Goal: Task Accomplishment & Management: Manage account settings

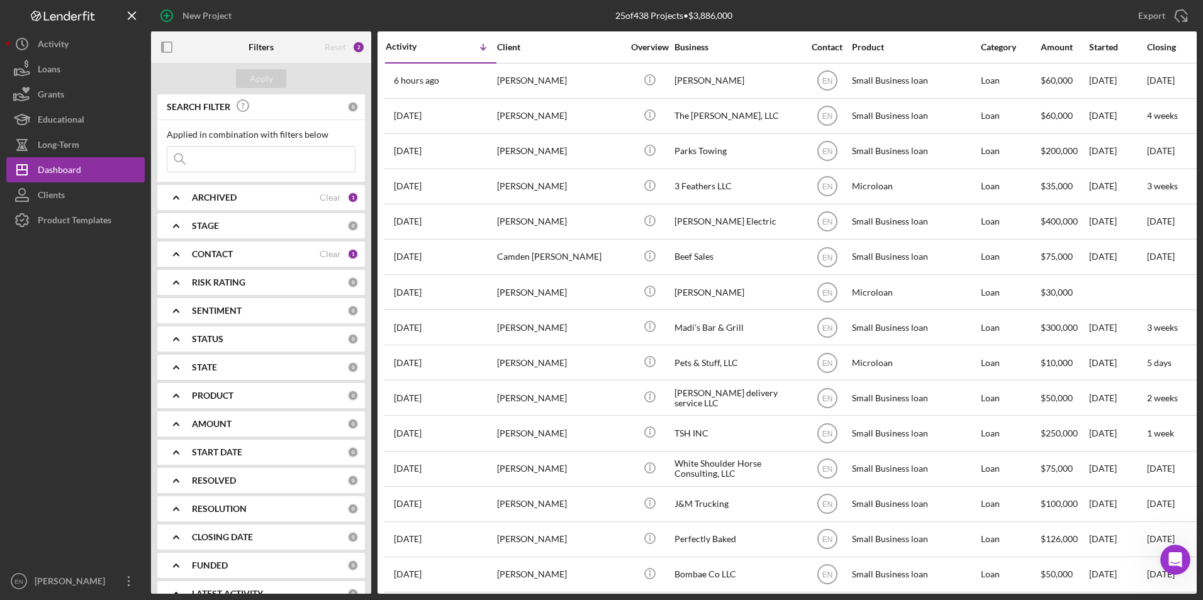
scroll to position [2, 0]
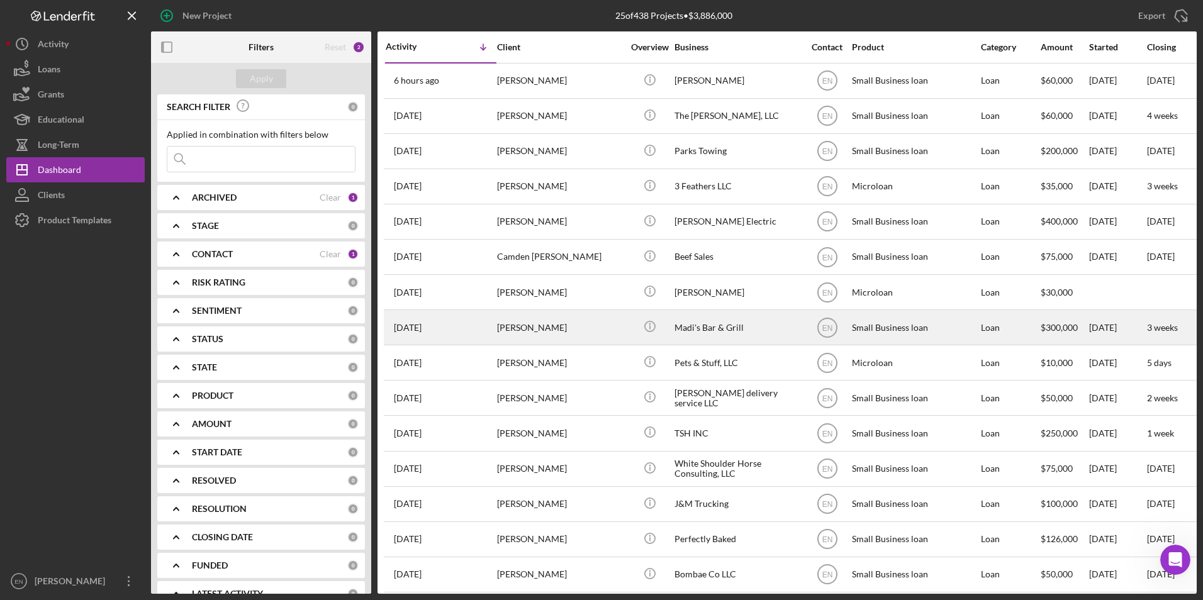
click at [488, 330] on div "[DATE] [PERSON_NAME]" at bounding box center [441, 327] width 110 height 33
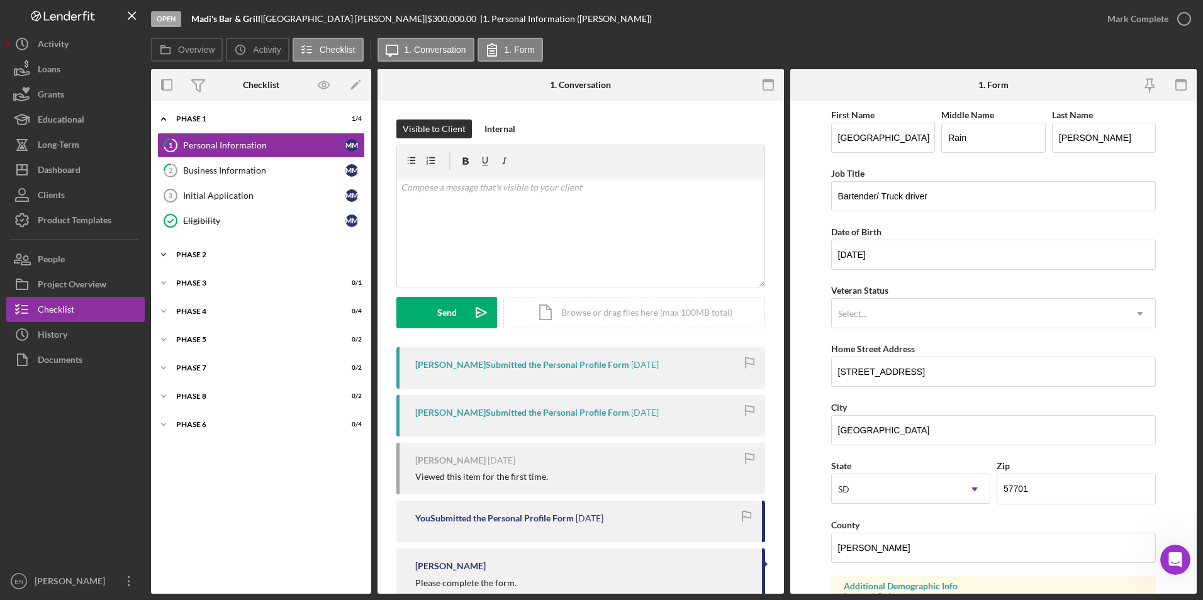
click at [203, 252] on div "Phase 2" at bounding box center [265, 255] width 179 height 8
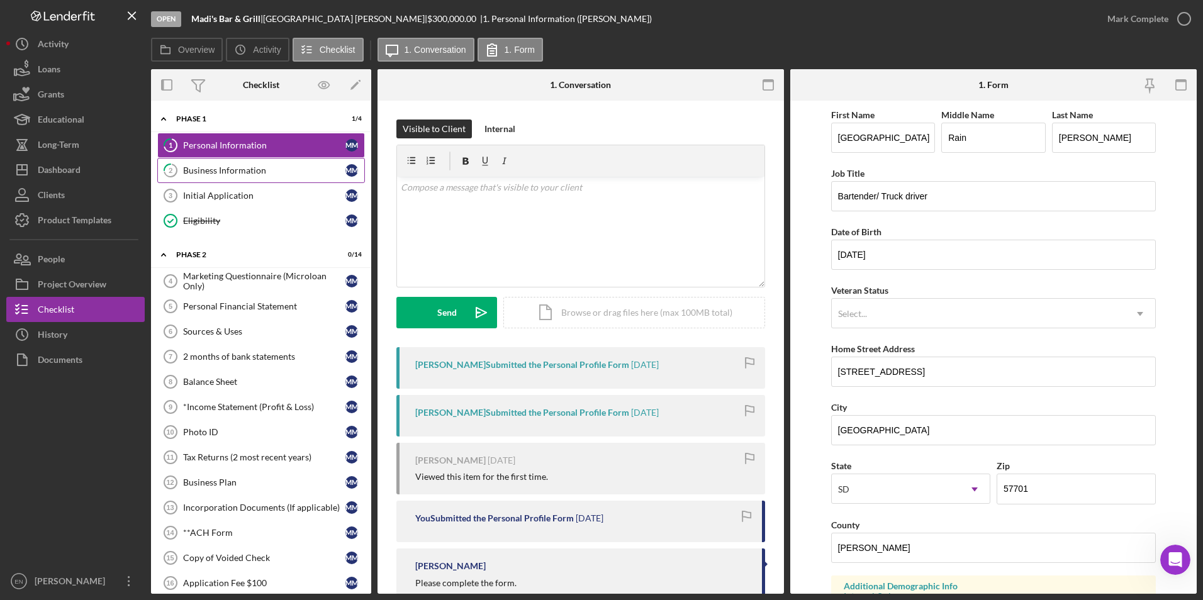
click at [229, 170] on div "Business Information" at bounding box center [264, 170] width 162 height 10
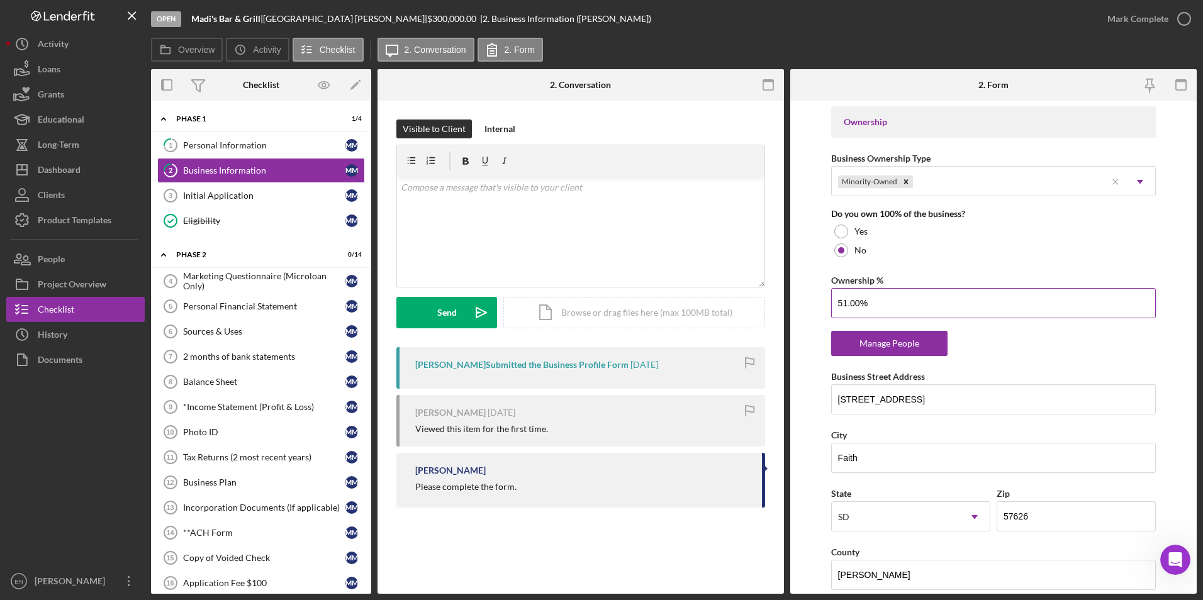
scroll to position [582, 0]
click at [886, 342] on div "Manage People" at bounding box center [889, 342] width 104 height 25
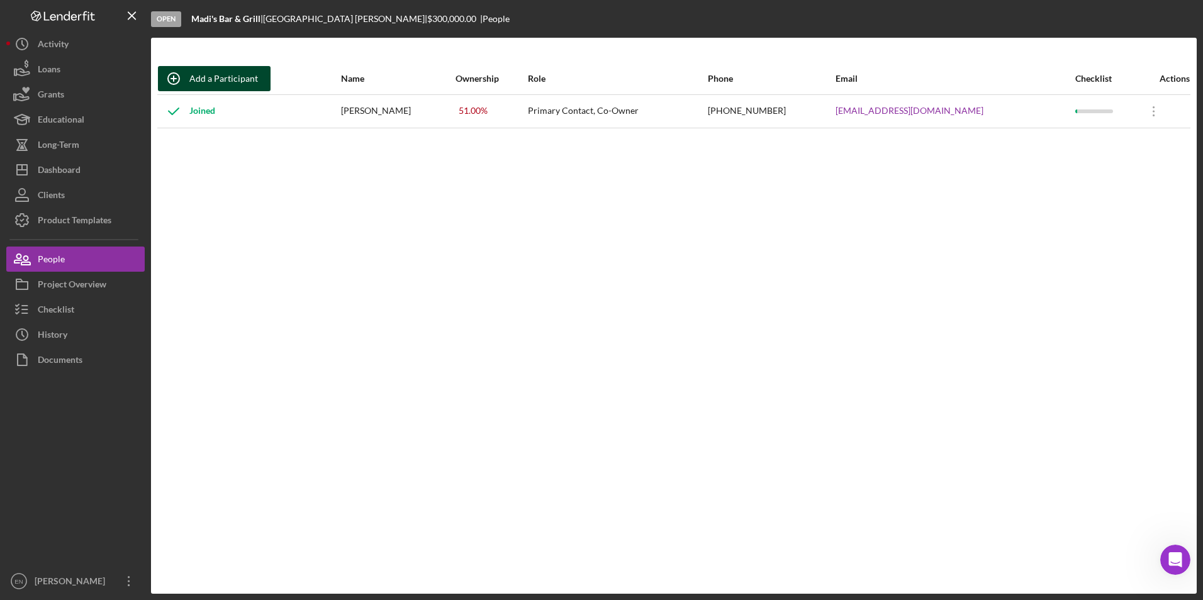
click at [198, 74] on div "Add a Participant" at bounding box center [223, 78] width 69 height 25
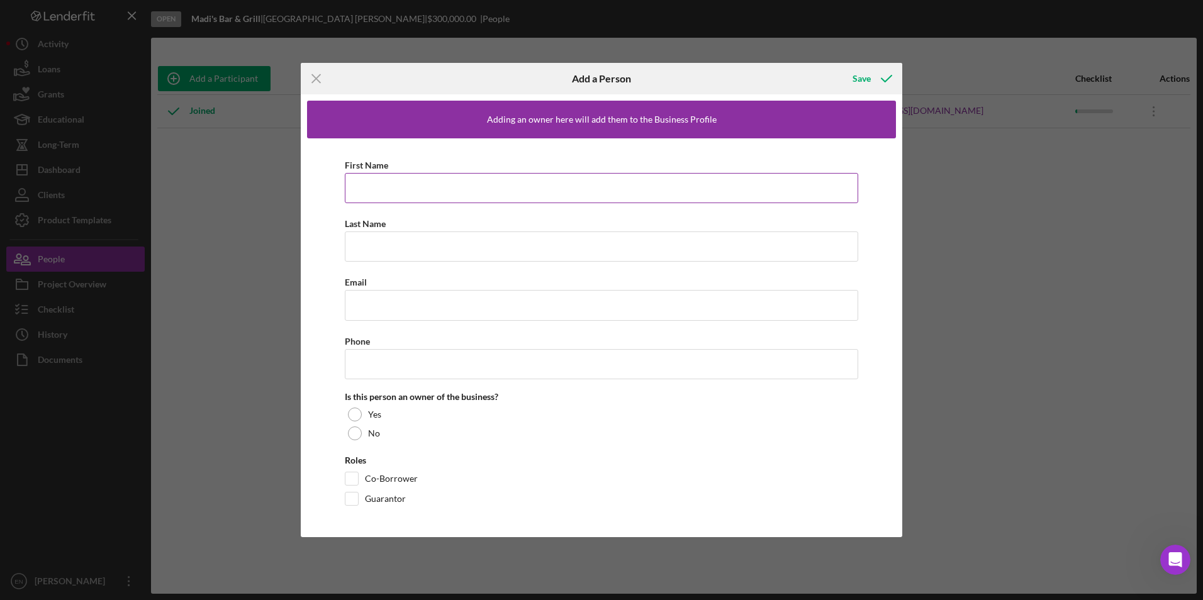
click at [387, 198] on input "First Name" at bounding box center [601, 188] width 513 height 30
type input "j"
click at [1115, 342] on div "Icon/Menu Close Add a Person Save Adding an owner here will add them to the Bus…" at bounding box center [601, 300] width 1203 height 600
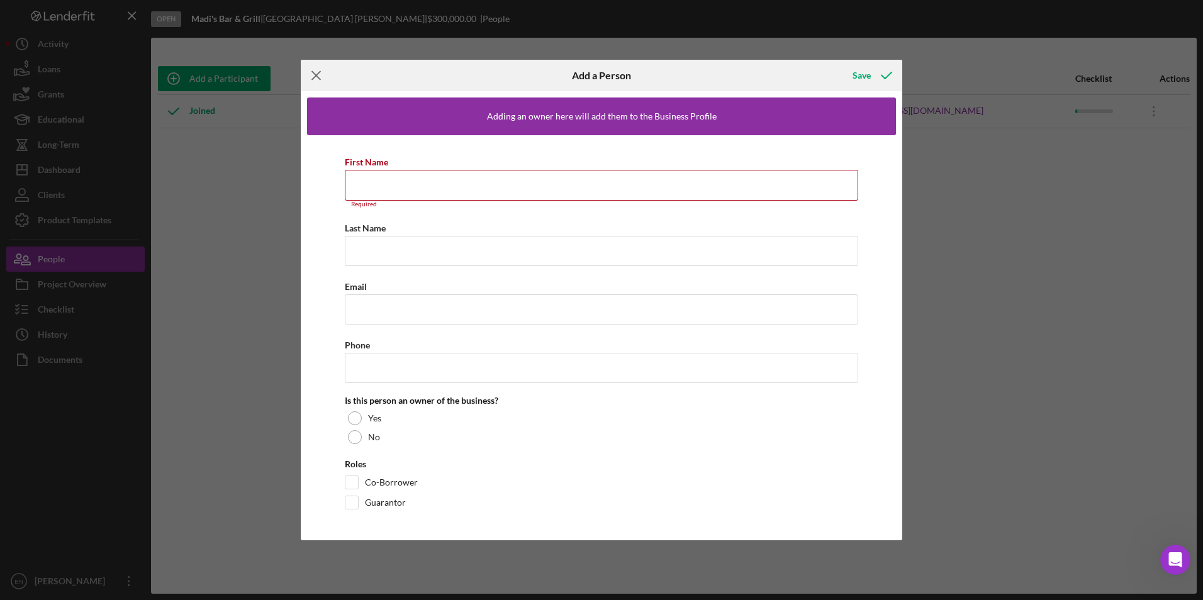
click at [318, 72] on icon "Icon/Menu Close" at bounding box center [316, 75] width 31 height 31
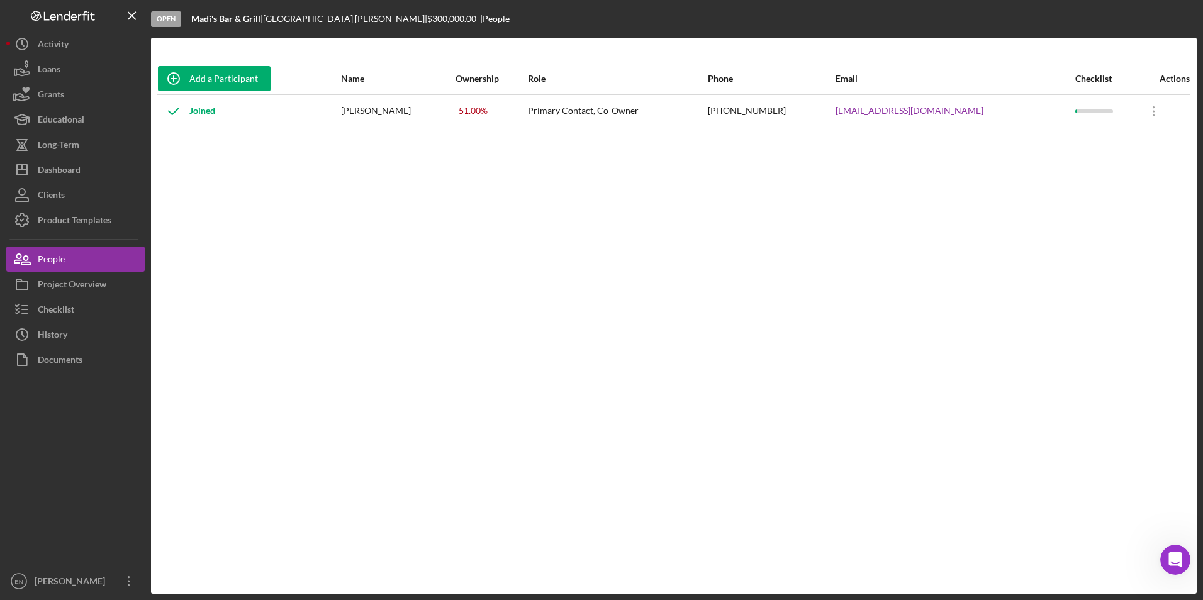
click at [197, 65] on div "Add a Participant" at bounding box center [249, 79] width 182 height 30
click at [196, 76] on div "Add a Participant" at bounding box center [223, 78] width 69 height 25
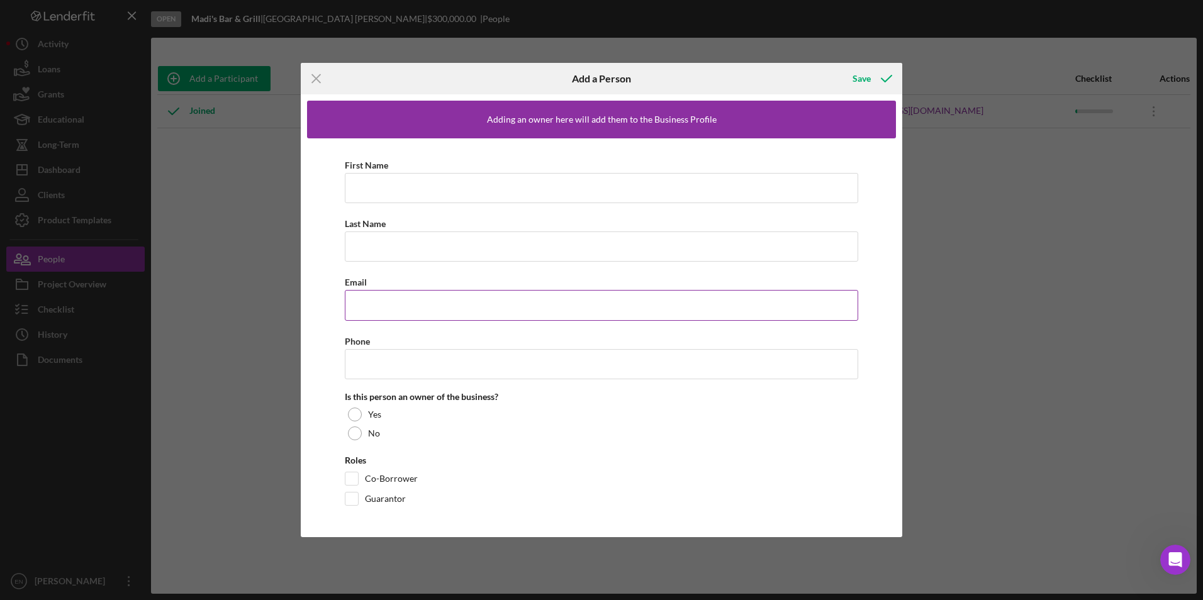
drag, startPoint x: 384, startPoint y: 200, endPoint x: 355, endPoint y: 312, distance: 115.5
click at [355, 312] on input "Email" at bounding box center [601, 305] width 513 height 30
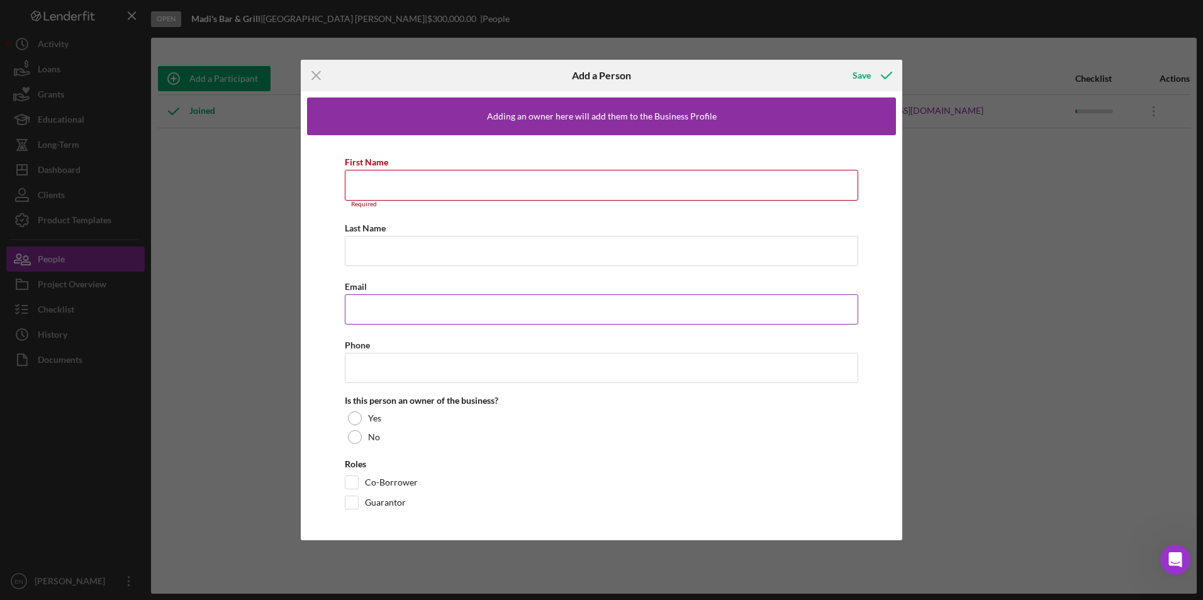
paste input "[EMAIL_ADDRESS][DOMAIN_NAME]"
type input "[EMAIL_ADDRESS][DOMAIN_NAME]"
click at [365, 186] on input "First Name" at bounding box center [601, 185] width 513 height 30
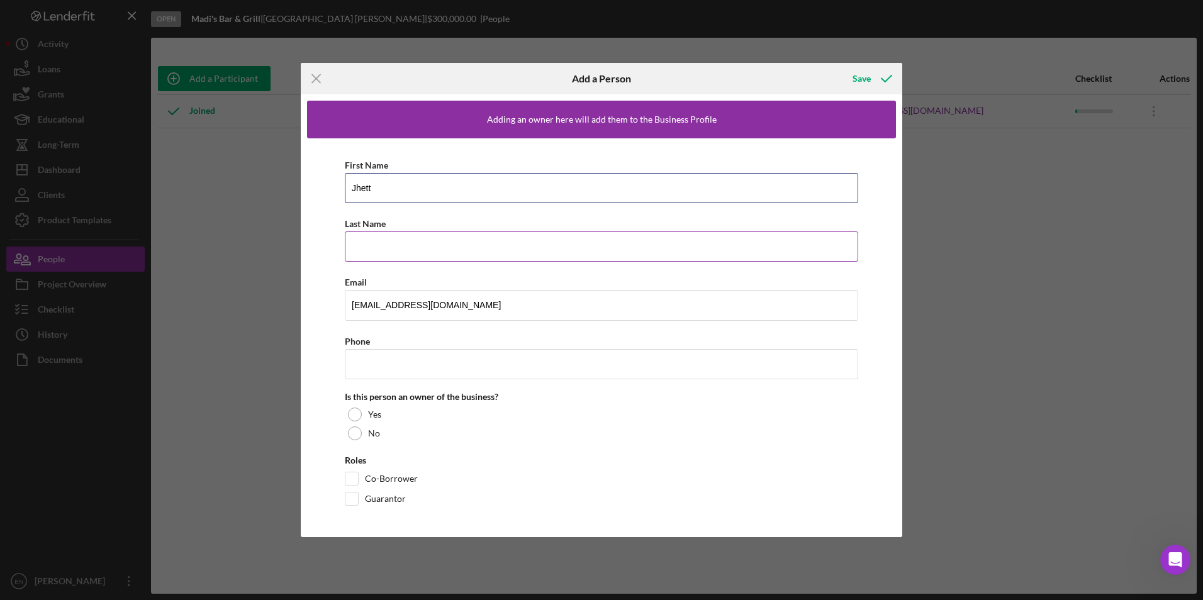
type input "Jhett"
click at [365, 243] on input "Last Name" at bounding box center [601, 246] width 513 height 30
type input "[PERSON_NAME]"
click at [367, 369] on input "Phone" at bounding box center [601, 364] width 513 height 30
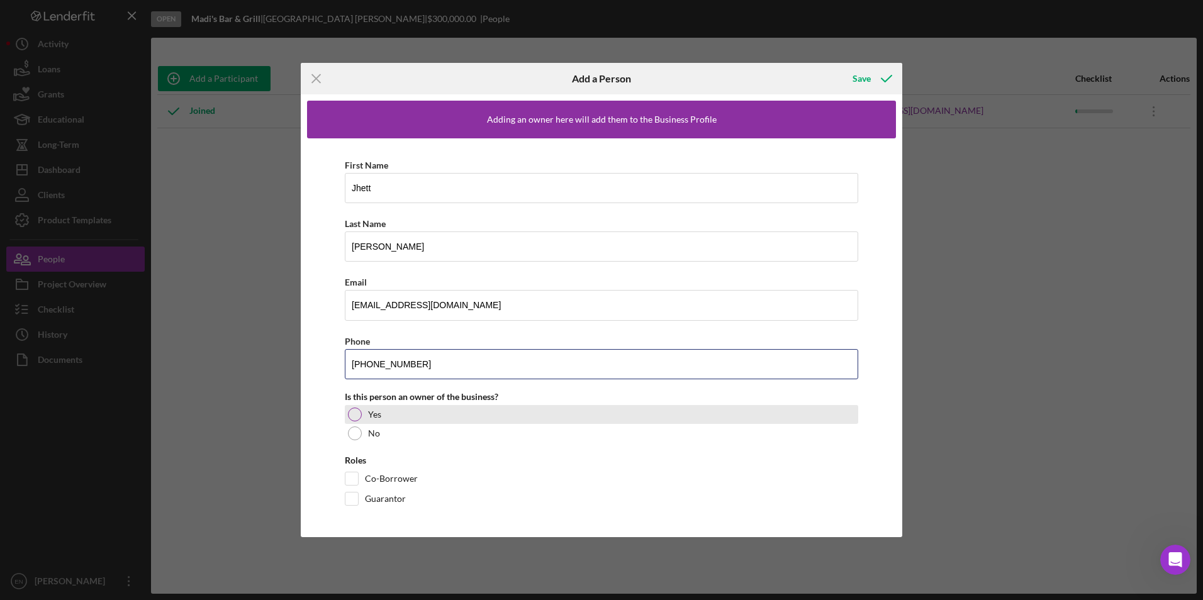
type input "[PHONE_NUMBER]"
click at [353, 413] on div at bounding box center [355, 415] width 14 height 14
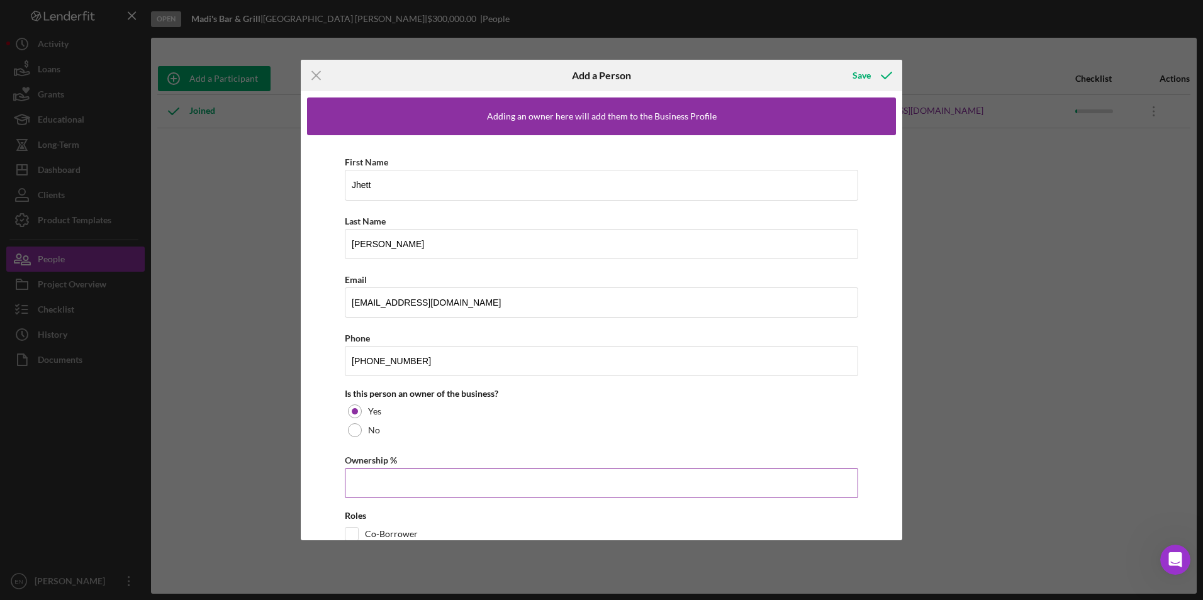
click at [362, 486] on input "Ownership %" at bounding box center [601, 483] width 513 height 30
type input "4%"
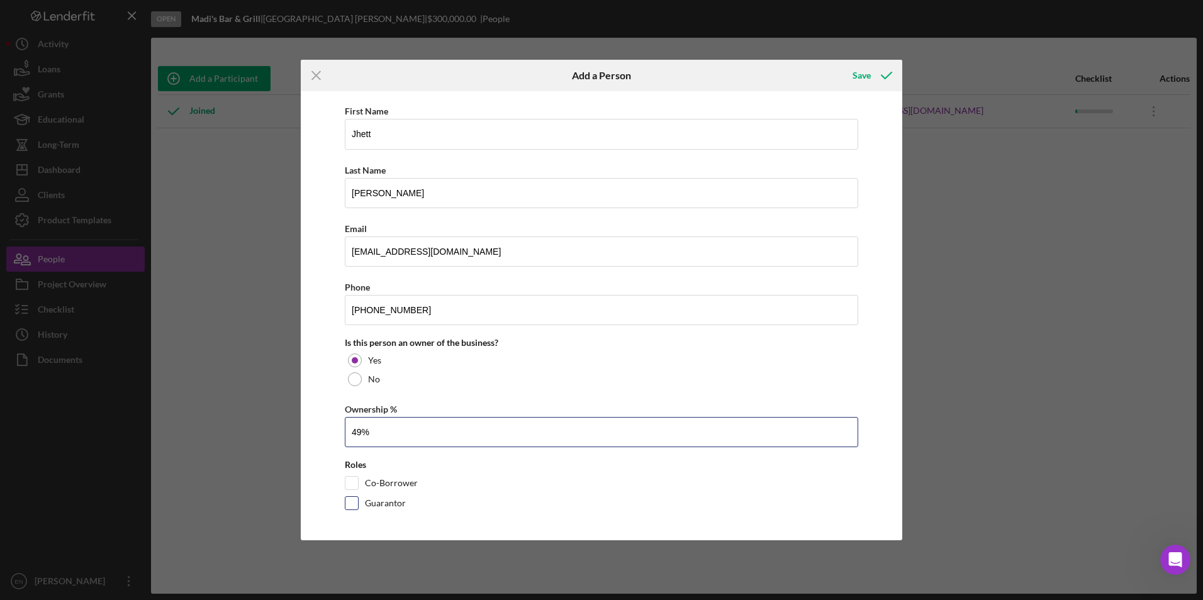
scroll to position [52, 0]
type input "49.00%"
click at [355, 486] on input "Co-Borrower" at bounding box center [351, 482] width 13 height 13
checkbox input "true"
click at [866, 77] on div "Save" at bounding box center [861, 75] width 18 height 25
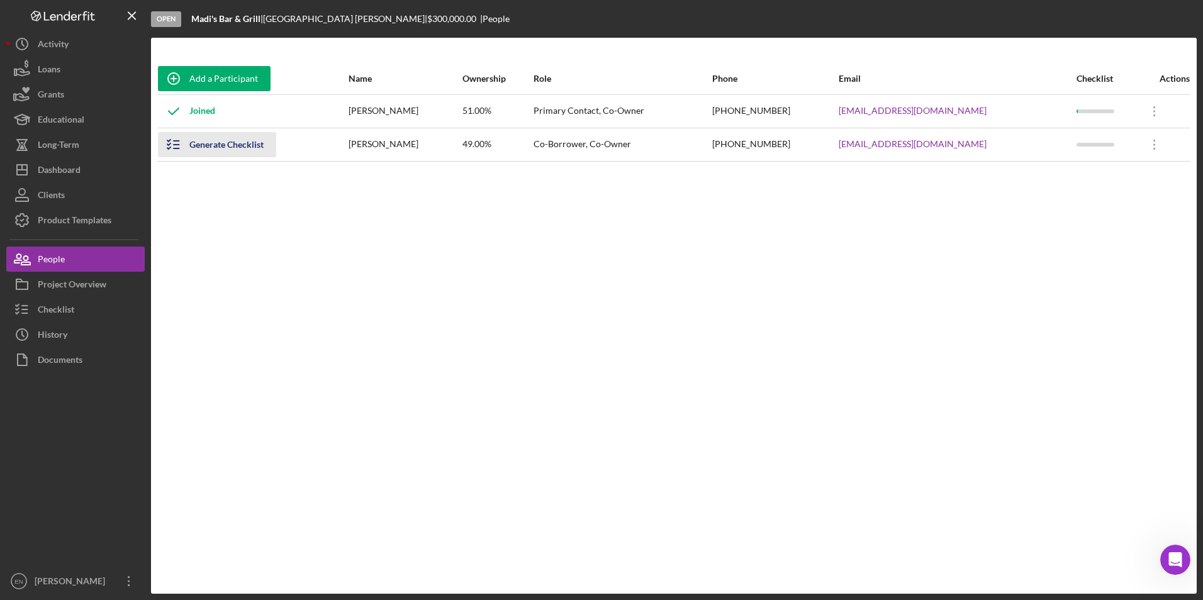
click at [207, 148] on div "Generate Checklist" at bounding box center [226, 144] width 74 height 25
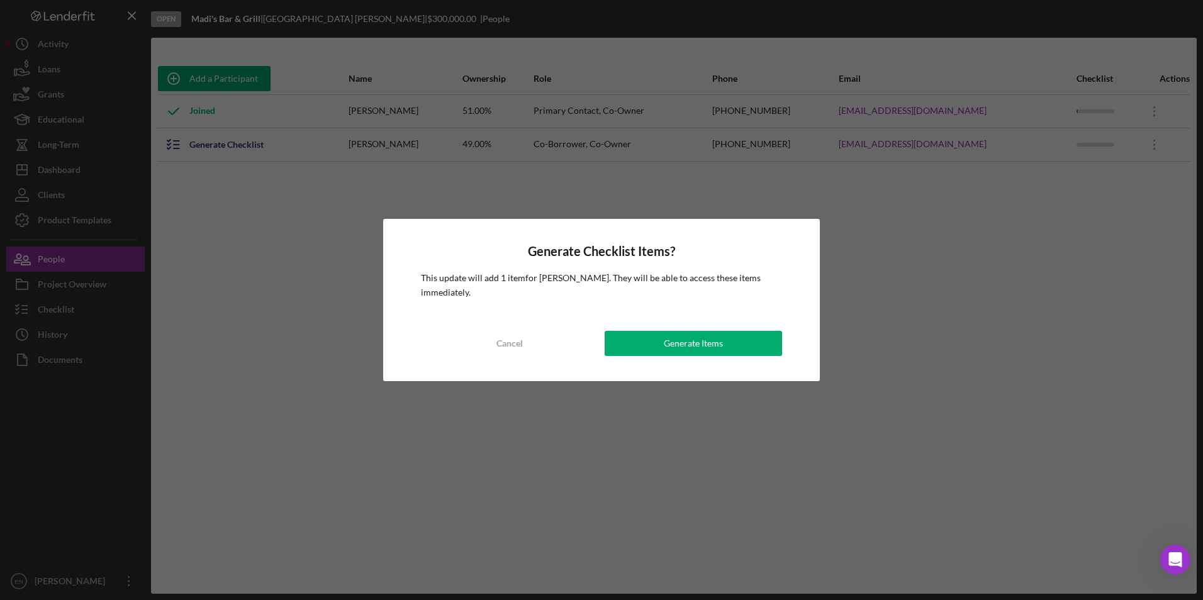
click at [667, 337] on div "Generate Items" at bounding box center [693, 343] width 59 height 25
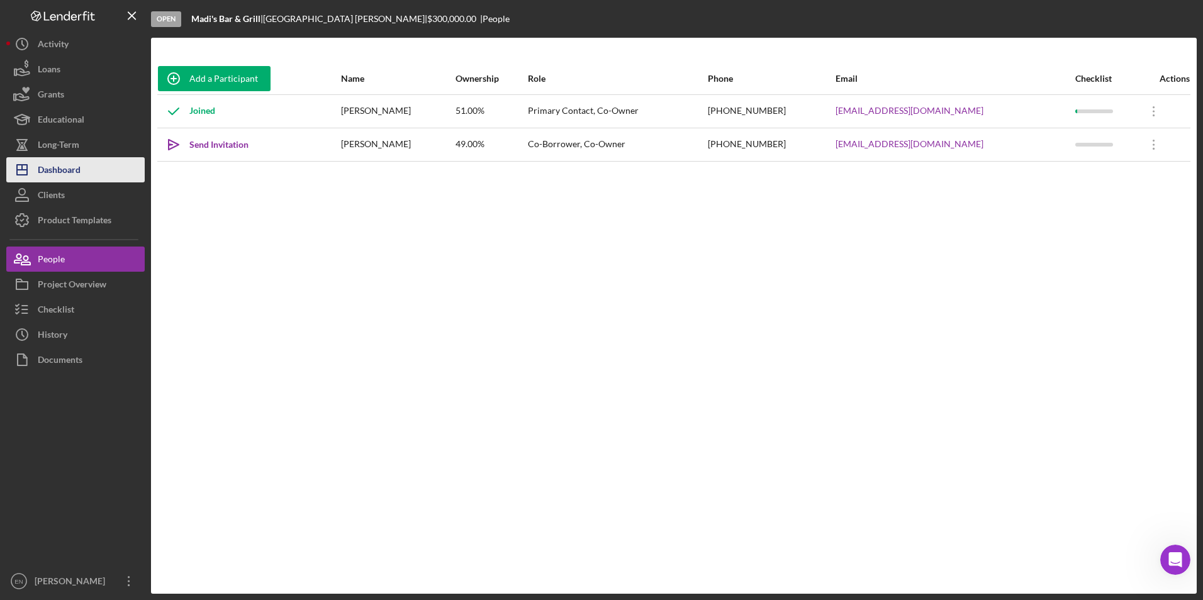
click at [56, 163] on div "Dashboard" at bounding box center [59, 171] width 43 height 28
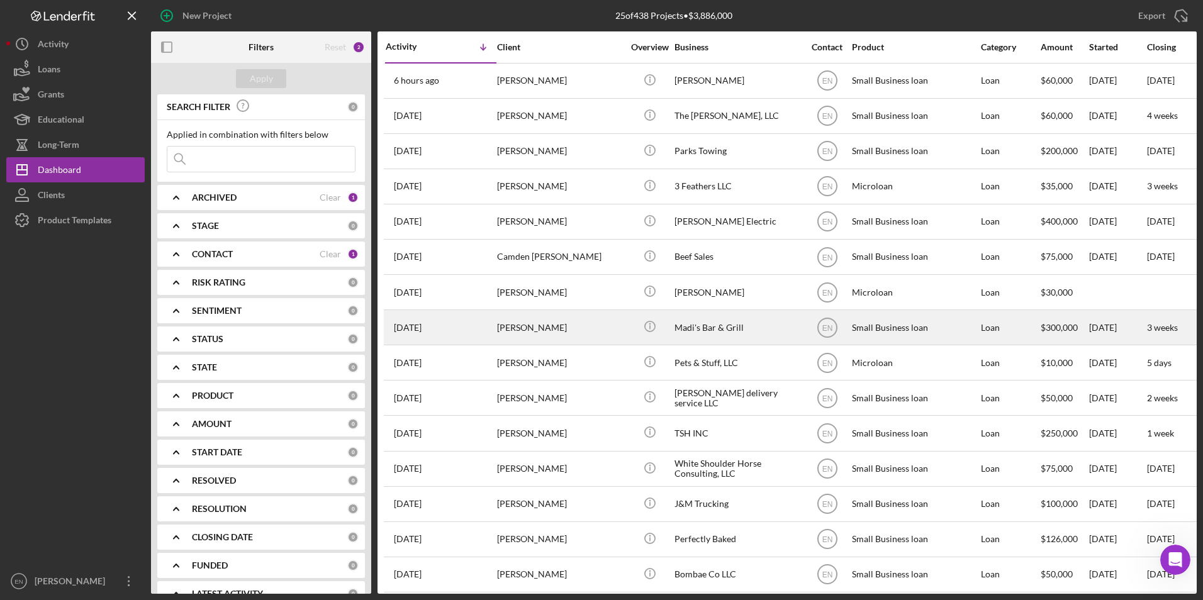
click at [550, 326] on div "[PERSON_NAME]" at bounding box center [560, 327] width 126 height 33
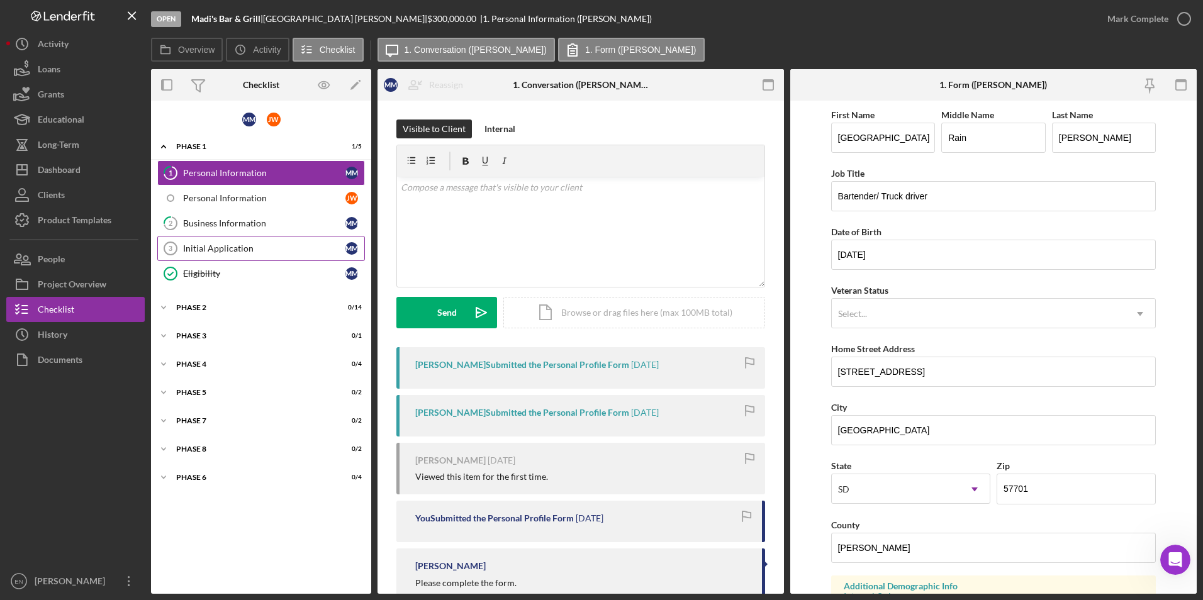
click at [265, 247] on div "Initial Application" at bounding box center [264, 248] width 162 height 10
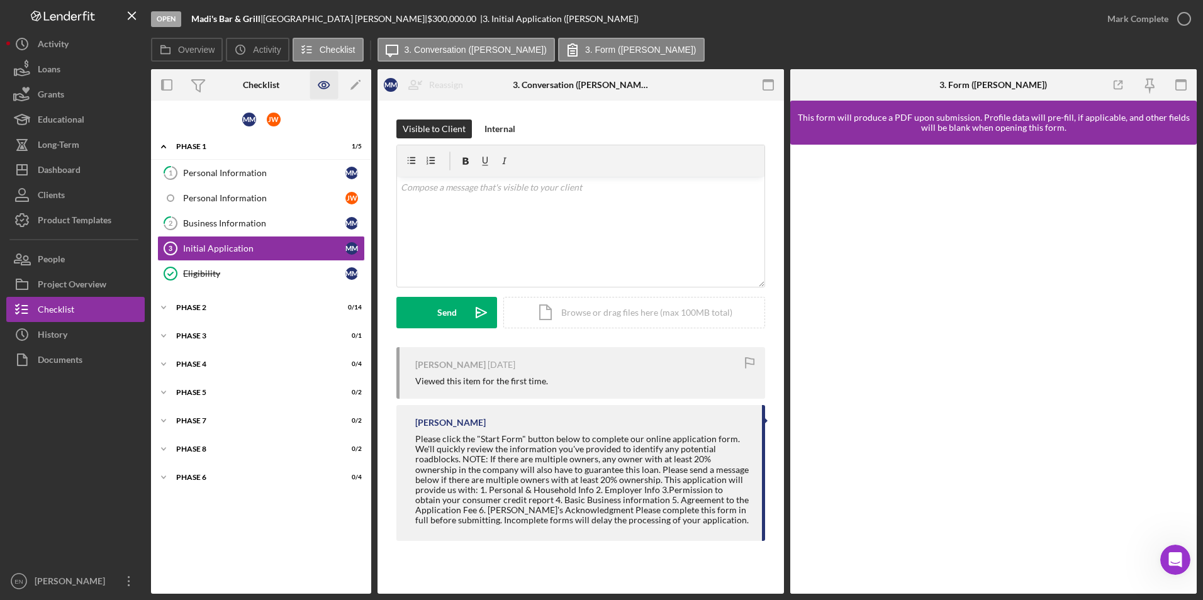
click at [324, 82] on icon "button" at bounding box center [324, 85] width 28 height 28
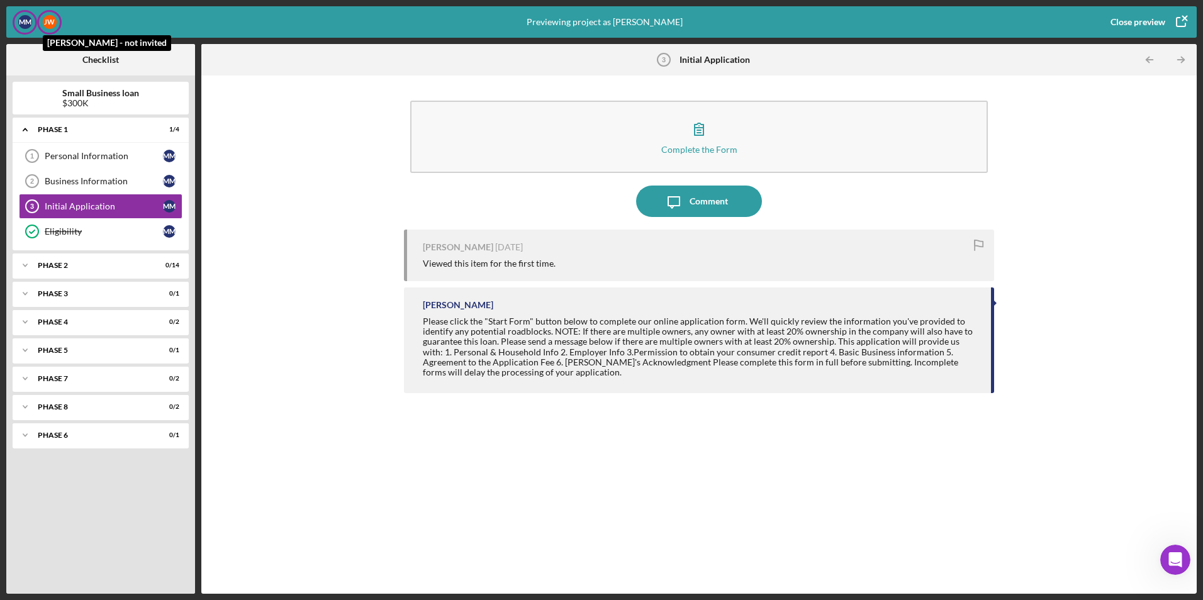
click at [48, 23] on div "[PERSON_NAME]" at bounding box center [50, 22] width 14 height 14
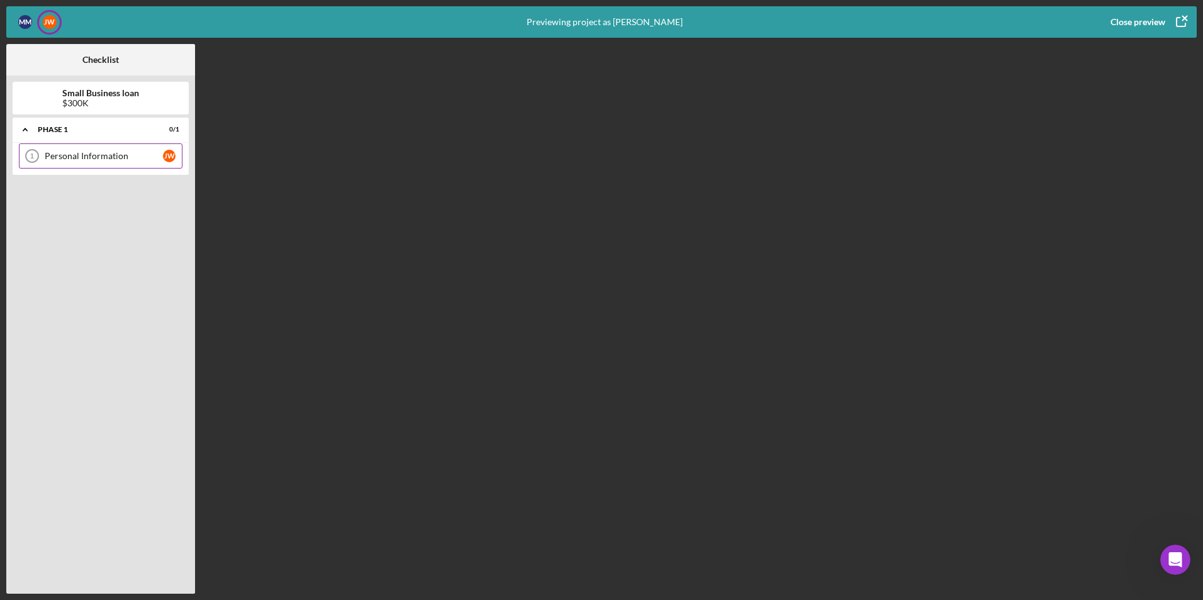
click at [138, 165] on div "Personal Information 1 Personal Information [PERSON_NAME]" at bounding box center [101, 155] width 164 height 25
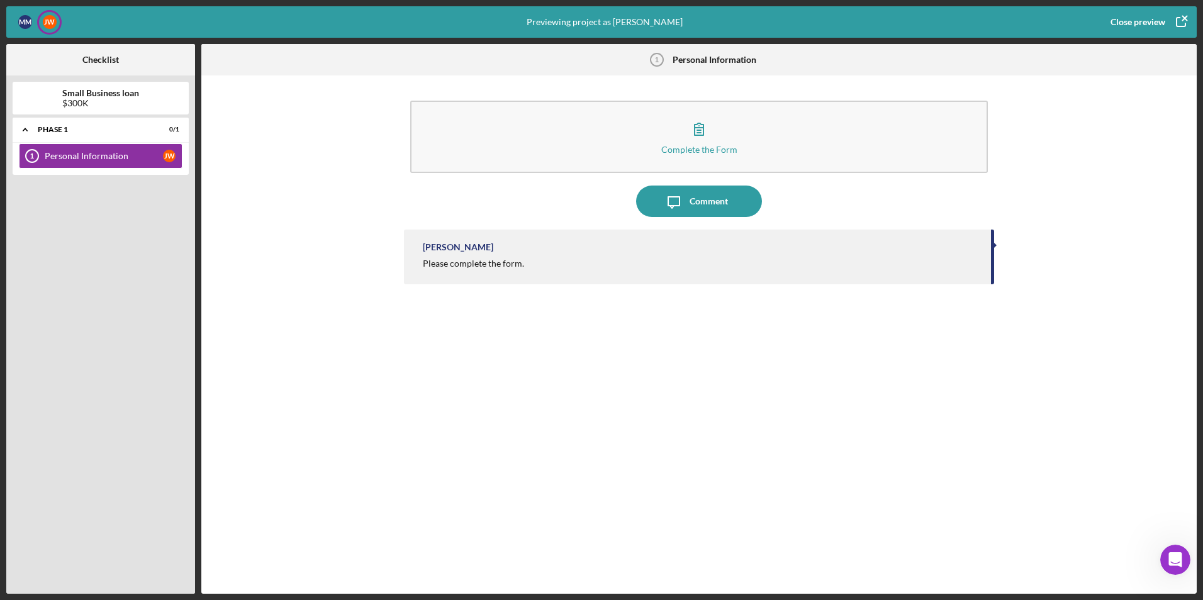
click at [1135, 19] on div "Close preview" at bounding box center [1137, 21] width 55 height 25
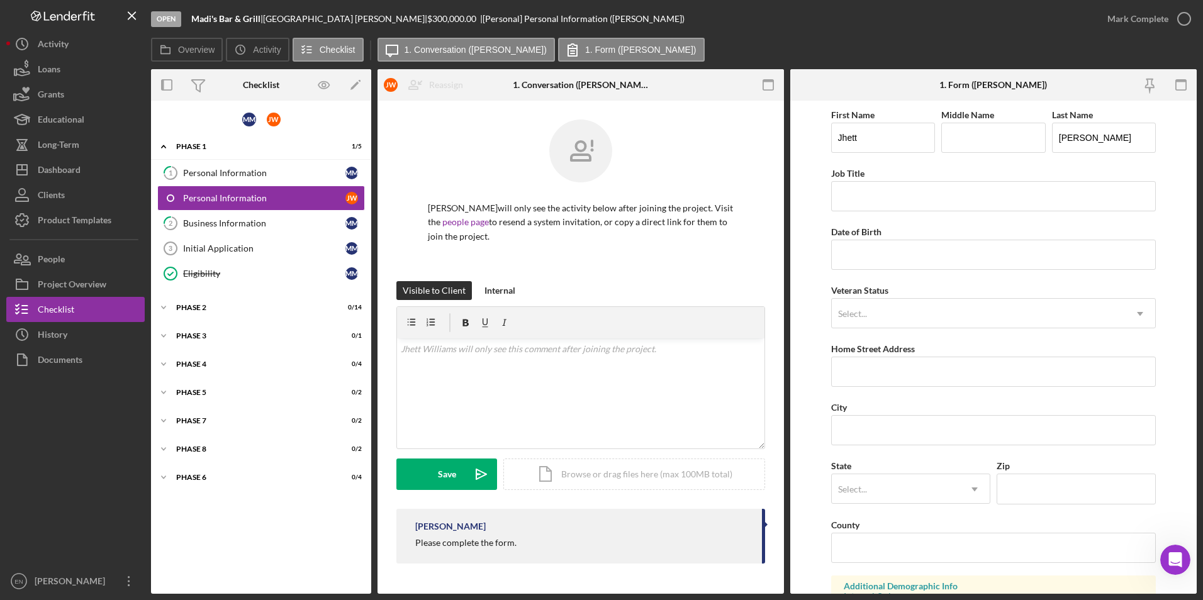
click at [1180, 566] on icon "Open Intercom Messenger" at bounding box center [1175, 560] width 21 height 21
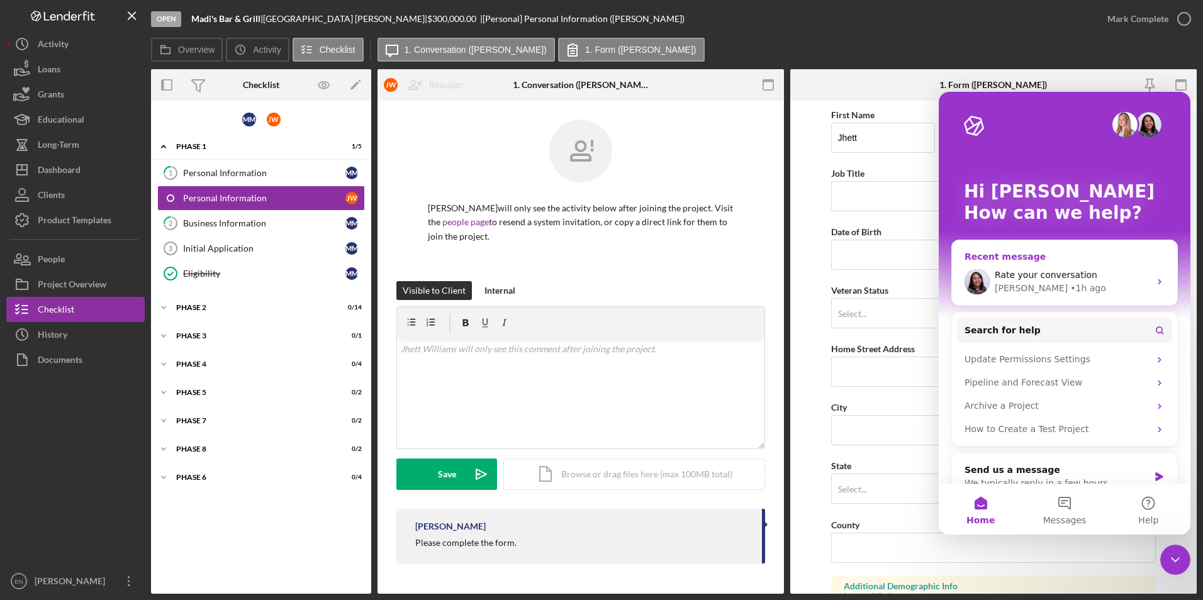
click at [1070, 285] on div "• 1h ago" at bounding box center [1088, 288] width 36 height 13
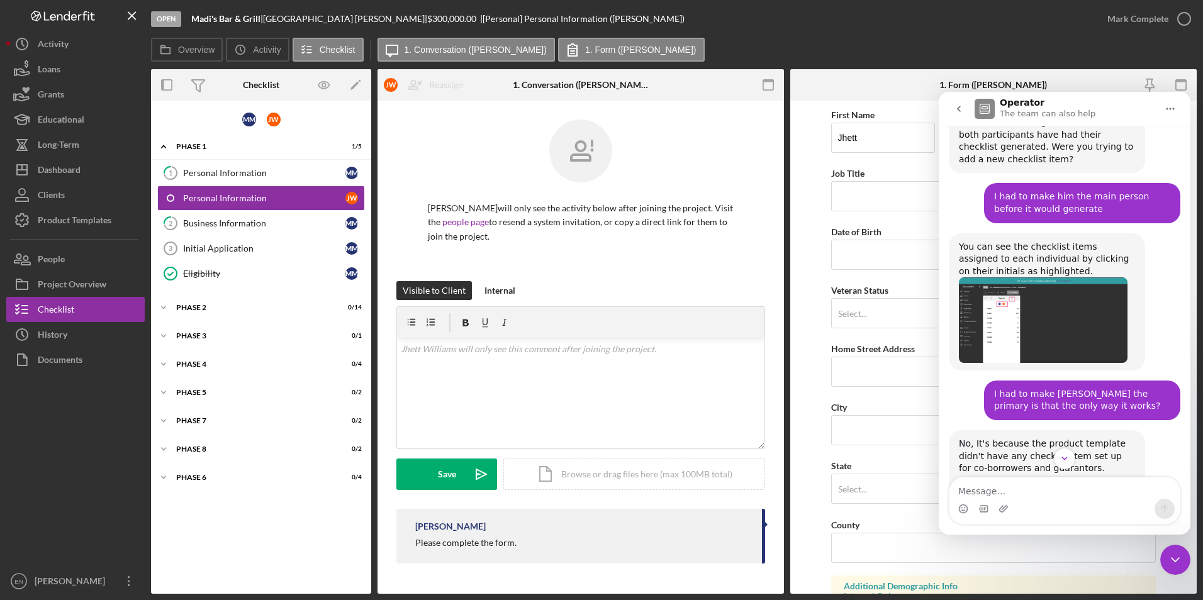
scroll to position [840, 0]
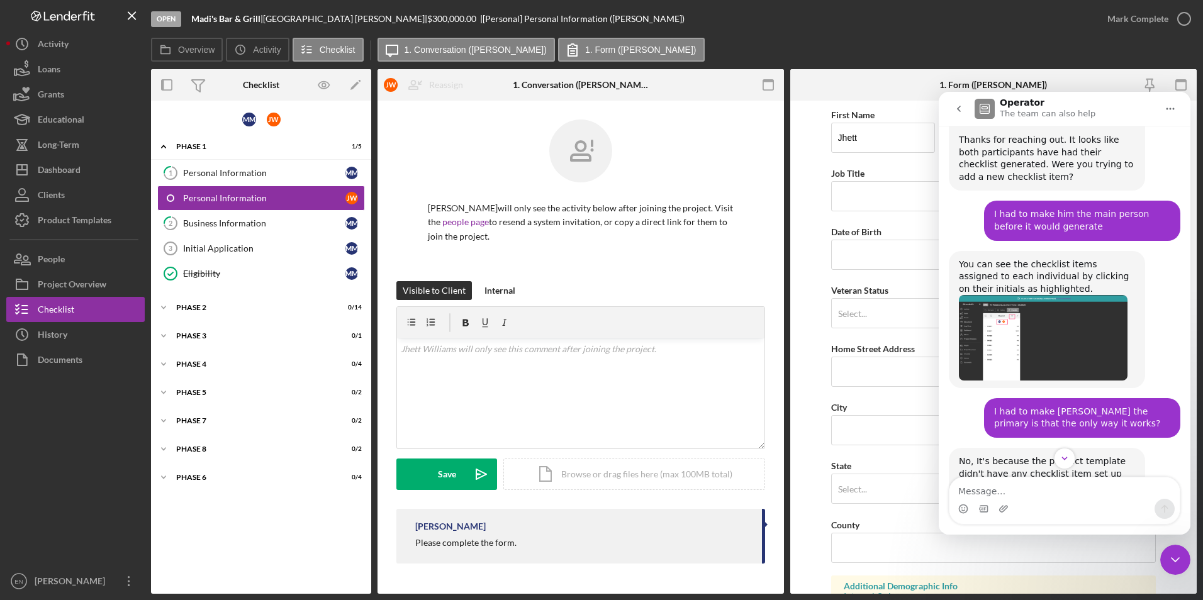
click at [957, 109] on icon "go back" at bounding box center [959, 109] width 4 height 6
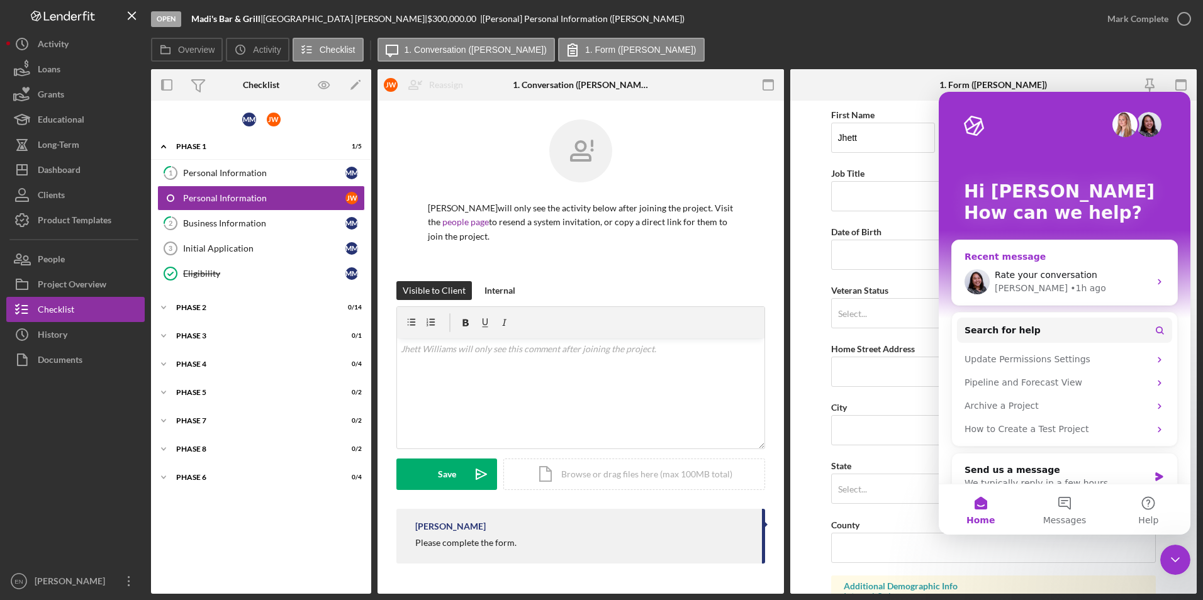
click at [1010, 280] on span "Rate your conversation" at bounding box center [1045, 275] width 103 height 10
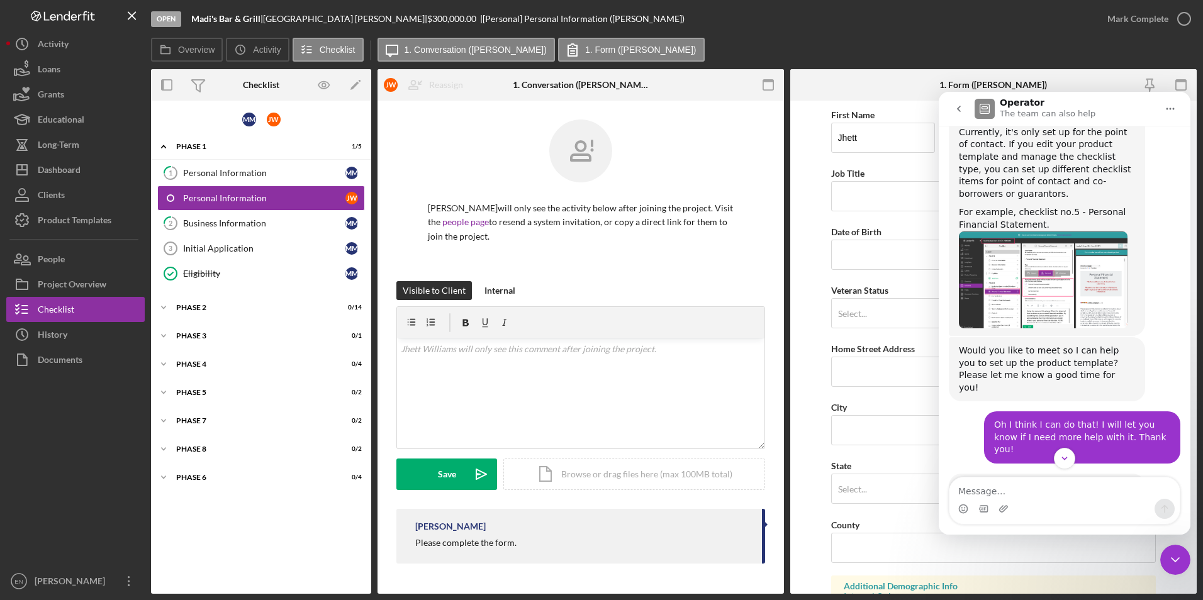
scroll to position [1154, 0]
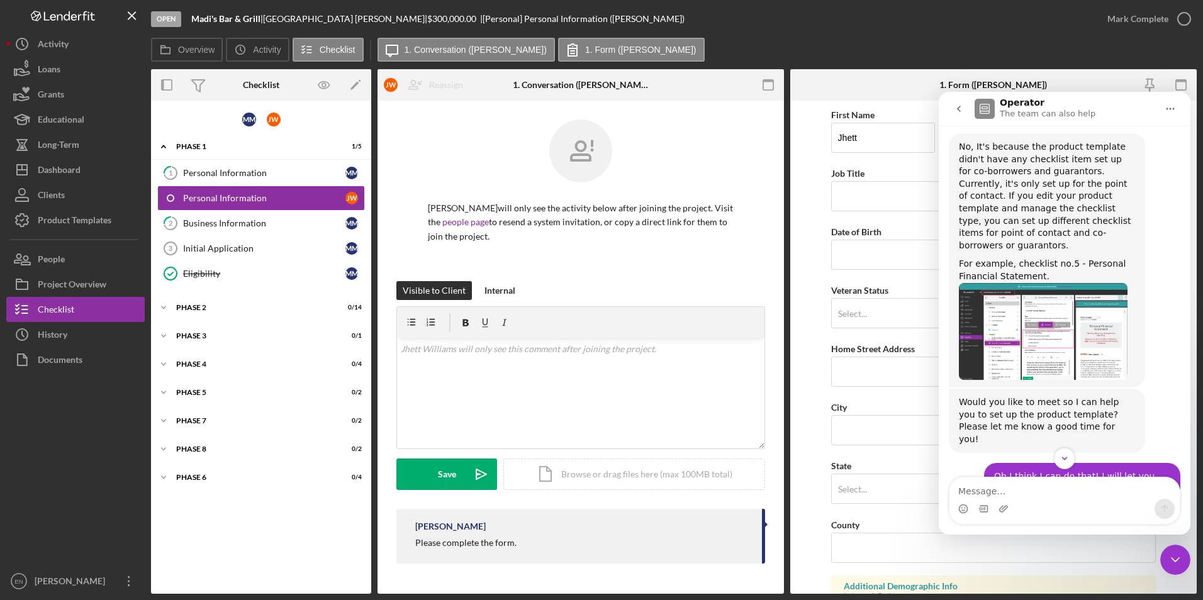
click at [1018, 301] on img "Christina says…" at bounding box center [1043, 331] width 169 height 97
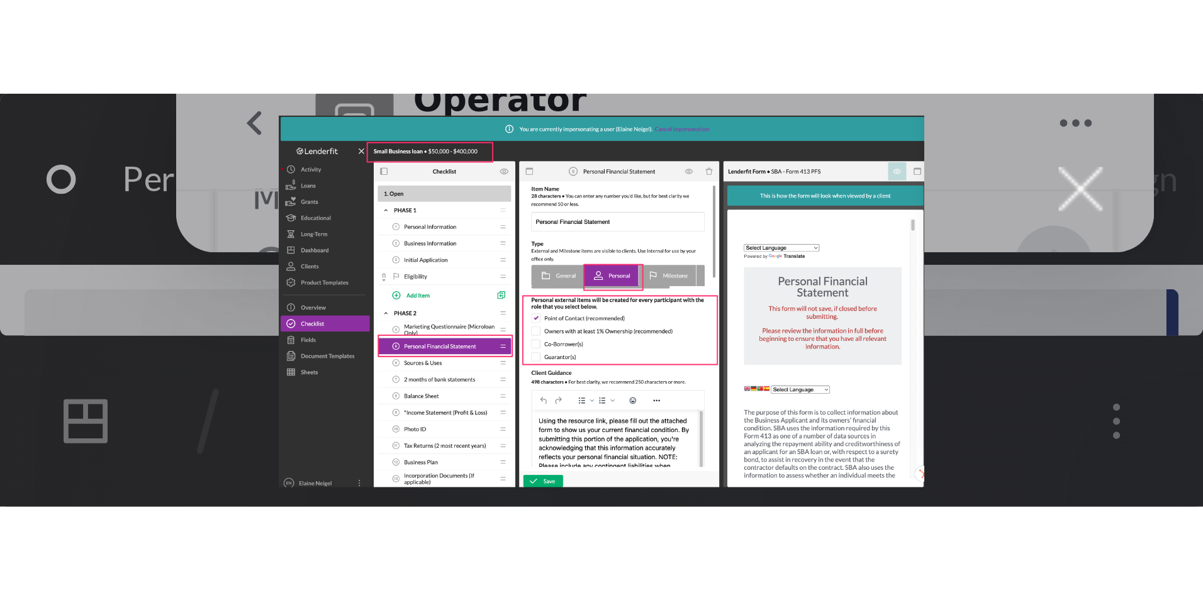
scroll to position [0, 0]
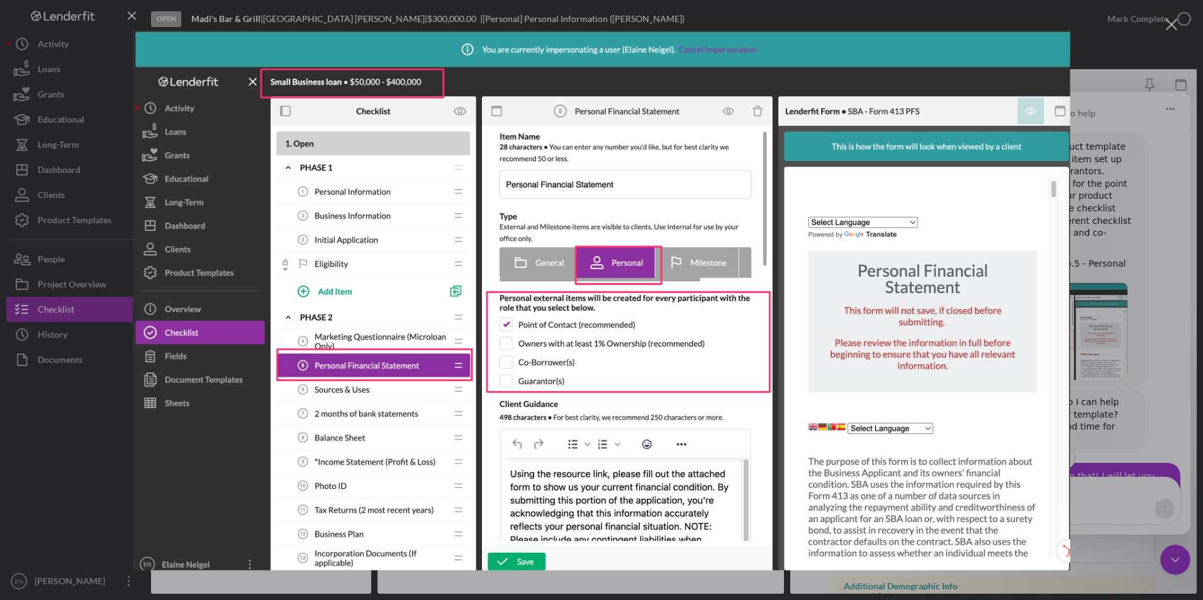
click at [612, 270] on img "Close" at bounding box center [601, 300] width 937 height 540
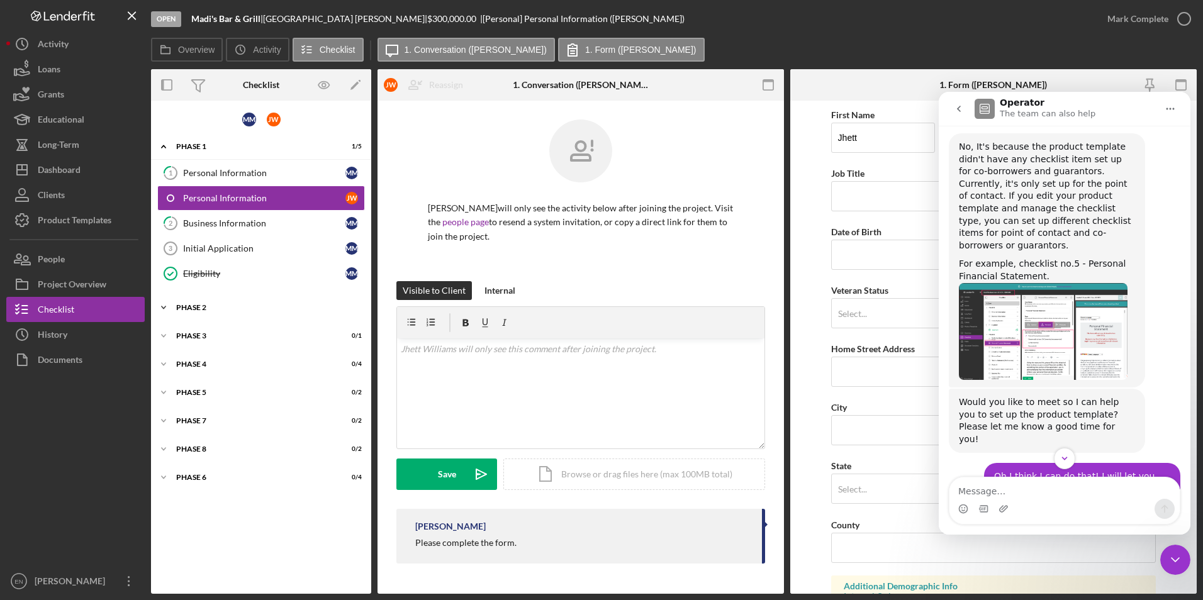
click at [203, 308] on div "Phase 2" at bounding box center [265, 308] width 179 height 8
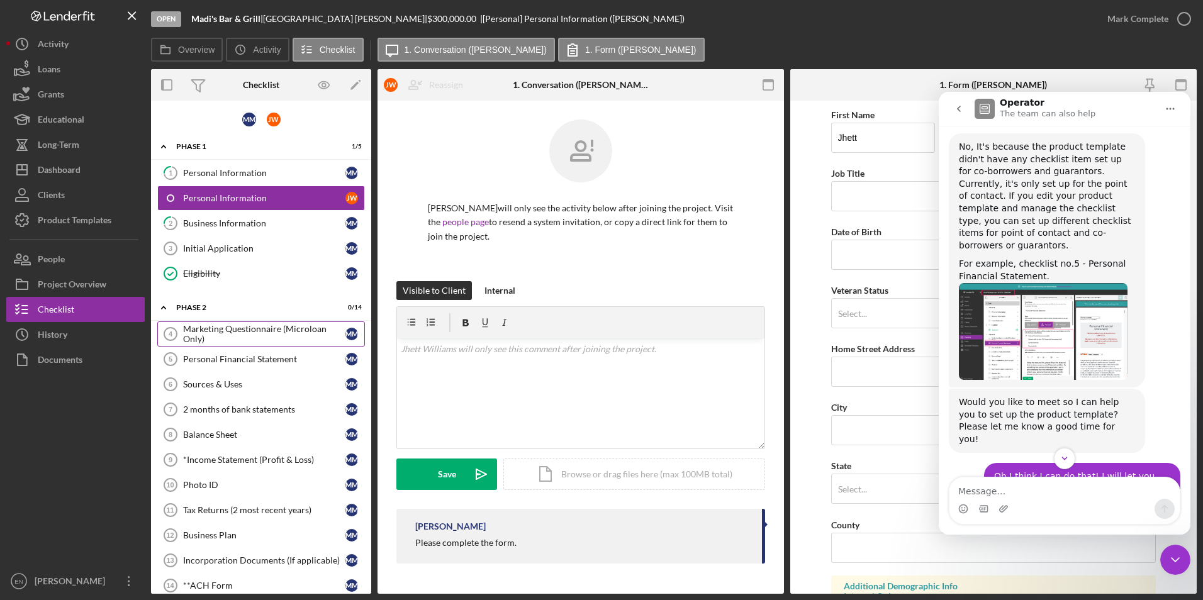
click at [214, 333] on div "Marketing Questionnaire (Microloan Only)" at bounding box center [264, 334] width 162 height 20
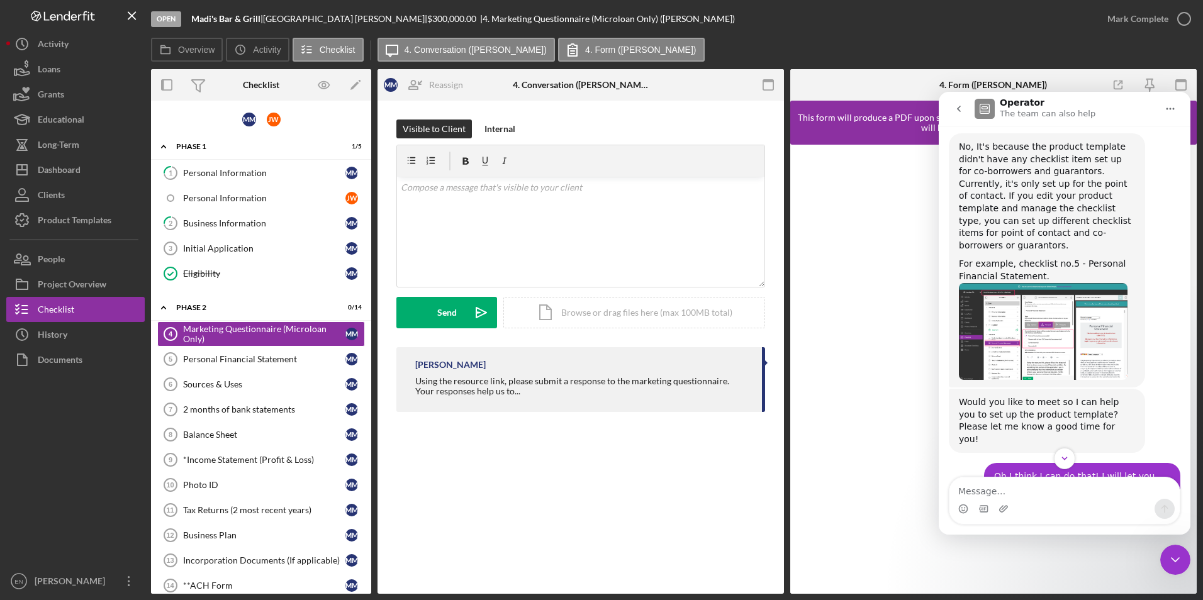
click at [1008, 348] on img "Christina says…" at bounding box center [1043, 331] width 169 height 97
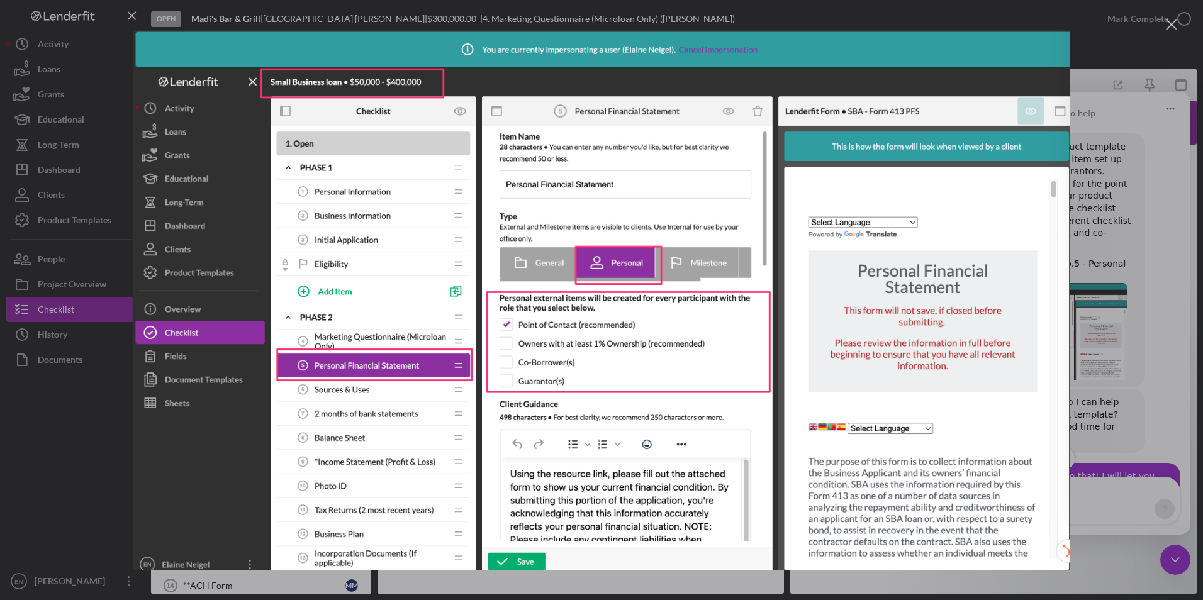
click at [1171, 19] on div "Close" at bounding box center [1172, 25] width 12 height 12
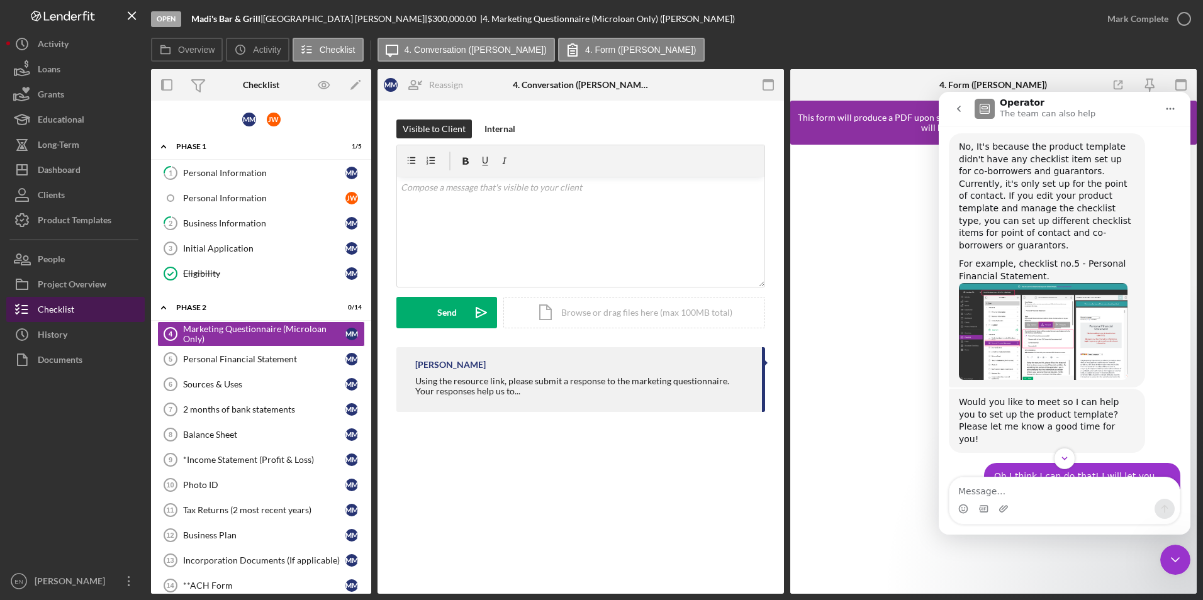
click at [52, 312] on div "Checklist" at bounding box center [56, 311] width 36 height 28
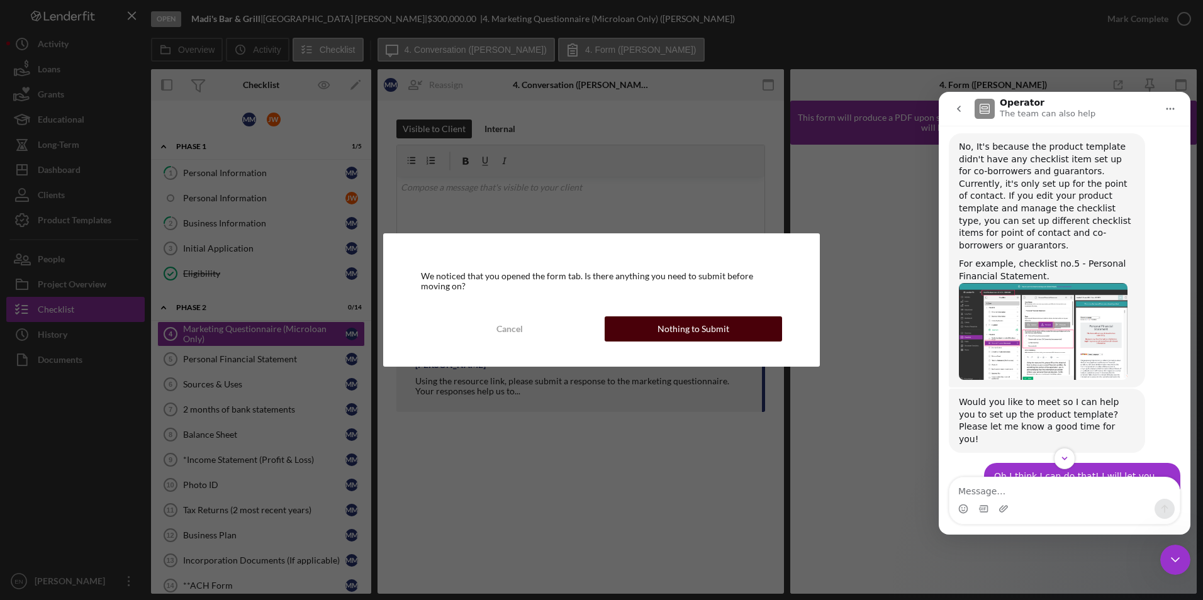
click at [655, 326] on button "Nothing to Submit" at bounding box center [692, 328] width 177 height 25
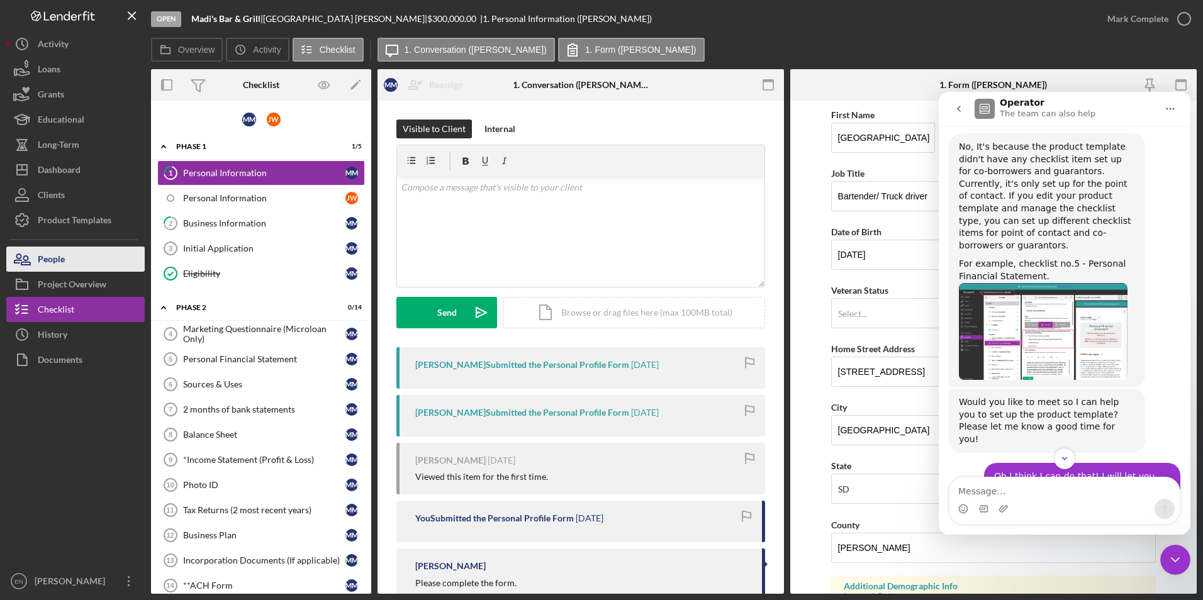
click at [59, 261] on div "People" at bounding box center [51, 261] width 27 height 28
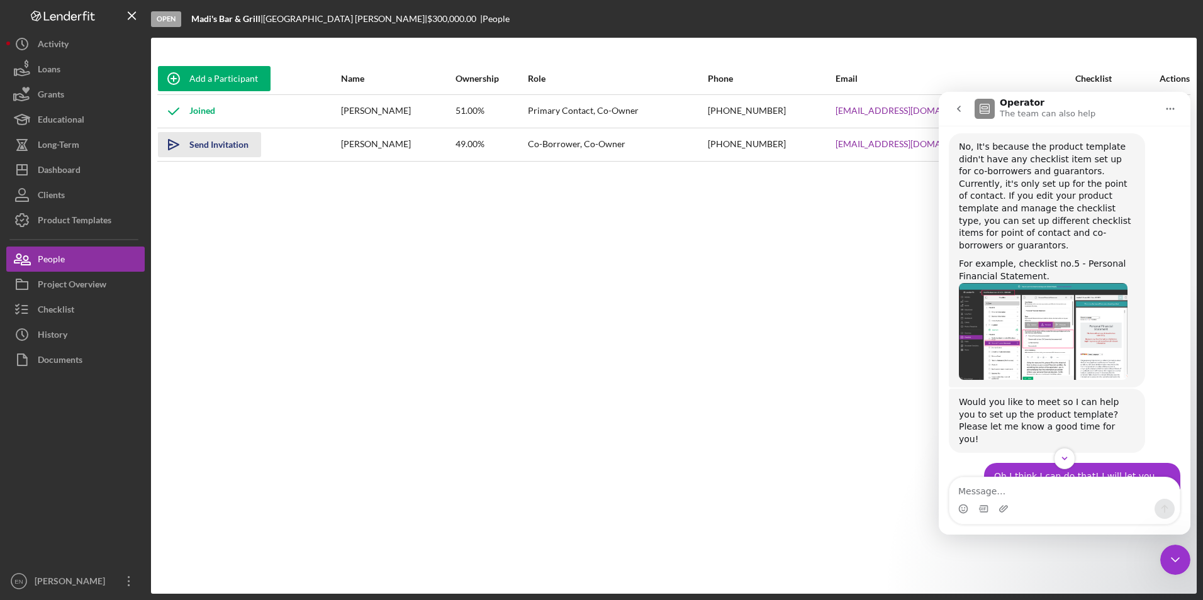
click at [222, 150] on div "Send Invitation" at bounding box center [218, 144] width 59 height 25
click at [45, 194] on div "Clients" at bounding box center [51, 196] width 27 height 28
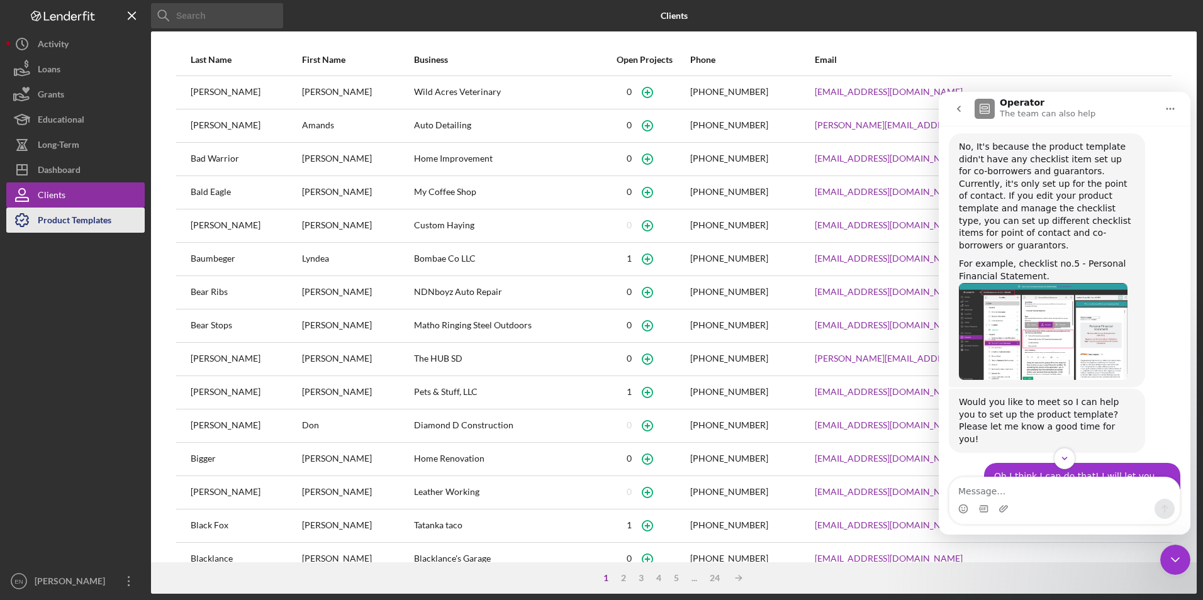
click at [47, 220] on div "Product Templates" at bounding box center [75, 222] width 74 height 28
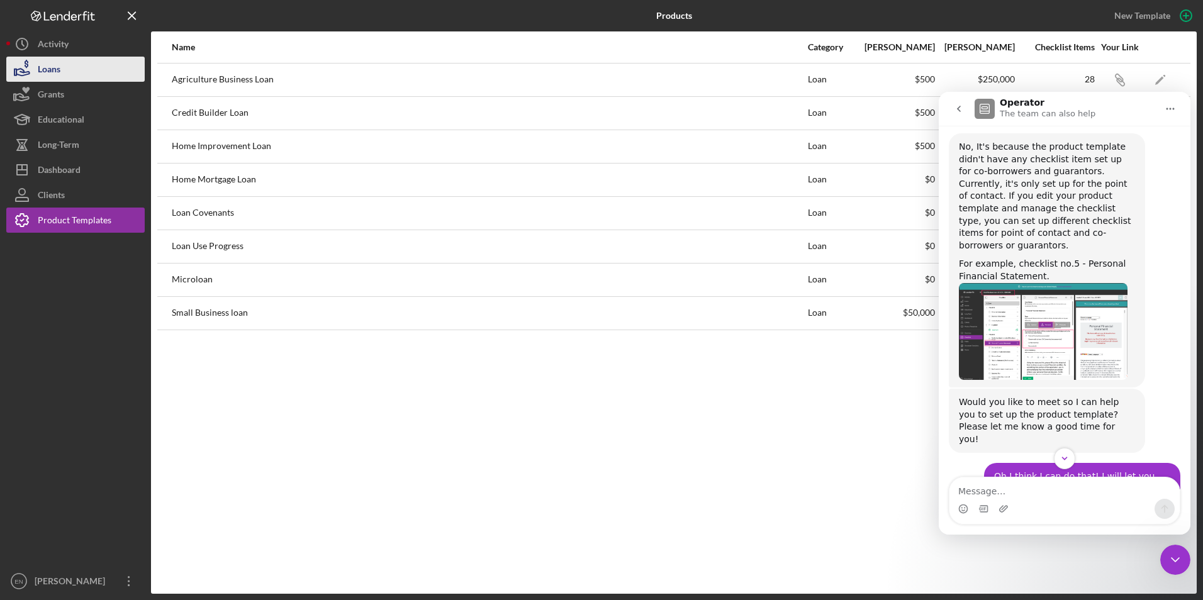
click at [67, 69] on button "Loans" at bounding box center [75, 69] width 138 height 25
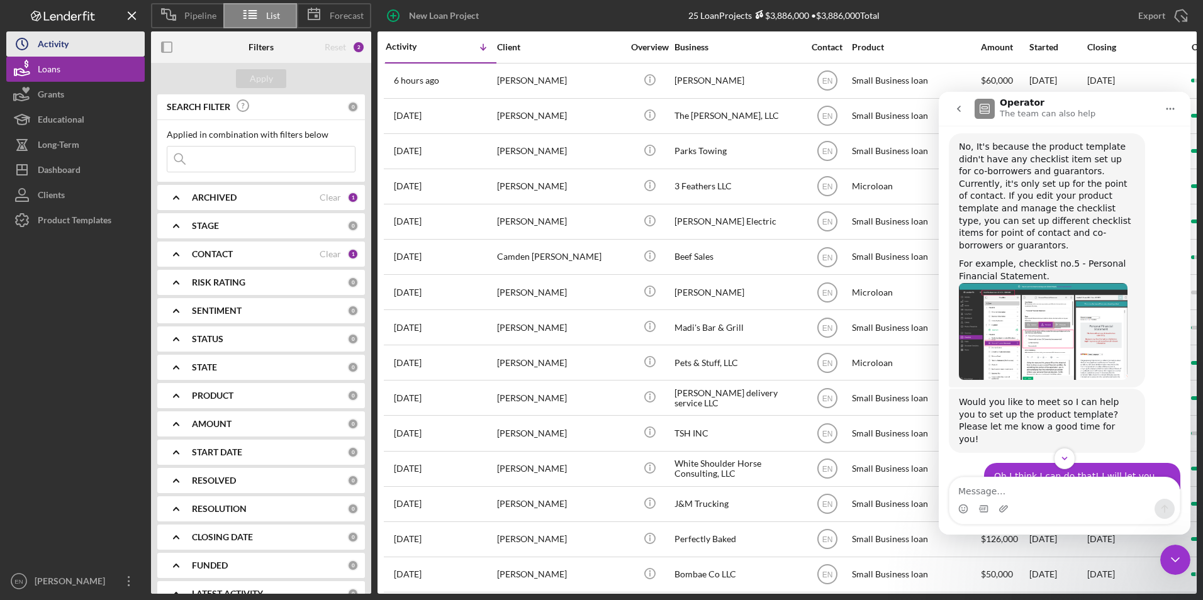
click at [57, 39] on div "Activity" at bounding box center [53, 45] width 31 height 28
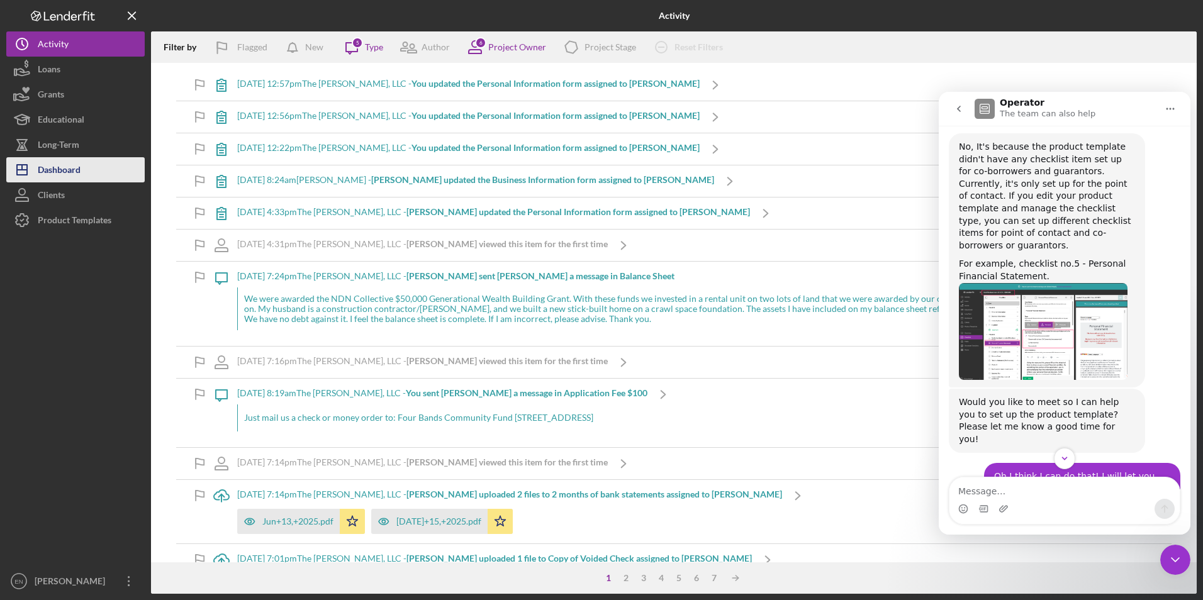
click at [53, 177] on div "Dashboard" at bounding box center [59, 171] width 43 height 28
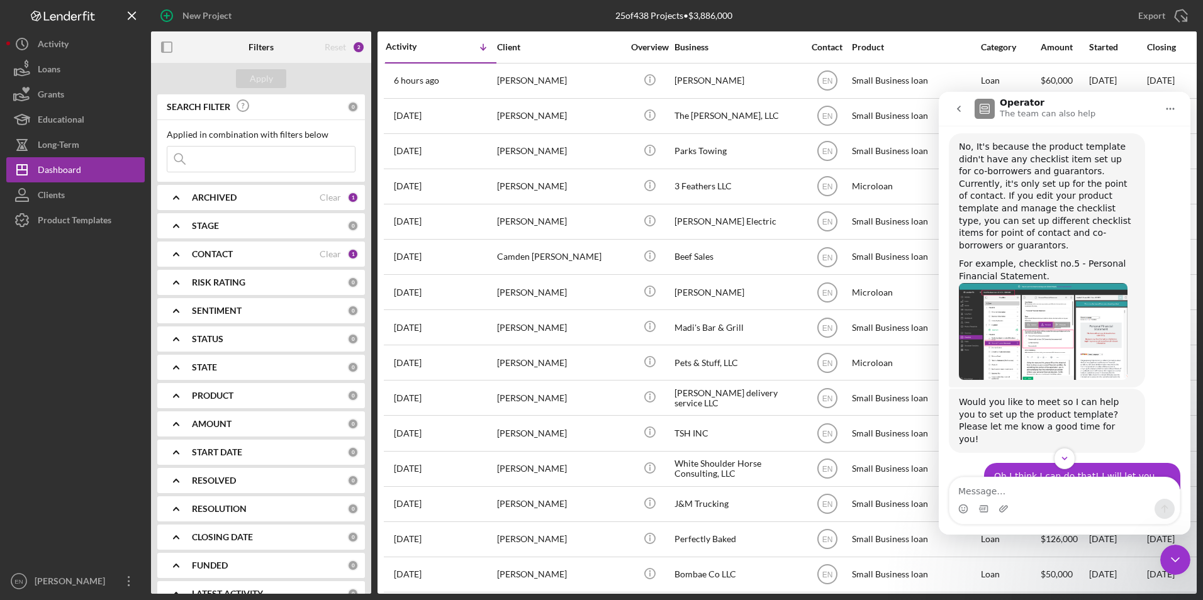
click at [957, 107] on icon "go back" at bounding box center [959, 109] width 10 height 10
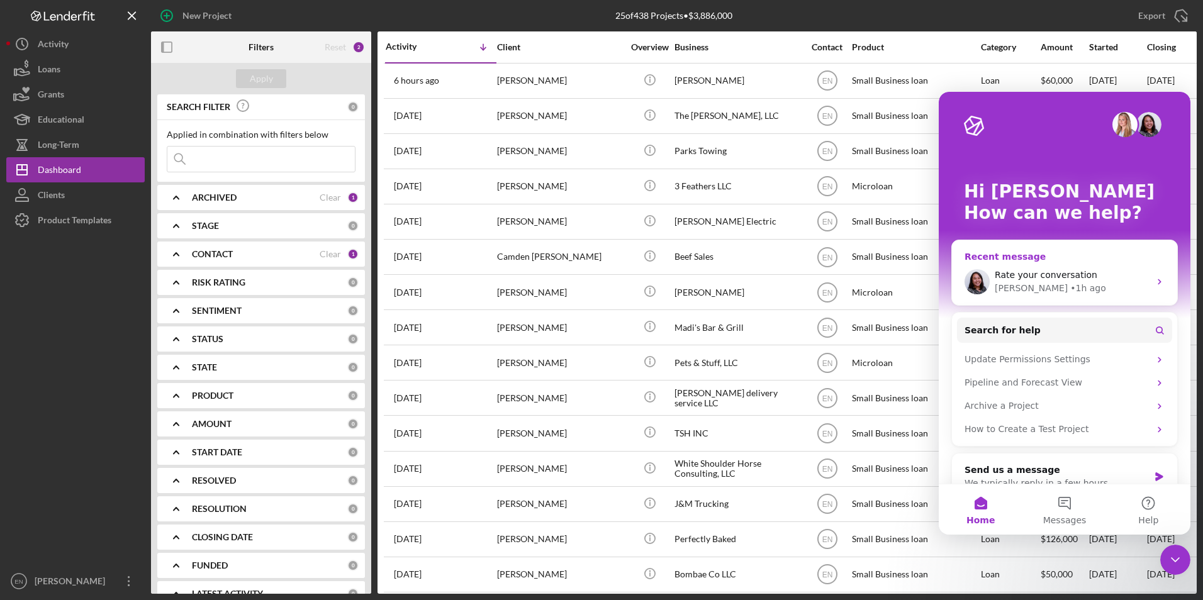
click at [1044, 296] on div "Rate your conversation [PERSON_NAME] • 1h ago" at bounding box center [1064, 282] width 225 height 47
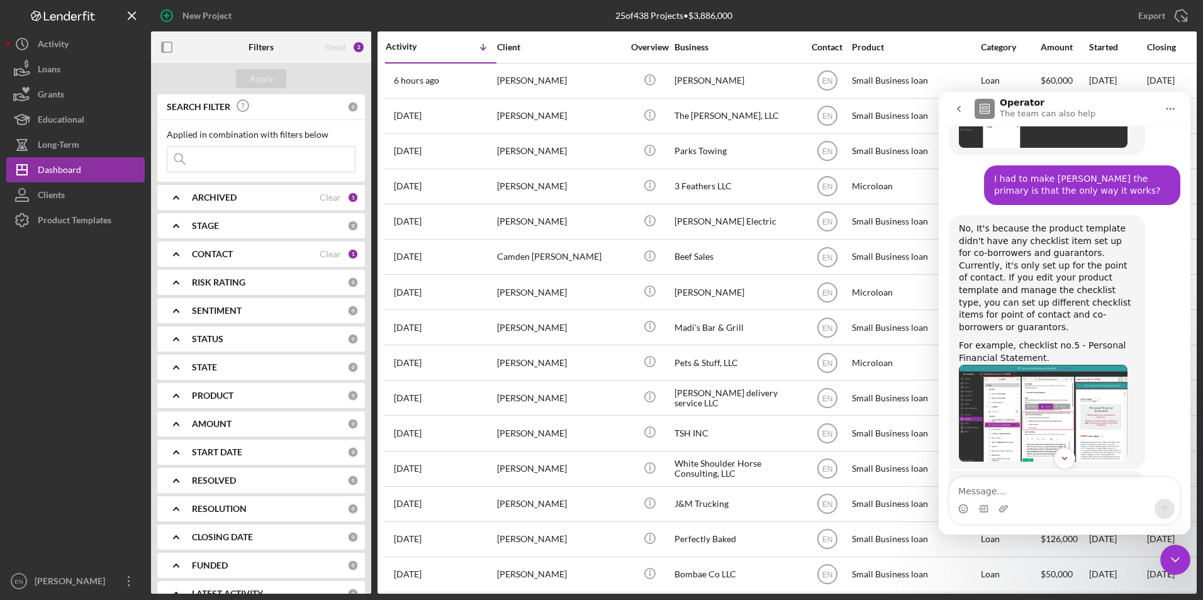
scroll to position [1076, 0]
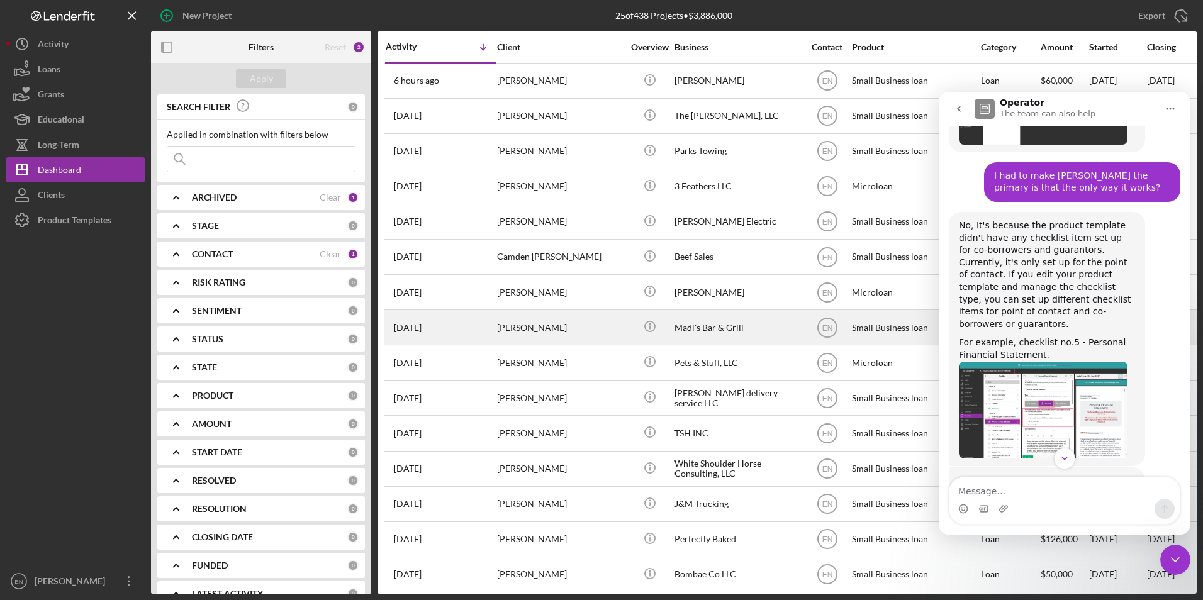
click at [547, 333] on div "[PERSON_NAME]" at bounding box center [560, 327] width 126 height 33
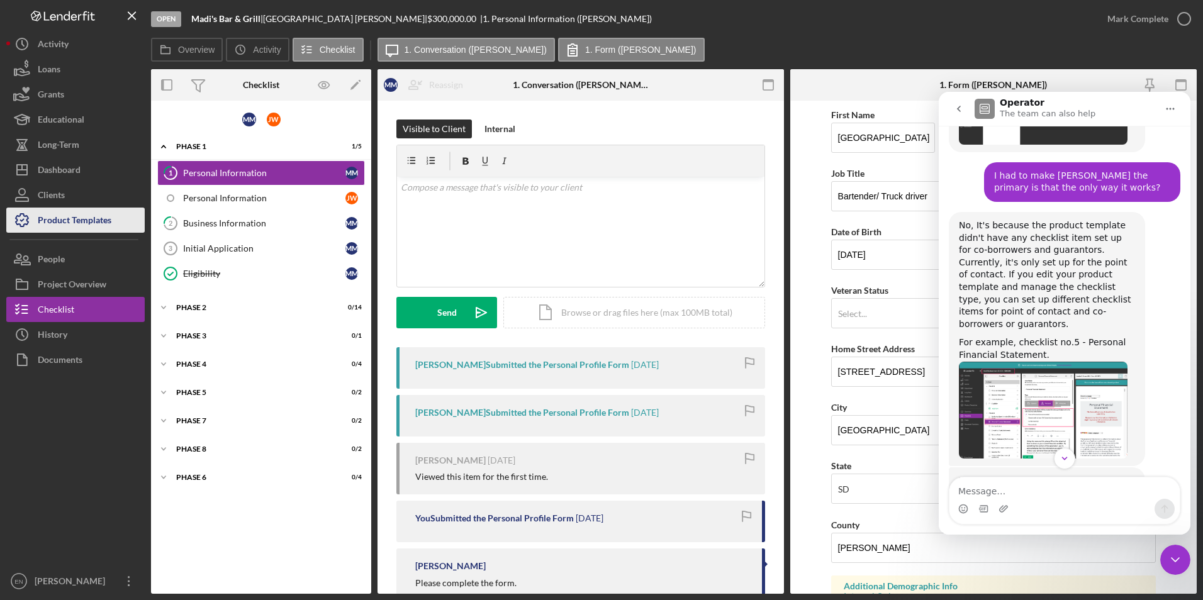
click at [109, 221] on div "Product Templates" at bounding box center [75, 222] width 74 height 28
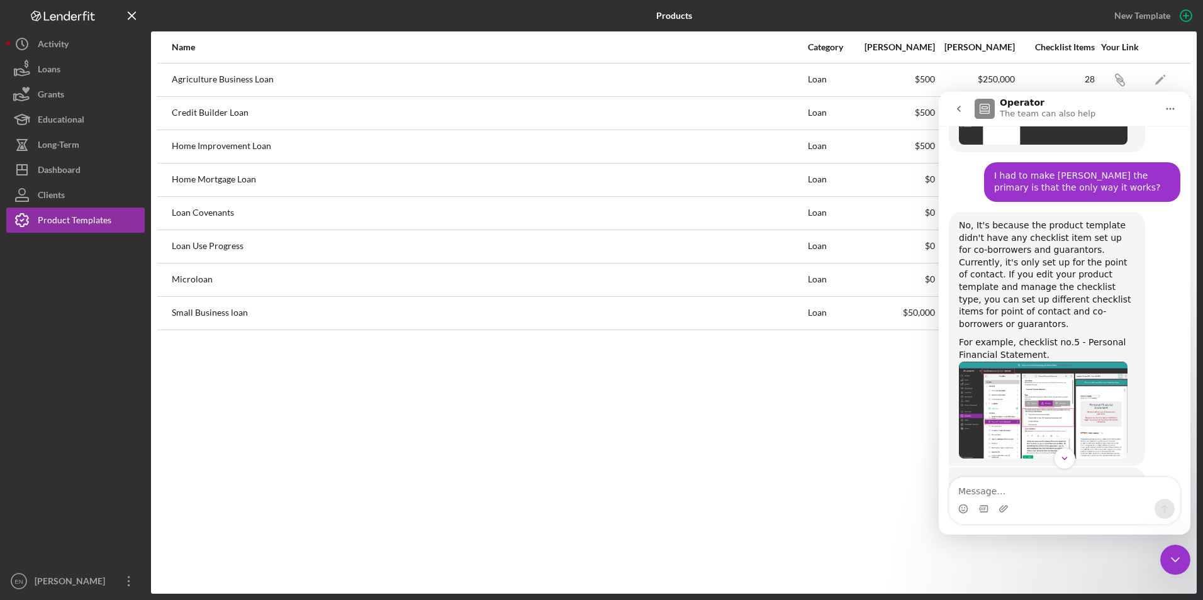
click at [675, 445] on div "Name Category Min Amount Max Amount Checklist Items Your Link Agriculture Busin…" at bounding box center [673, 312] width 1045 height 562
click at [959, 106] on icon "go back" at bounding box center [959, 109] width 10 height 10
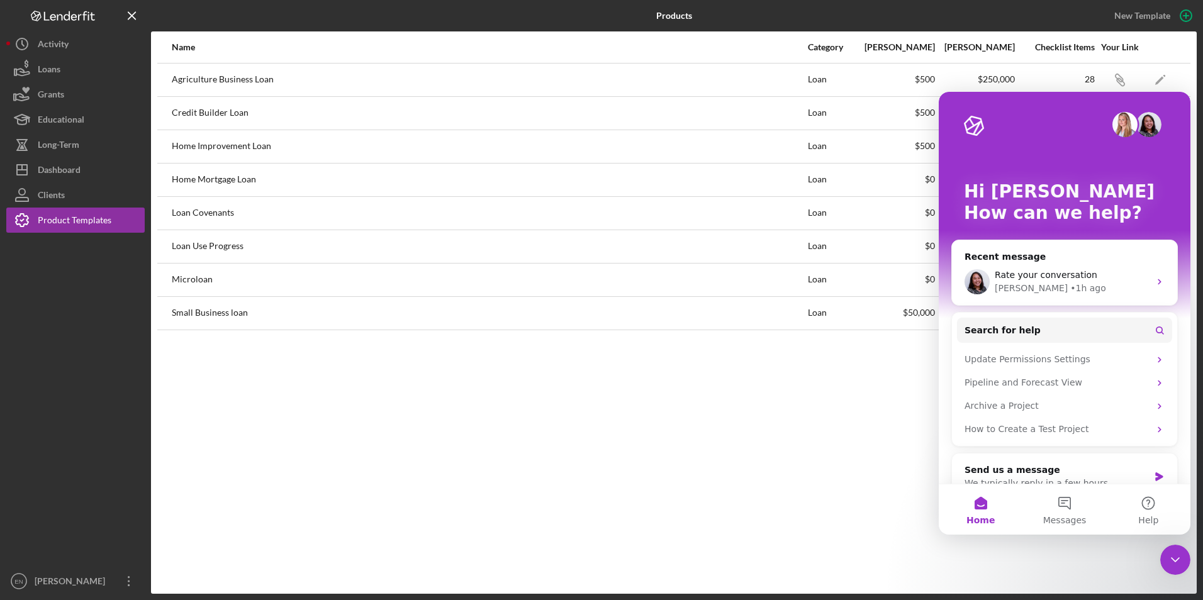
click at [1174, 553] on icon "Close Intercom Messenger" at bounding box center [1174, 559] width 15 height 15
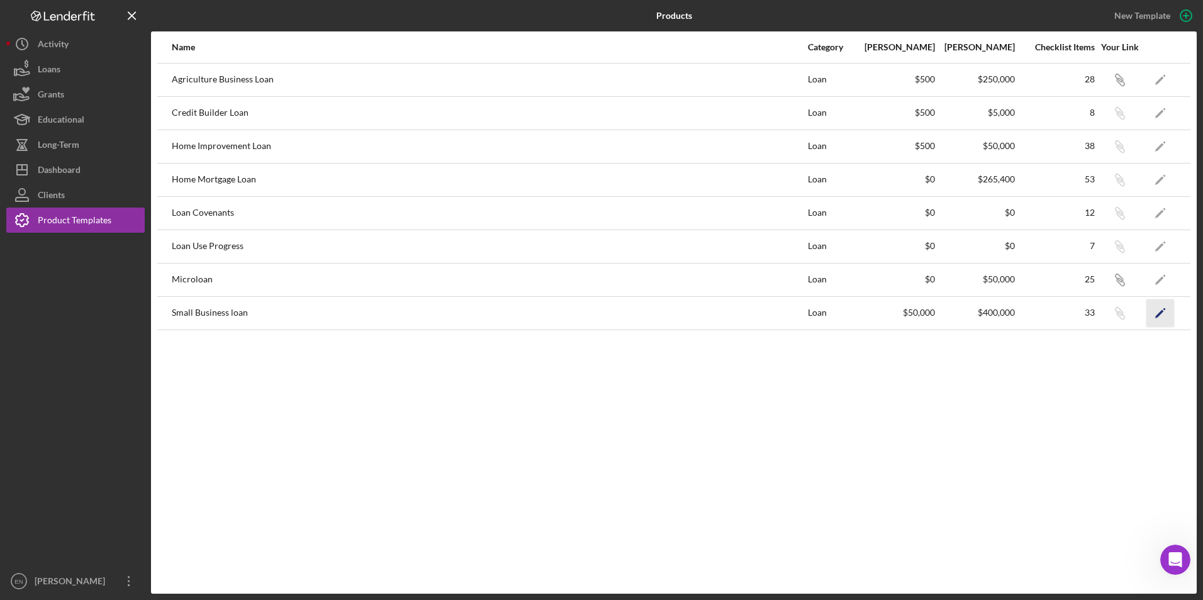
click at [1159, 317] on icon "Icon/Edit" at bounding box center [1160, 313] width 28 height 28
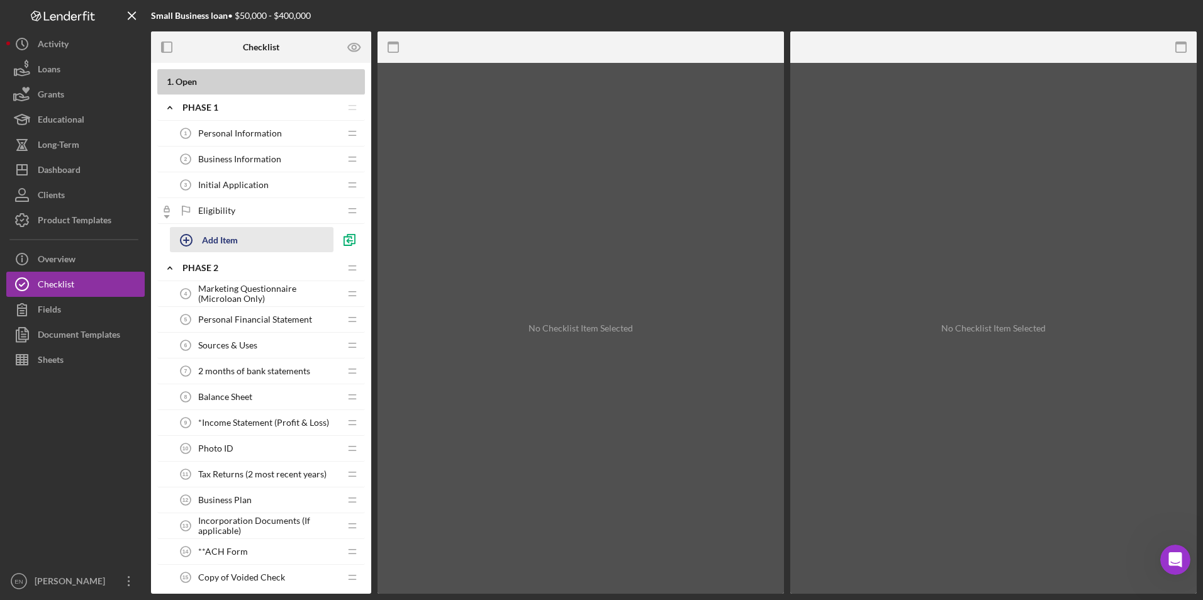
click at [189, 239] on icon "button" at bounding box center [185, 240] width 31 height 31
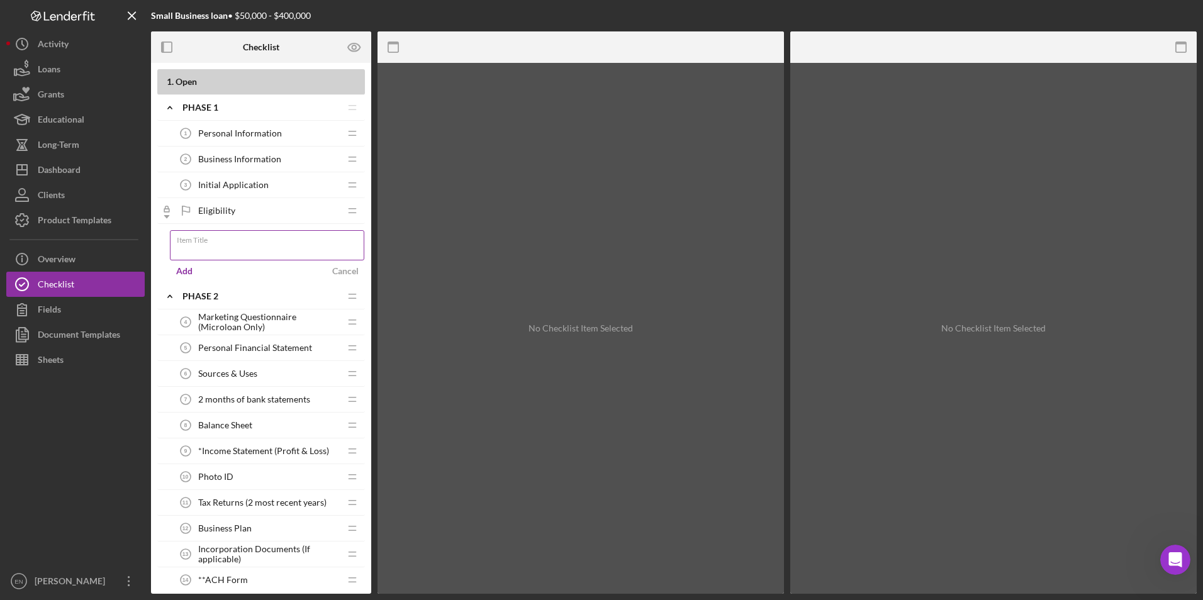
click at [182, 247] on input "Item Title" at bounding box center [267, 245] width 194 height 30
click at [433, 150] on div "No Checklist Item Selected" at bounding box center [580, 328] width 406 height 531
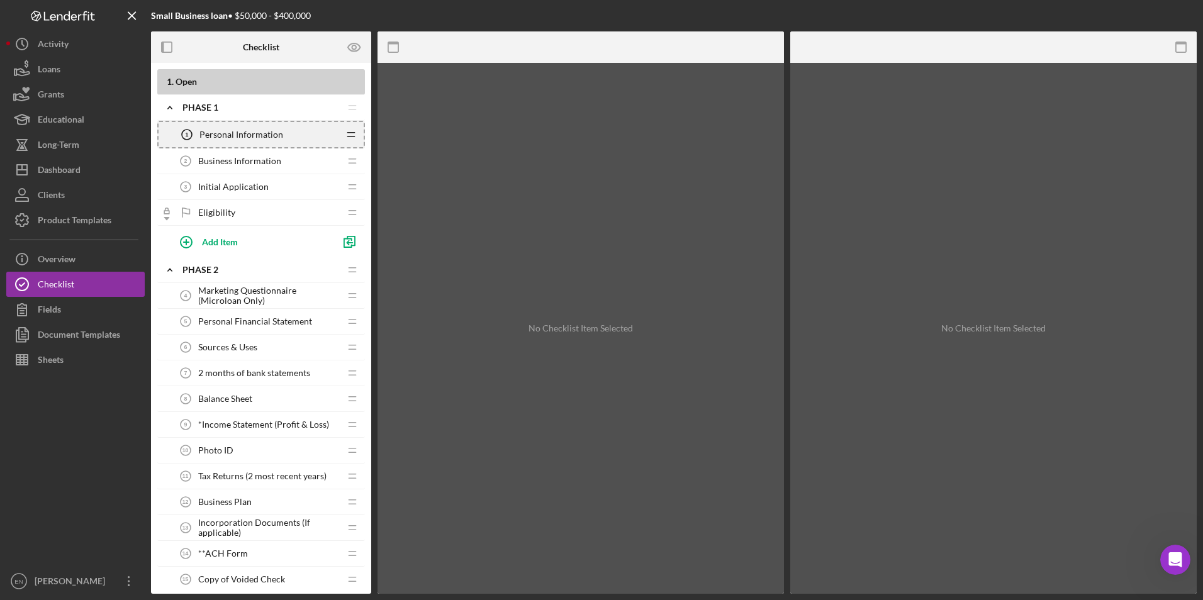
click at [355, 133] on icon "Icon/Drag" at bounding box center [350, 134] width 25 height 25
click at [354, 133] on line at bounding box center [350, 133] width 7 height 0
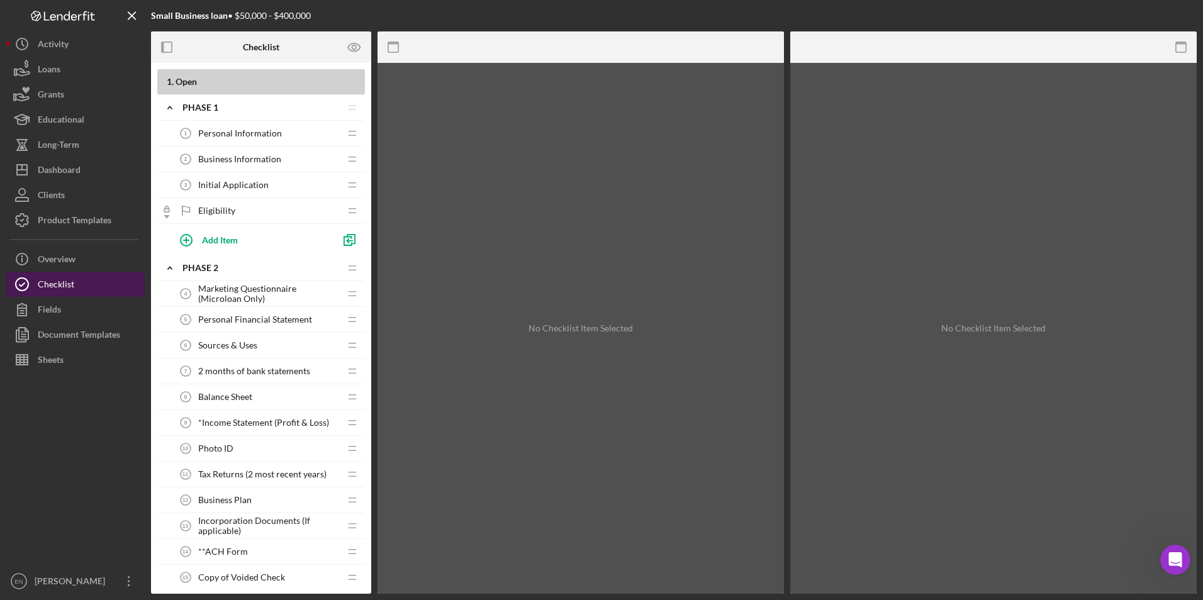
click at [79, 287] on button "Checklist" at bounding box center [75, 284] width 138 height 25
click at [330, 271] on icon "Icon/Edit" at bounding box center [334, 268] width 23 height 23
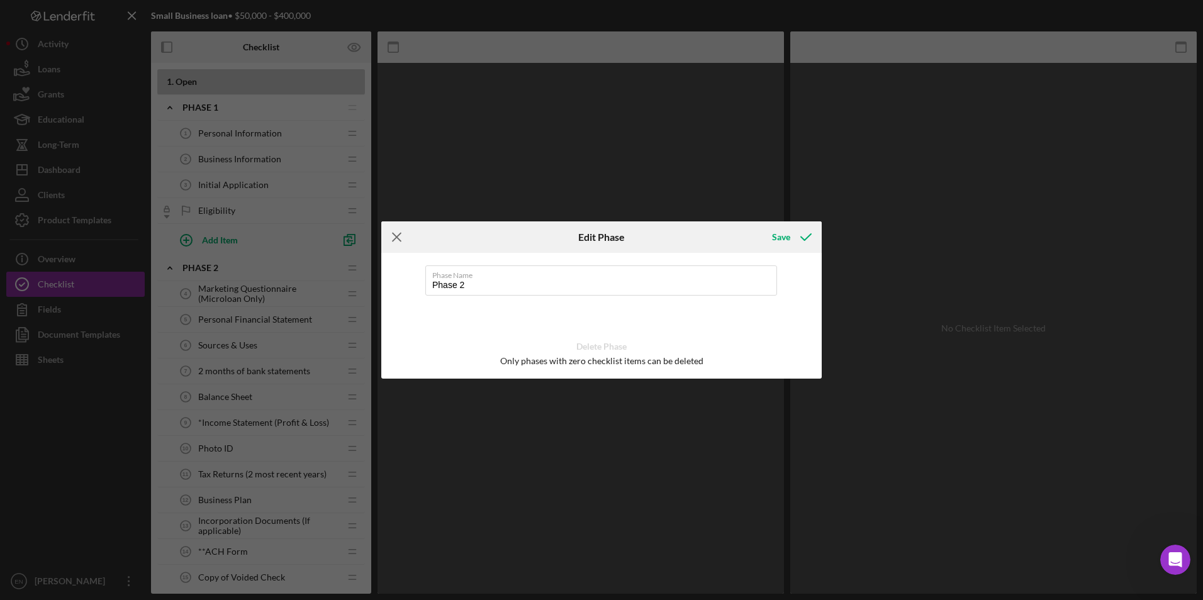
click at [401, 236] on icon "Icon/Menu Close" at bounding box center [396, 236] width 31 height 31
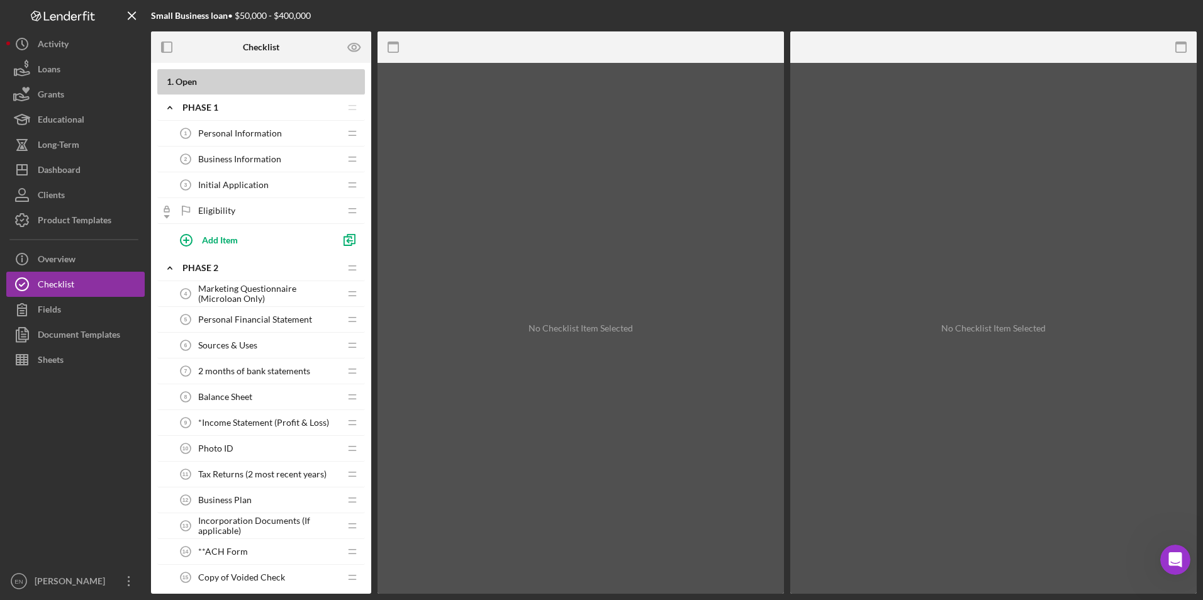
click at [185, 293] on tspan "4" at bounding box center [185, 294] width 3 height 6
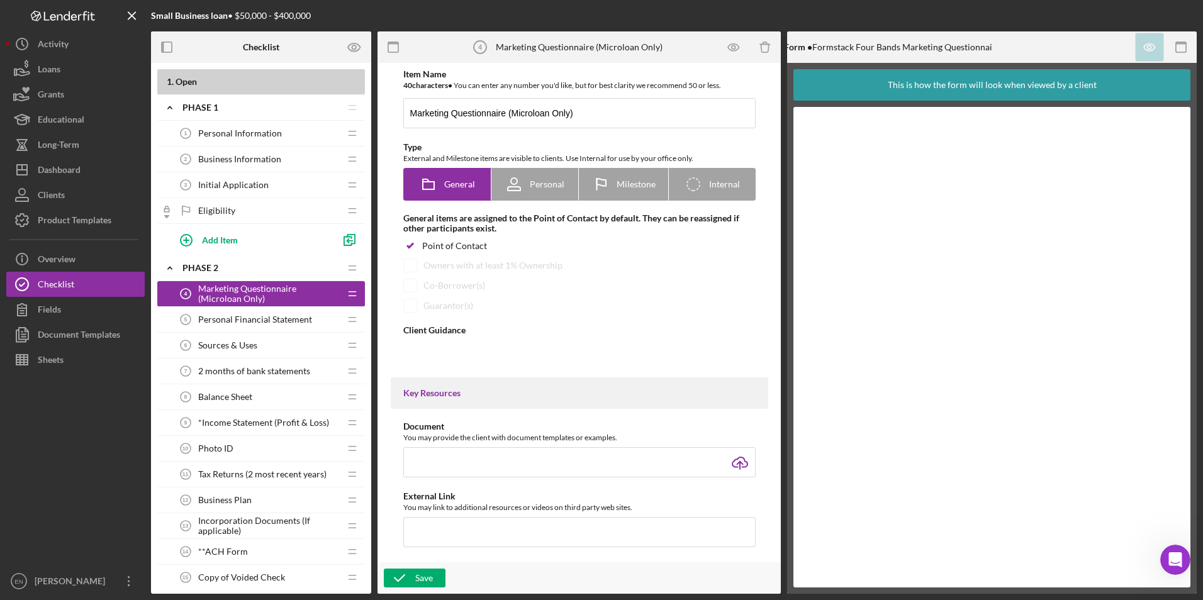
type textarea "<div>Using the resource link, please submit a response to the marketing questio…"
type textarea "<div>Thank you for submitting this information!</div>"
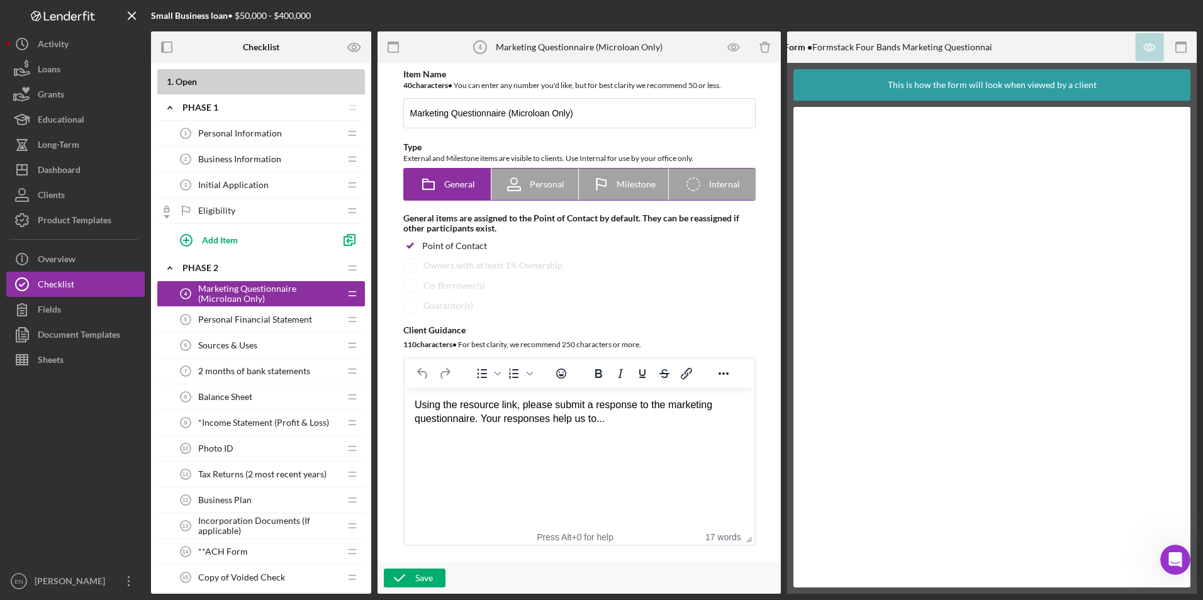
click at [542, 186] on span "Personal" at bounding box center [547, 184] width 35 height 10
radio input "false"
radio input "true"
checkbox input "false"
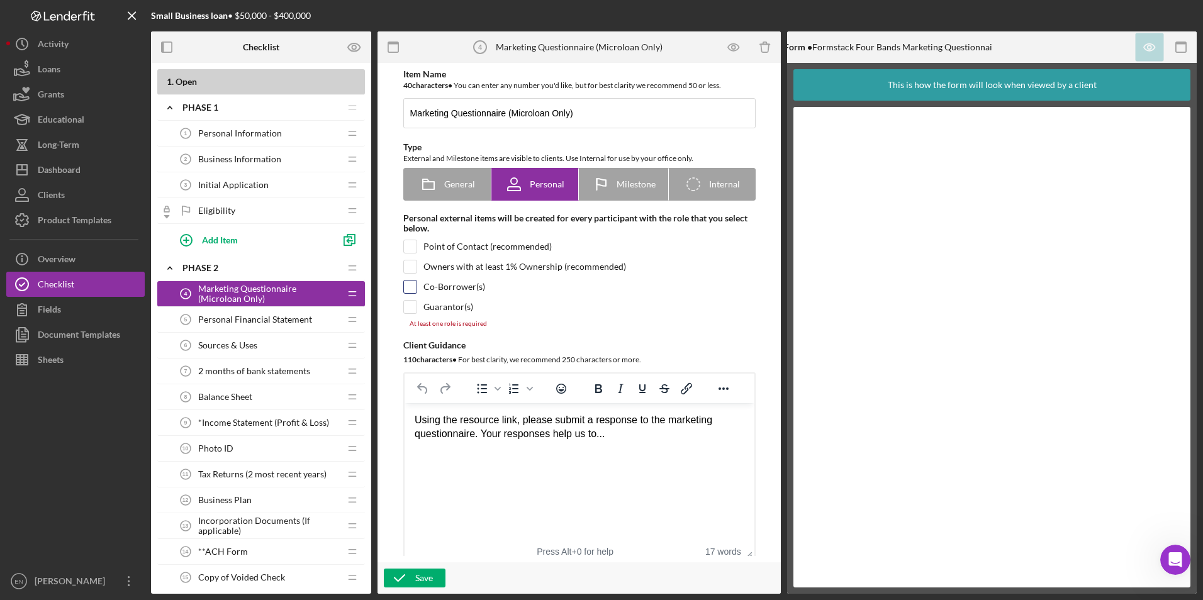
click at [404, 282] on input "checkbox" at bounding box center [410, 287] width 13 height 13
checkbox input "true"
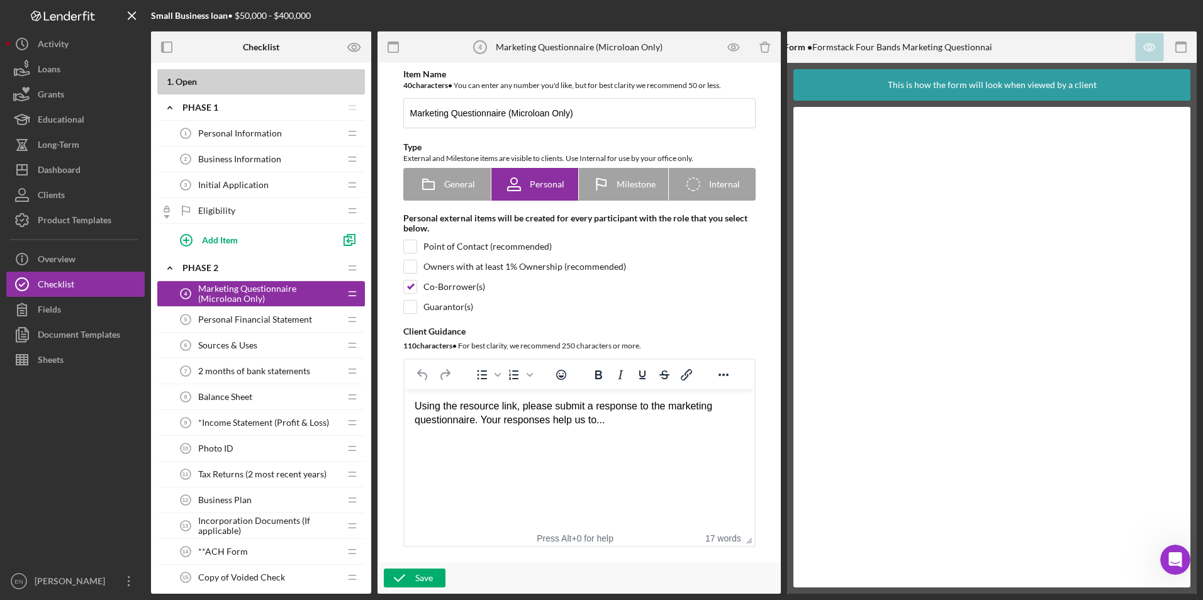
click at [301, 320] on span "Personal Financial Statement" at bounding box center [255, 319] width 114 height 10
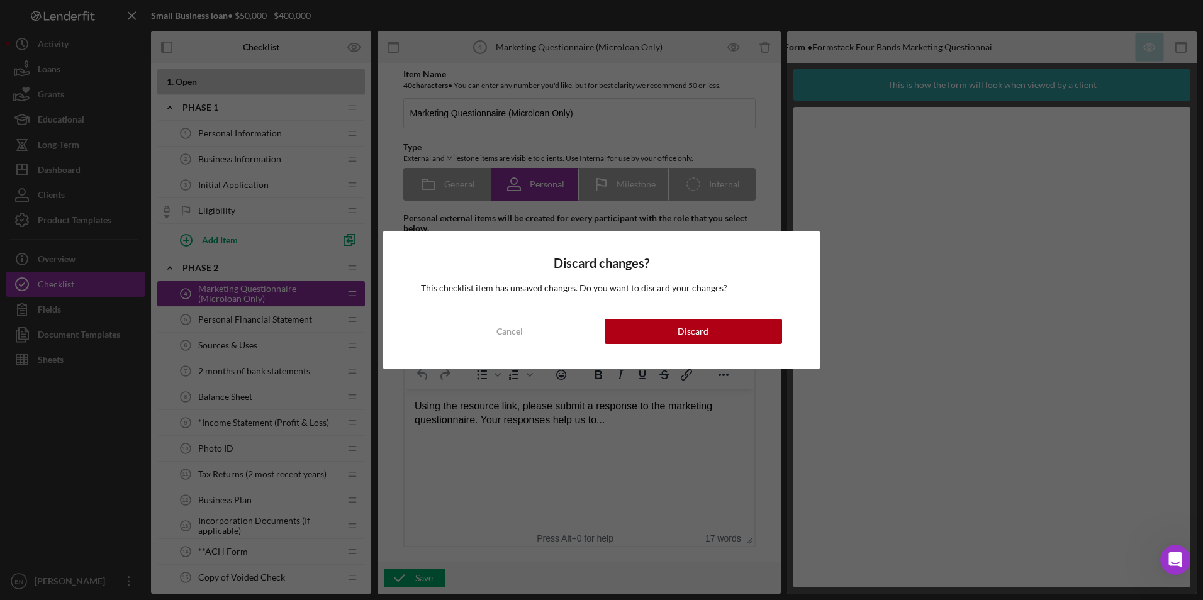
click at [499, 326] on div "Cancel" at bounding box center [509, 331] width 26 height 25
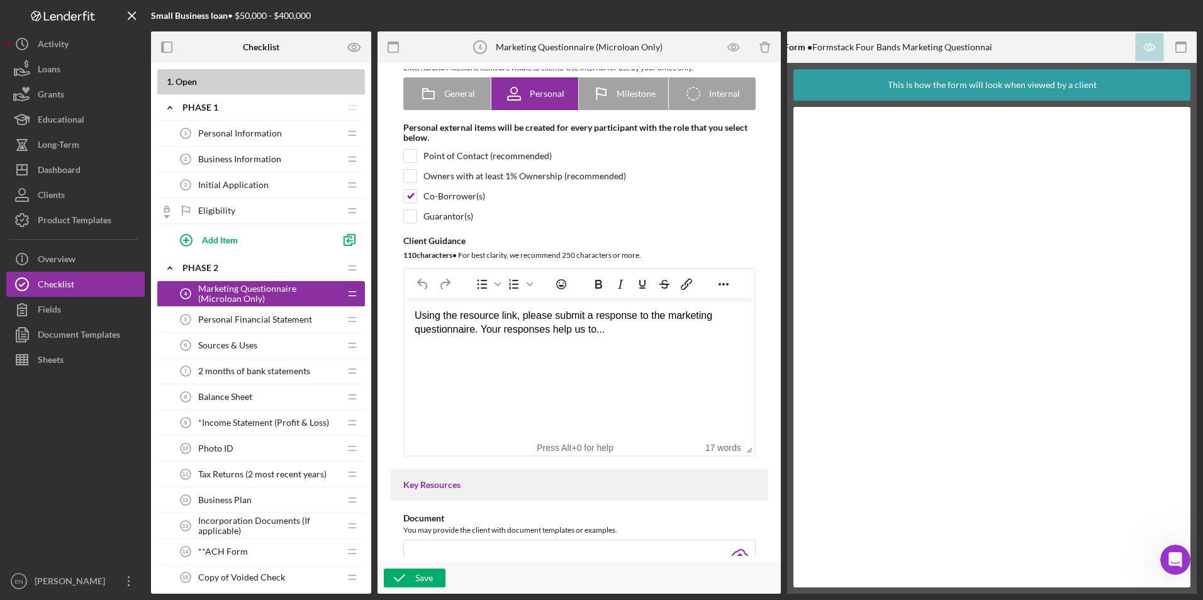
scroll to position [94, 0]
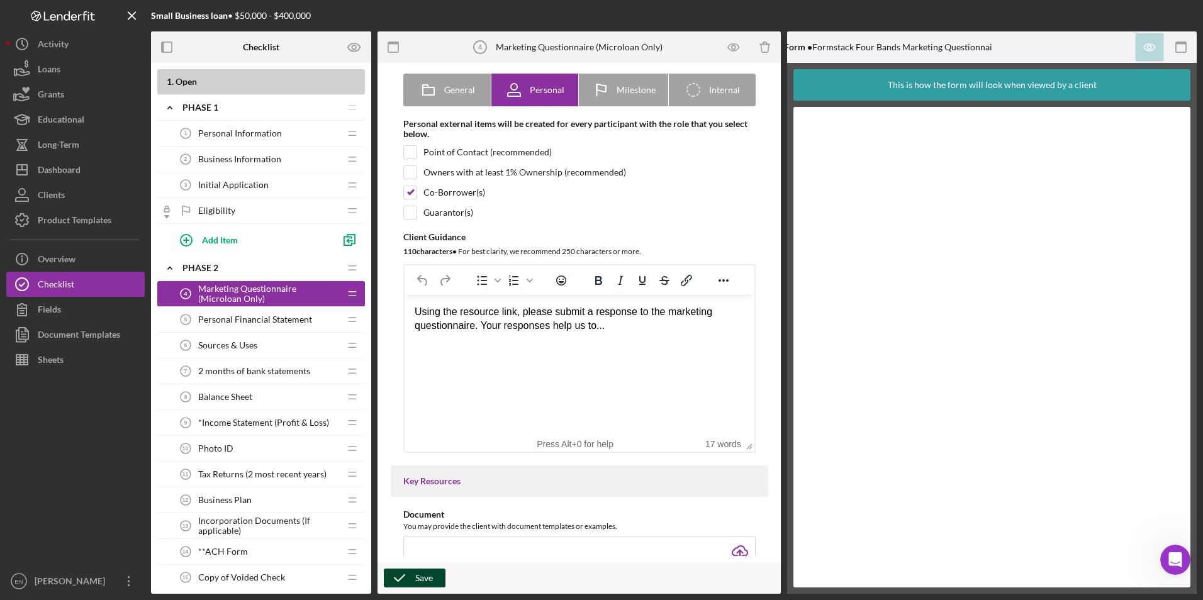
click at [418, 576] on div "Save" at bounding box center [424, 578] width 18 height 19
click at [187, 320] on tspan "5" at bounding box center [185, 319] width 3 height 6
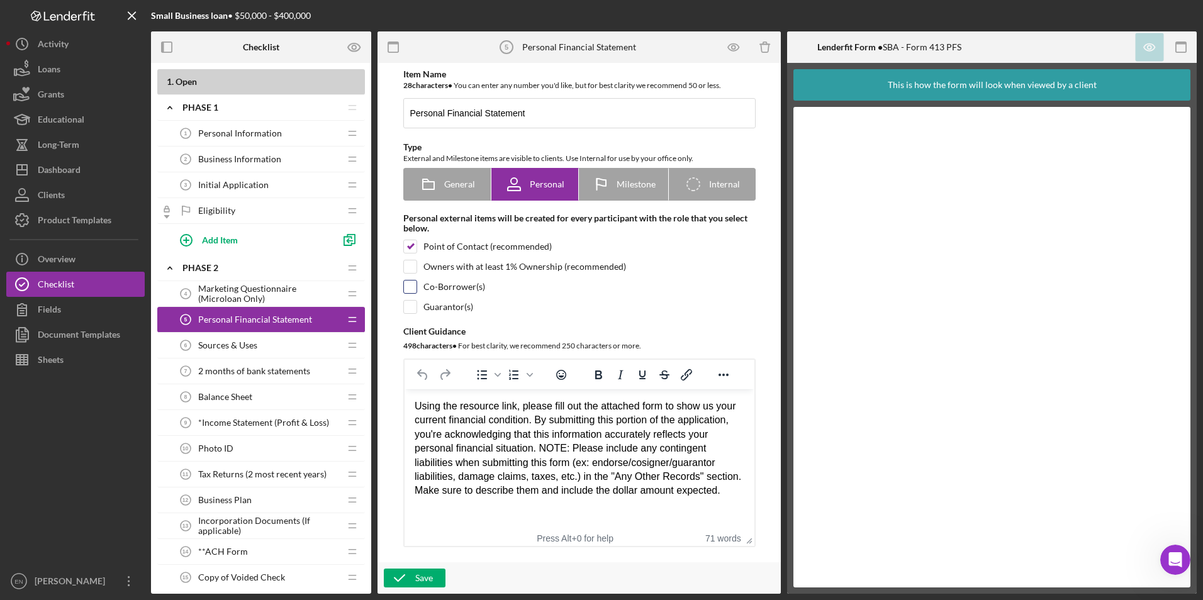
click at [406, 288] on input "checkbox" at bounding box center [410, 287] width 13 height 13
checkbox input "true"
click at [430, 571] on div "Save" at bounding box center [424, 578] width 18 height 19
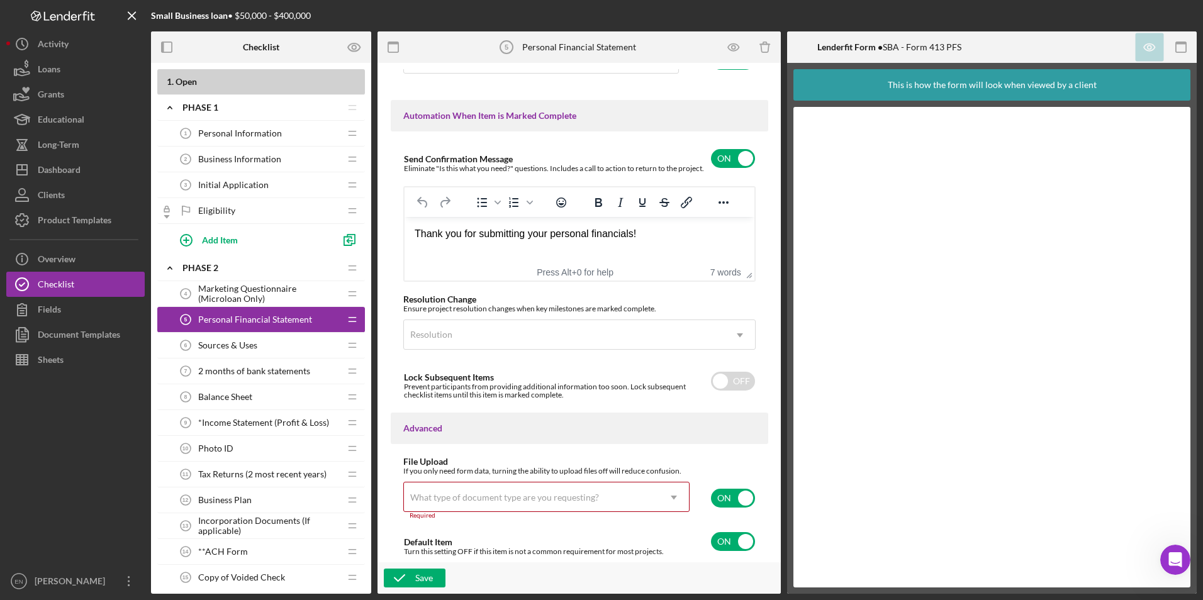
scroll to position [801, 0]
click at [294, 353] on div "Sources & Uses 6 Sources & Uses" at bounding box center [256, 345] width 167 height 25
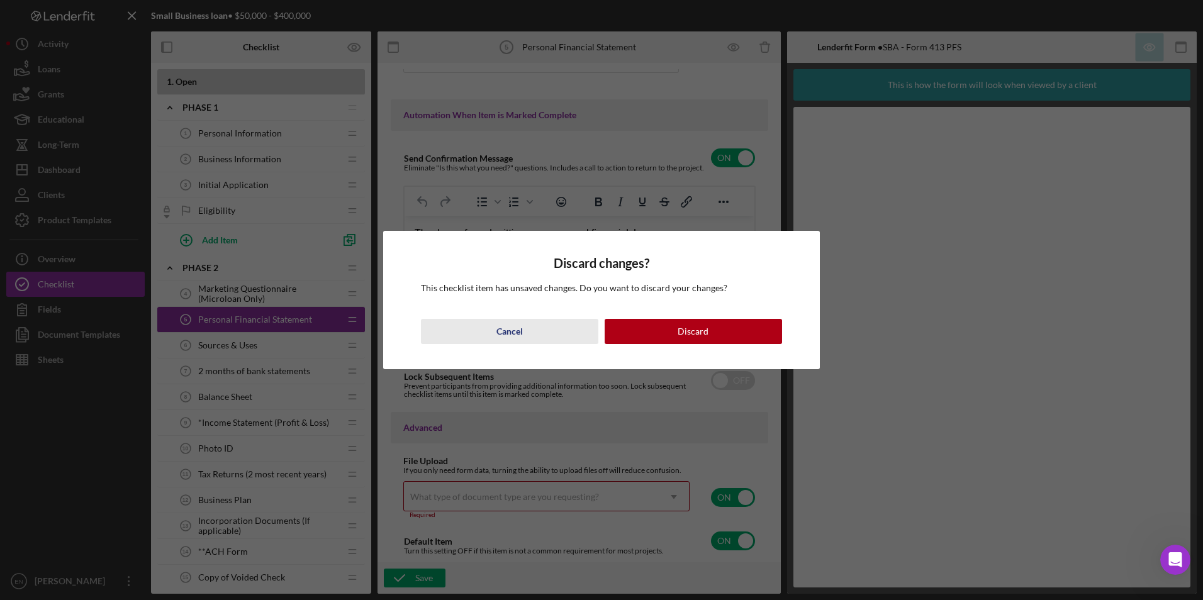
click at [468, 329] on button "Cancel" at bounding box center [509, 331] width 177 height 25
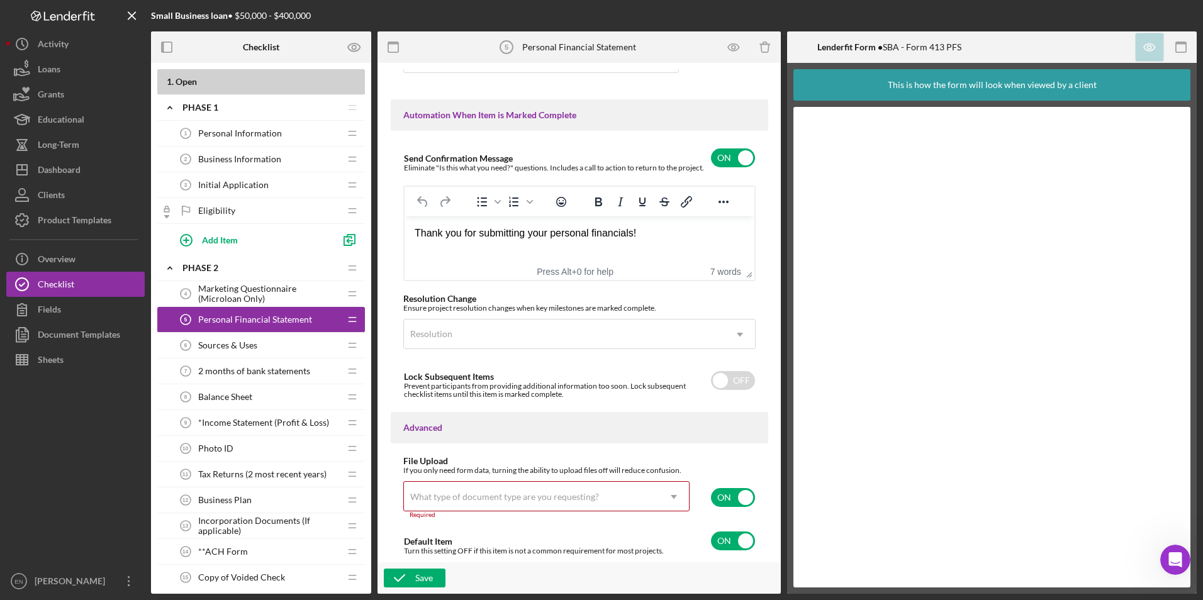
click at [196, 345] on icon "Sources & Uses 6" at bounding box center [185, 345] width 25 height 25
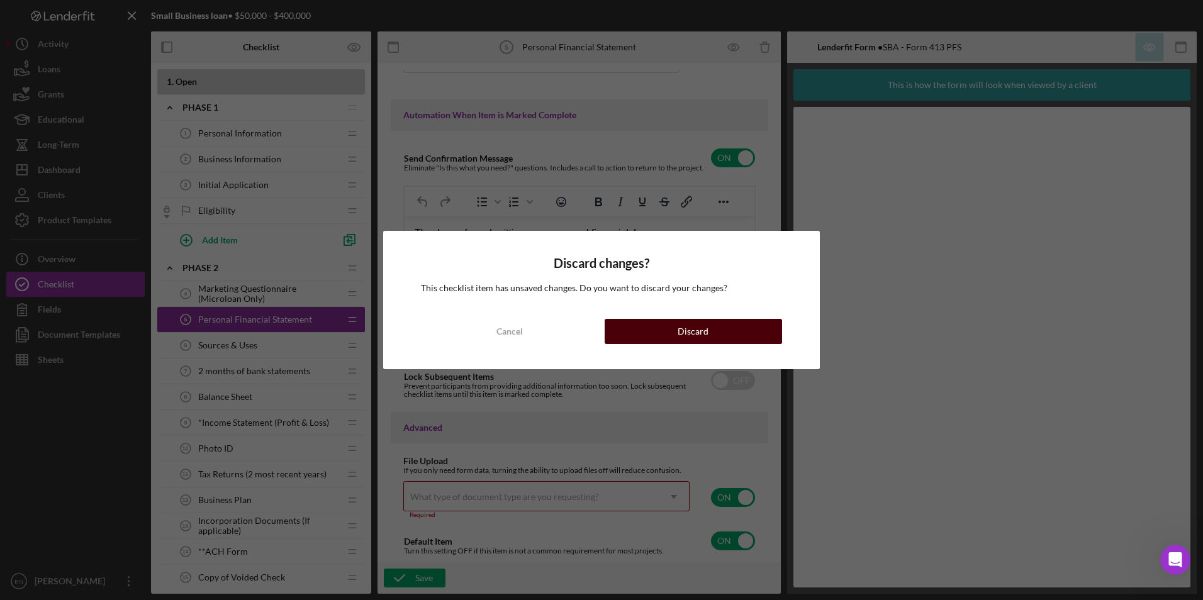
click at [711, 337] on button "Discard" at bounding box center [692, 331] width 177 height 25
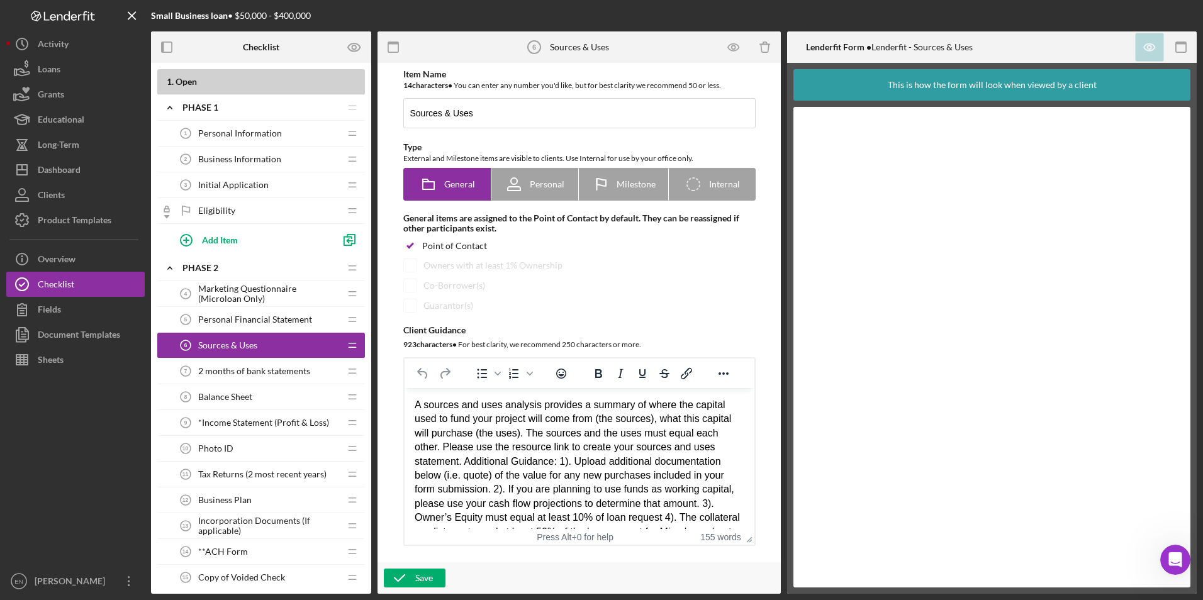
click at [352, 293] on icon "Icon/Drag" at bounding box center [352, 293] width 25 height 25
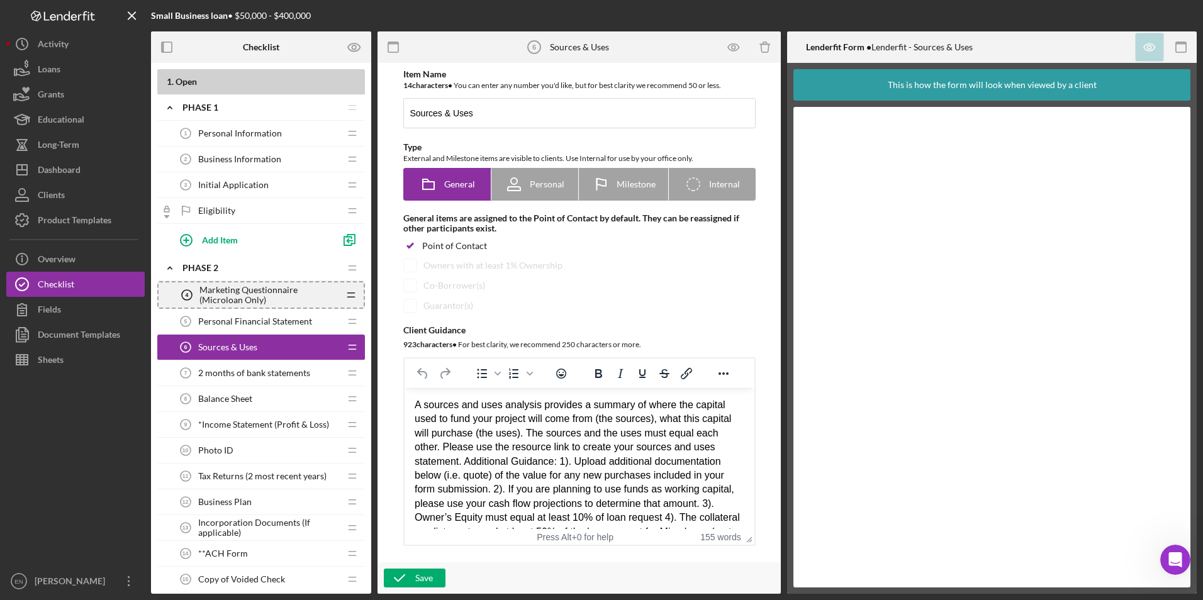
click at [182, 293] on circle at bounding box center [187, 295] width 10 height 10
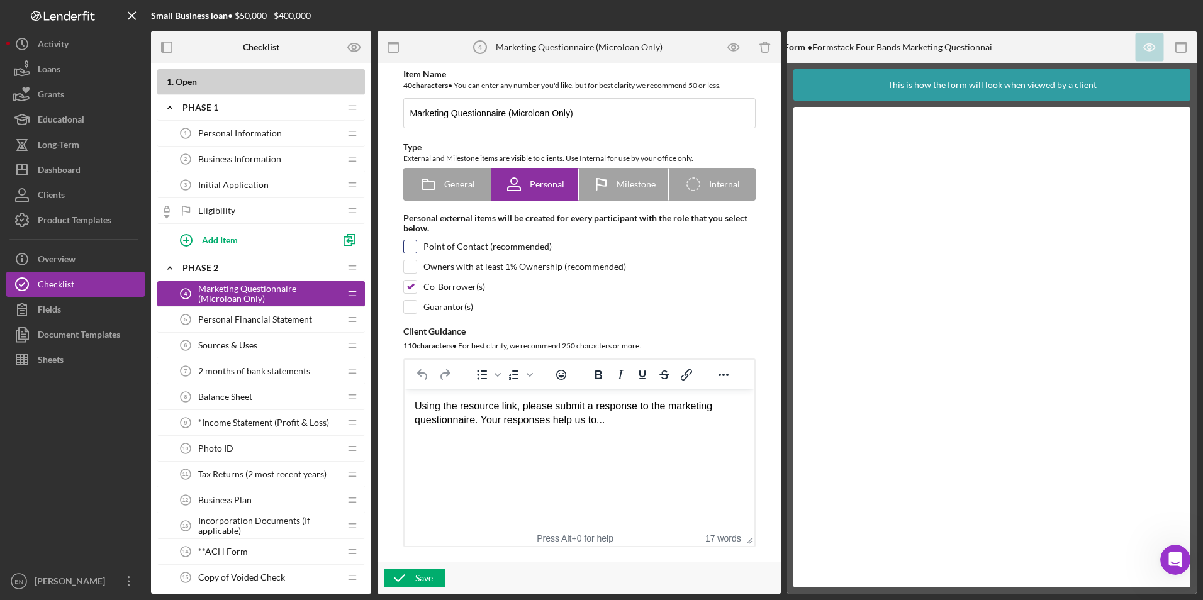
click at [408, 243] on input "checkbox" at bounding box center [410, 246] width 13 height 13
checkbox input "true"
click at [415, 578] on div "Save" at bounding box center [424, 578] width 18 height 19
click at [187, 318] on tspan "5" at bounding box center [185, 319] width 3 height 6
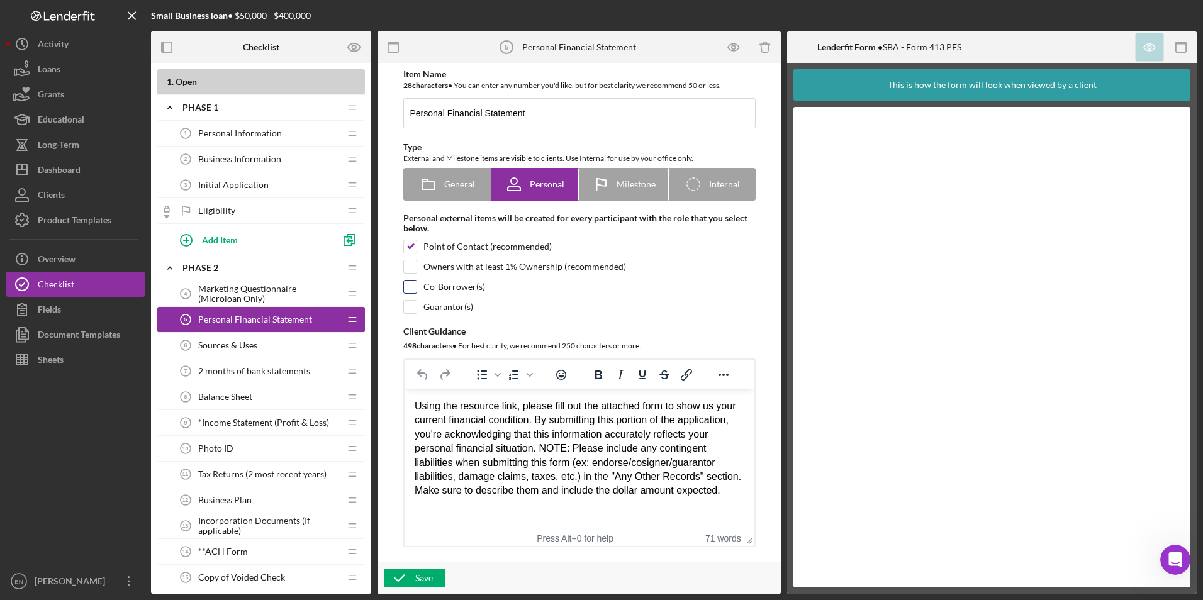
click at [408, 286] on input "checkbox" at bounding box center [410, 287] width 13 height 13
checkbox input "true"
click at [416, 581] on div "Save" at bounding box center [424, 578] width 18 height 19
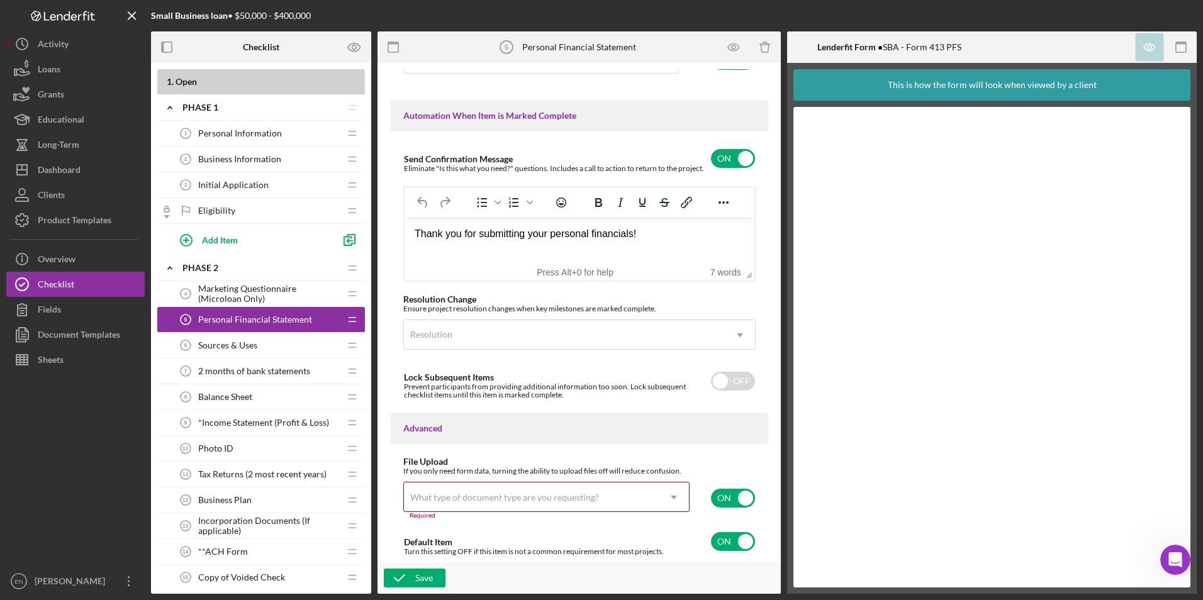
scroll to position [801, 0]
click at [424, 576] on div "Save" at bounding box center [424, 578] width 18 height 19
click at [184, 345] on tspan "6" at bounding box center [185, 345] width 3 height 6
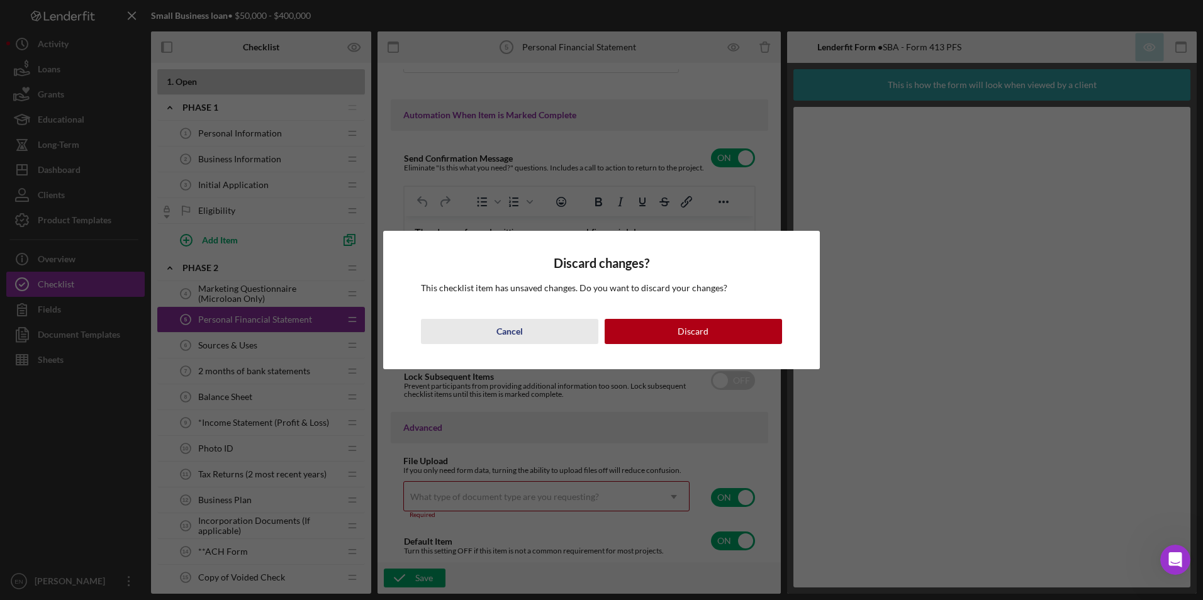
click at [519, 326] on div "Cancel" at bounding box center [509, 331] width 26 height 25
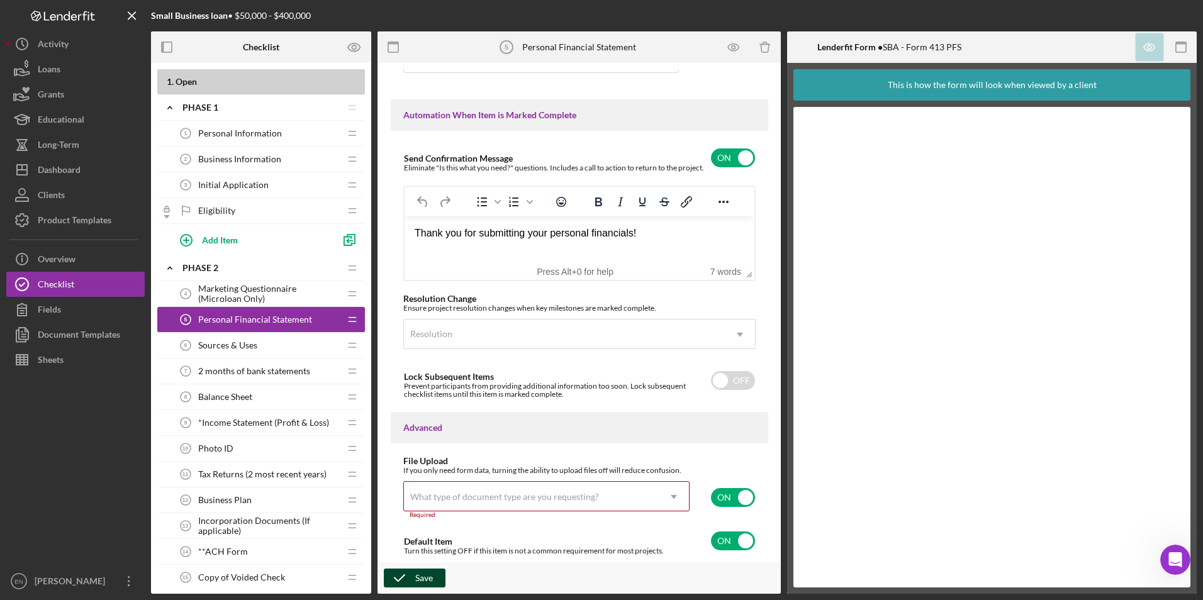
click at [409, 574] on icon "button" at bounding box center [399, 577] width 31 height 31
click at [418, 496] on div "What type of document type are you requesting?" at bounding box center [504, 497] width 189 height 10
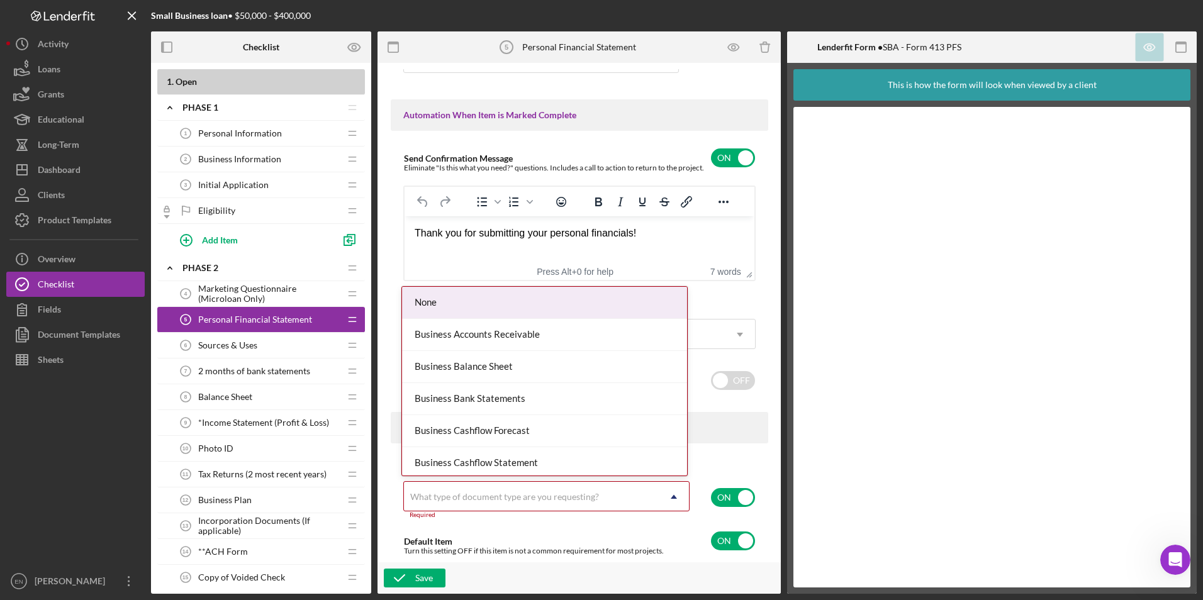
click at [465, 521] on div "If you only need form data, turning the ability to upload files off will reduce…" at bounding box center [579, 496] width 352 height 60
click at [423, 501] on div "What type of document type are you requesting?" at bounding box center [504, 497] width 189 height 10
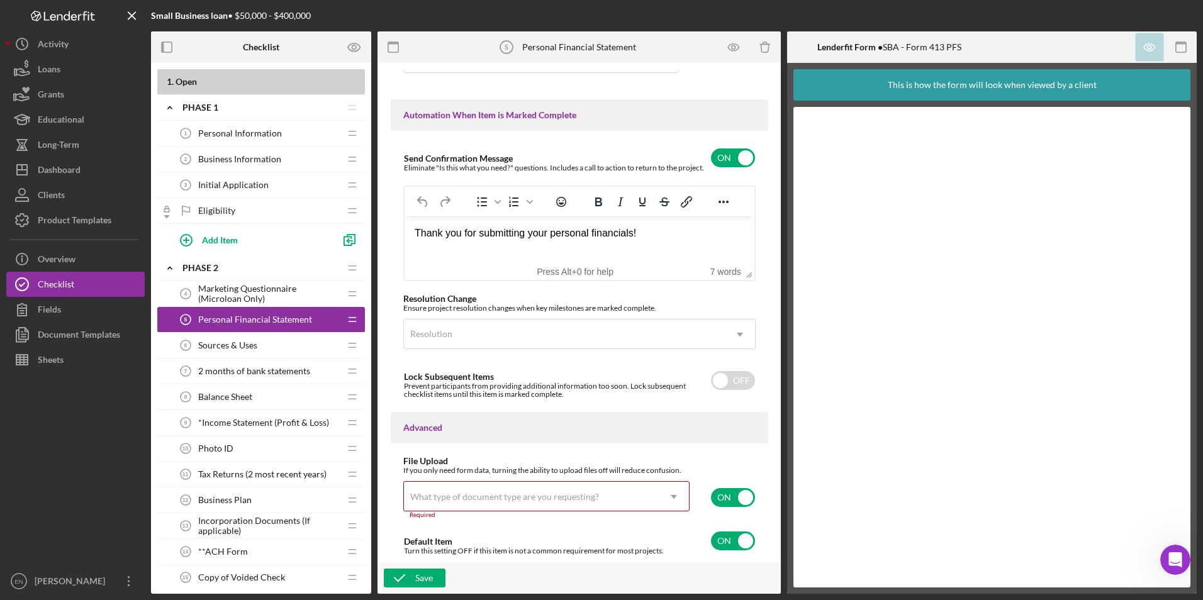
click at [423, 501] on div "What type of document type are you requesting?" at bounding box center [504, 497] width 189 height 10
click at [423, 498] on div "What type of document type are you requesting?" at bounding box center [504, 497] width 189 height 10
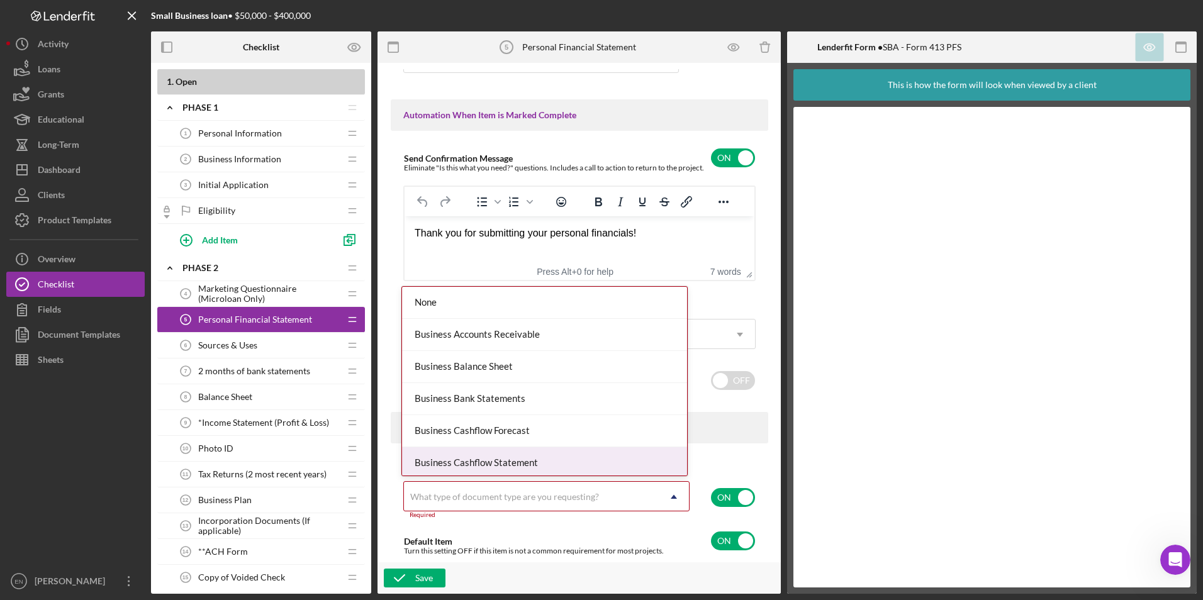
click at [457, 512] on div "Required" at bounding box center [546, 515] width 286 height 8
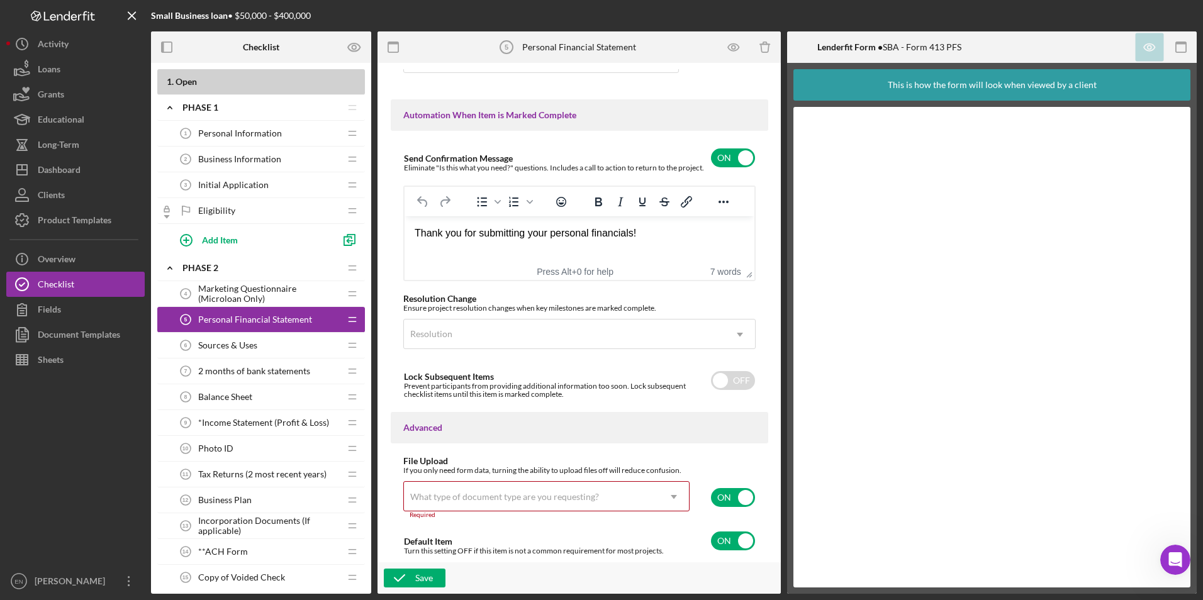
click at [411, 488] on div "What type of document type are you requesting?" at bounding box center [531, 496] width 255 height 29
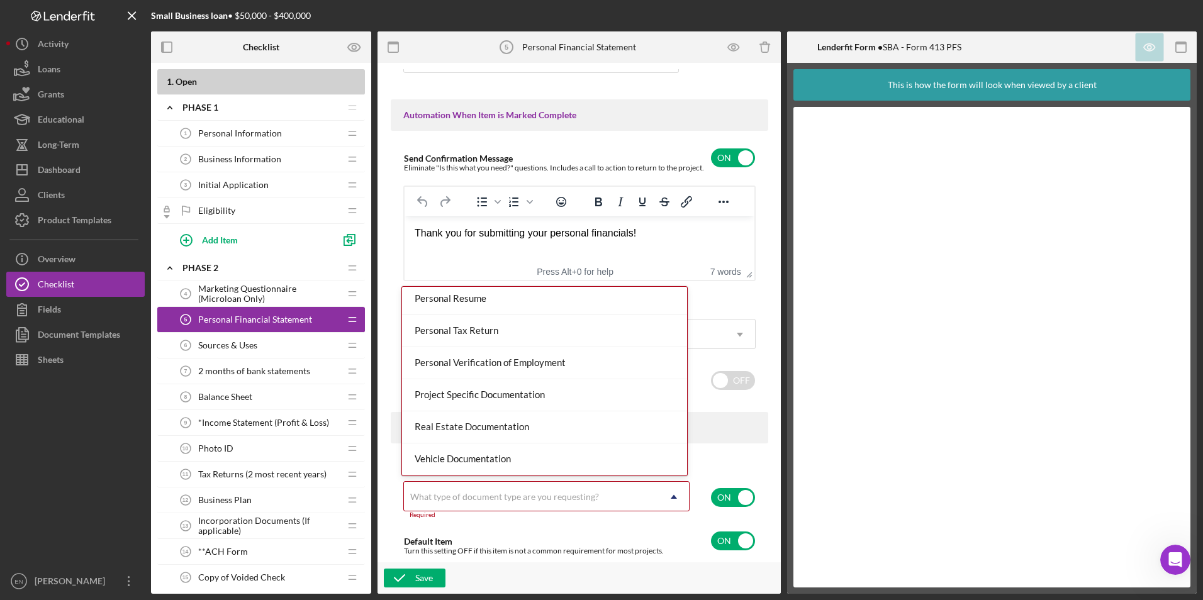
scroll to position [966, 0]
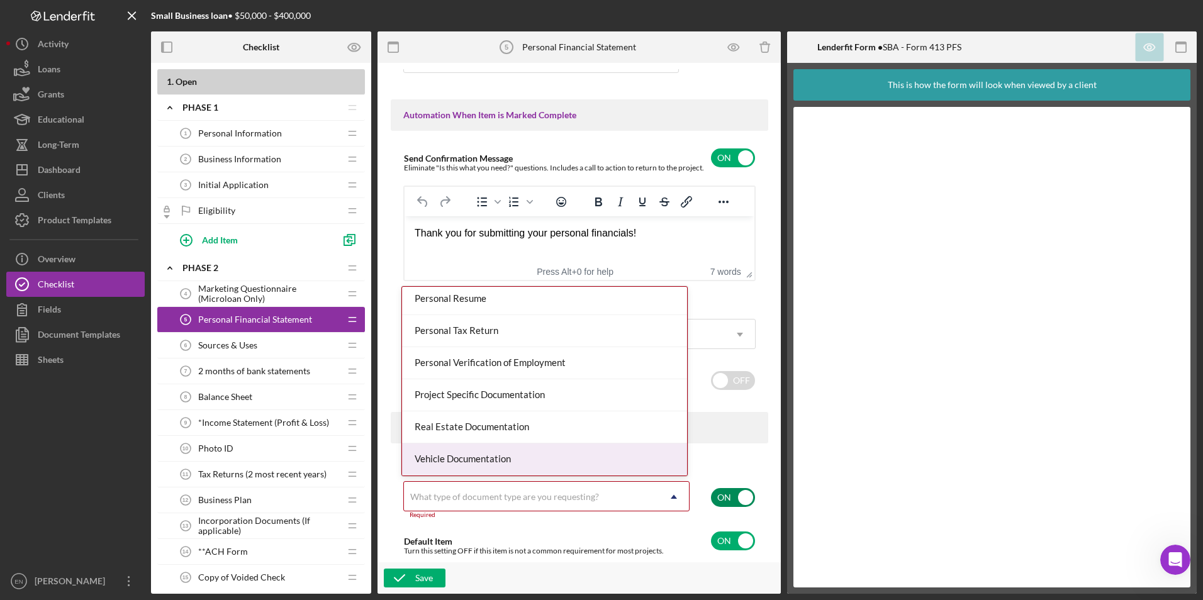
click at [720, 493] on input "checkbox" at bounding box center [733, 497] width 44 height 19
checkbox input "false"
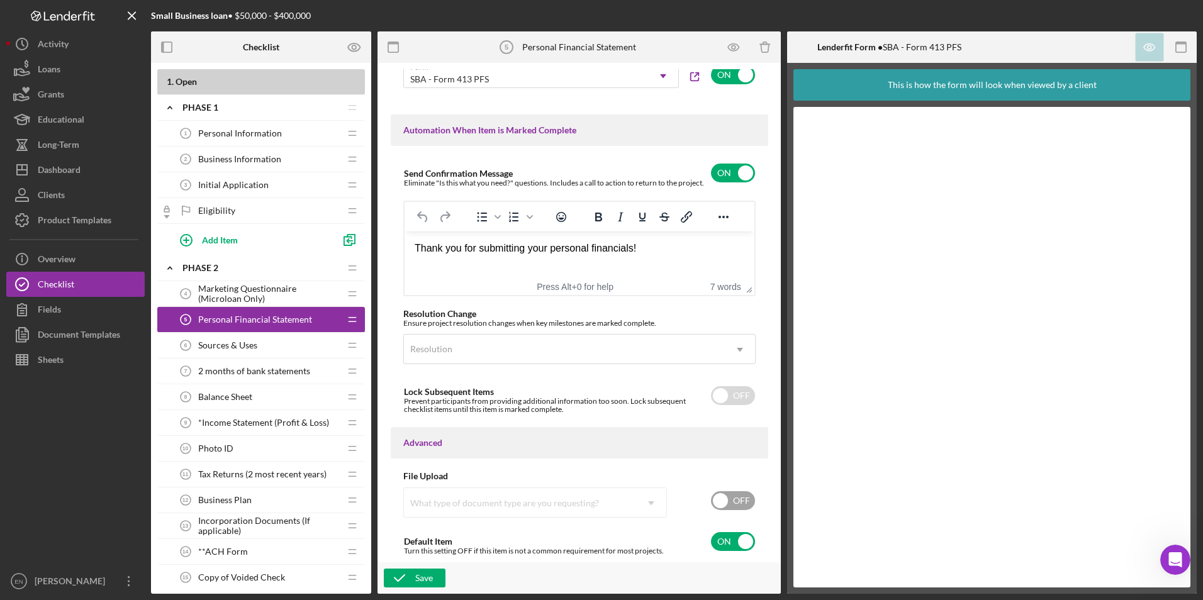
scroll to position [786, 0]
click at [403, 578] on icon "button" at bounding box center [399, 577] width 31 height 31
click at [187, 343] on tspan "6" at bounding box center [185, 345] width 3 height 6
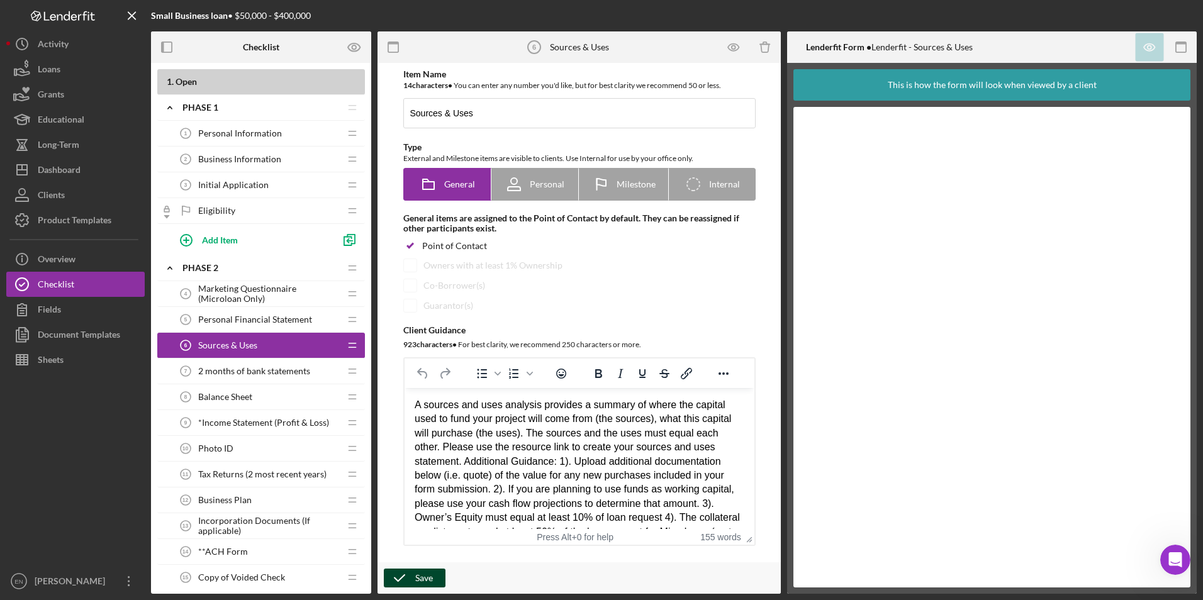
click at [414, 578] on icon "button" at bounding box center [399, 577] width 31 height 31
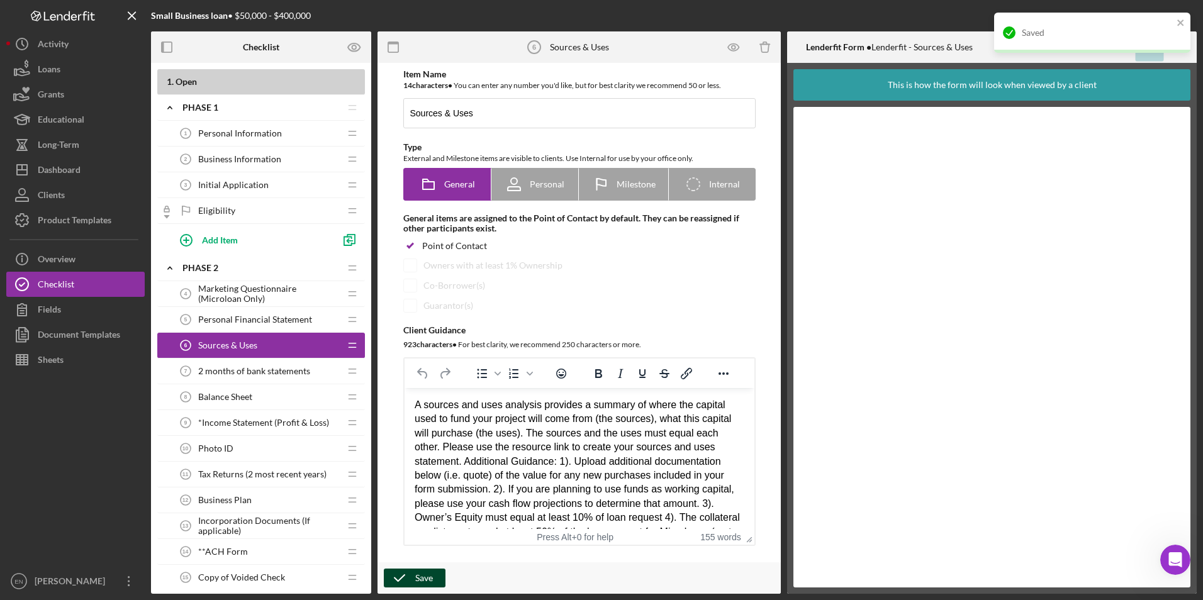
click at [184, 369] on tspan "7" at bounding box center [185, 371] width 3 height 6
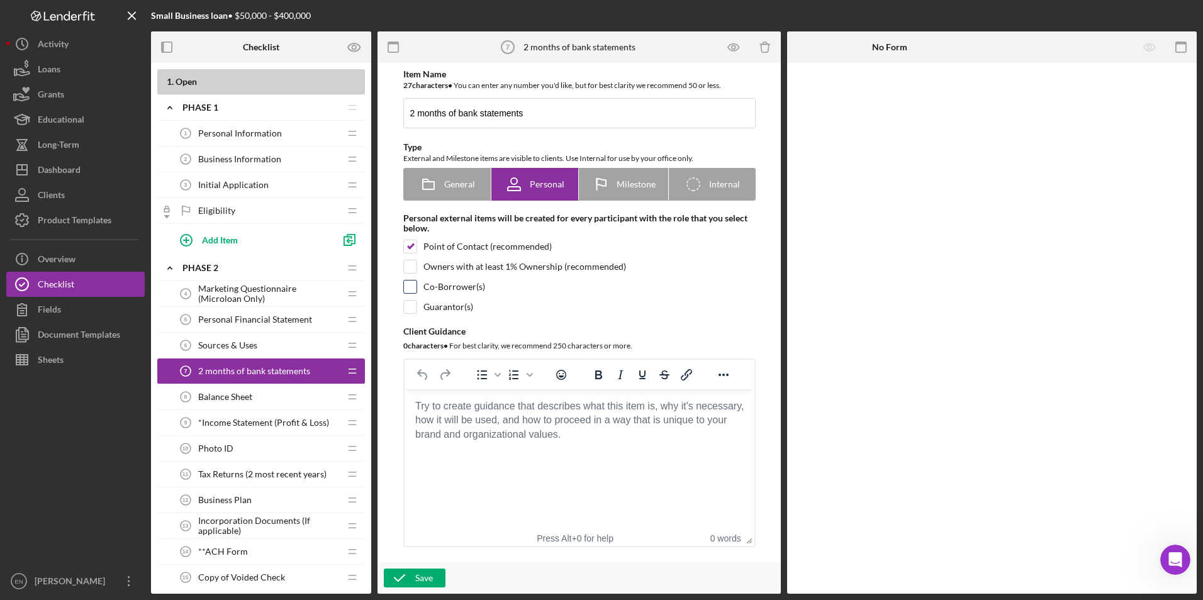
click at [408, 286] on input "checkbox" at bounding box center [410, 287] width 13 height 13
checkbox input "true"
click at [411, 576] on icon "button" at bounding box center [399, 577] width 31 height 31
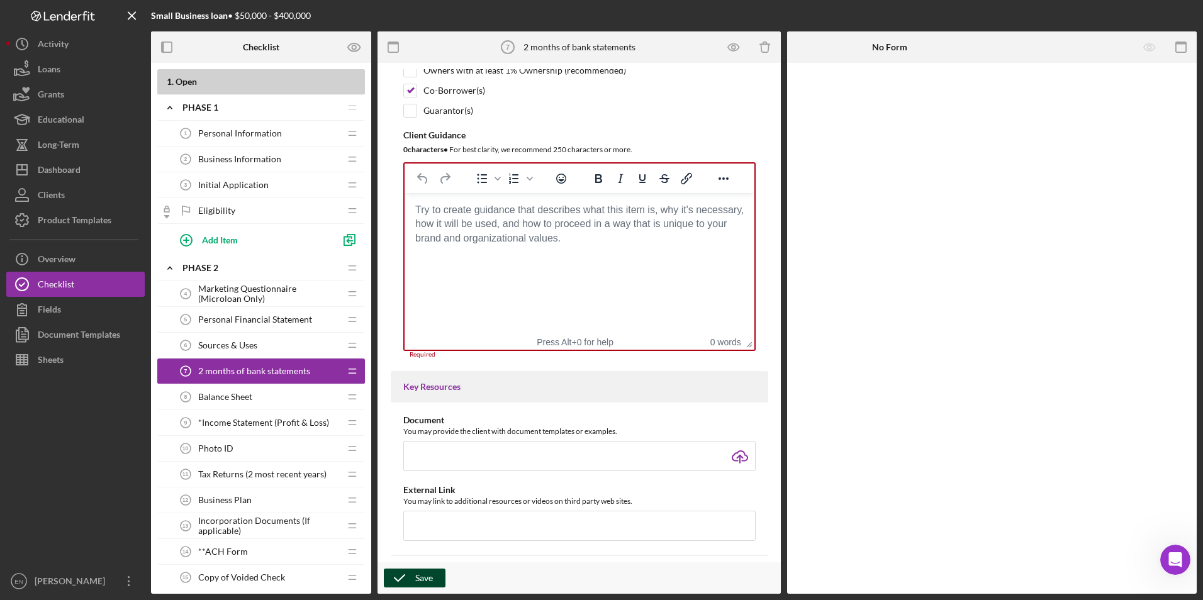
scroll to position [289, 0]
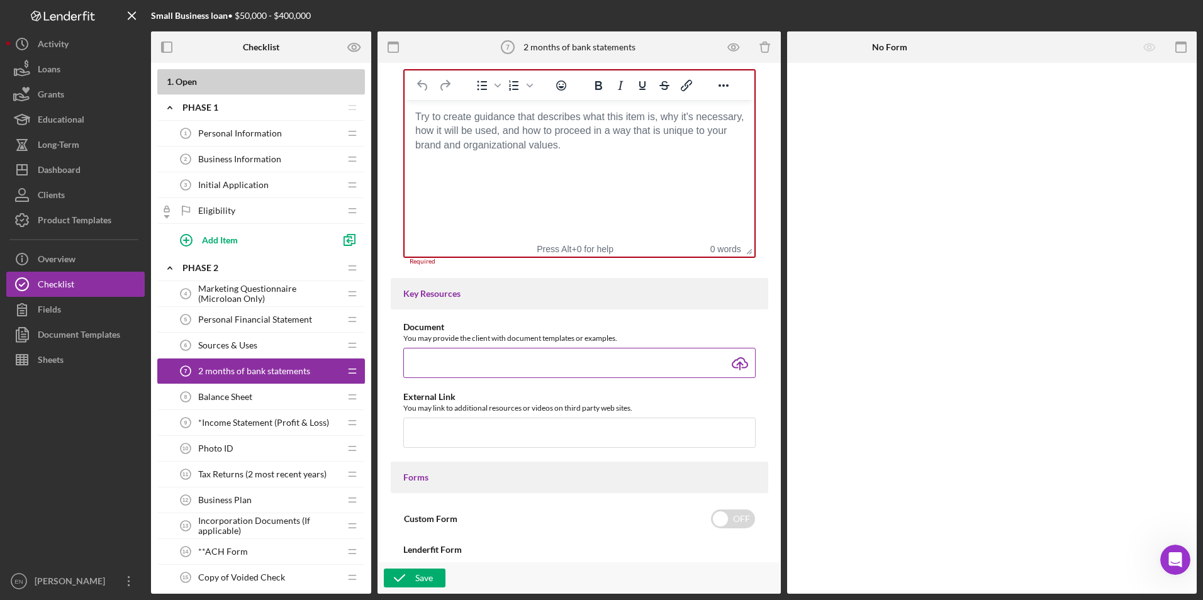
click at [432, 367] on input "file" at bounding box center [579, 363] width 352 height 30
click at [416, 579] on div "Save" at bounding box center [424, 578] width 18 height 19
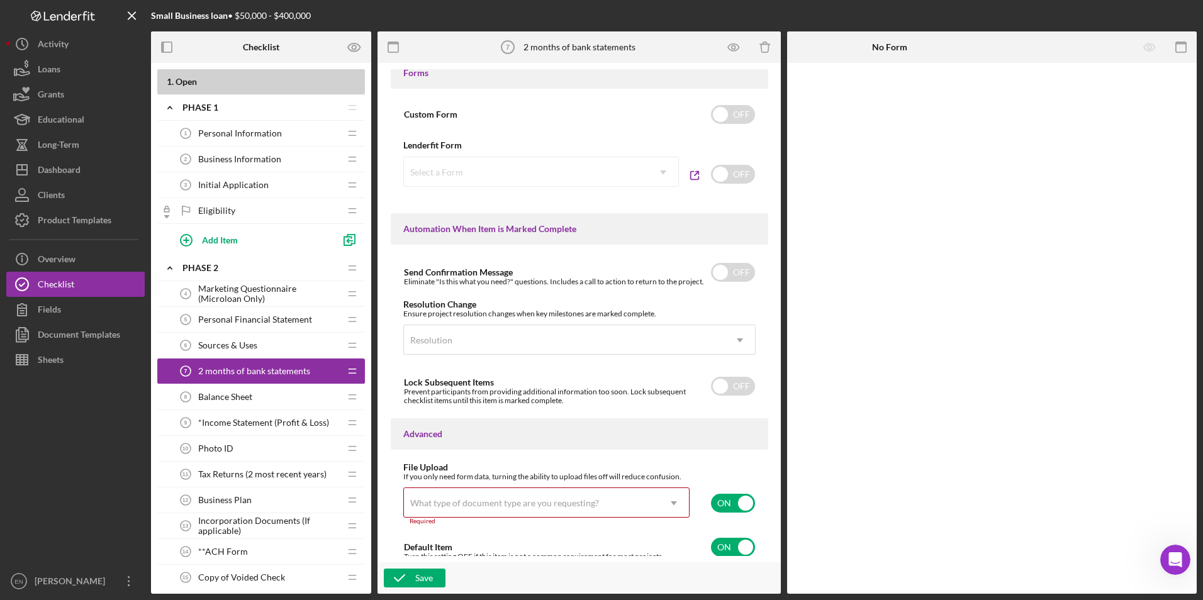
scroll to position [699, 0]
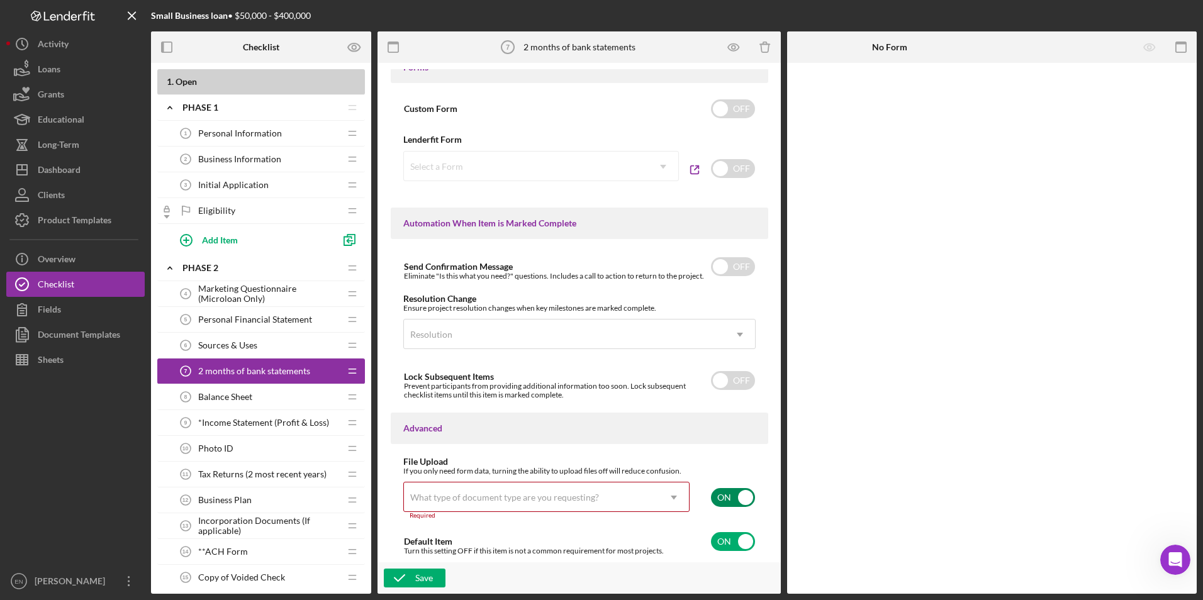
click at [718, 498] on input "checkbox" at bounding box center [733, 497] width 44 height 19
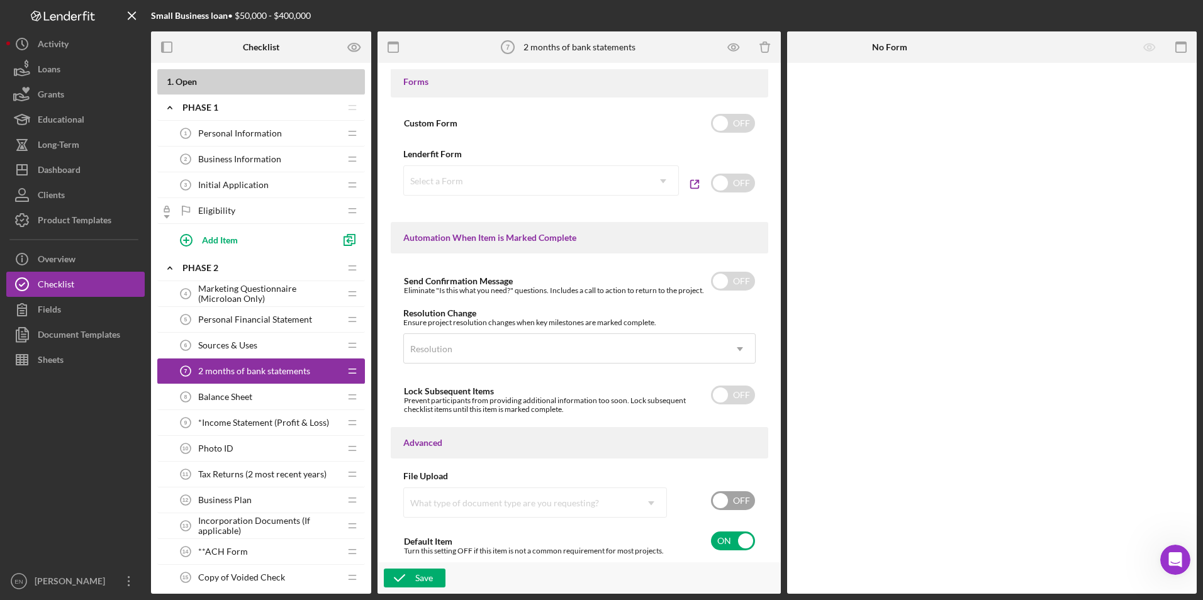
scroll to position [685, 0]
click at [741, 500] on input "checkbox" at bounding box center [733, 500] width 44 height 19
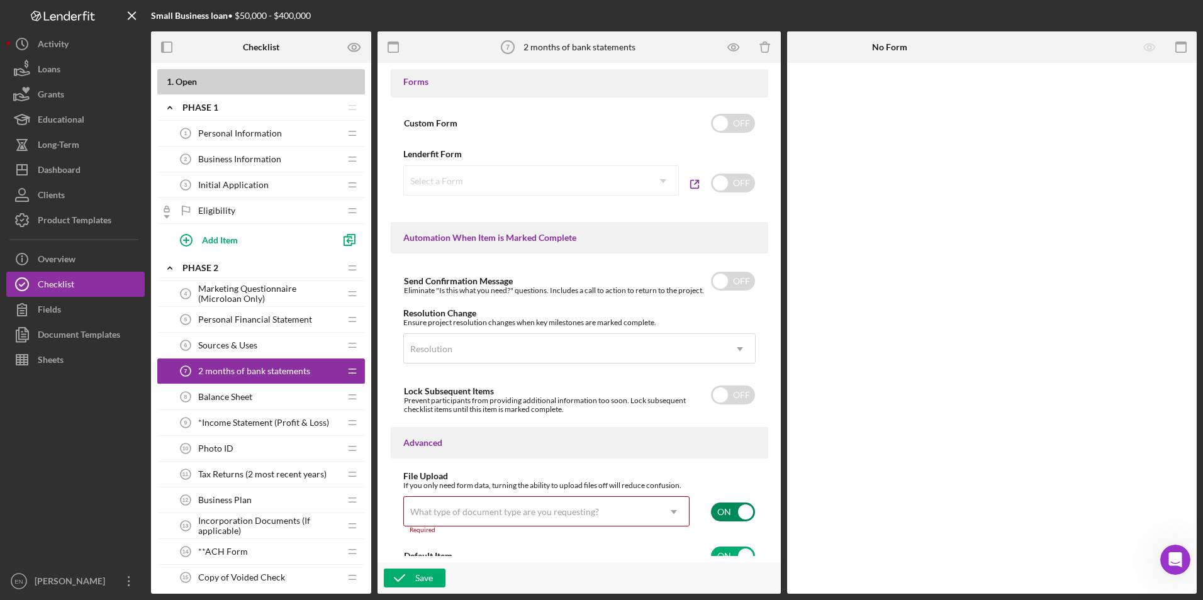
scroll to position [699, 0]
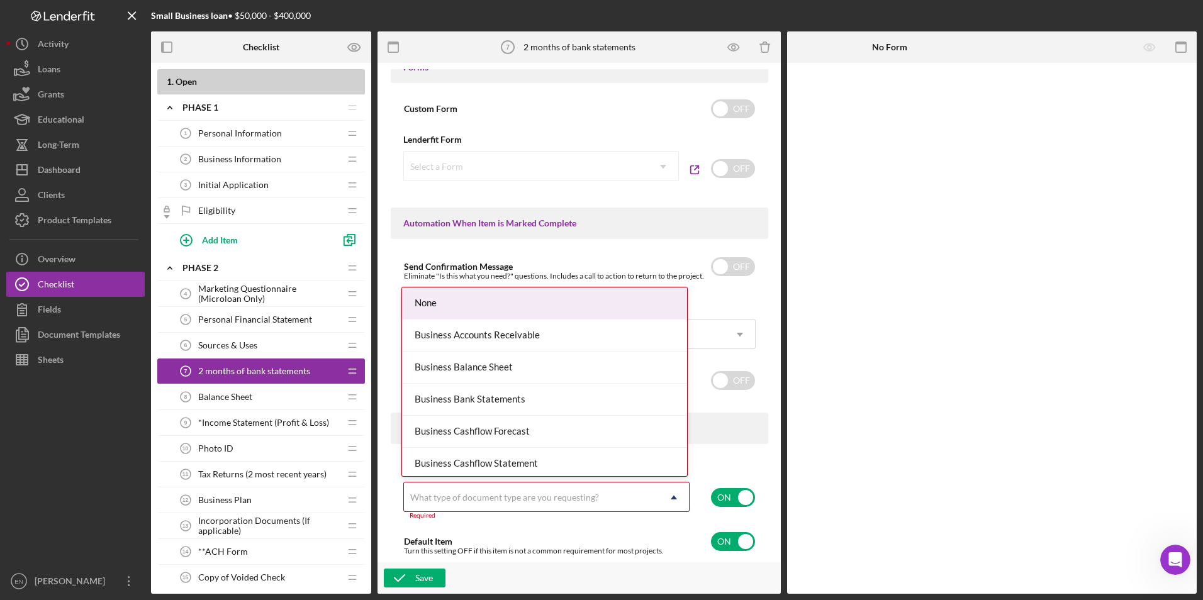
click at [490, 497] on div "What type of document type are you requesting?" at bounding box center [504, 498] width 189 height 10
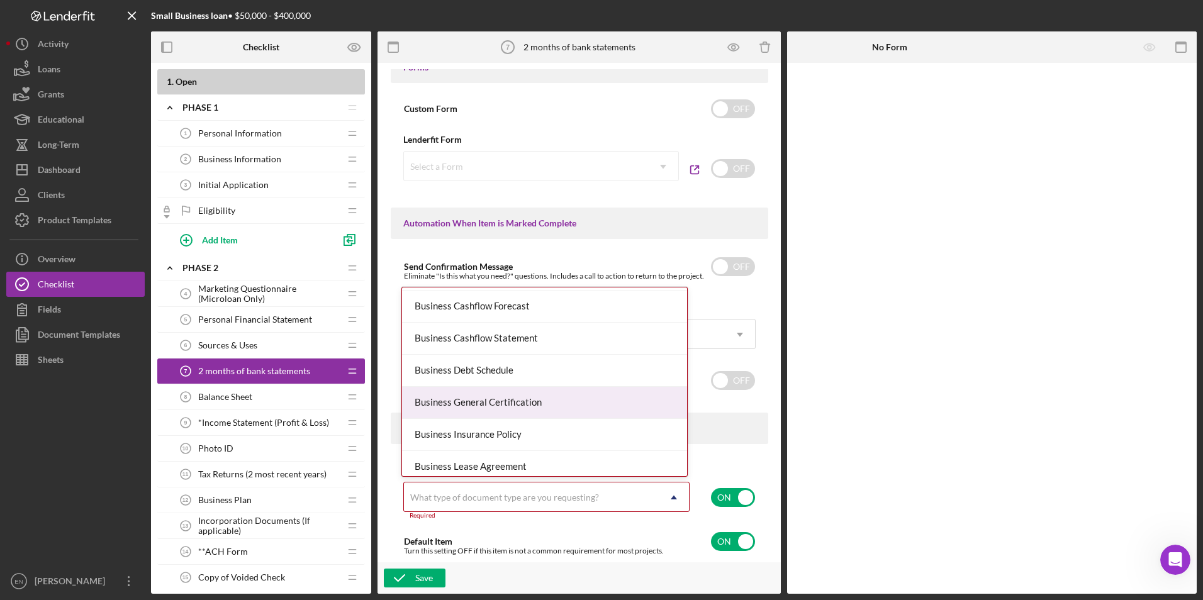
scroll to position [0, 0]
click at [488, 403] on div "Business Bank Statements" at bounding box center [544, 400] width 285 height 32
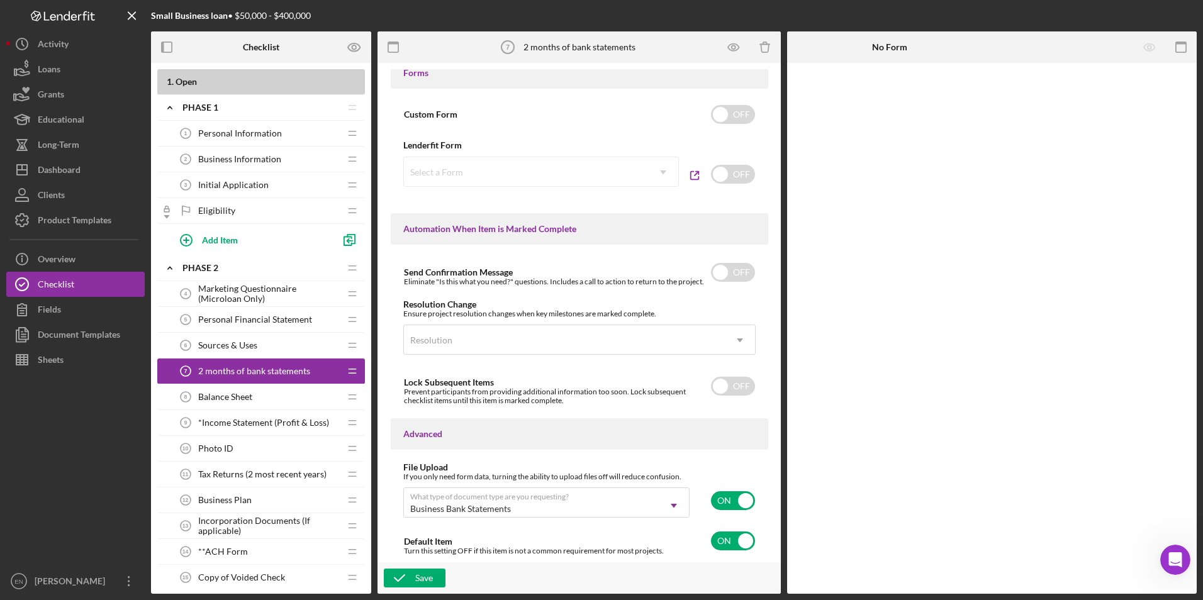
scroll to position [694, 0]
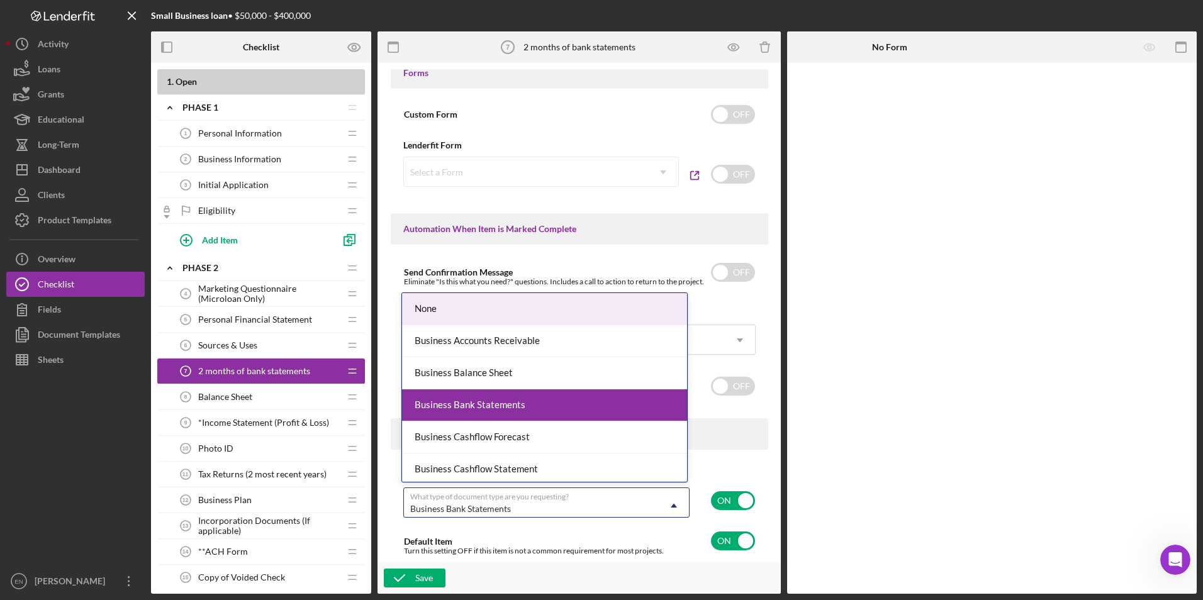
click at [671, 506] on use at bounding box center [674, 505] width 6 height 4
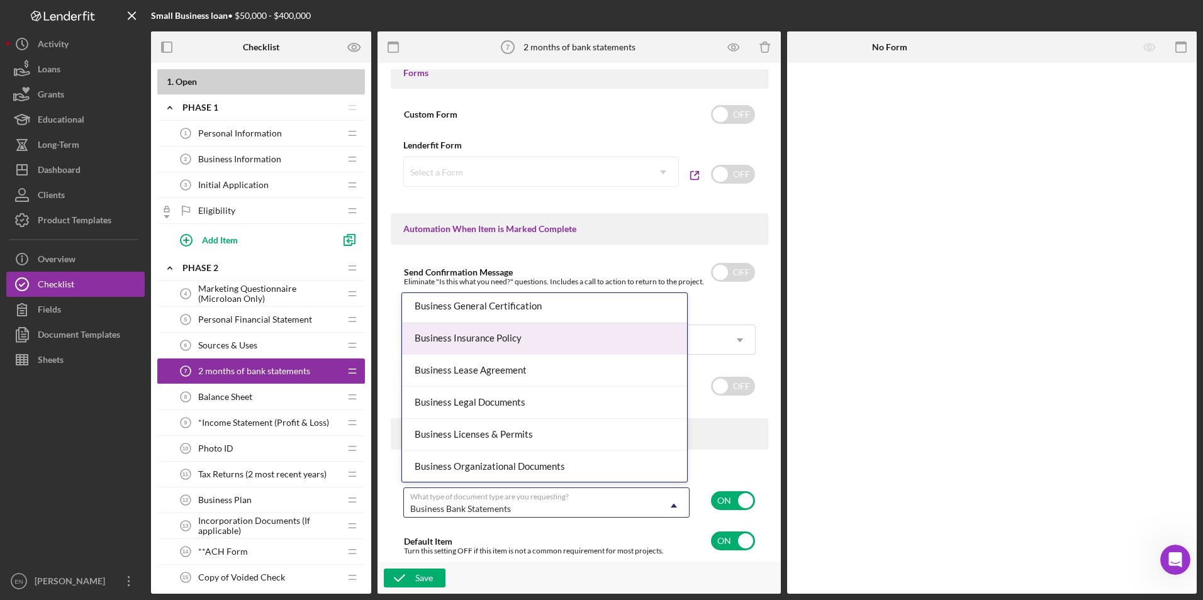
scroll to position [236, 0]
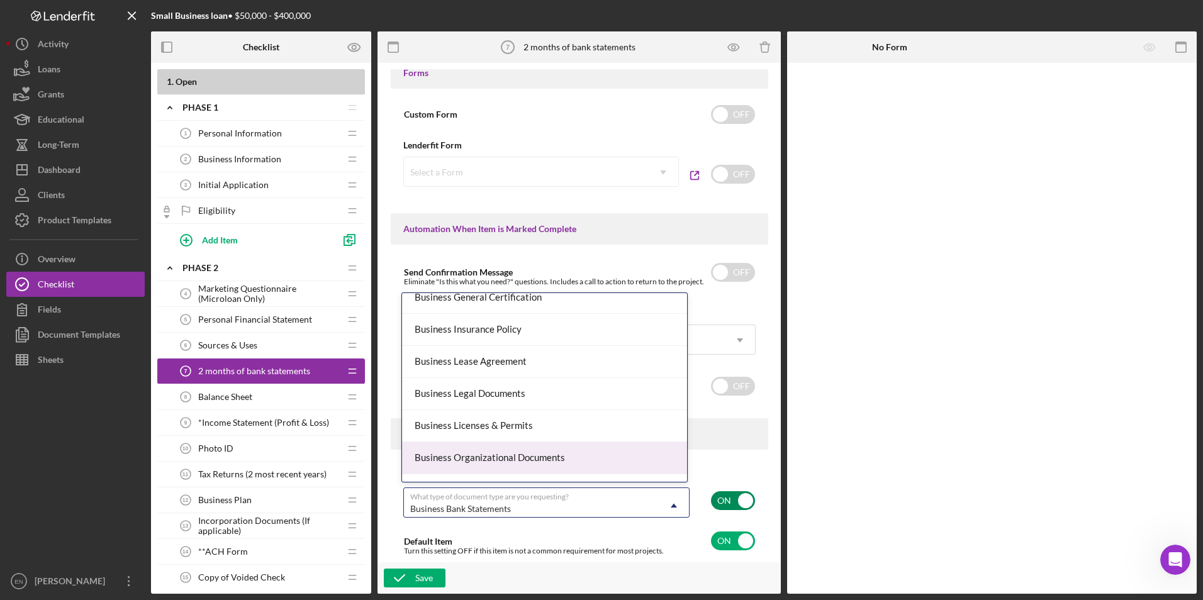
click at [723, 499] on input "checkbox" at bounding box center [733, 500] width 44 height 19
checkbox input "false"
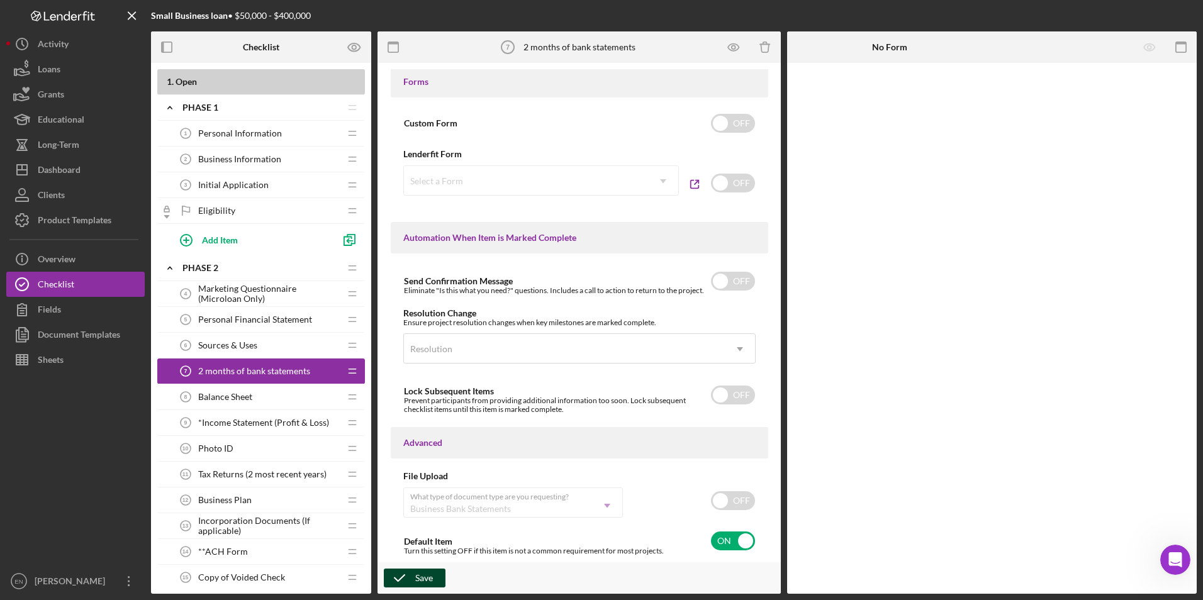
click at [396, 576] on icon "button" at bounding box center [399, 577] width 31 height 31
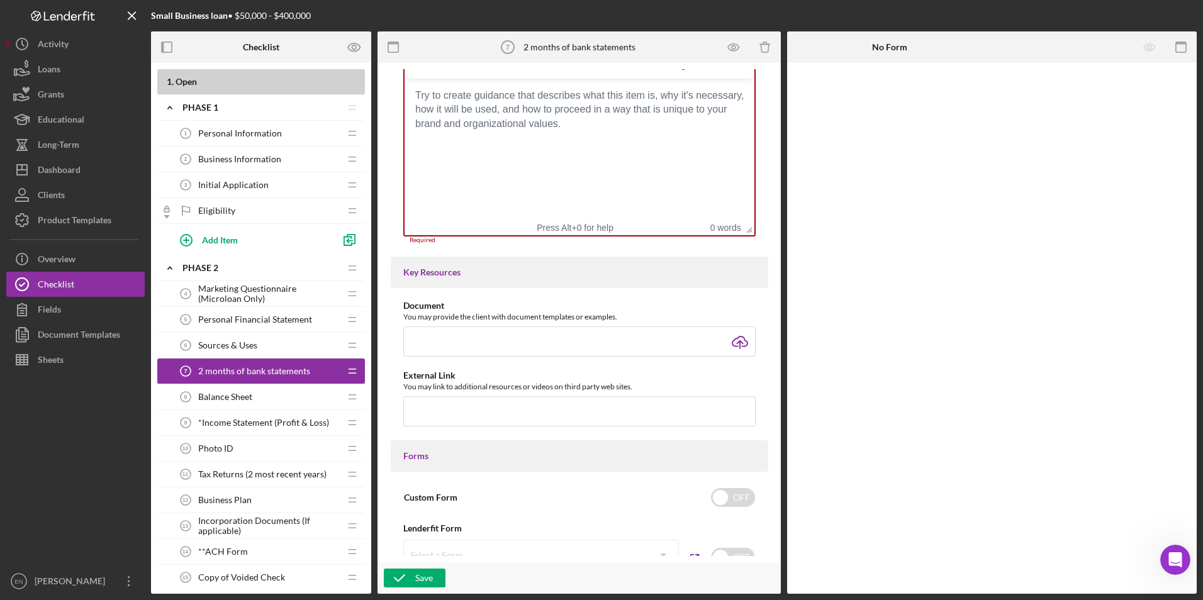
scroll to position [289, 0]
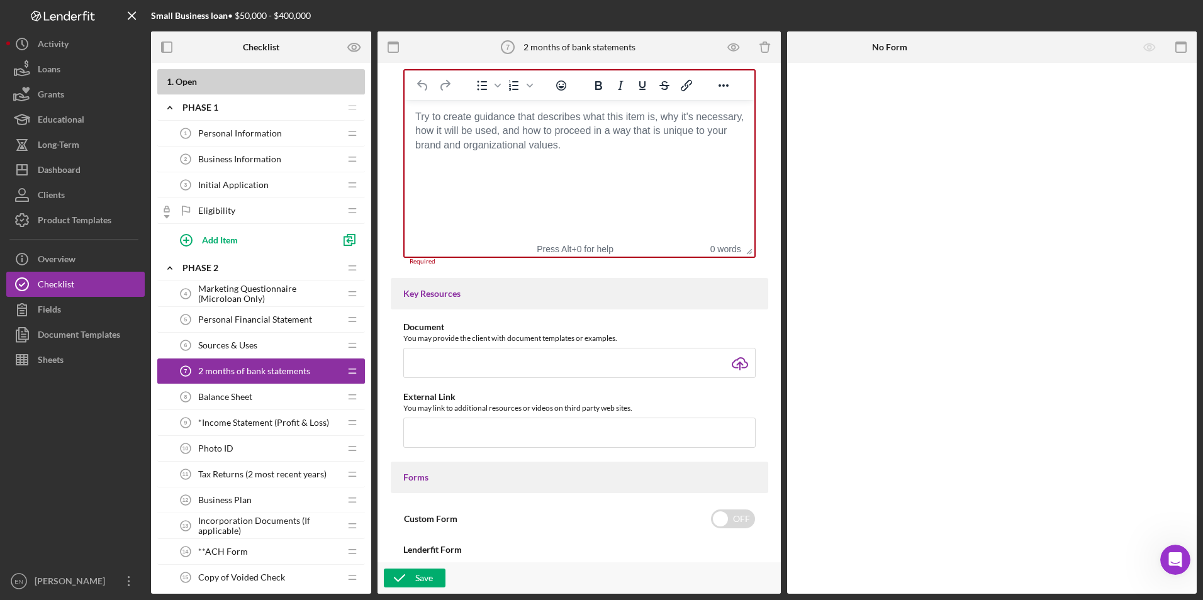
click at [323, 396] on div "Balance Sheet 8 Balance Sheet" at bounding box center [256, 396] width 167 height 25
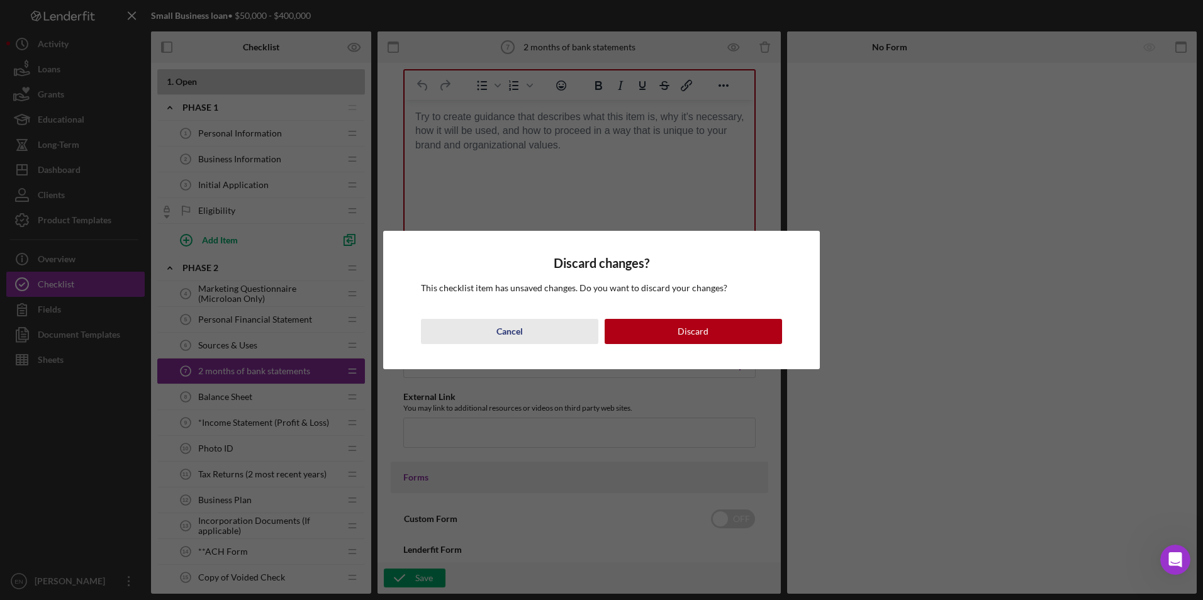
click at [520, 335] on div "Cancel" at bounding box center [509, 331] width 26 height 25
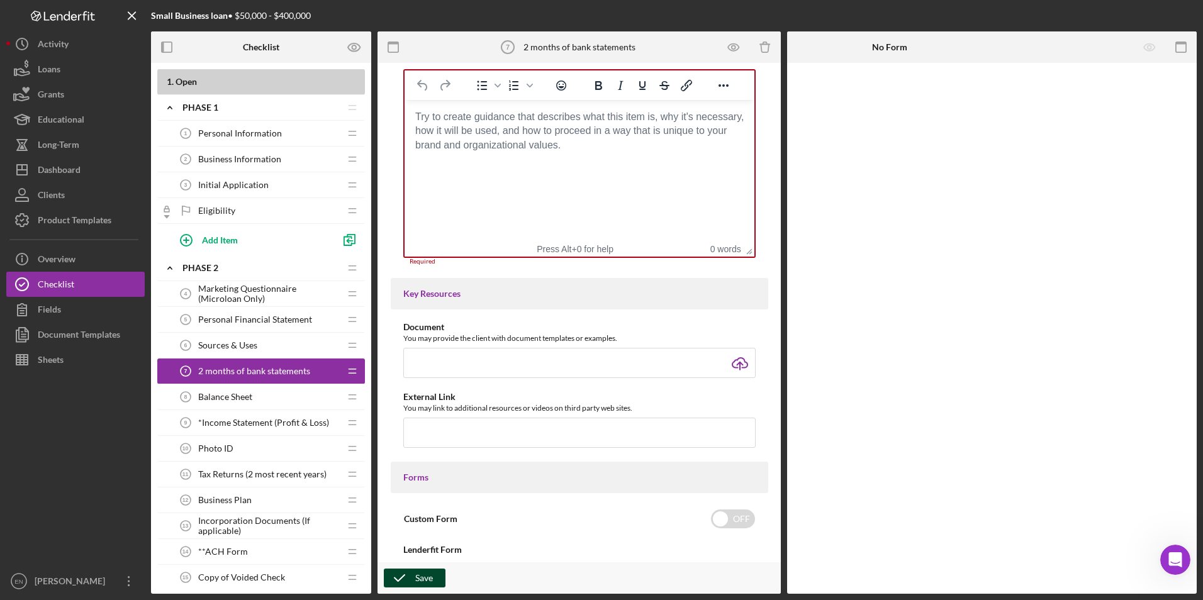
click at [408, 572] on icon "button" at bounding box center [399, 577] width 31 height 31
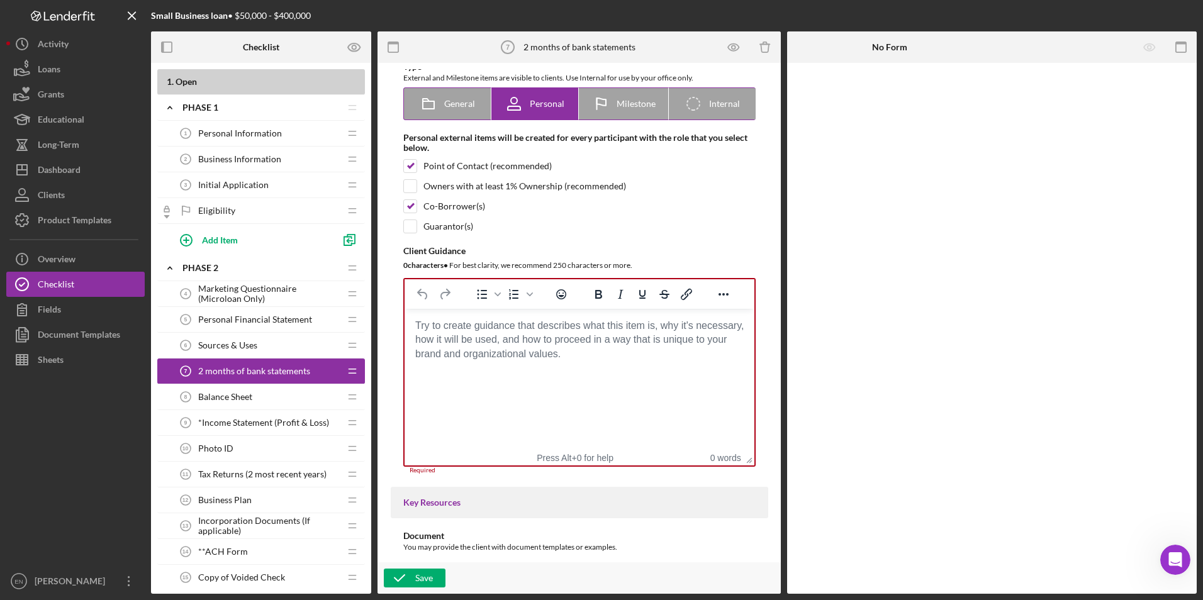
scroll to position [22, 0]
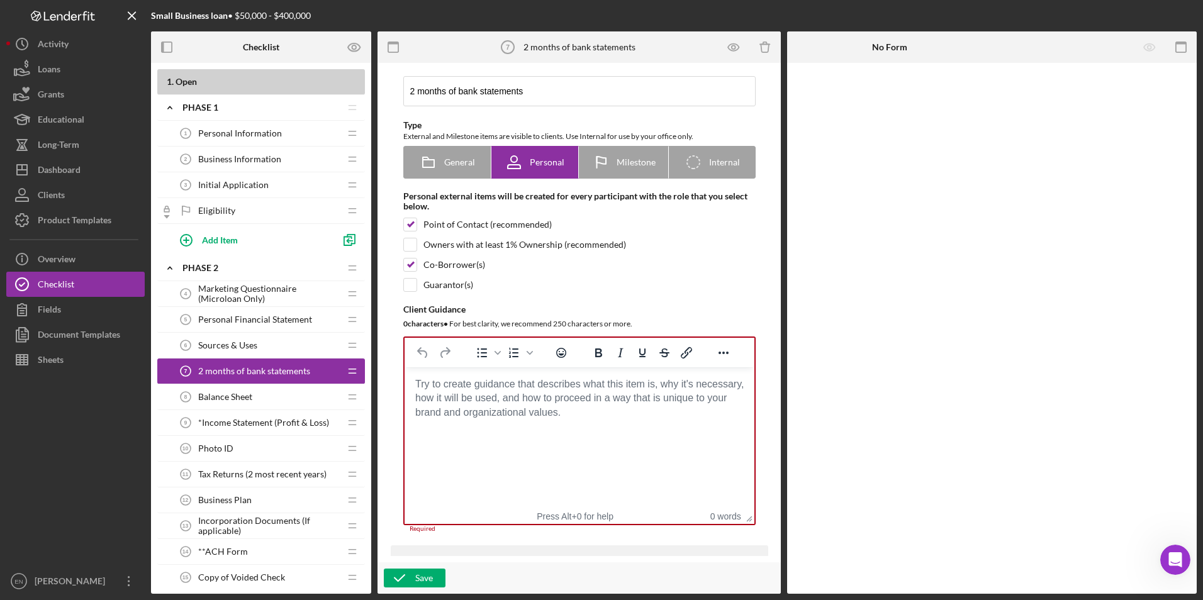
click at [418, 385] on body "Rich Text Area. Press ALT-0 for help." at bounding box center [579, 384] width 330 height 14
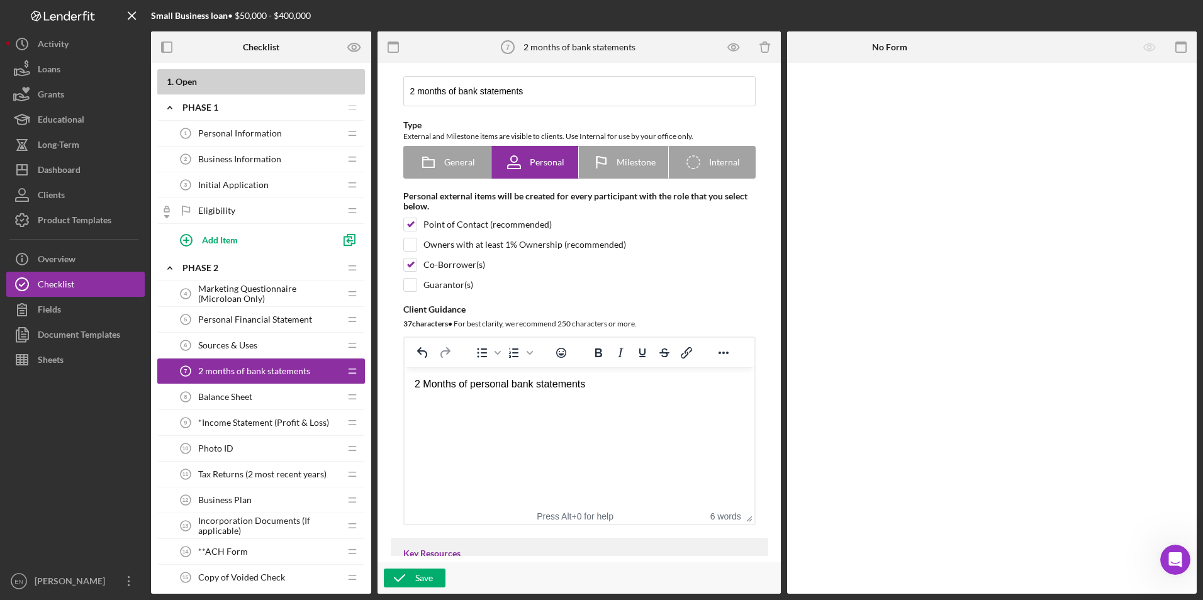
click at [421, 382] on div "2 Months of personal bank statements" at bounding box center [579, 384] width 330 height 14
click at [648, 387] on div "2 most recent months of personal bank statements" at bounding box center [579, 384] width 330 height 14
click at [621, 399] on div "2 most recent months of business bank statemnts" at bounding box center [579, 398] width 330 height 14
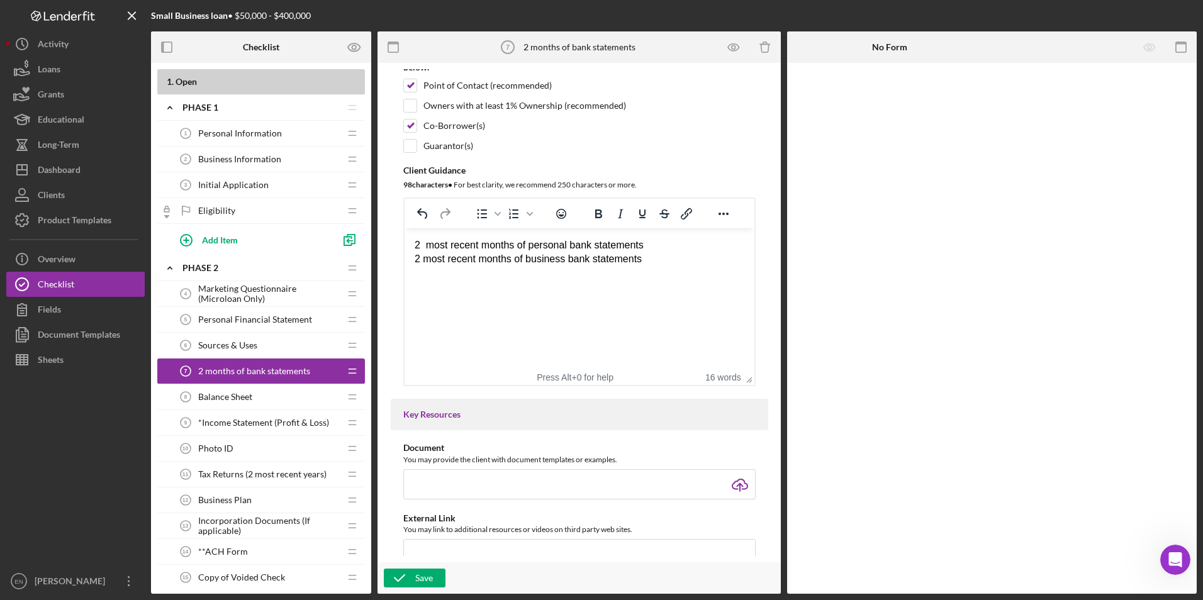
scroll to position [179, 0]
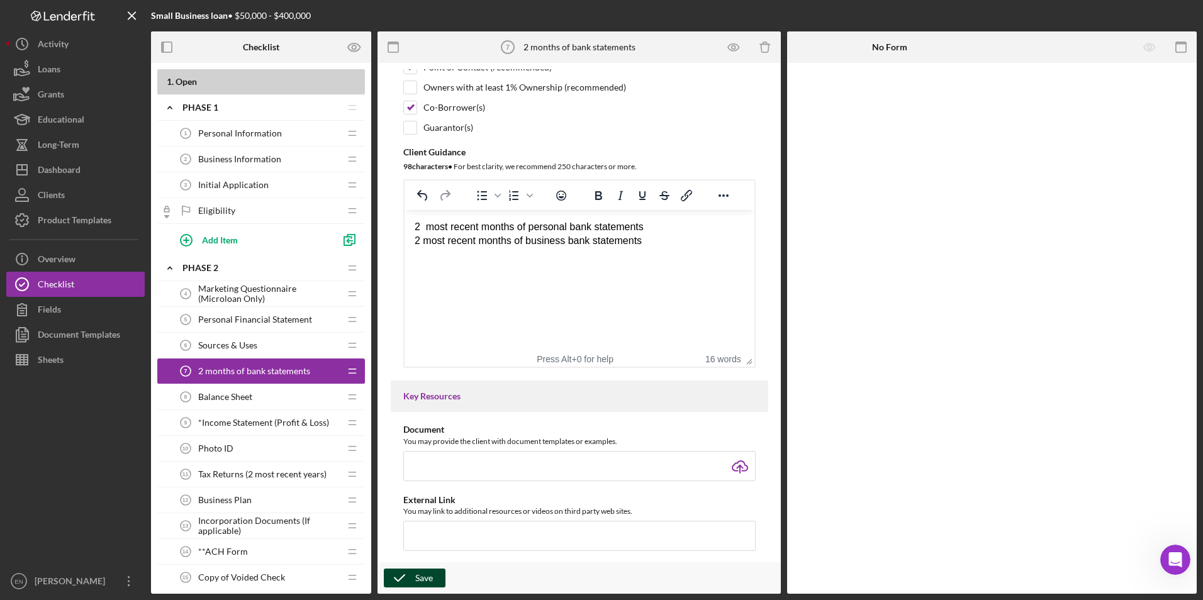
click at [414, 574] on icon "button" at bounding box center [399, 577] width 31 height 31
click at [246, 398] on span "Balance Sheet" at bounding box center [225, 397] width 54 height 10
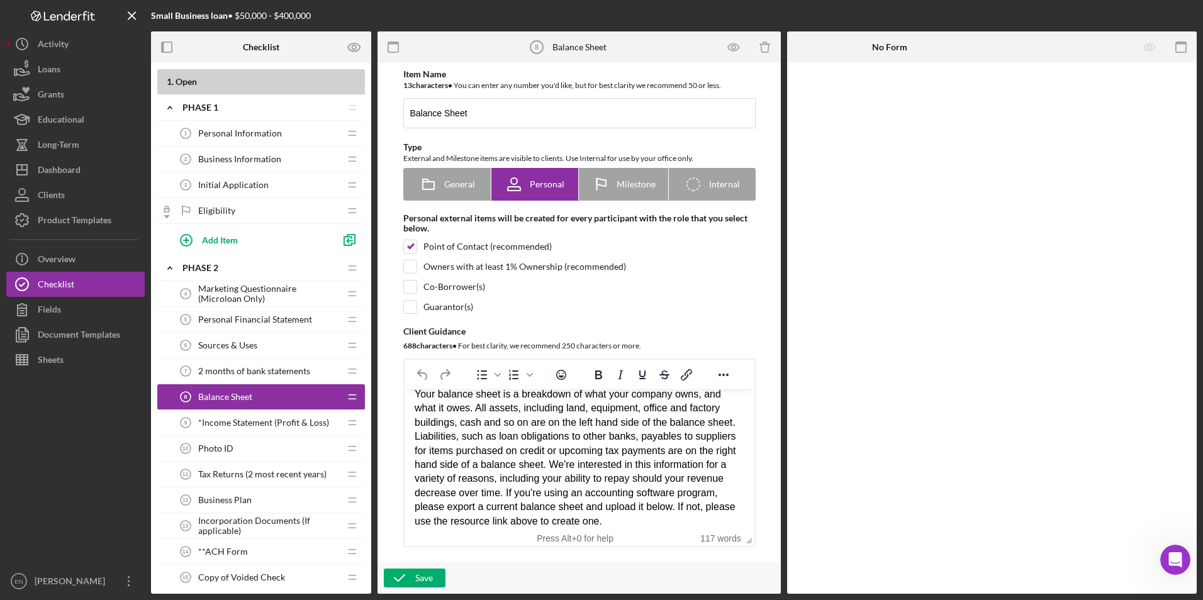
scroll to position [20, 0]
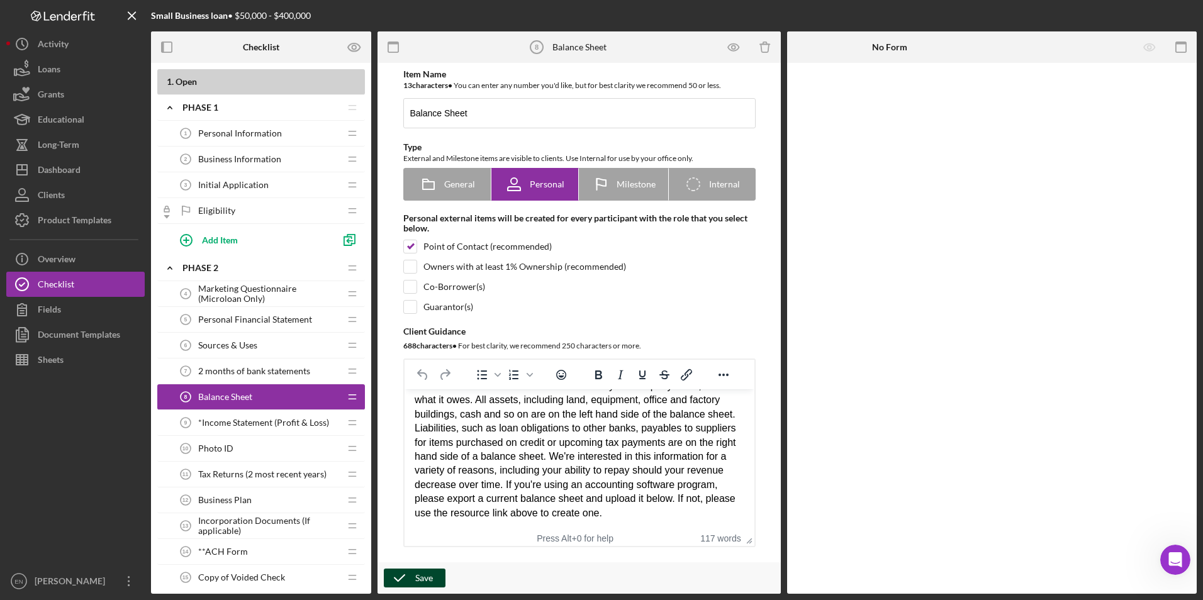
click at [416, 582] on div "Save" at bounding box center [424, 578] width 18 height 19
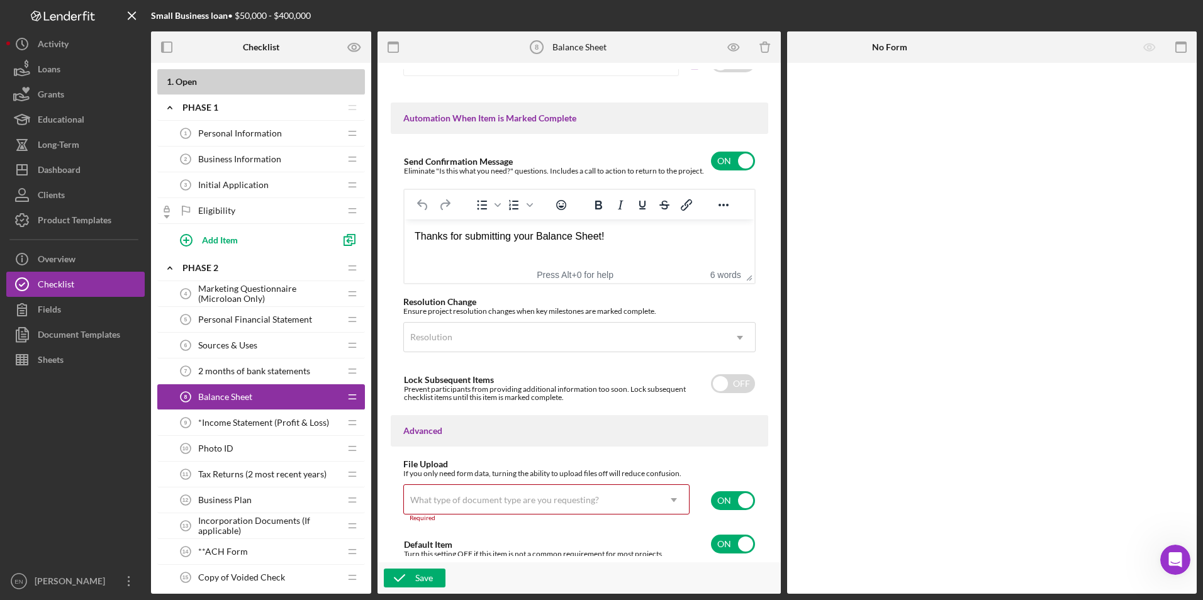
scroll to position [796, 0]
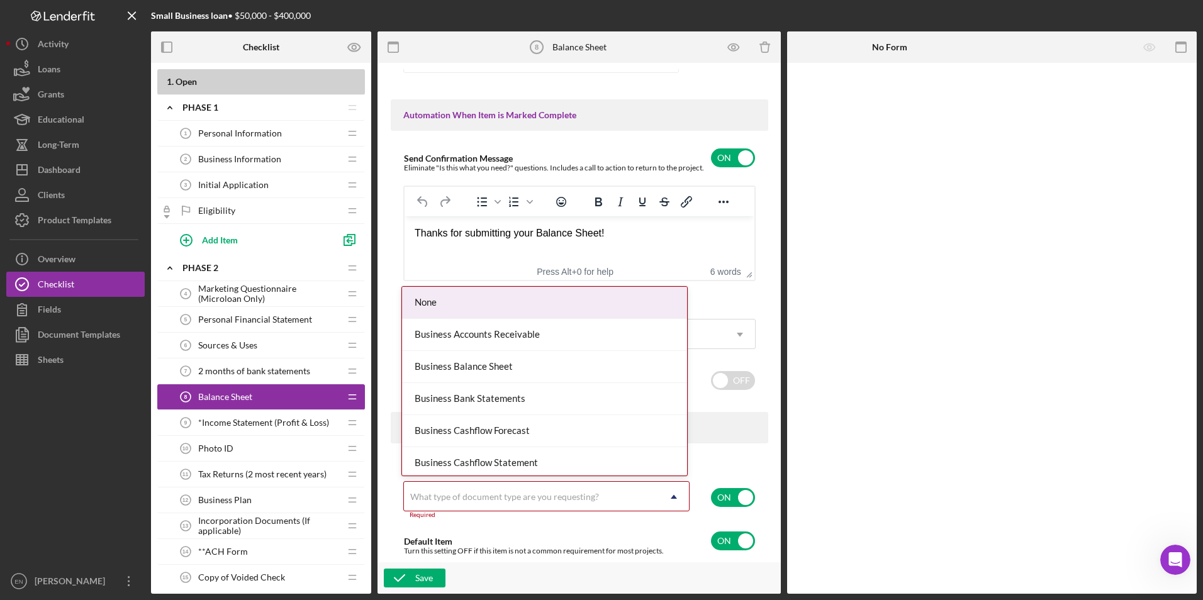
click at [437, 498] on div "What type of document type are you requesting?" at bounding box center [504, 497] width 189 height 10
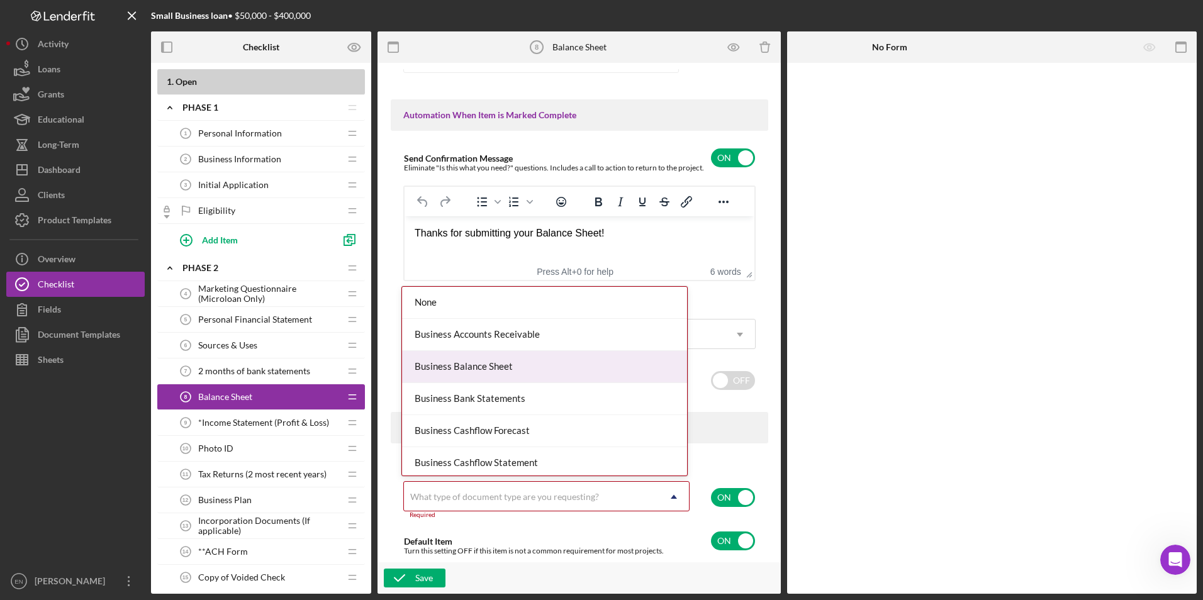
click at [445, 366] on div "Business Balance Sheet" at bounding box center [544, 367] width 285 height 32
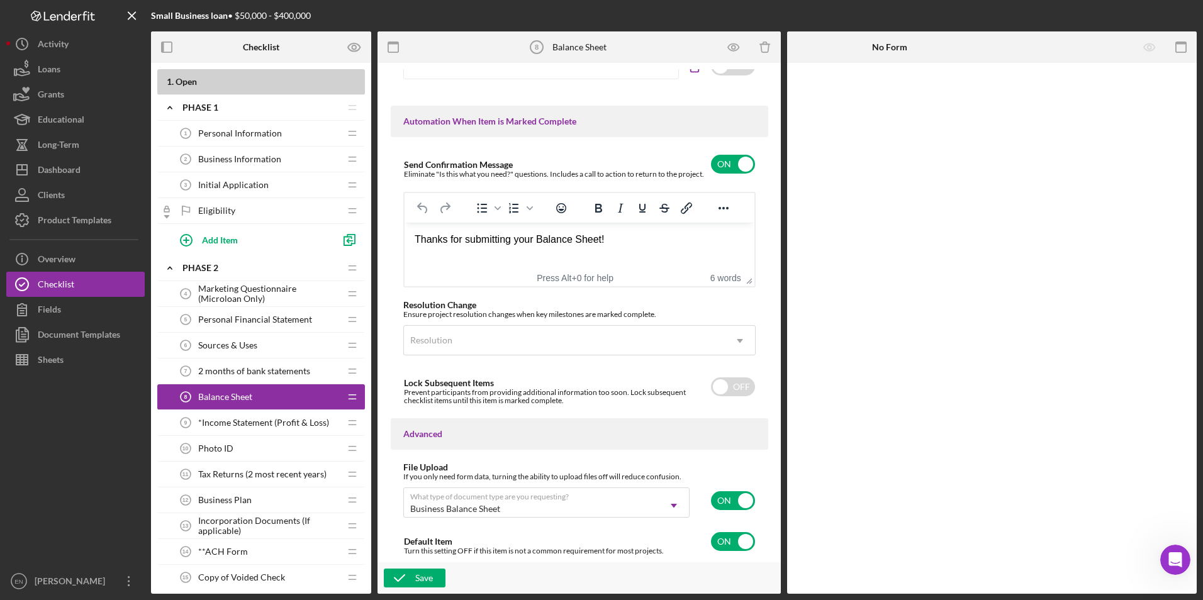
scroll to position [789, 0]
click at [424, 579] on div "Save" at bounding box center [424, 578] width 18 height 19
click at [241, 426] on span "*Income Statement (Profit & Loss)" at bounding box center [263, 423] width 131 height 10
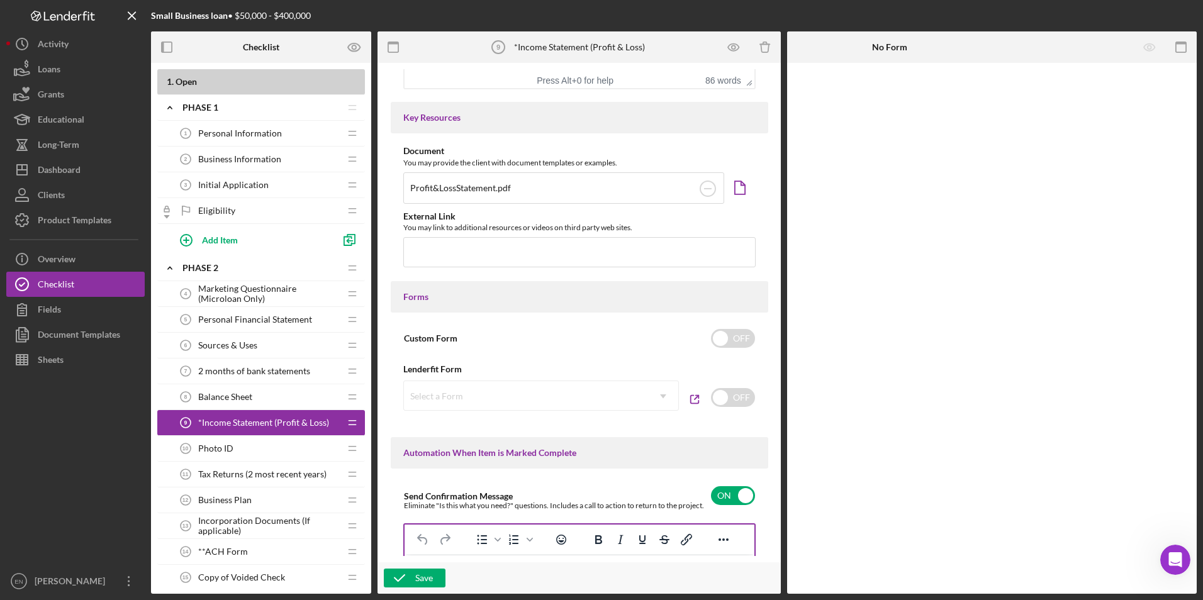
scroll to position [428, 0]
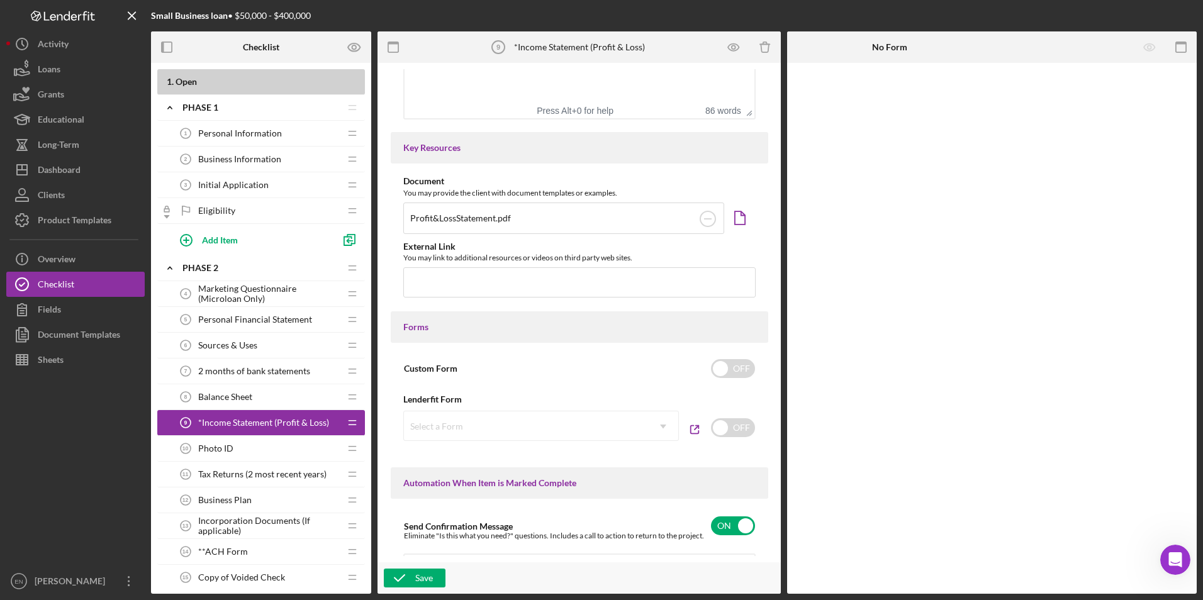
click at [608, 425] on div "Select a Form Icon/Dropdown Arrow" at bounding box center [541, 426] width 276 height 30
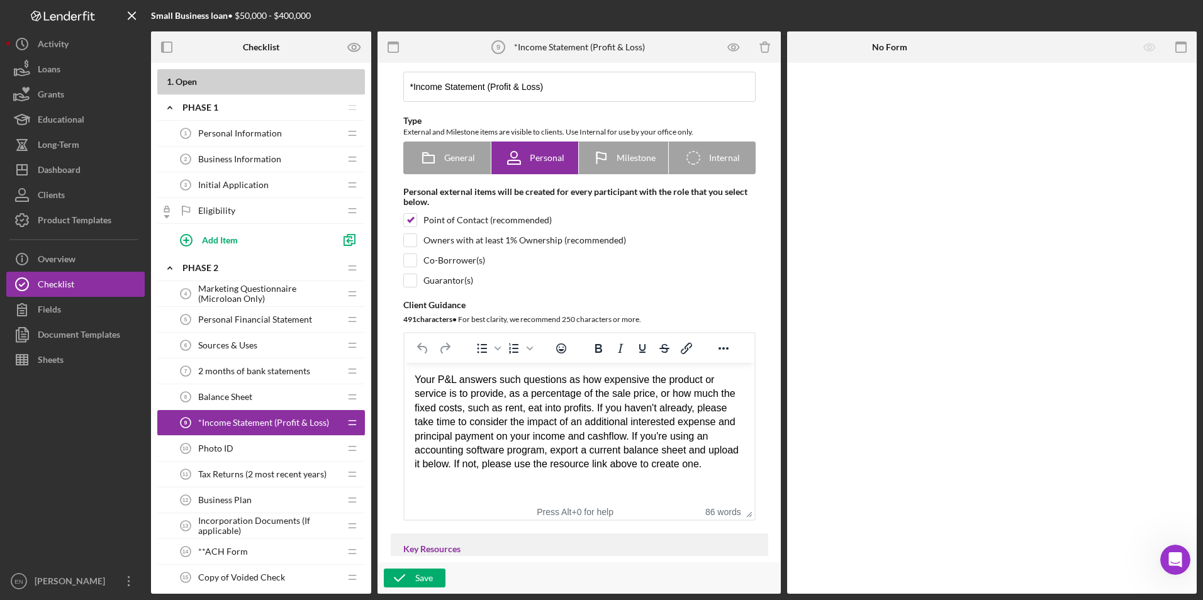
scroll to position [0, 0]
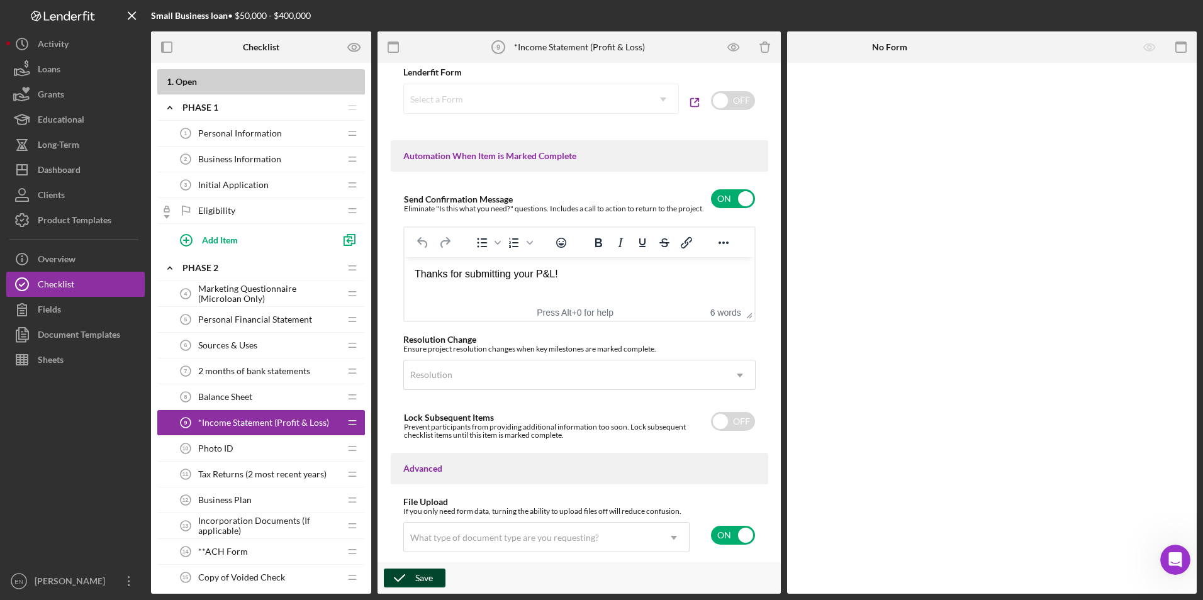
click at [421, 580] on div "Save" at bounding box center [424, 578] width 18 height 19
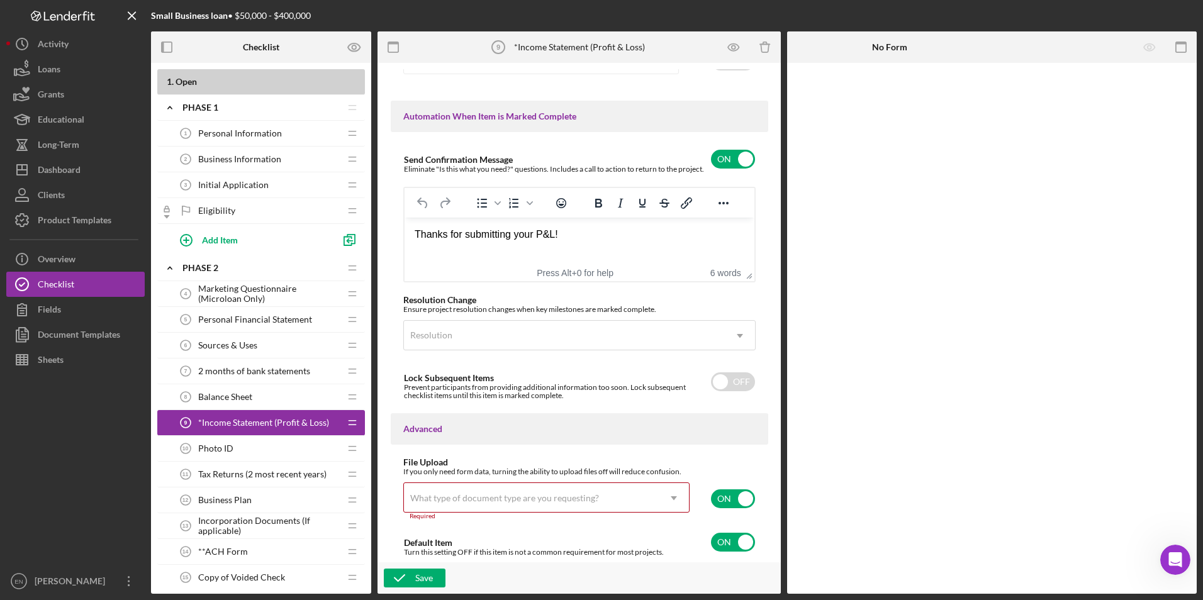
scroll to position [796, 0]
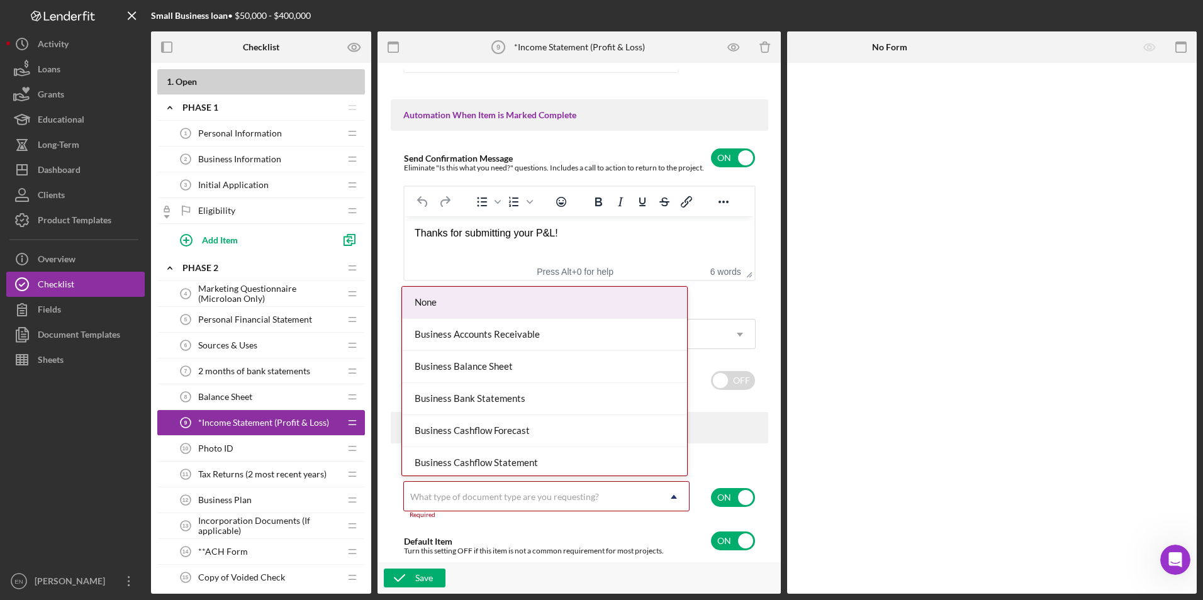
click at [435, 499] on div "What type of document type are you requesting?" at bounding box center [504, 497] width 189 height 10
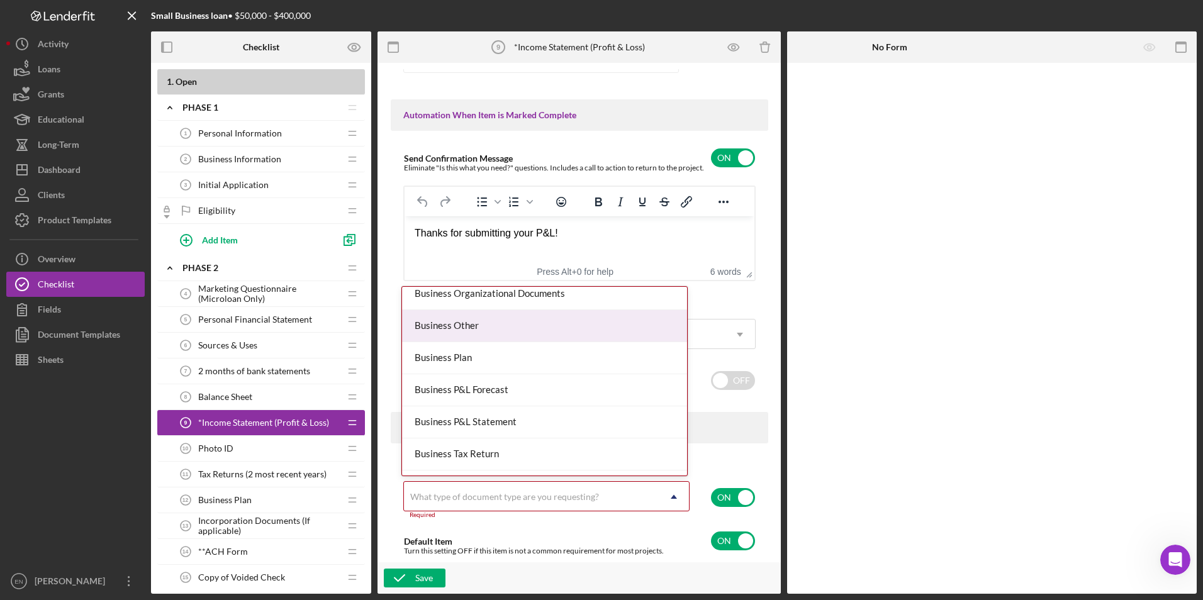
scroll to position [425, 0]
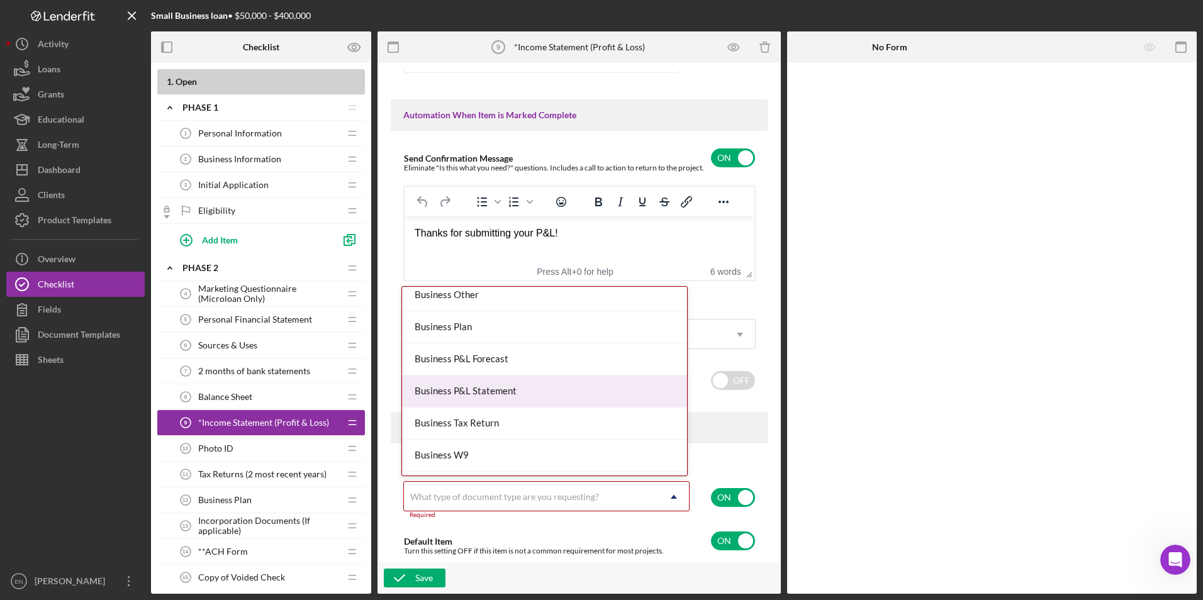
click at [489, 389] on div "Business P&L Statement" at bounding box center [544, 392] width 285 height 32
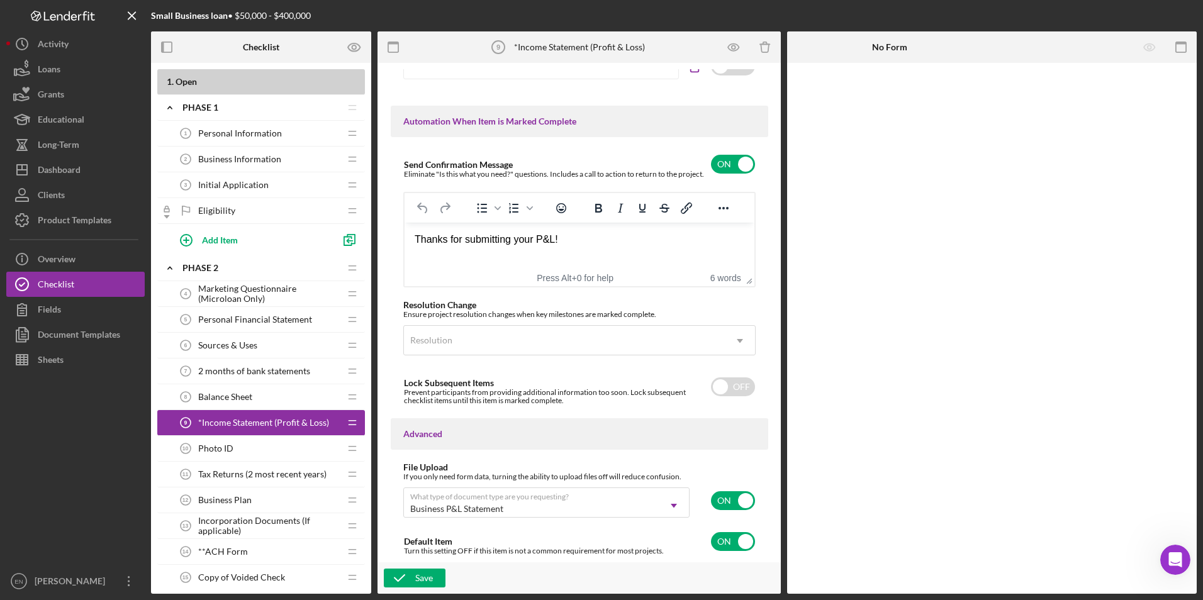
scroll to position [789, 0]
click at [411, 580] on icon "button" at bounding box center [399, 577] width 31 height 31
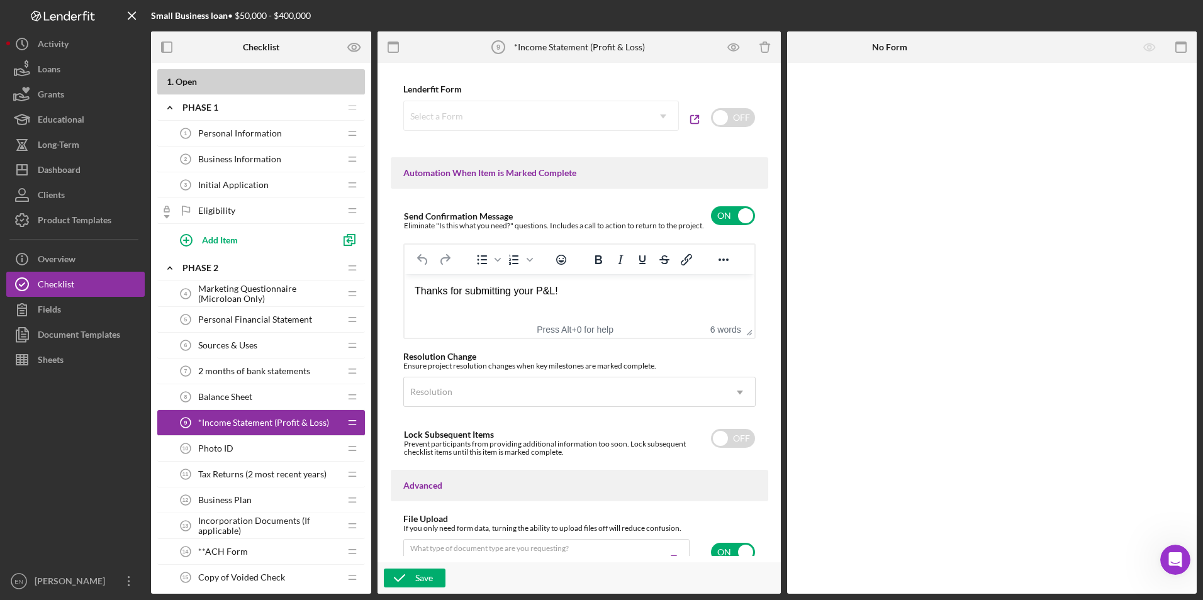
scroll to position [758, 0]
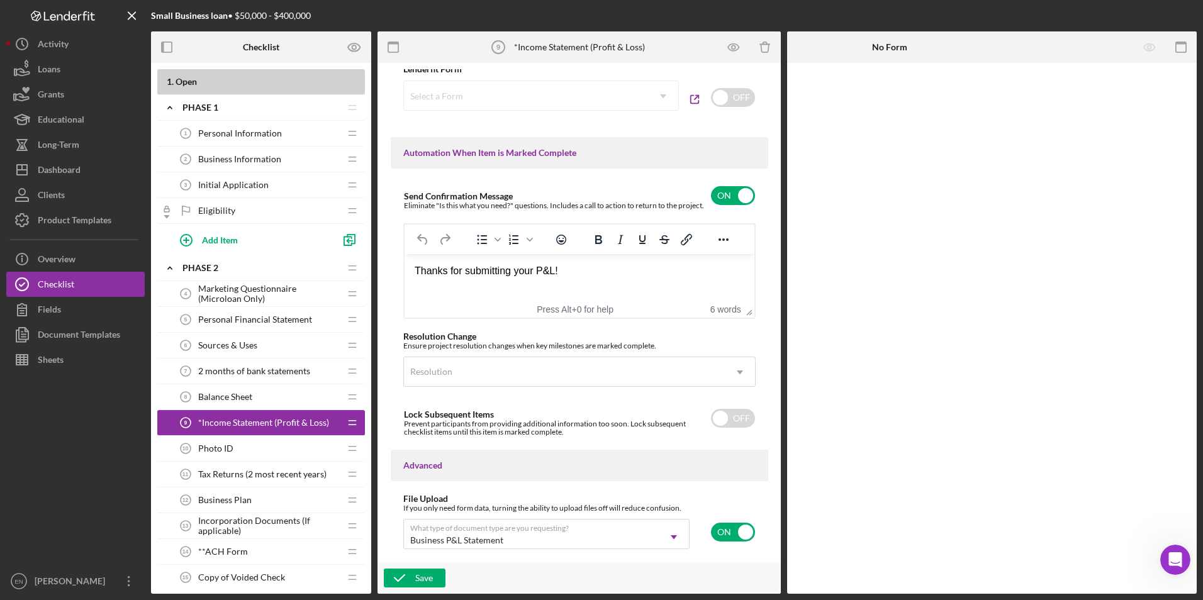
click at [240, 452] on div "Photo ID 10 Photo ID" at bounding box center [256, 448] width 167 height 25
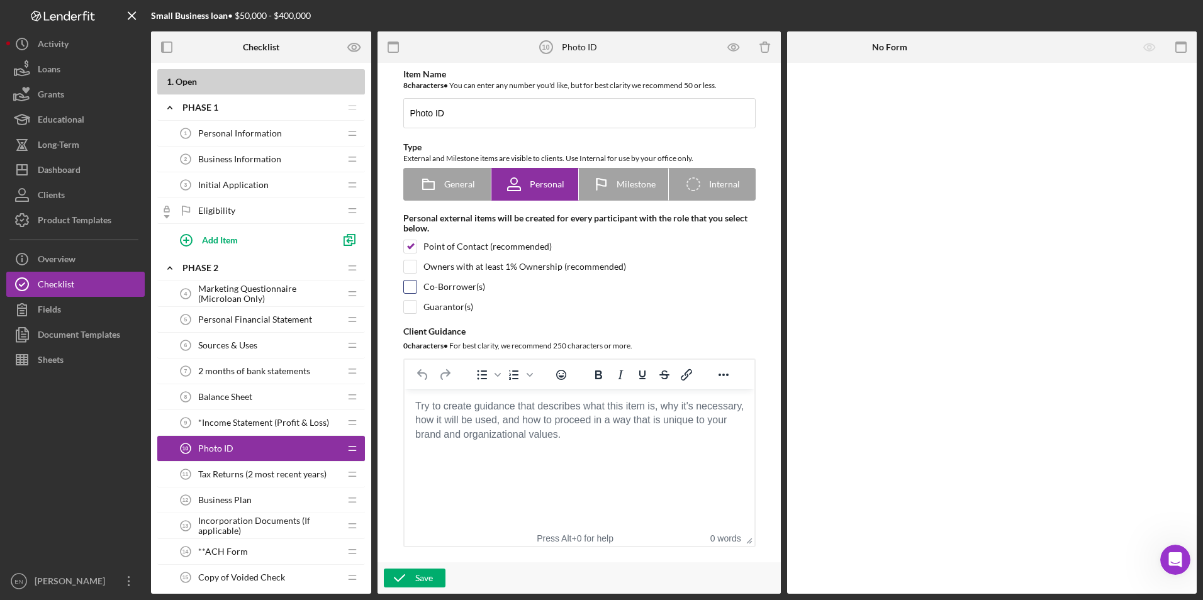
click at [410, 289] on input "checkbox" at bounding box center [410, 287] width 13 height 13
checkbox input "true"
click at [408, 578] on icon "button" at bounding box center [399, 577] width 31 height 31
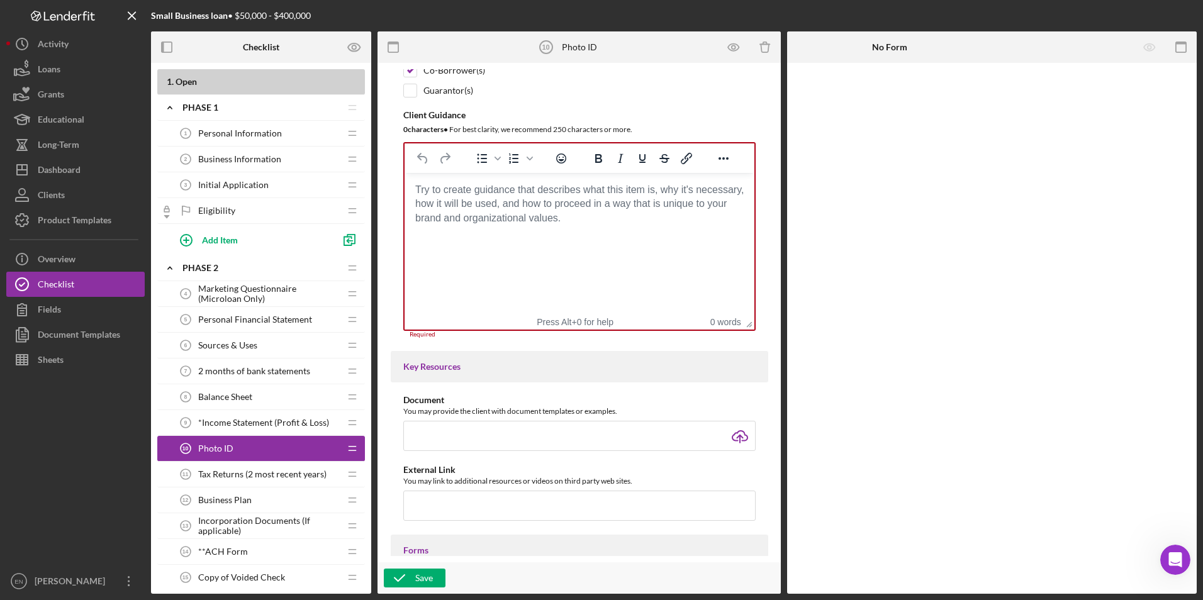
scroll to position [289, 0]
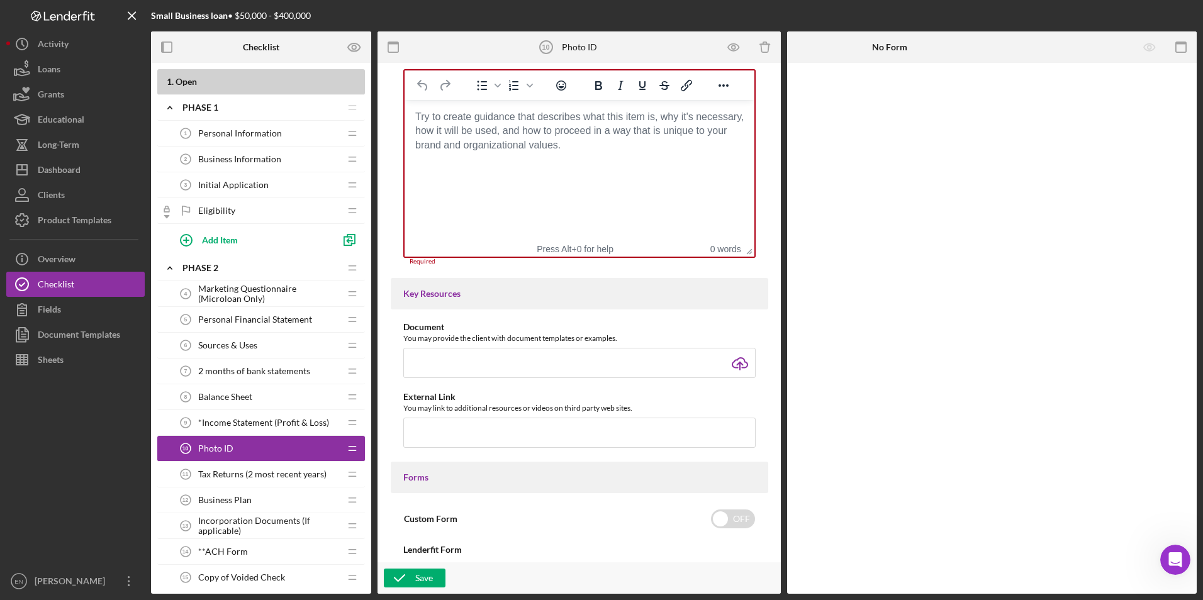
click at [300, 476] on span "Tax Returns (2 most recent years)" at bounding box center [262, 474] width 128 height 10
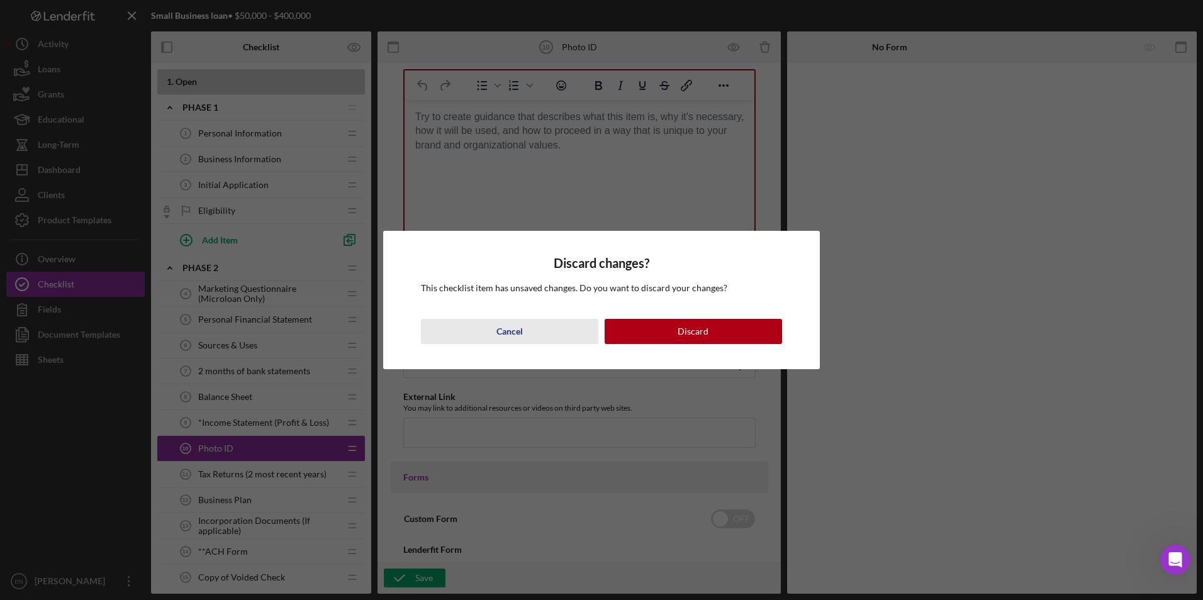
click at [550, 330] on button "Cancel" at bounding box center [509, 331] width 177 height 25
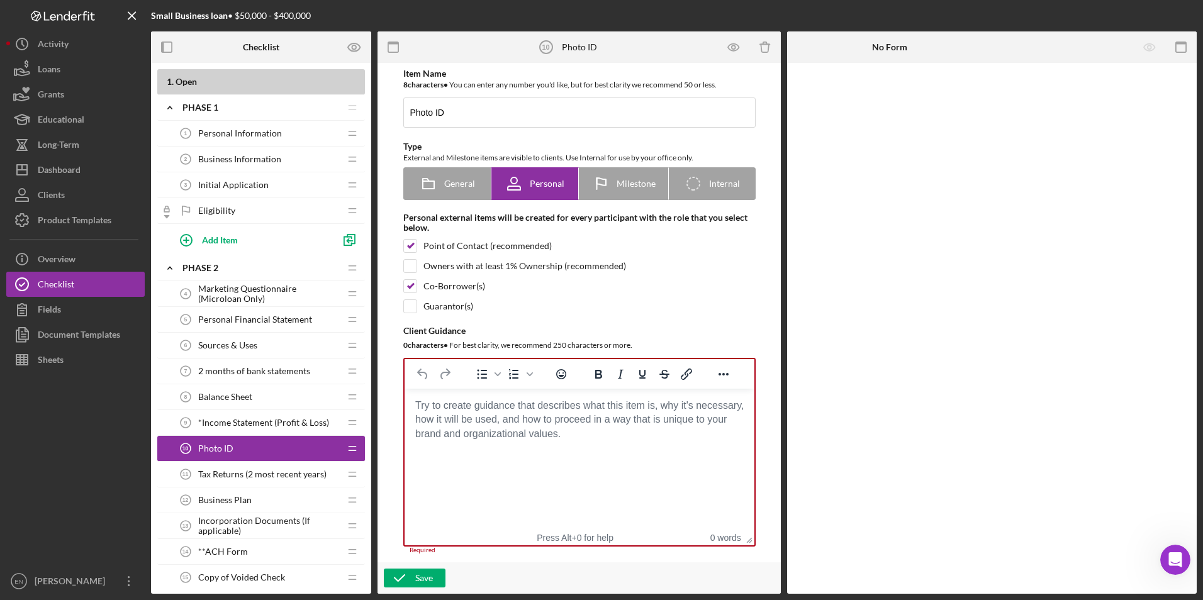
scroll to position [0, 0]
click at [426, 404] on body "Rich Text Area. Press ALT-0 for help." at bounding box center [579, 406] width 330 height 14
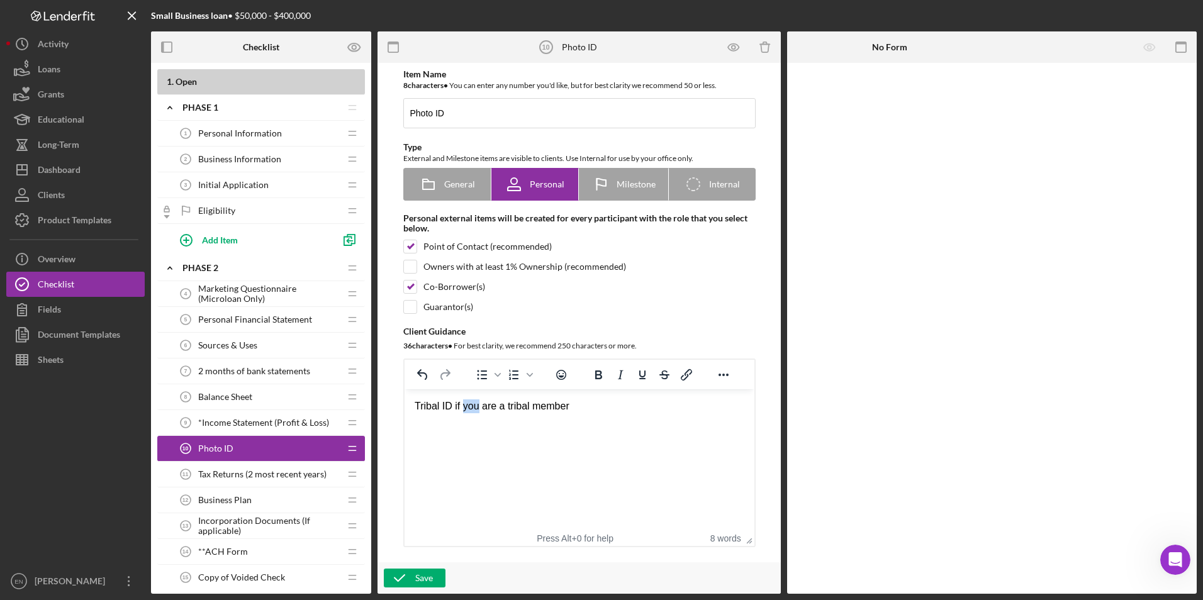
drag, startPoint x: 477, startPoint y: 407, endPoint x: 462, endPoint y: 405, distance: 15.8
click at [462, 405] on div "Tribal ID if you are a tribal member" at bounding box center [579, 406] width 330 height 14
click at [537, 405] on div "Tribal ID for tribal member" at bounding box center [579, 406] width 330 height 14
click at [608, 406] on div "Tribal ID for tribal members showing proof" at bounding box center [579, 406] width 330 height 14
click at [398, 571] on icon "button" at bounding box center [399, 577] width 31 height 31
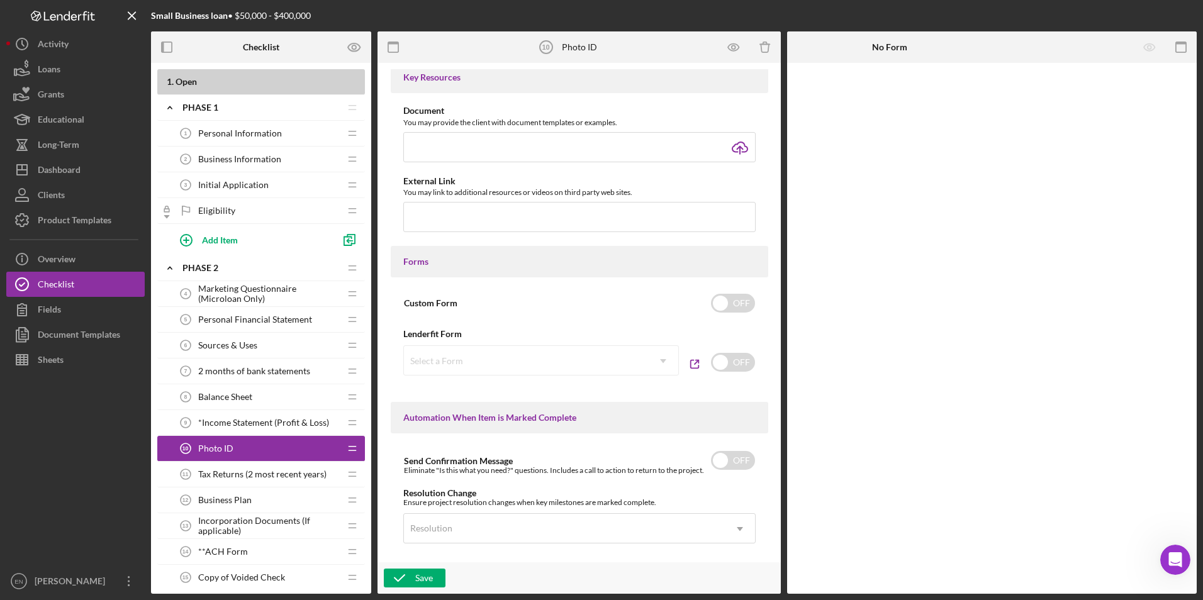
scroll to position [693, 0]
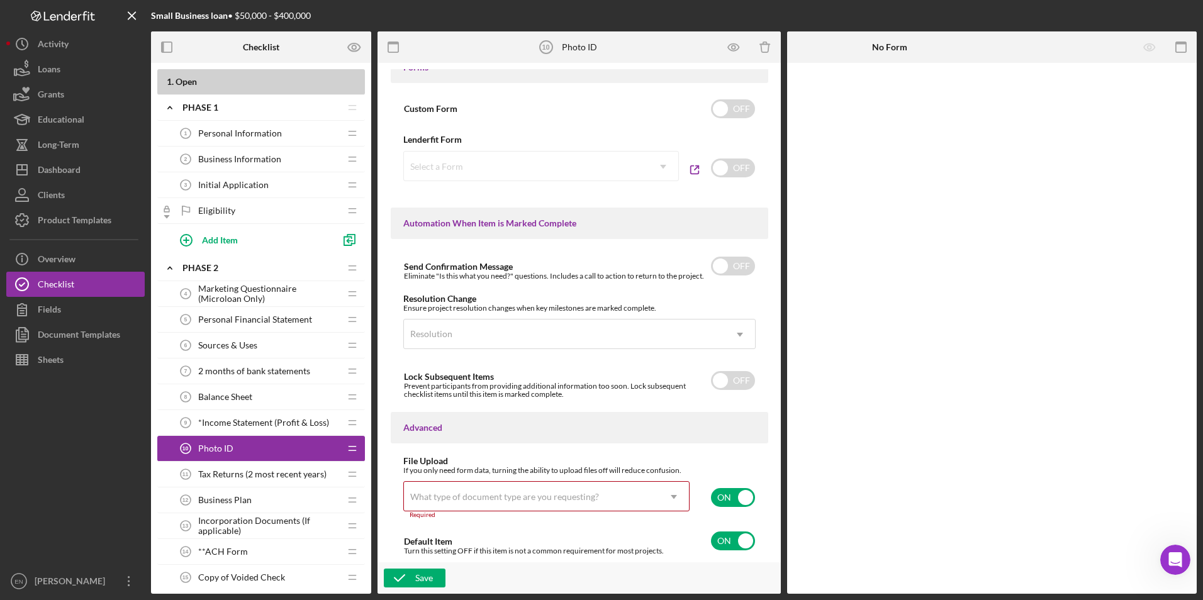
click at [674, 494] on icon "Icon/Dropdown Arrow" at bounding box center [674, 497] width 30 height 30
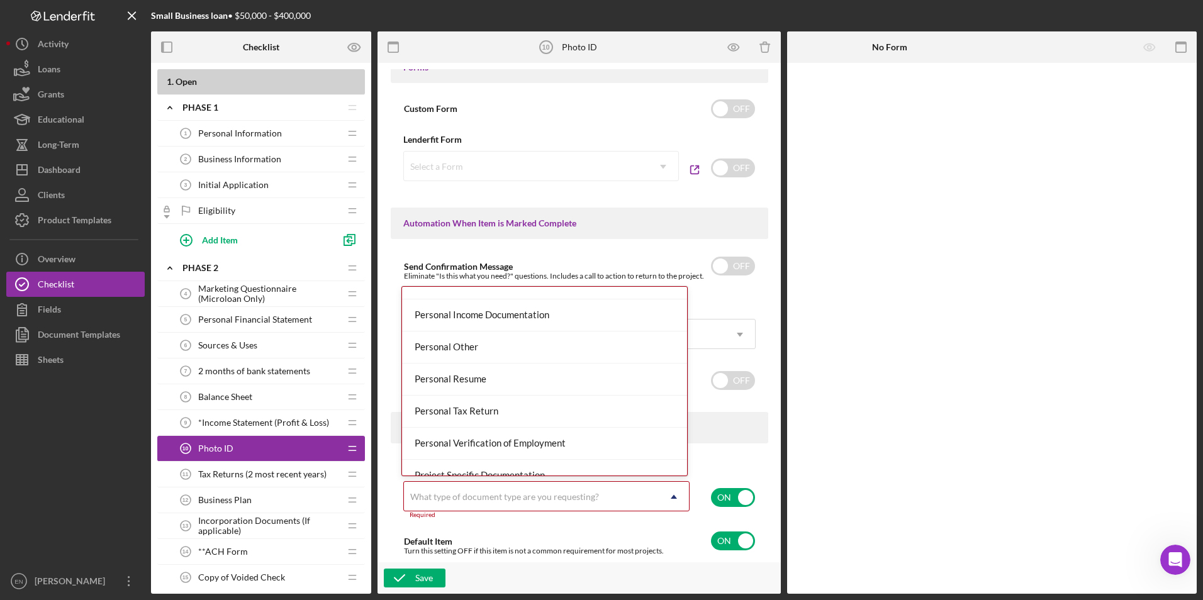
scroll to position [959, 0]
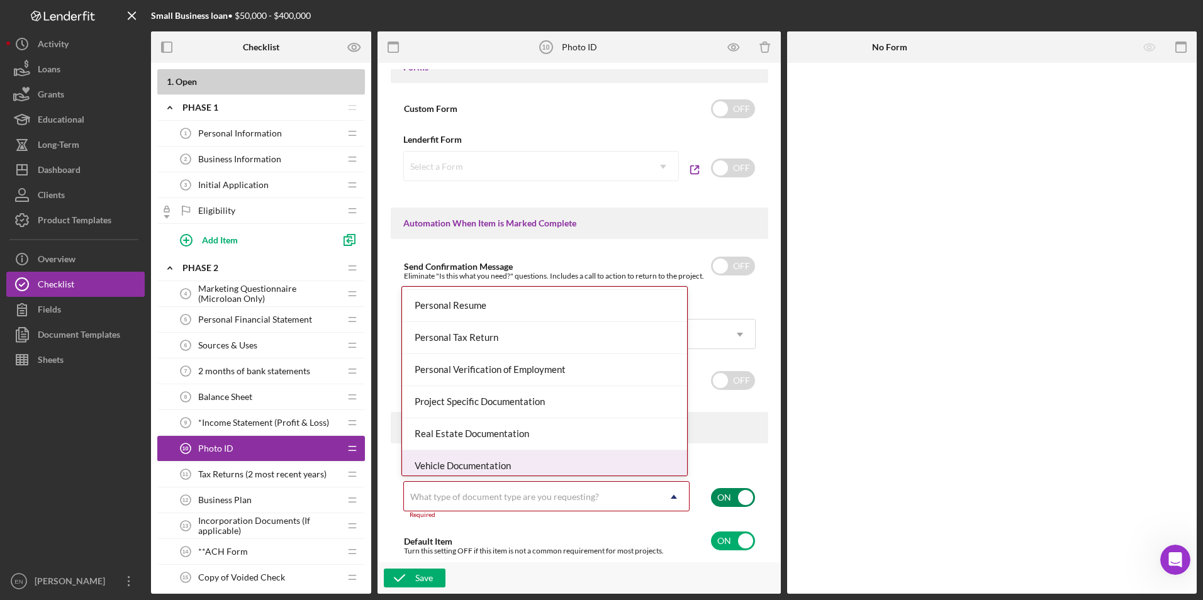
click at [725, 501] on input "checkbox" at bounding box center [733, 497] width 44 height 19
checkbox input "false"
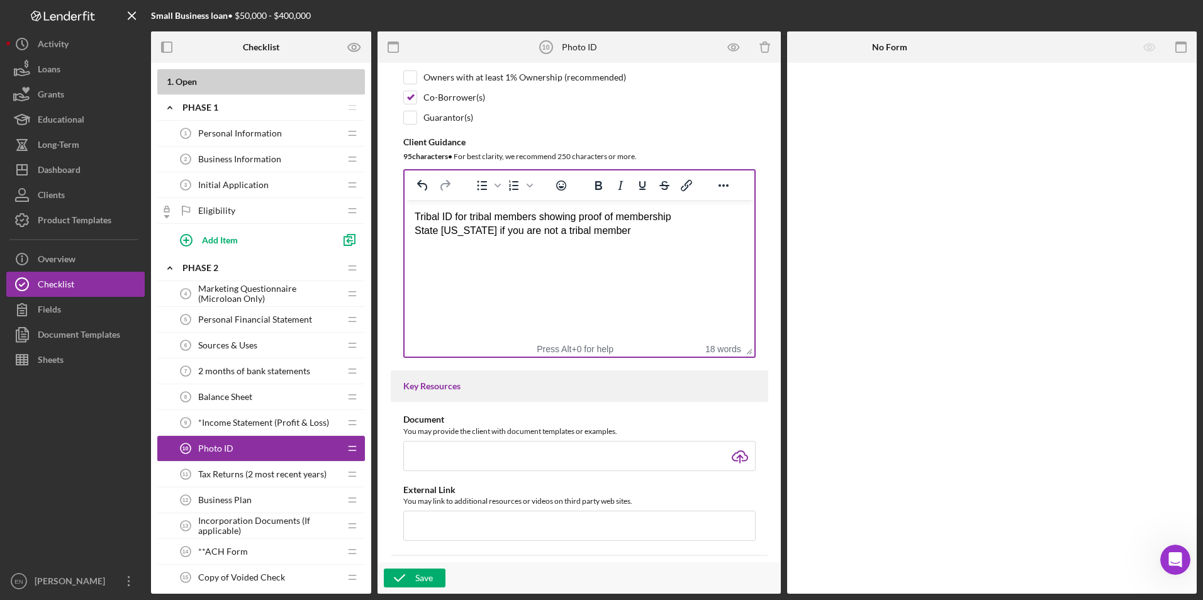
scroll to position [0, 0]
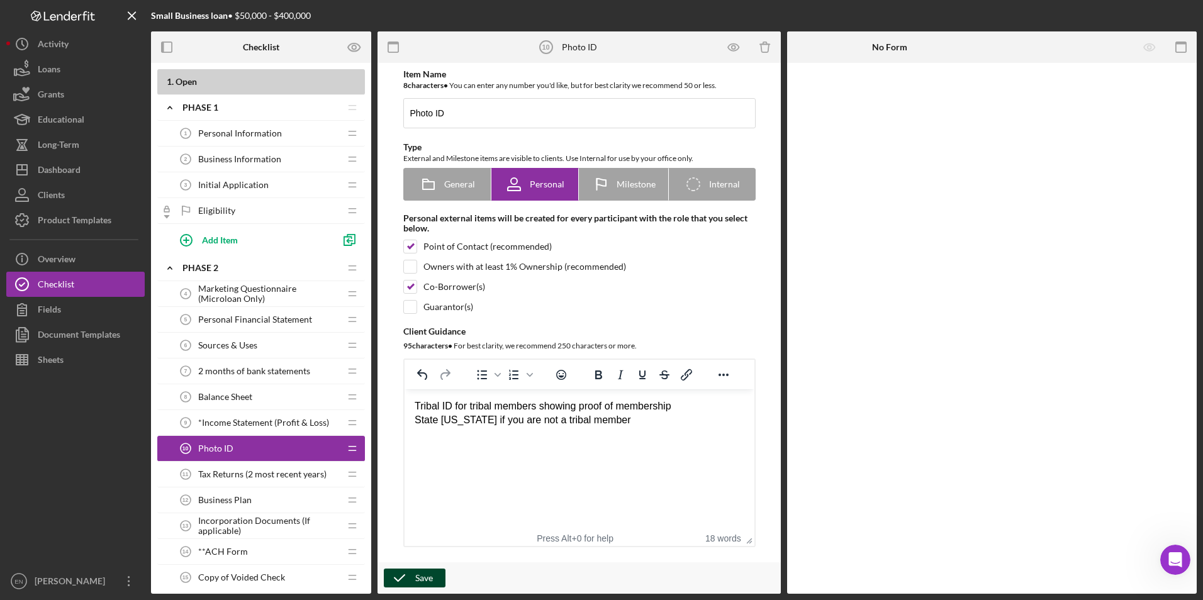
click at [414, 580] on icon "button" at bounding box center [399, 577] width 31 height 31
click at [306, 472] on span "Tax Returns (2 most recent years)" at bounding box center [262, 474] width 128 height 10
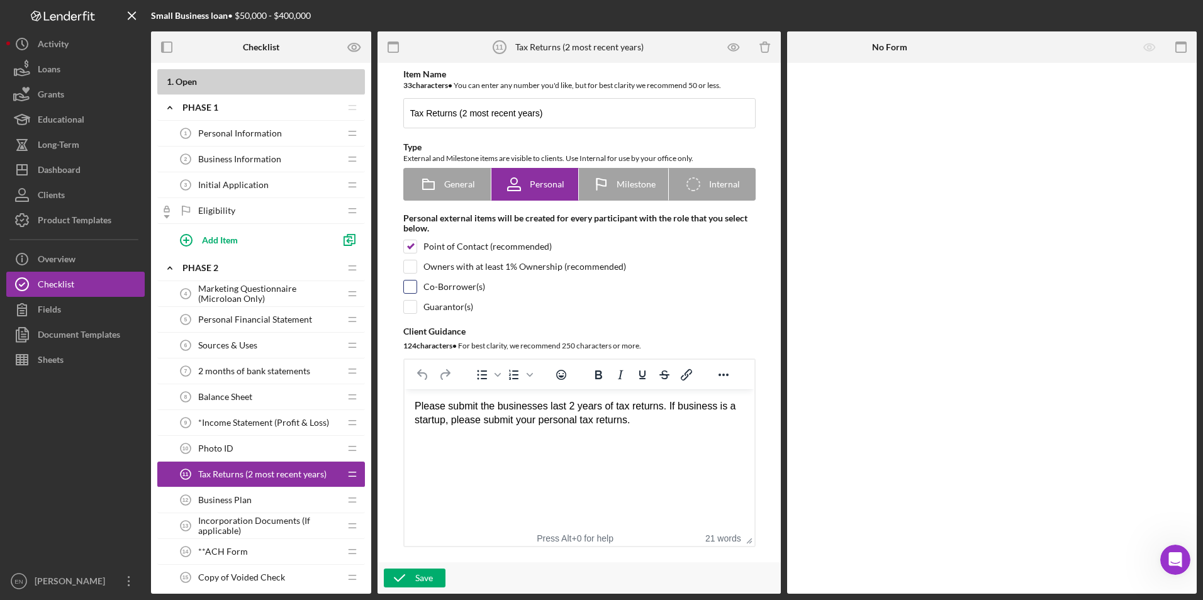
click at [407, 281] on div at bounding box center [410, 287] width 14 height 14
checkbox input "true"
click at [422, 582] on div "Save" at bounding box center [424, 578] width 18 height 19
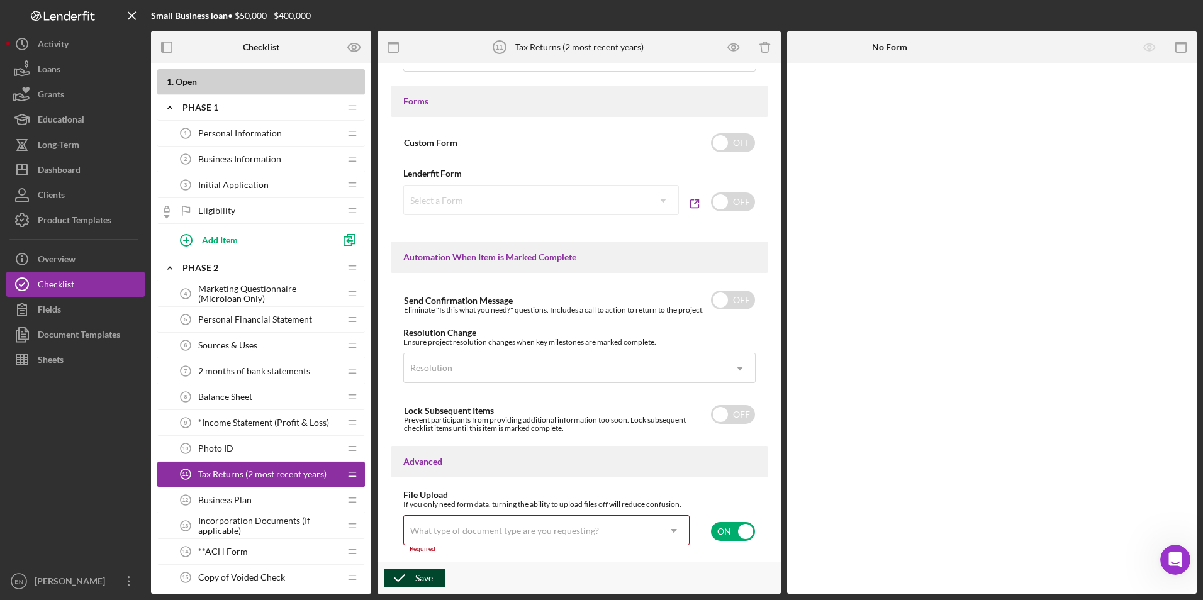
scroll to position [693, 0]
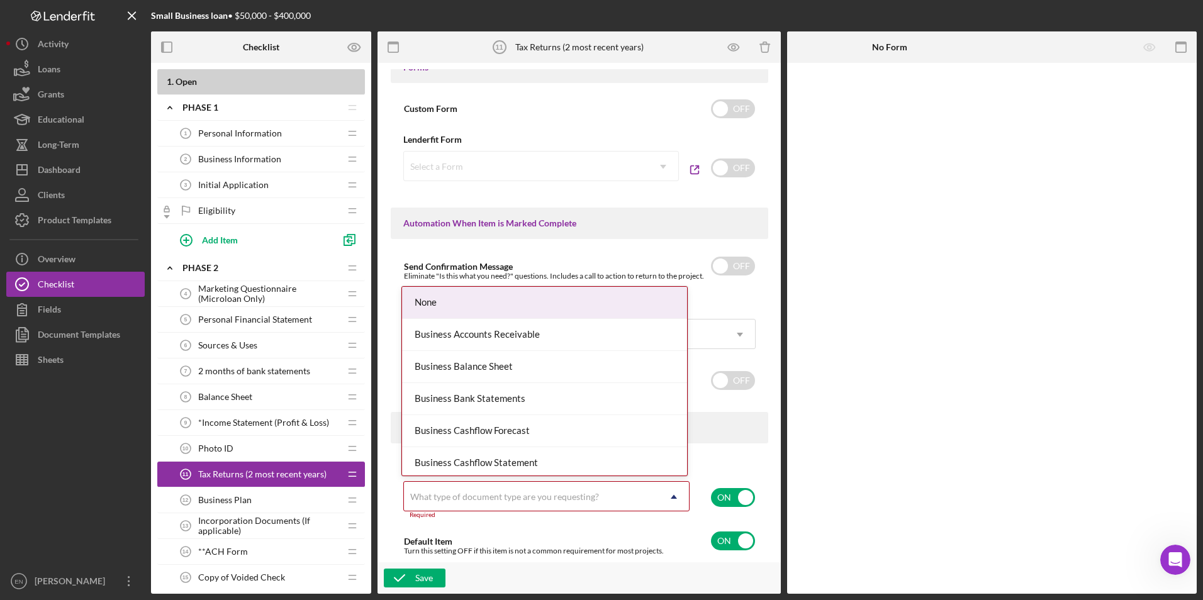
click at [416, 498] on div "What type of document type are you requesting?" at bounding box center [504, 497] width 189 height 10
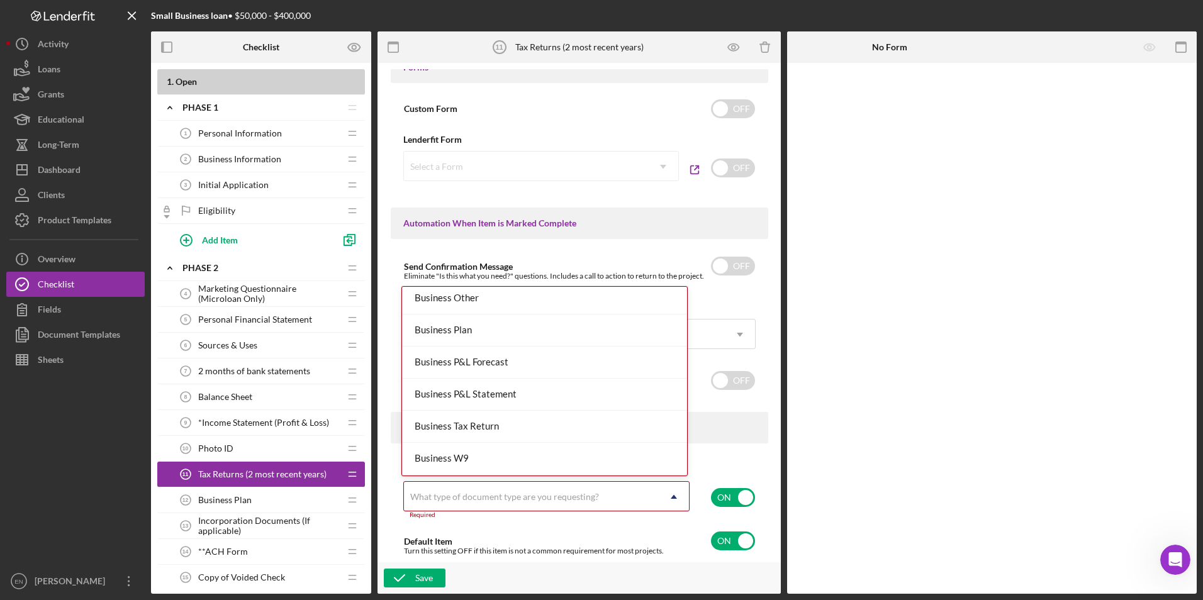
scroll to position [444, 0]
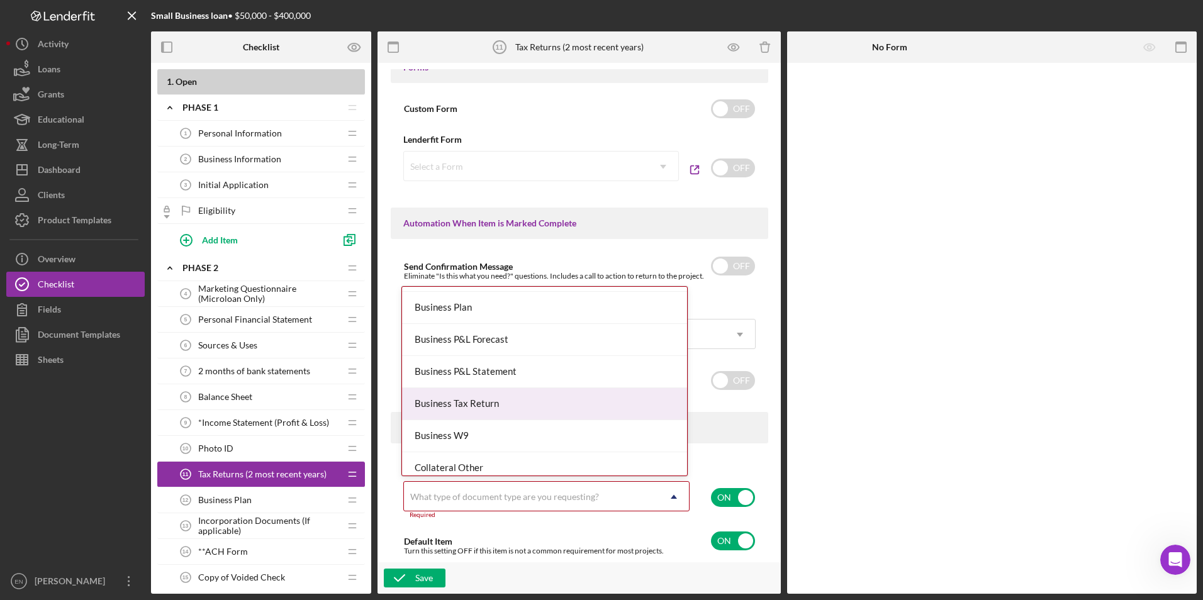
click at [570, 405] on div "Business Tax Return" at bounding box center [544, 404] width 285 height 32
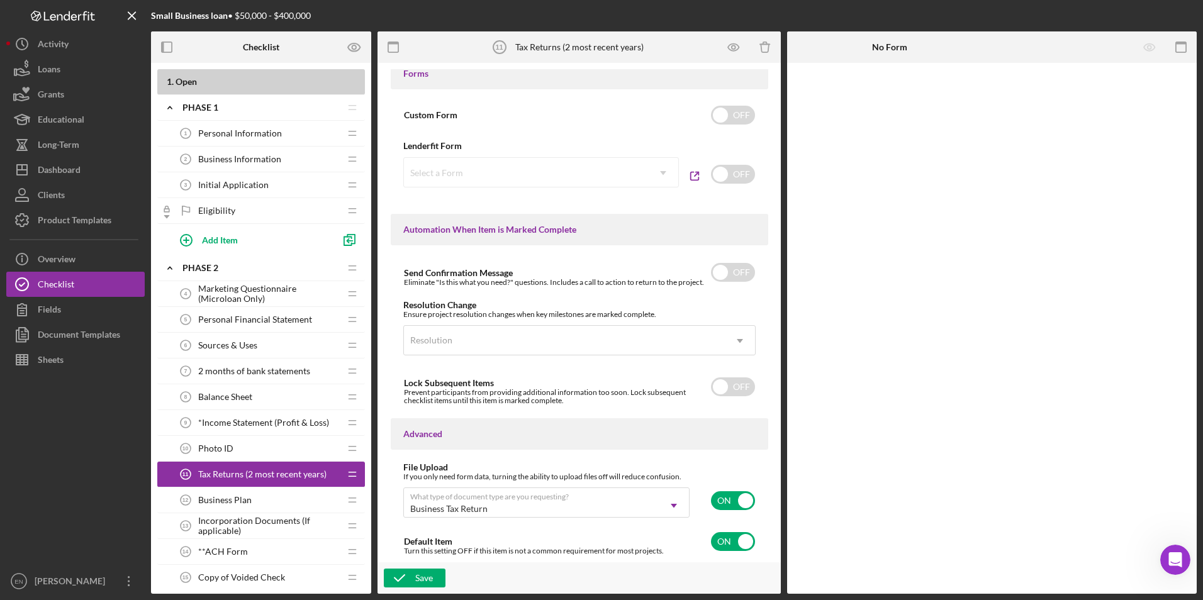
scroll to position [686, 0]
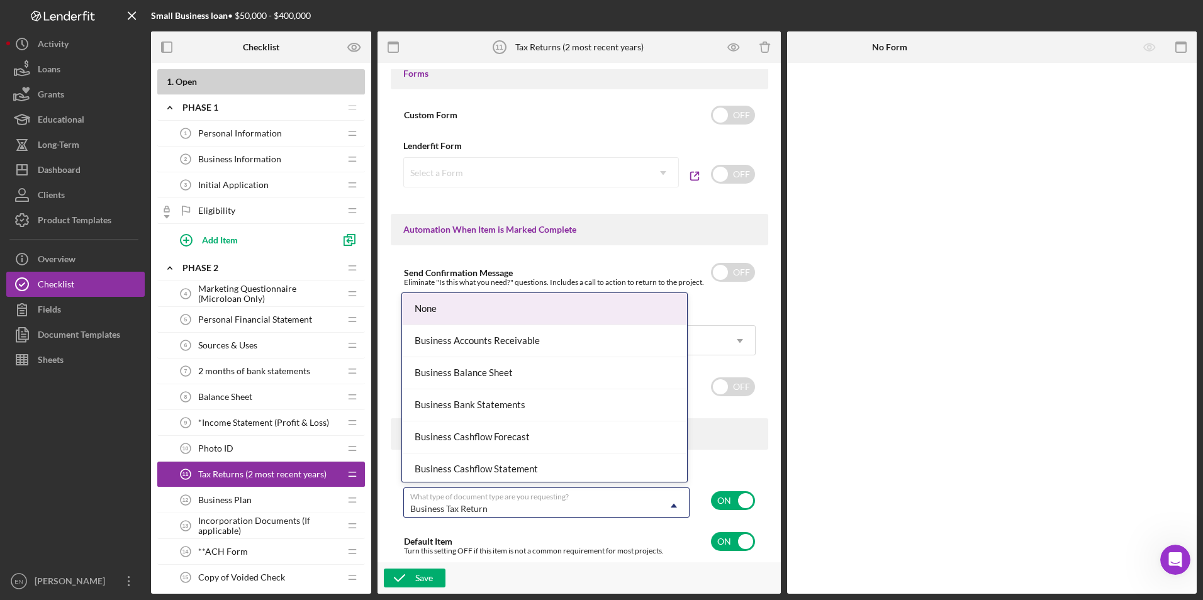
click at [484, 506] on div "Business Tax Return" at bounding box center [448, 509] width 77 height 10
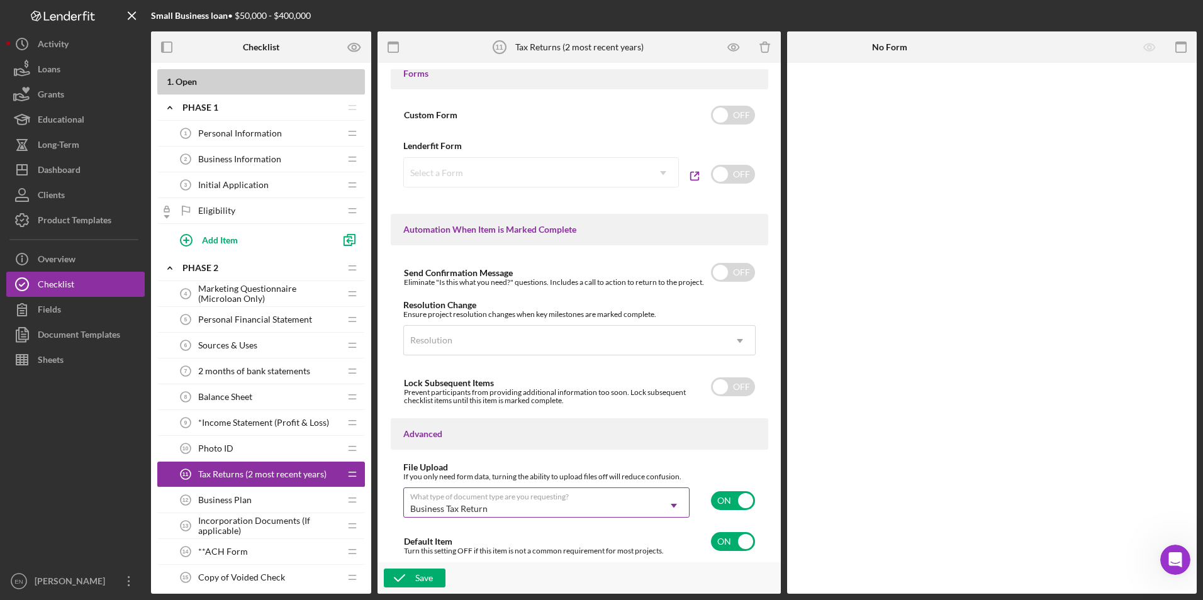
click at [498, 509] on div "Business Tax Return" at bounding box center [531, 508] width 255 height 29
click at [674, 504] on icon "Icon/Dropdown Arrow" at bounding box center [674, 506] width 30 height 30
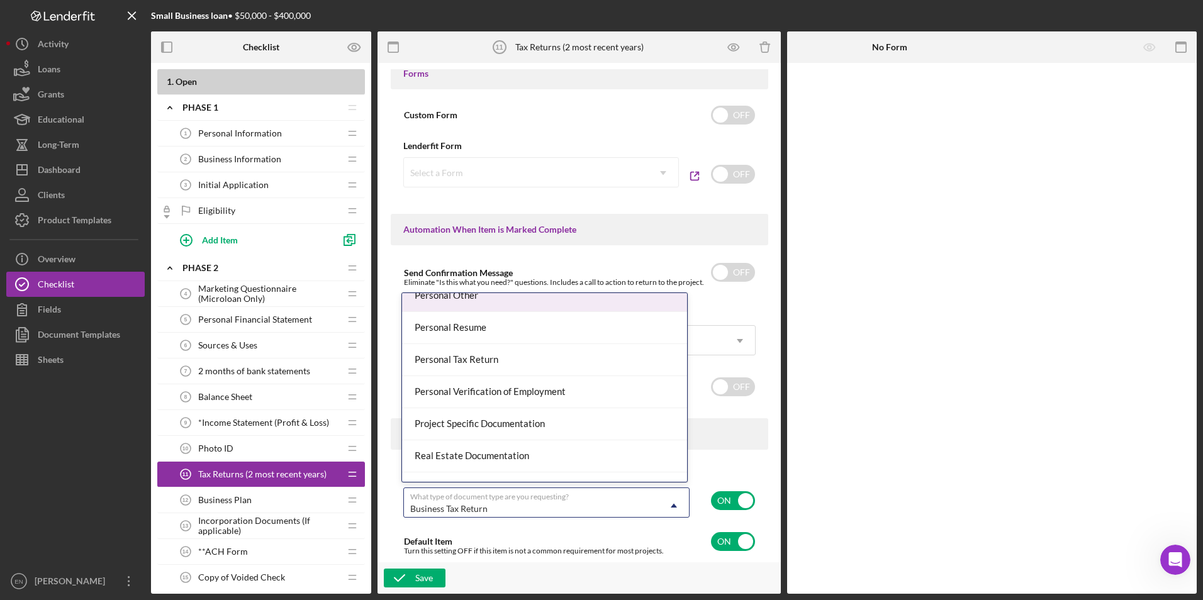
scroll to position [966, 0]
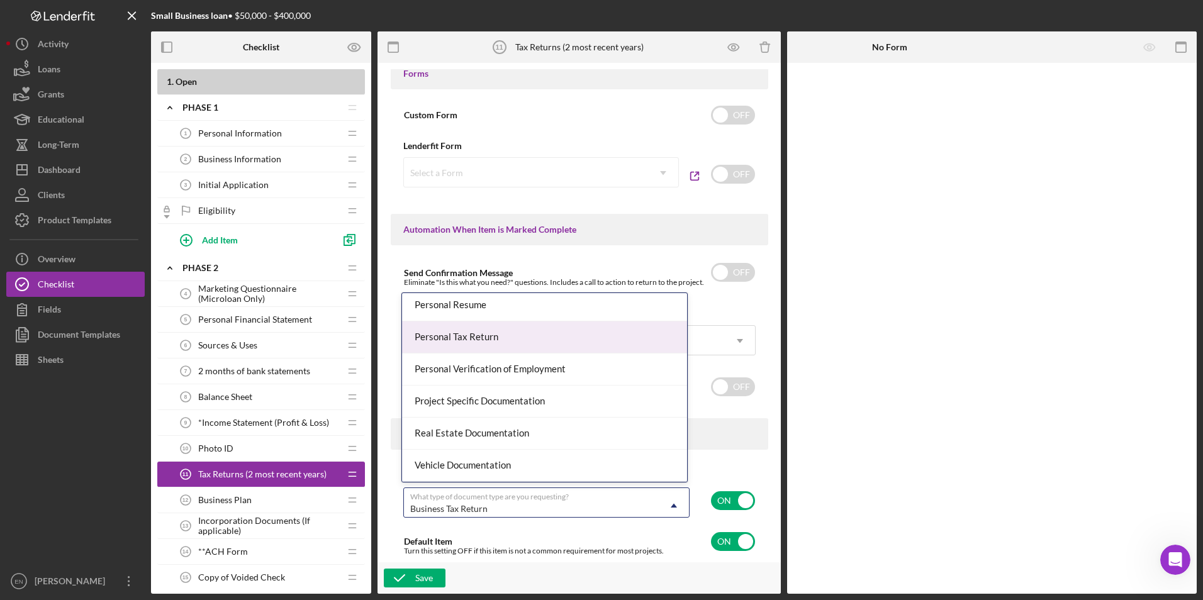
click at [562, 343] on div "Personal Tax Return" at bounding box center [544, 337] width 285 height 32
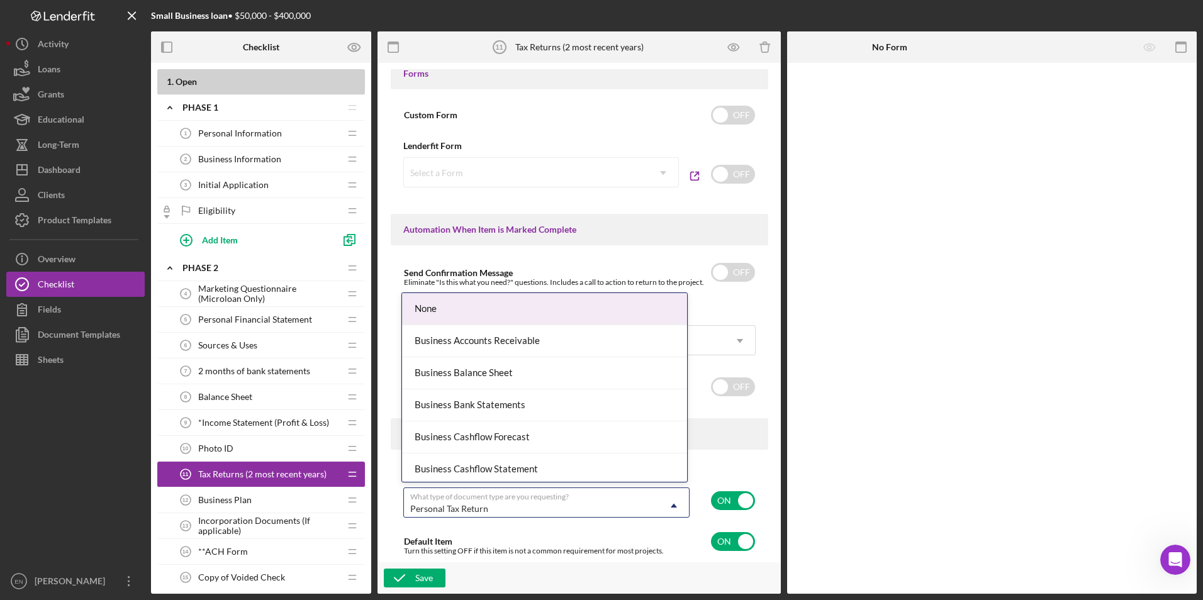
click at [674, 503] on icon "Icon/Dropdown Arrow" at bounding box center [674, 506] width 30 height 30
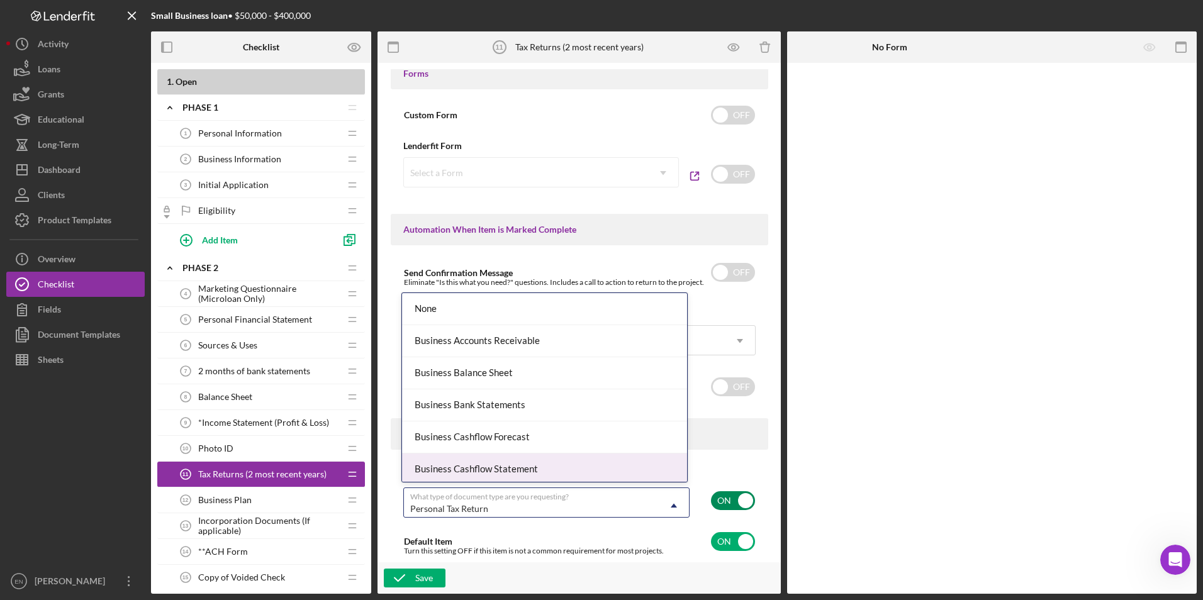
click at [721, 495] on input "checkbox" at bounding box center [733, 500] width 44 height 19
checkbox input "false"
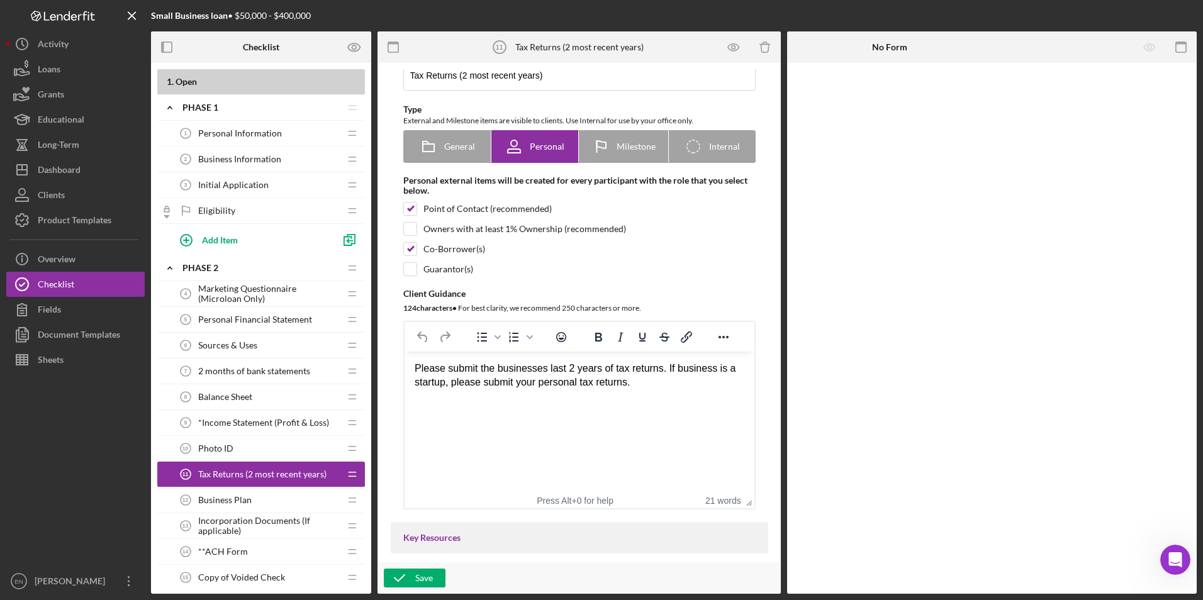
scroll to position [1, 0]
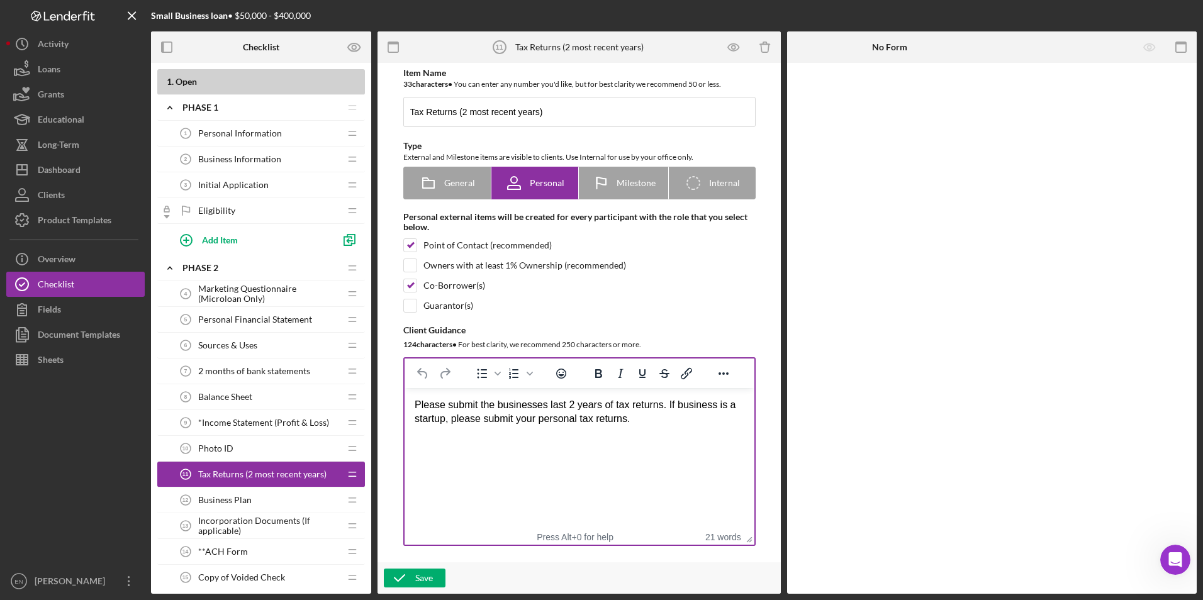
click at [416, 403] on div "Please submit the businesses last 2 years of tax returns. If business is a star…" at bounding box center [579, 412] width 330 height 28
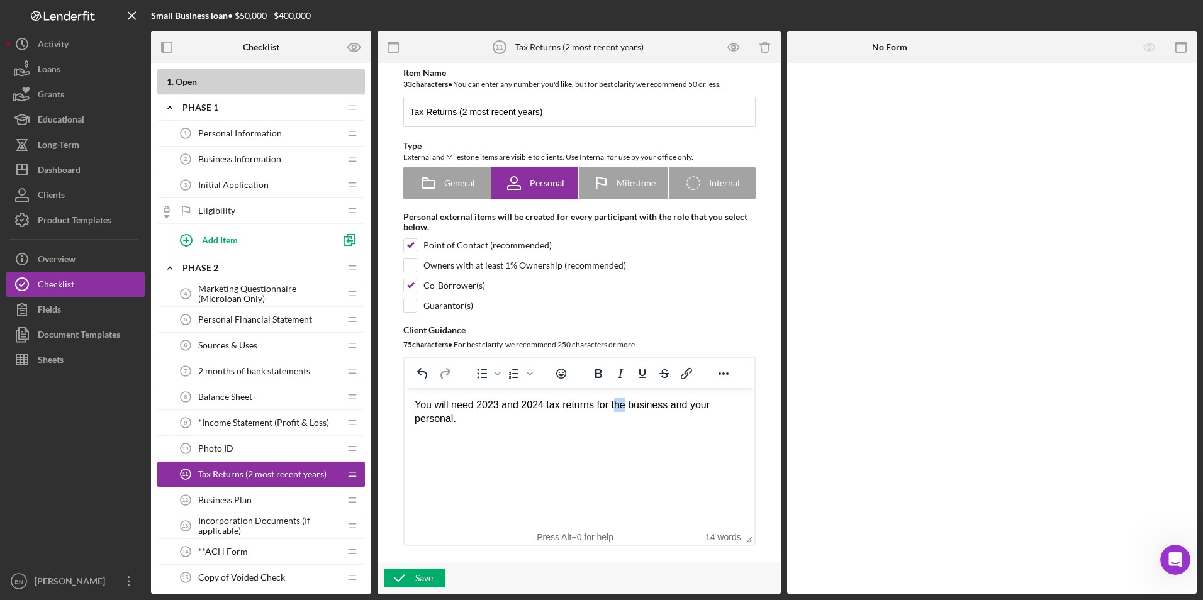
drag, startPoint x: 611, startPoint y: 405, endPoint x: 623, endPoint y: 405, distance: 12.0
click at [623, 405] on div "You will need 2023 and 2024 tax returns for the business and your personal." at bounding box center [579, 412] width 330 height 28
drag, startPoint x: 608, startPoint y: 404, endPoint x: 628, endPoint y: 406, distance: 20.8
click at [628, 406] on div "You will need 2023 and 2024 tax returns for the business and your personal." at bounding box center [579, 412] width 330 height 28
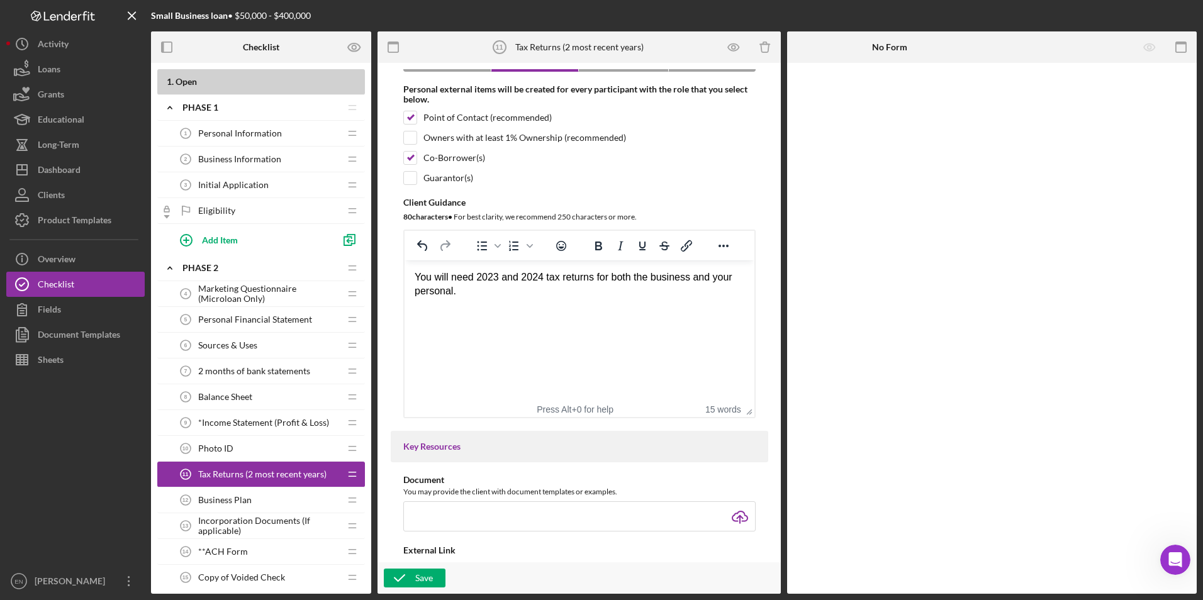
scroll to position [190, 0]
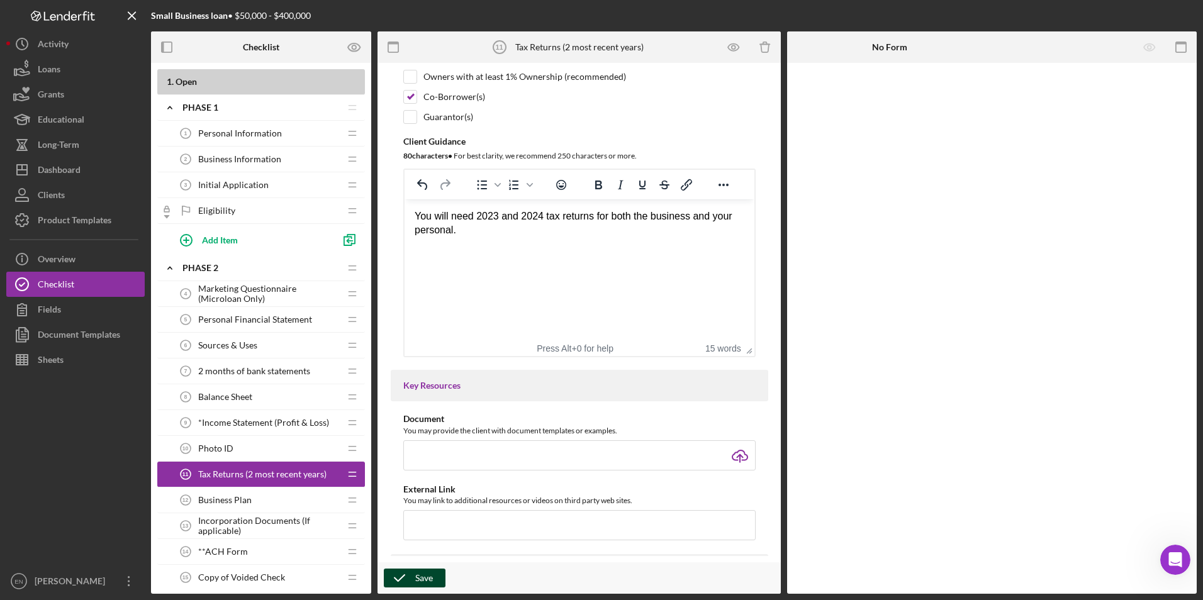
click at [412, 574] on icon "button" at bounding box center [399, 577] width 31 height 31
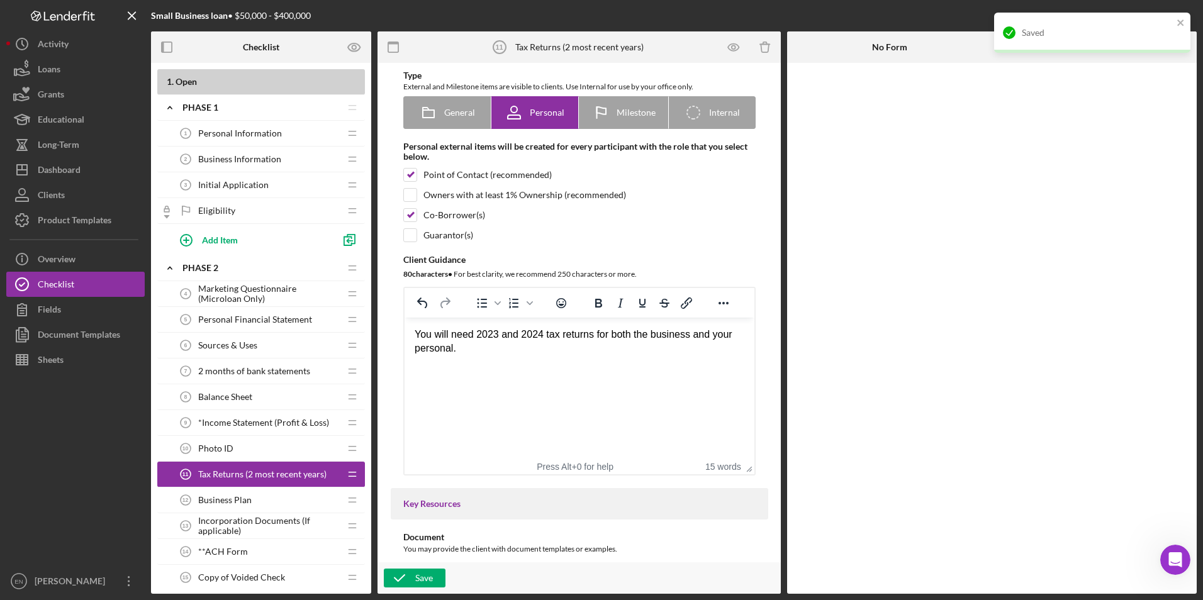
scroll to position [0, 0]
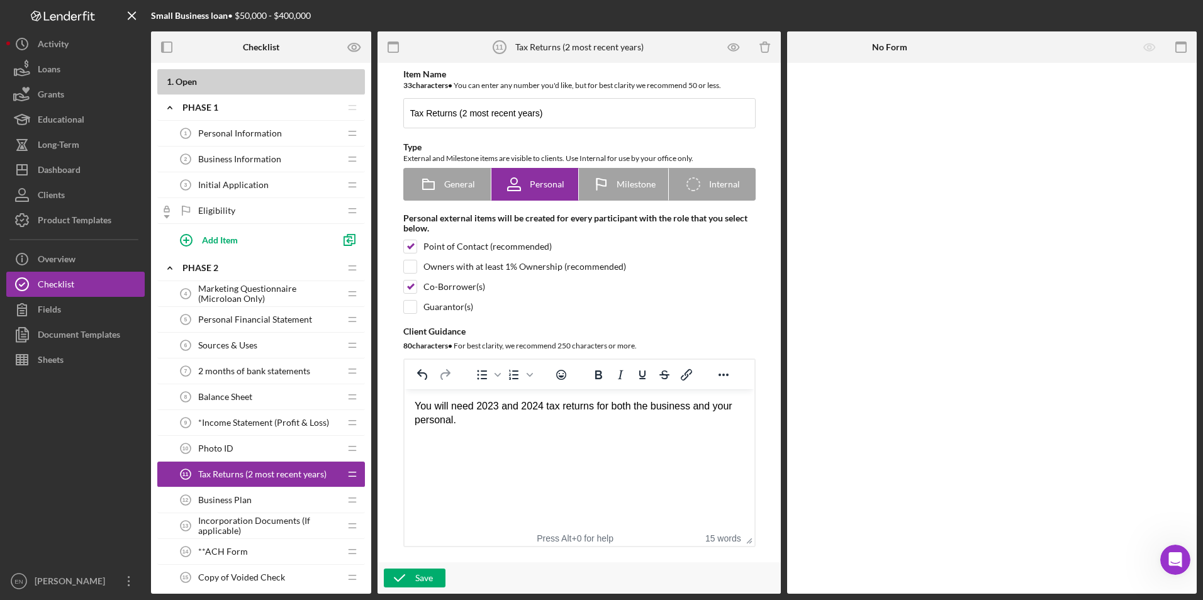
click at [220, 496] on span "Business Plan" at bounding box center [224, 500] width 53 height 10
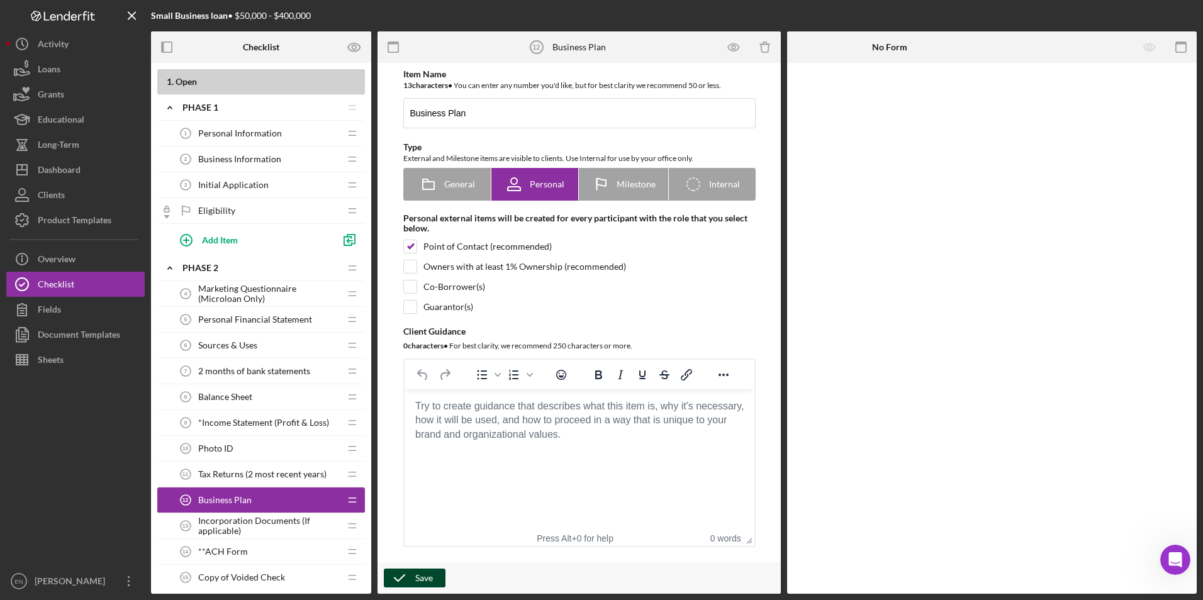
click at [420, 576] on div "Save" at bounding box center [424, 578] width 18 height 19
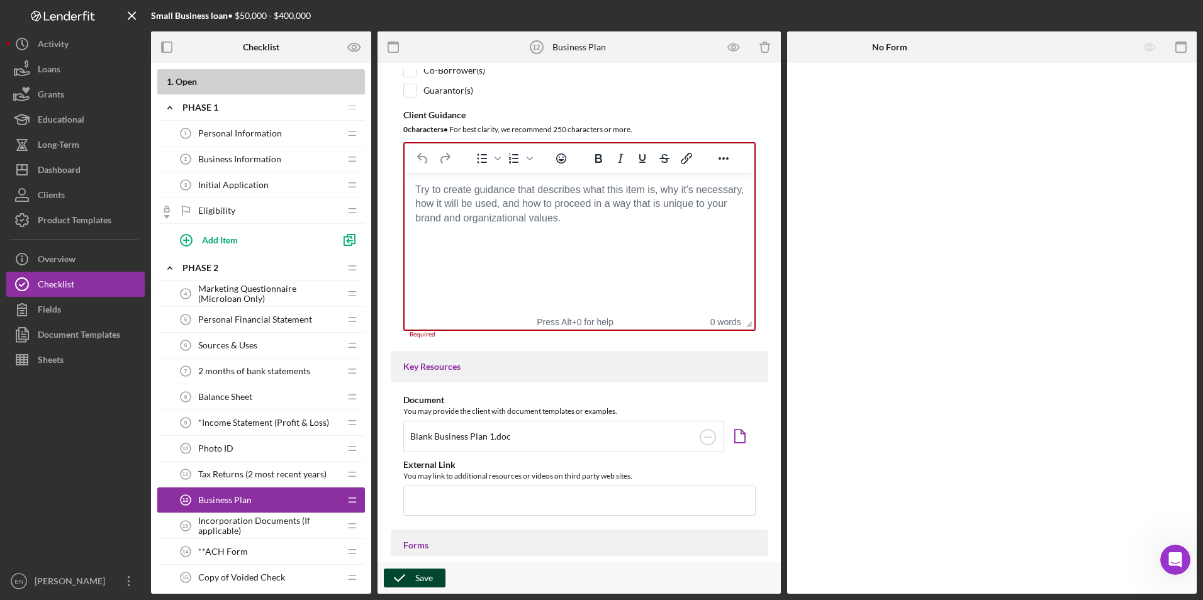
scroll to position [289, 0]
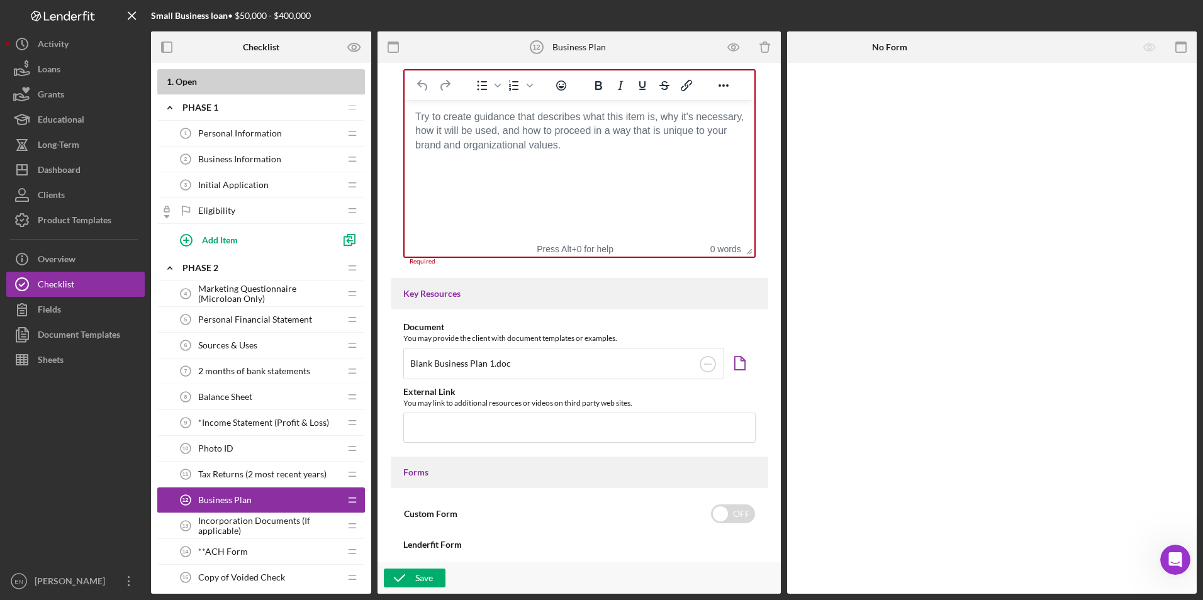
click at [264, 522] on span "Incorporation Documents (If applicable)" at bounding box center [269, 526] width 142 height 20
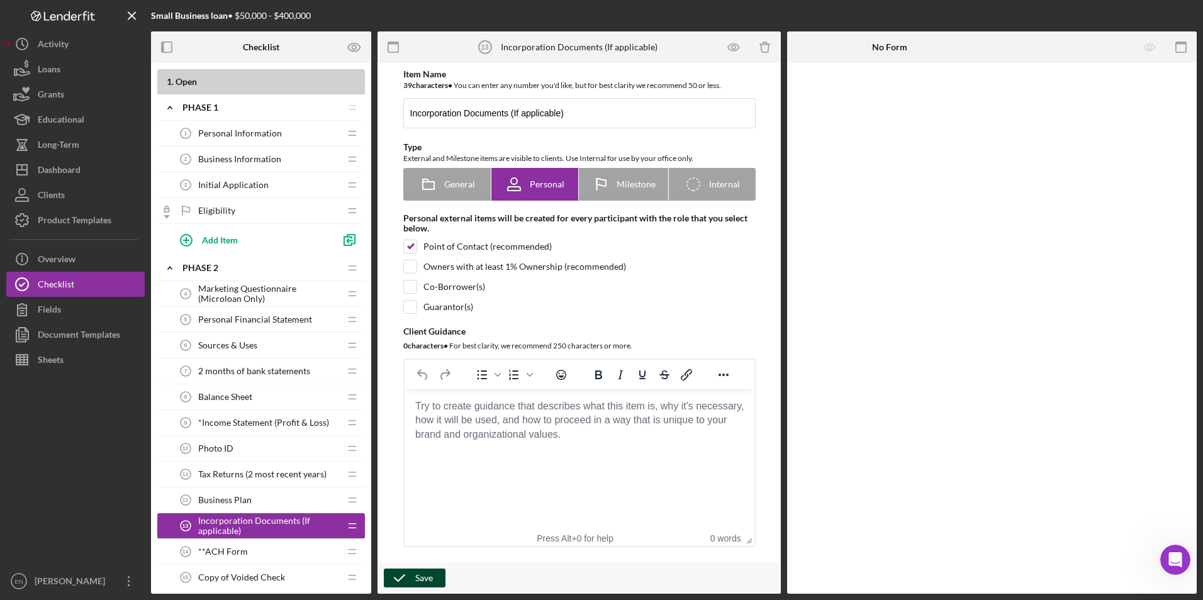
click at [422, 581] on div "Save" at bounding box center [424, 578] width 18 height 19
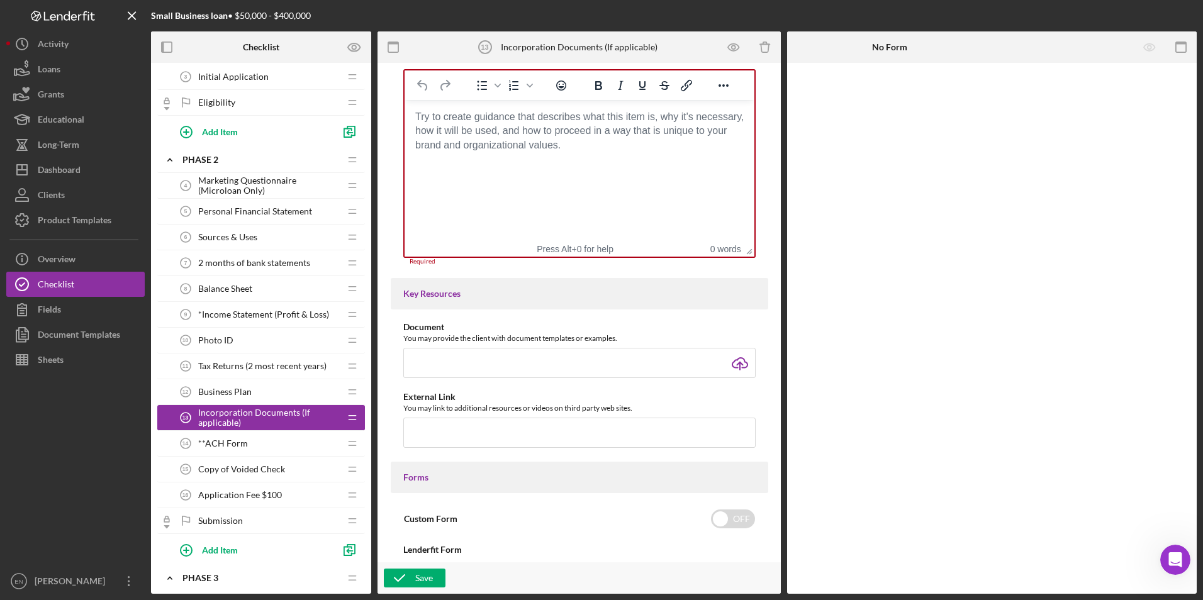
scroll to position [110, 0]
click at [287, 450] on div "**ACH Form 14 **ACH Form" at bounding box center [256, 441] width 167 height 25
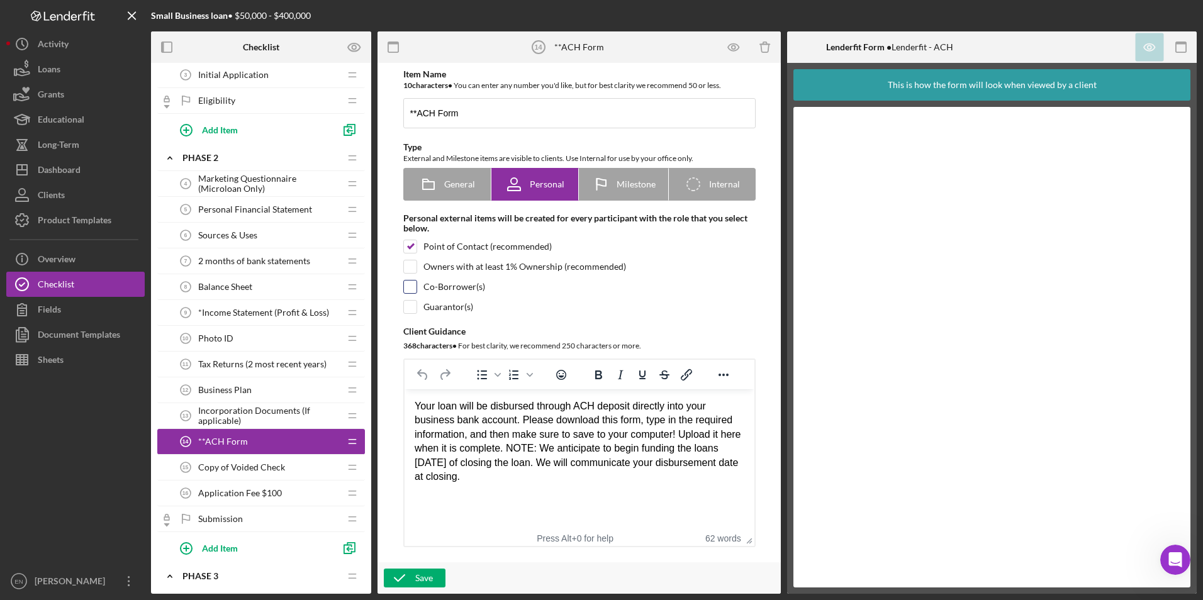
click at [410, 285] on input "checkbox" at bounding box center [410, 287] width 13 height 13
checkbox input "true"
click at [412, 581] on icon "button" at bounding box center [399, 577] width 31 height 31
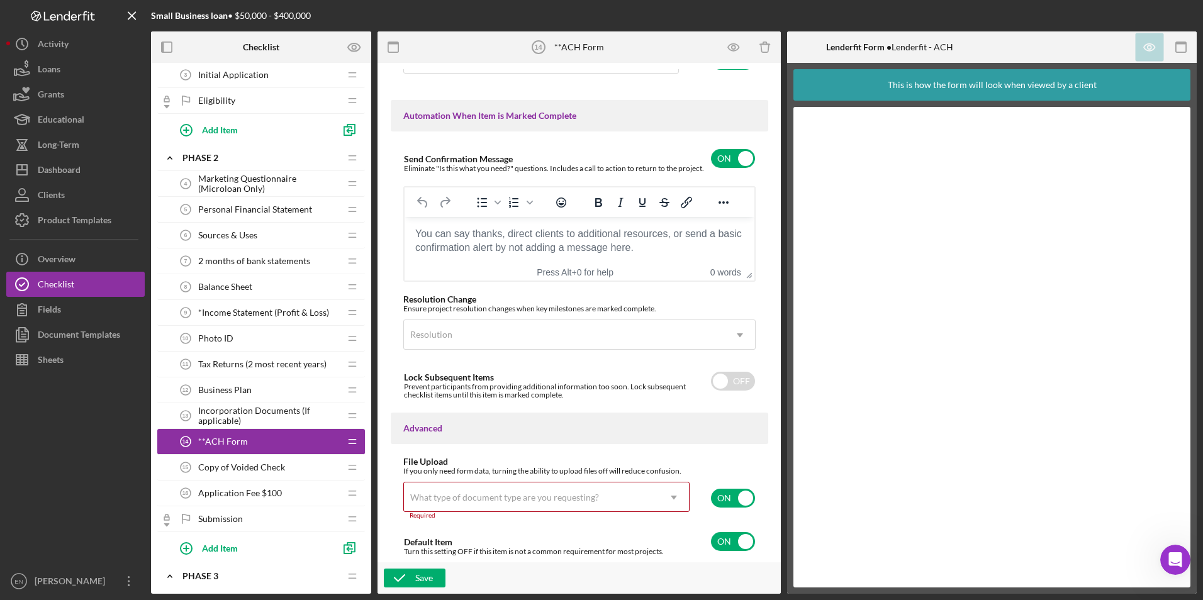
scroll to position [801, 0]
click at [722, 496] on input "checkbox" at bounding box center [733, 497] width 44 height 19
checkbox input "false"
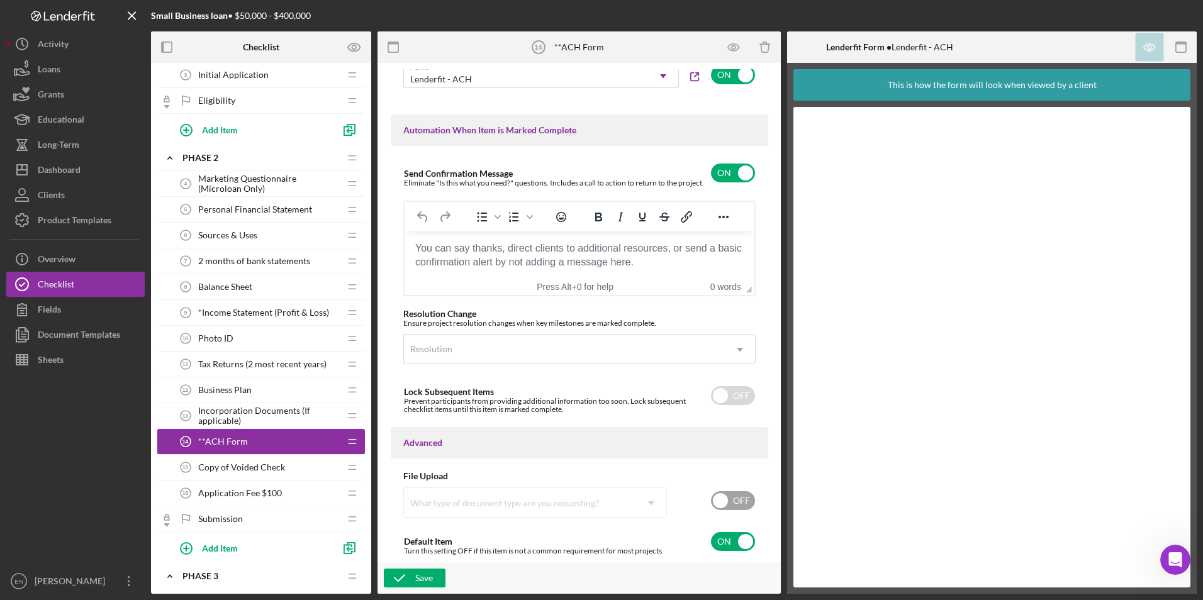
scroll to position [786, 0]
click at [434, 582] on button "Save" at bounding box center [415, 578] width 62 height 19
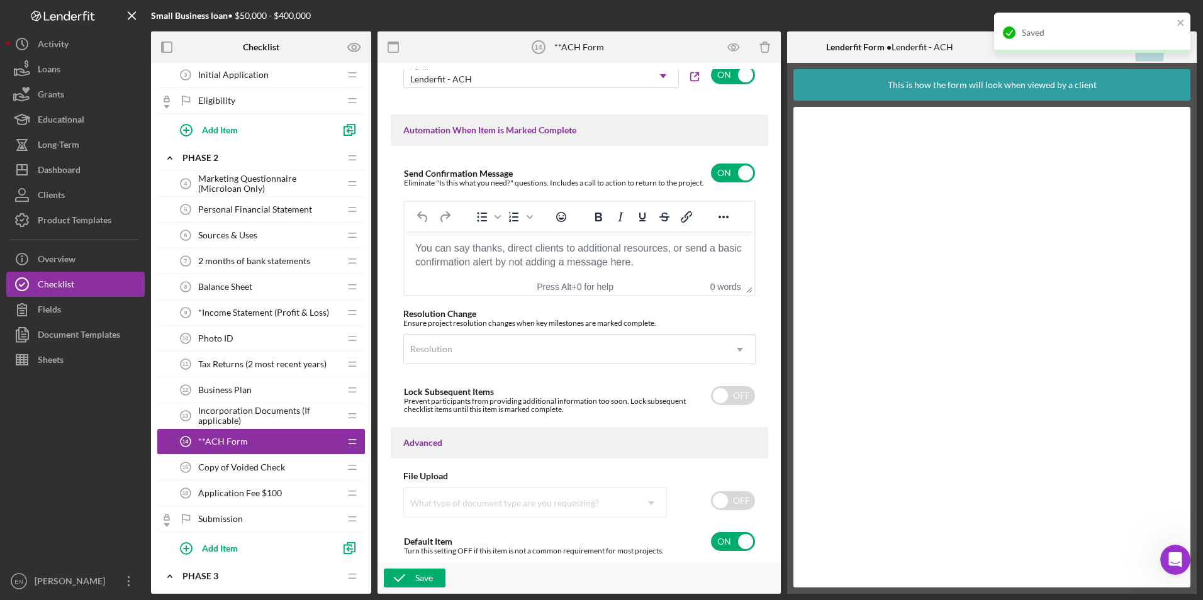
click at [274, 465] on span "Copy of Voided Check" at bounding box center [241, 467] width 87 height 10
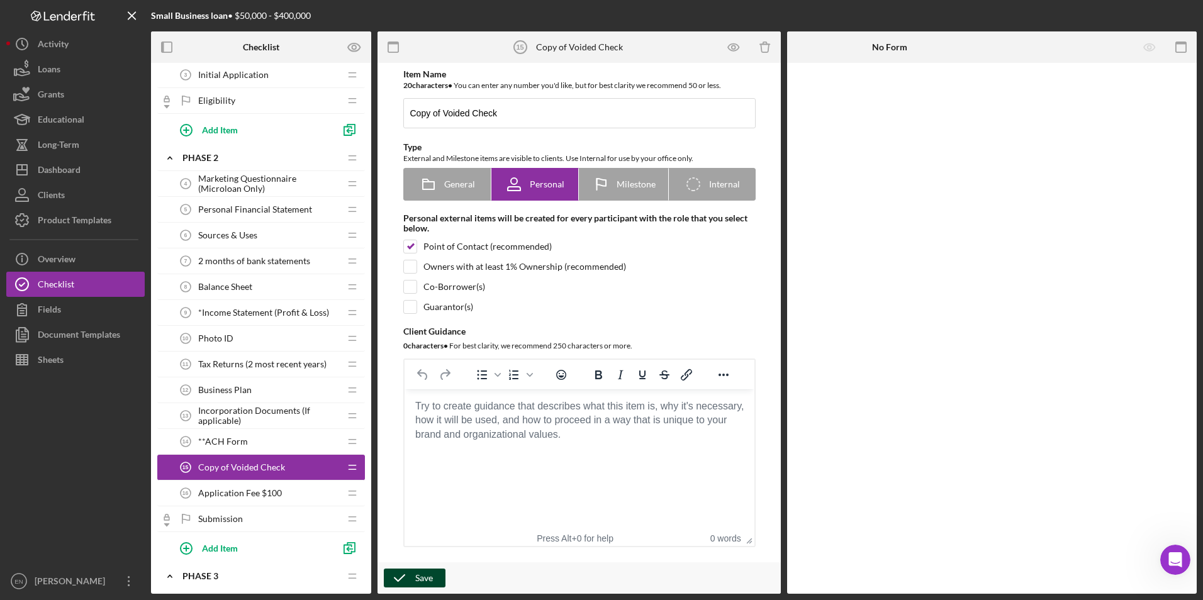
click at [418, 575] on div "Save" at bounding box center [424, 578] width 18 height 19
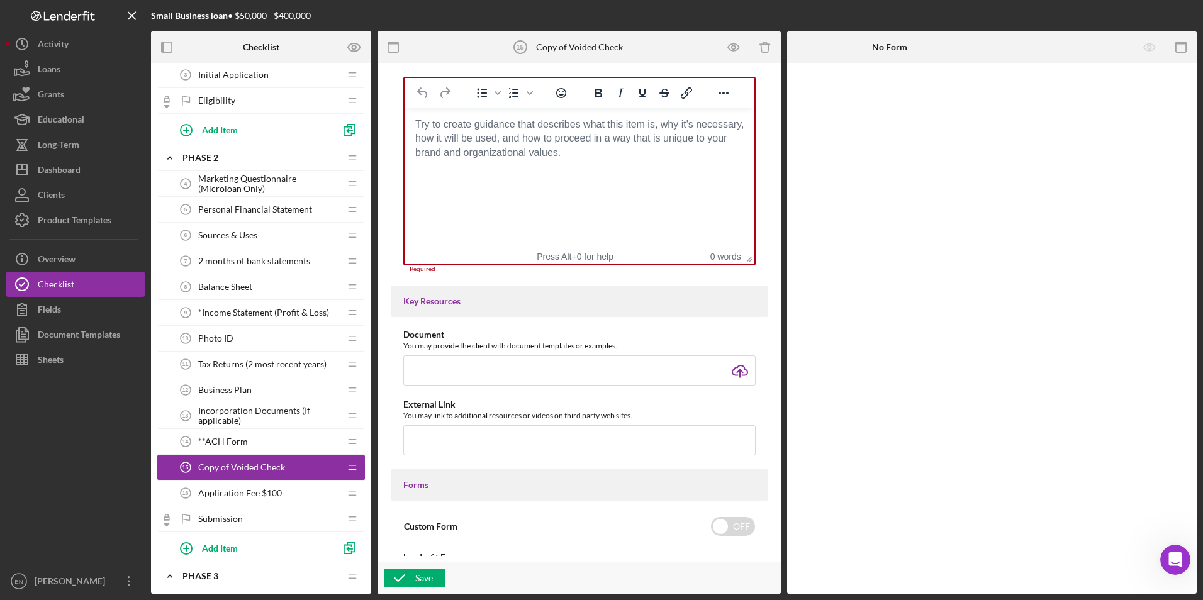
scroll to position [289, 0]
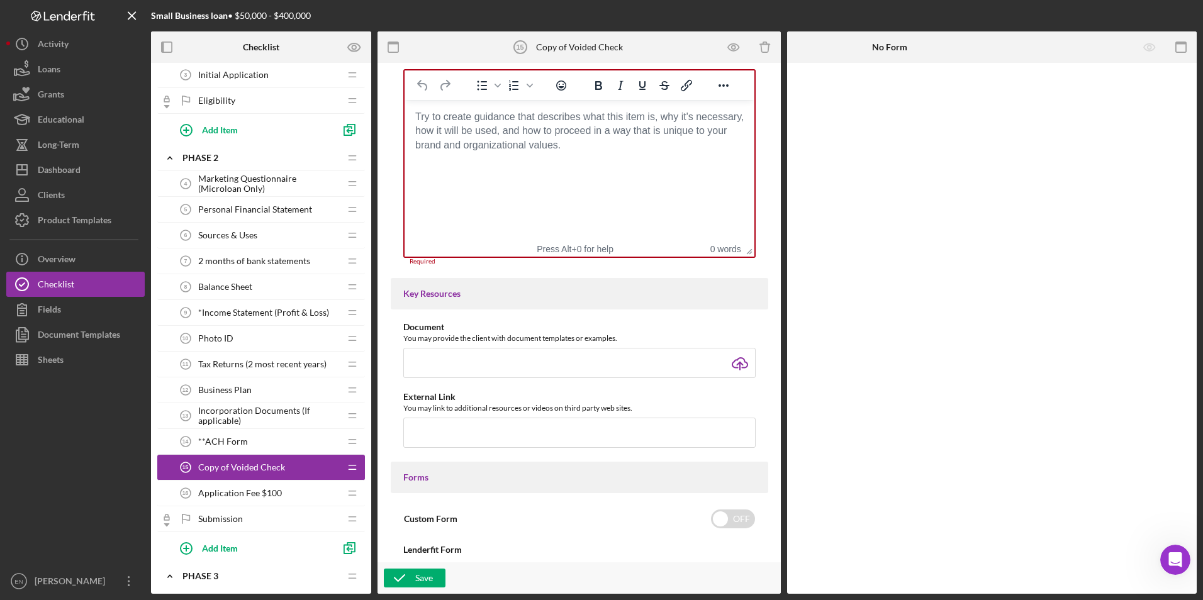
click at [275, 519] on div "Submission Submission" at bounding box center [256, 518] width 167 height 25
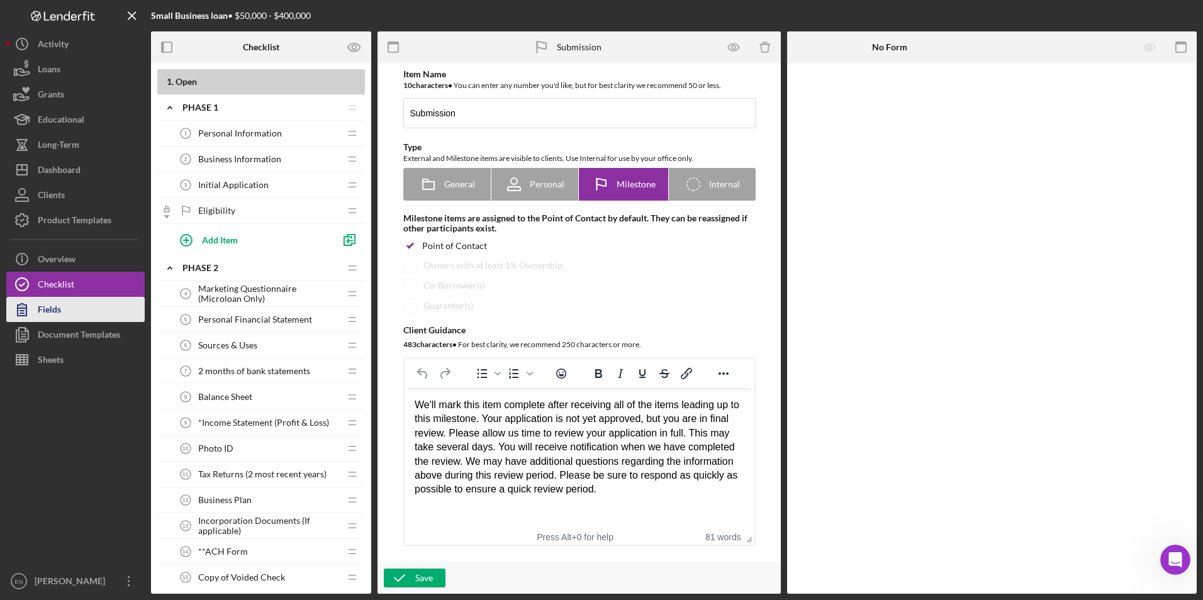
click at [86, 308] on button "Fields" at bounding box center [75, 309] width 138 height 25
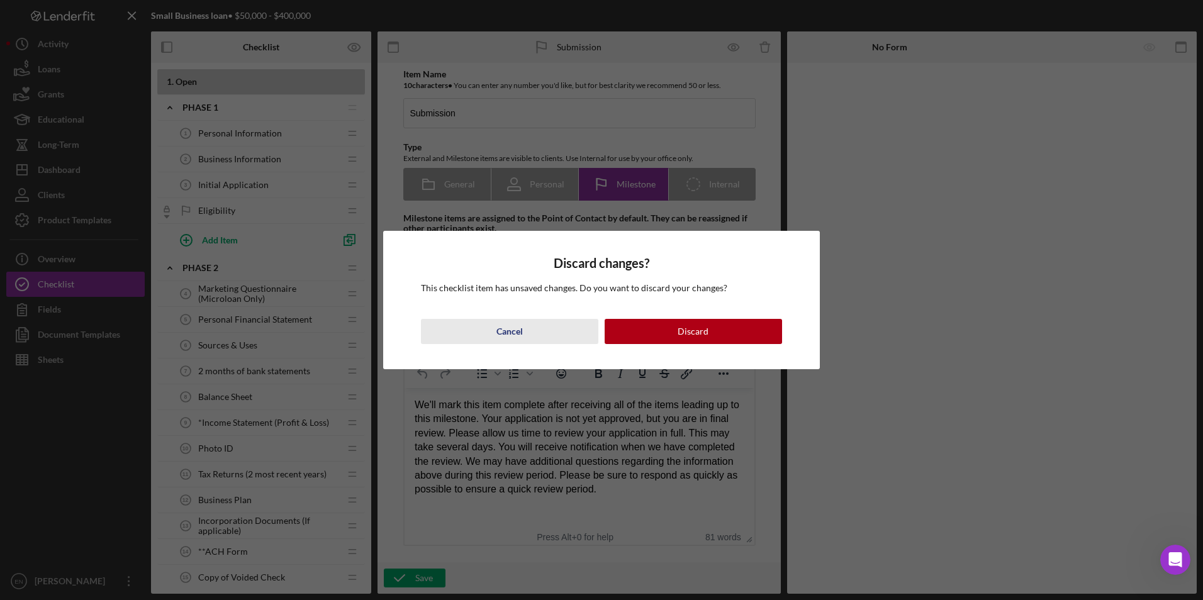
click at [518, 338] on div "Cancel" at bounding box center [509, 331] width 26 height 25
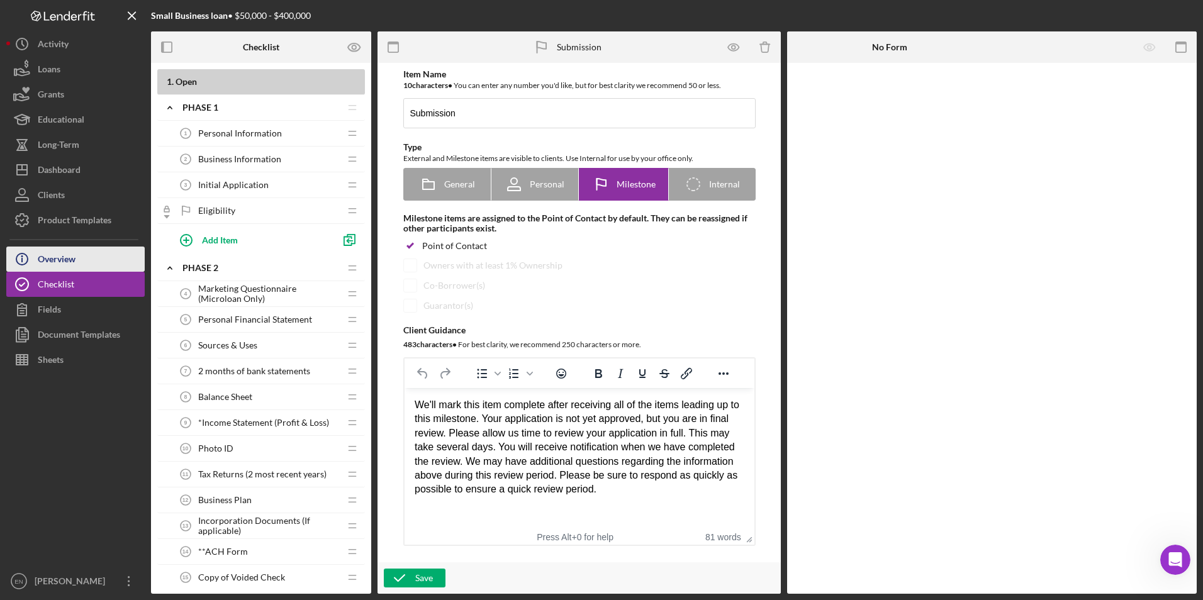
click at [67, 259] on div "Overview" at bounding box center [57, 261] width 38 height 28
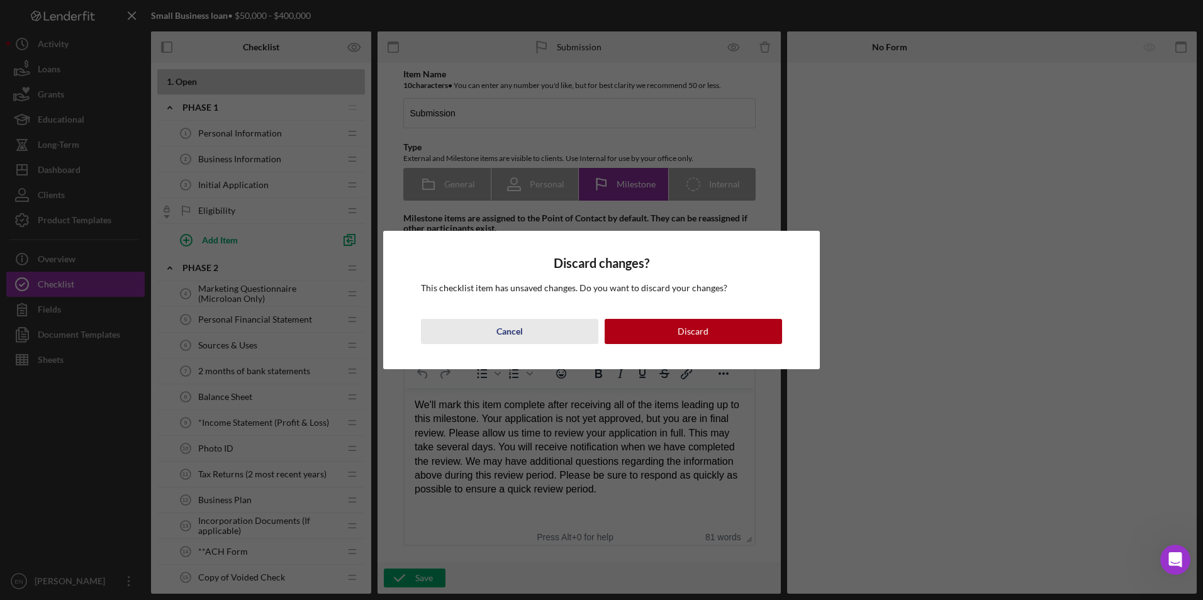
click at [503, 331] on div "Cancel" at bounding box center [509, 331] width 26 height 25
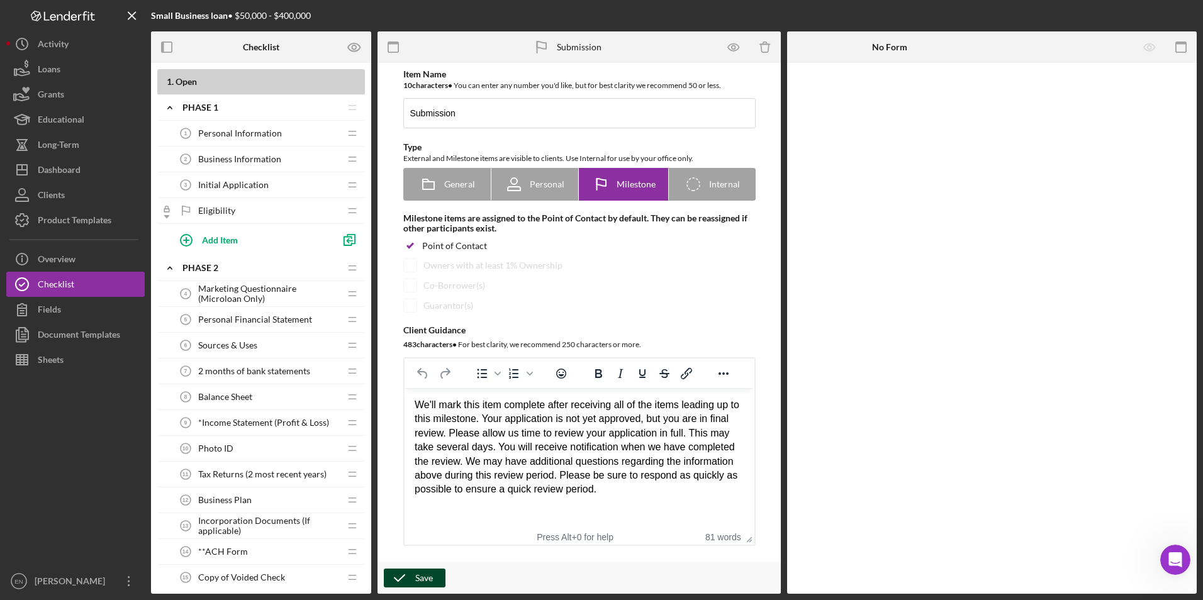
click at [421, 584] on div "Save" at bounding box center [424, 578] width 18 height 19
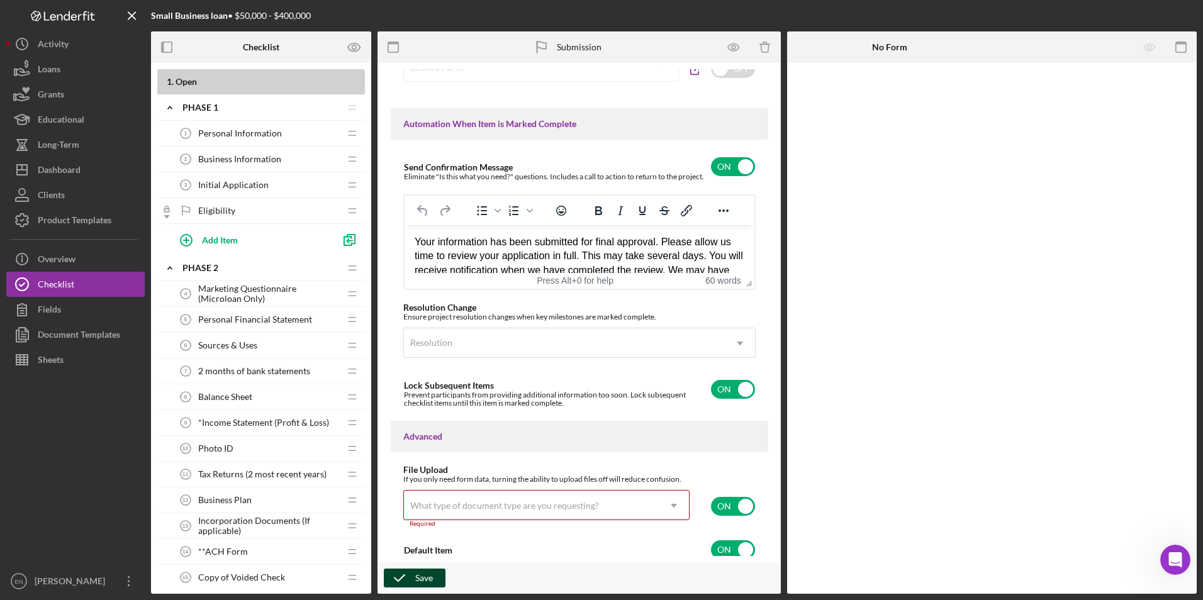
scroll to position [799, 0]
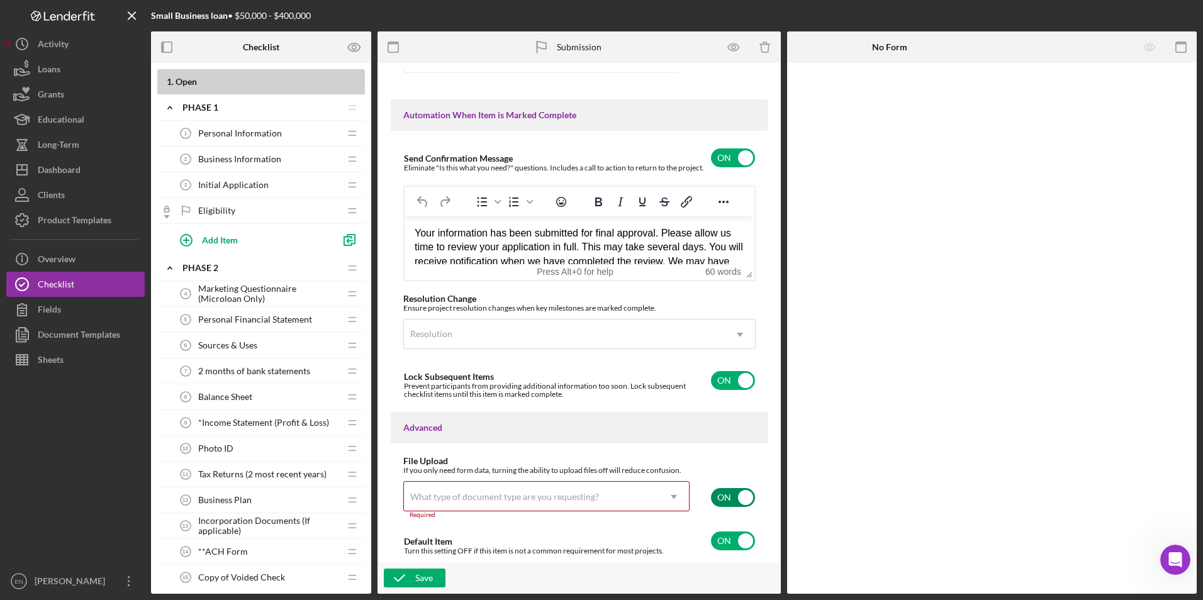
click at [715, 495] on input "checkbox" at bounding box center [733, 497] width 44 height 19
checkbox input "false"
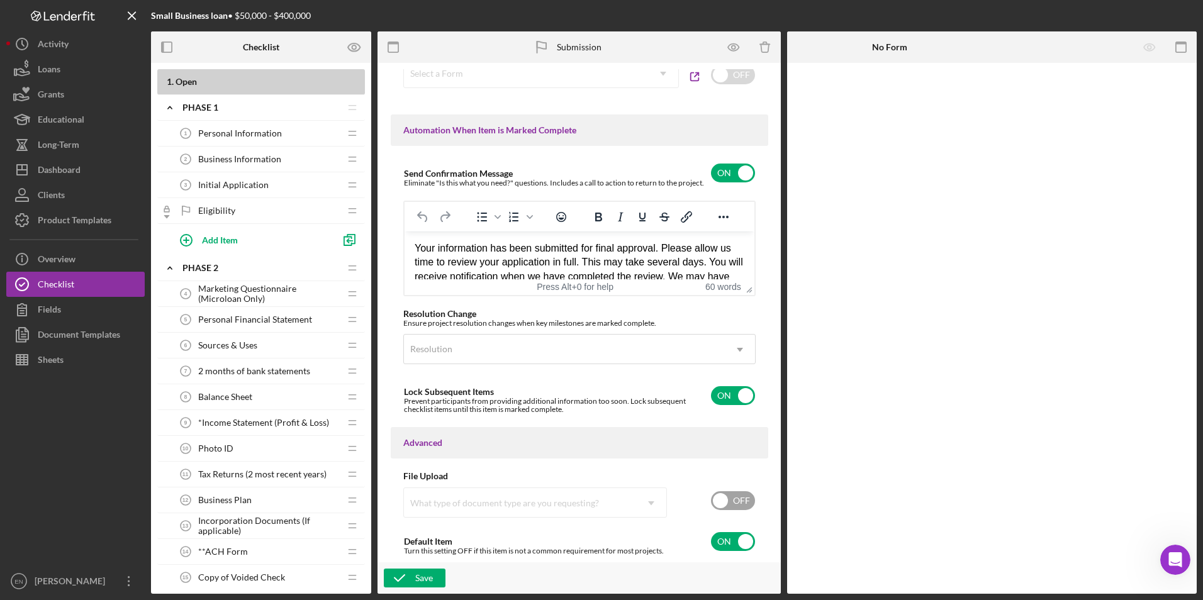
scroll to position [784, 0]
click at [413, 577] on icon "button" at bounding box center [399, 577] width 31 height 31
click at [58, 318] on div "Fields" at bounding box center [49, 311] width 23 height 28
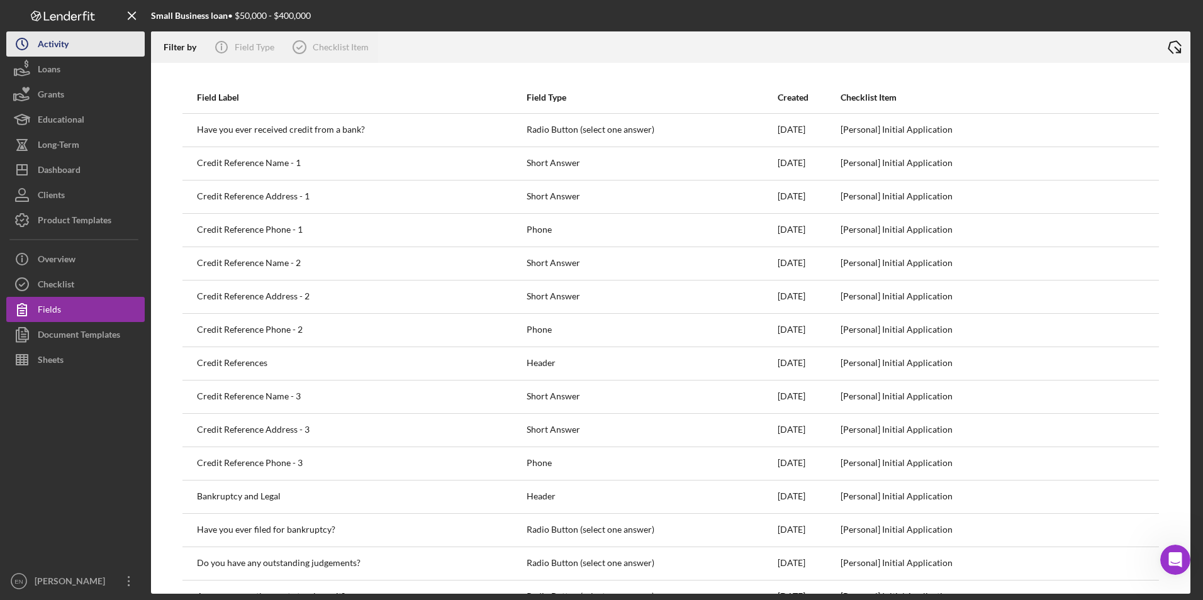
click at [42, 52] on div "Activity" at bounding box center [53, 45] width 31 height 28
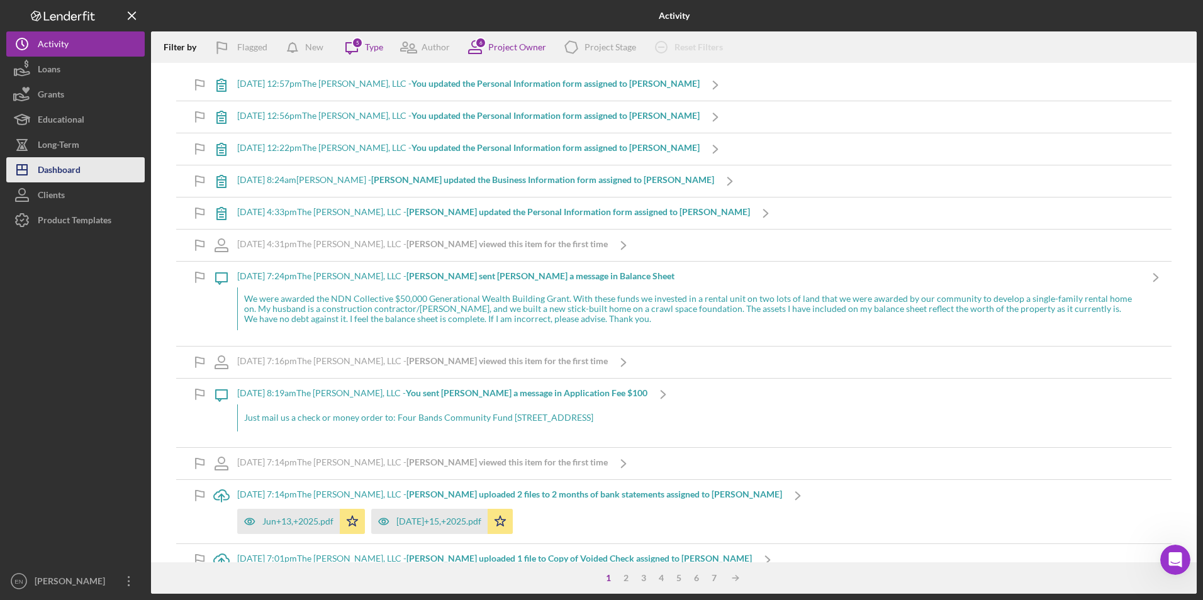
click at [64, 169] on div "Dashboard" at bounding box center [59, 171] width 43 height 28
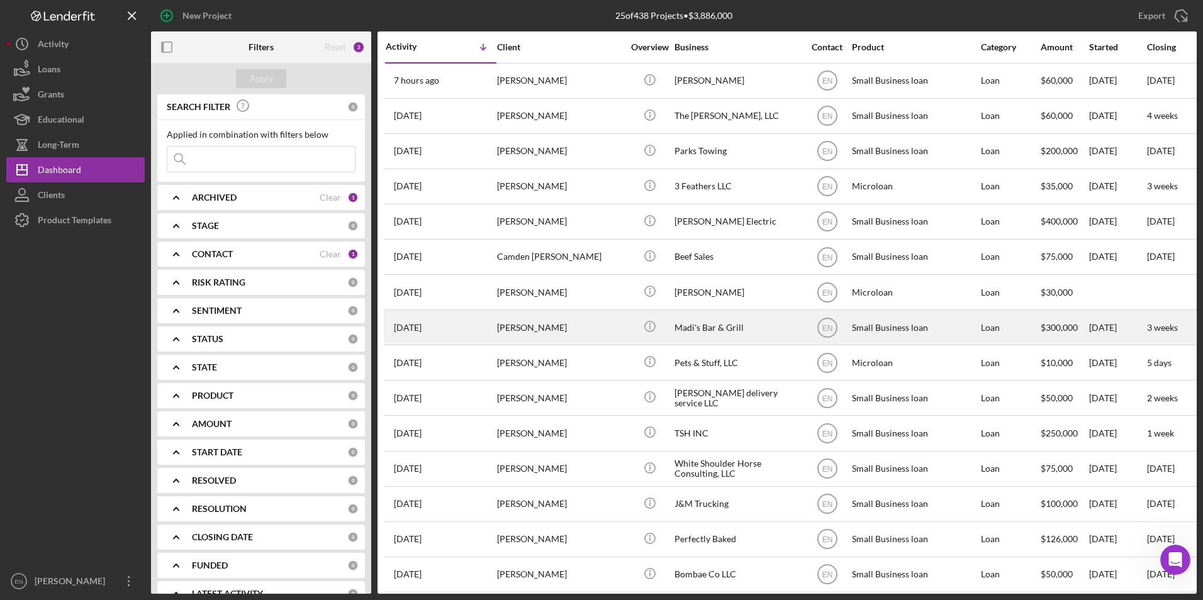
click at [520, 333] on div "[PERSON_NAME]" at bounding box center [560, 327] width 126 height 33
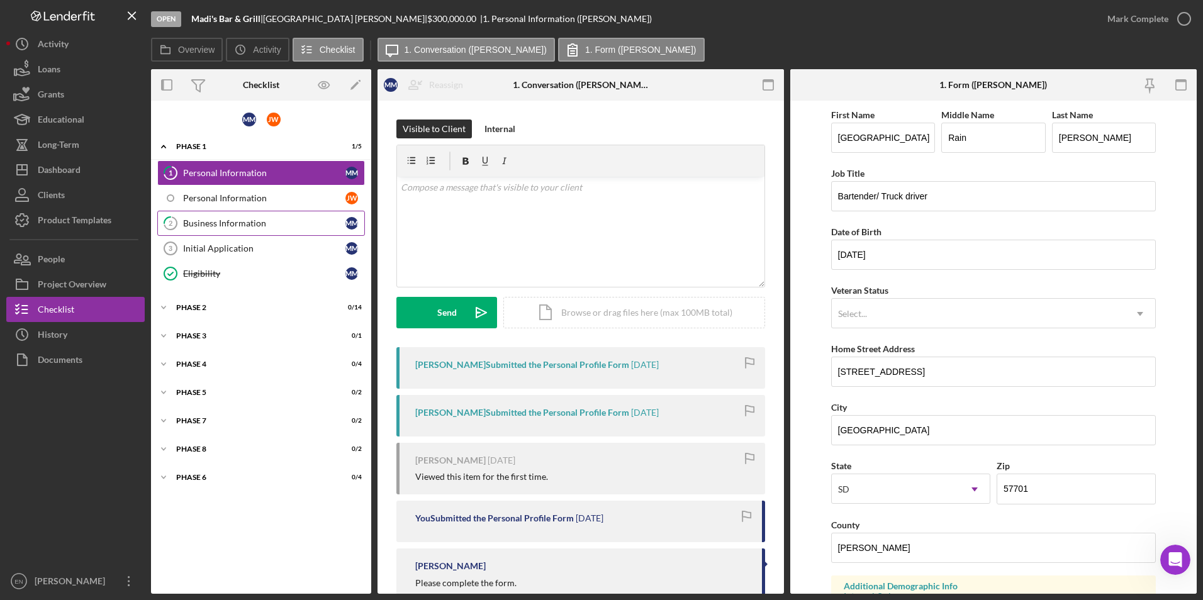
click at [221, 223] on div "Business Information" at bounding box center [264, 223] width 162 height 10
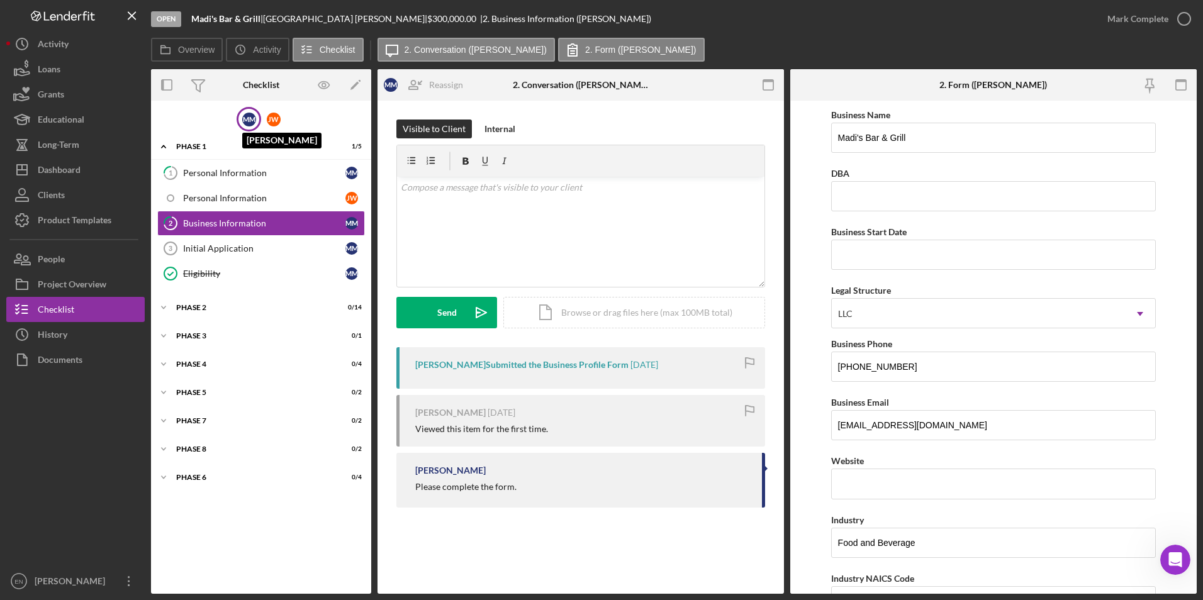
click at [246, 118] on div "M M" at bounding box center [249, 120] width 14 height 14
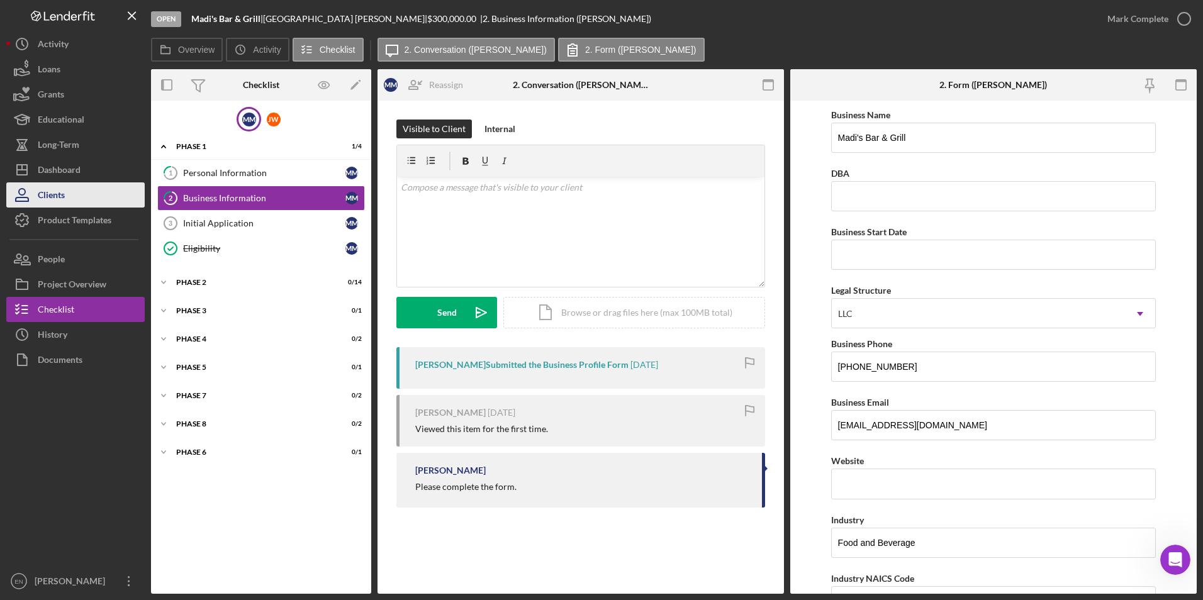
click at [70, 201] on button "Clients" at bounding box center [75, 194] width 138 height 25
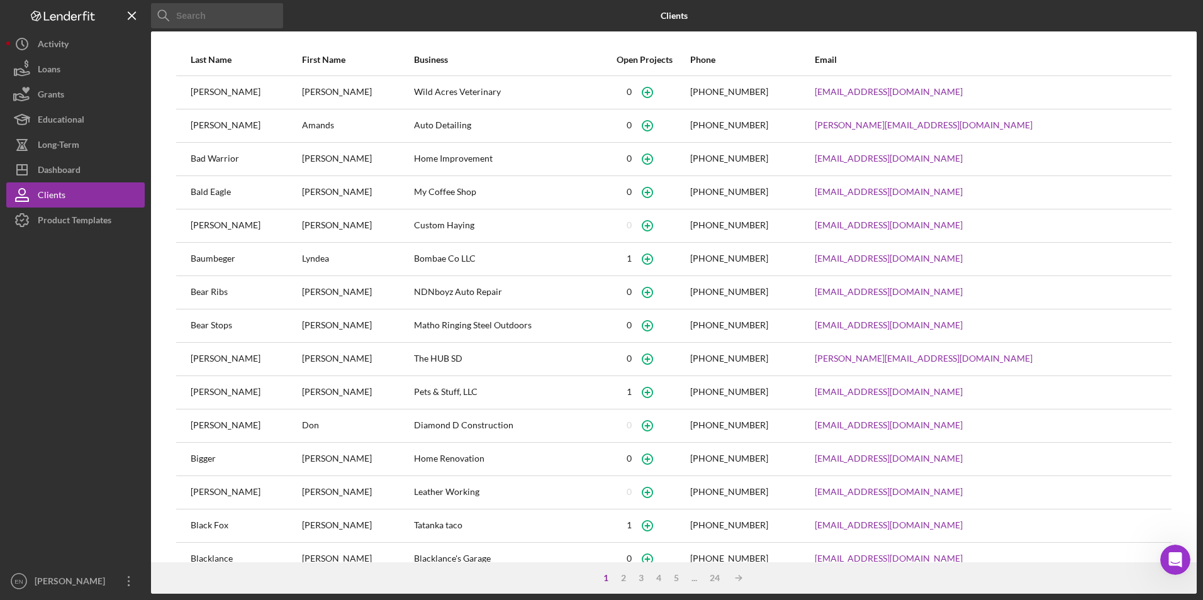
click at [196, 14] on input at bounding box center [217, 15] width 132 height 25
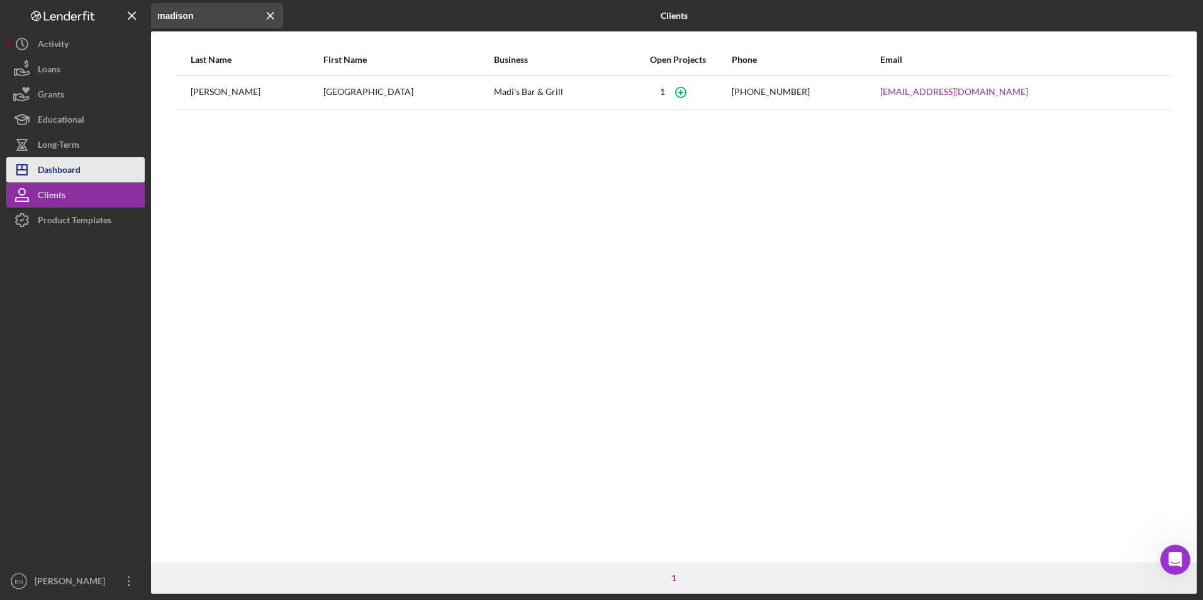
type input "madison"
click at [74, 173] on div "Dashboard" at bounding box center [59, 171] width 43 height 28
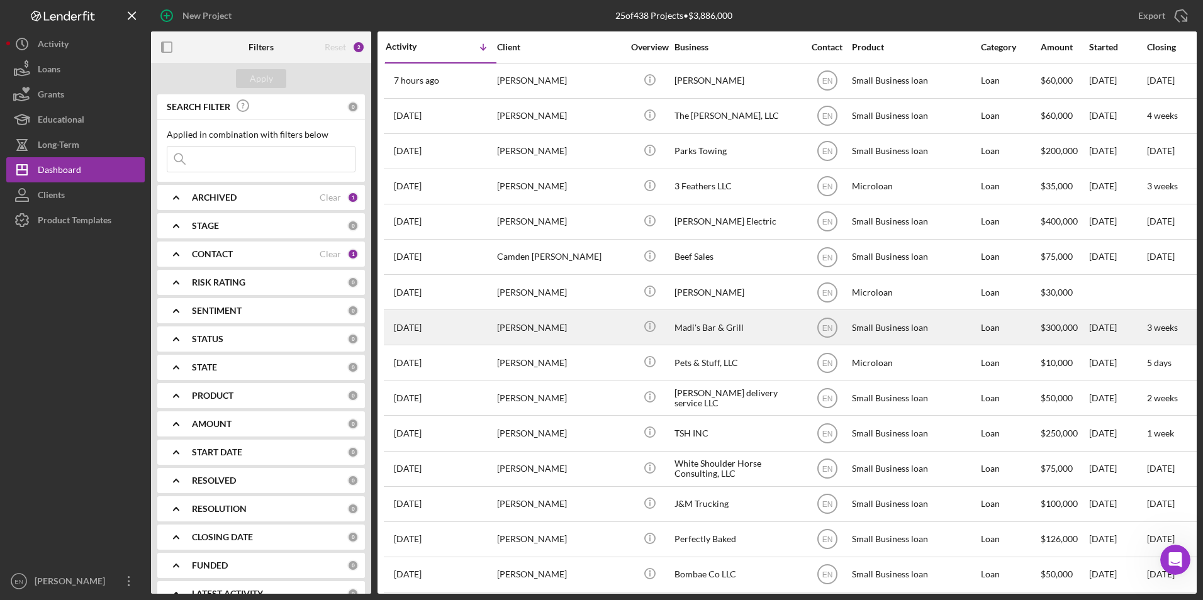
click at [512, 342] on div "[PERSON_NAME]" at bounding box center [560, 327] width 126 height 33
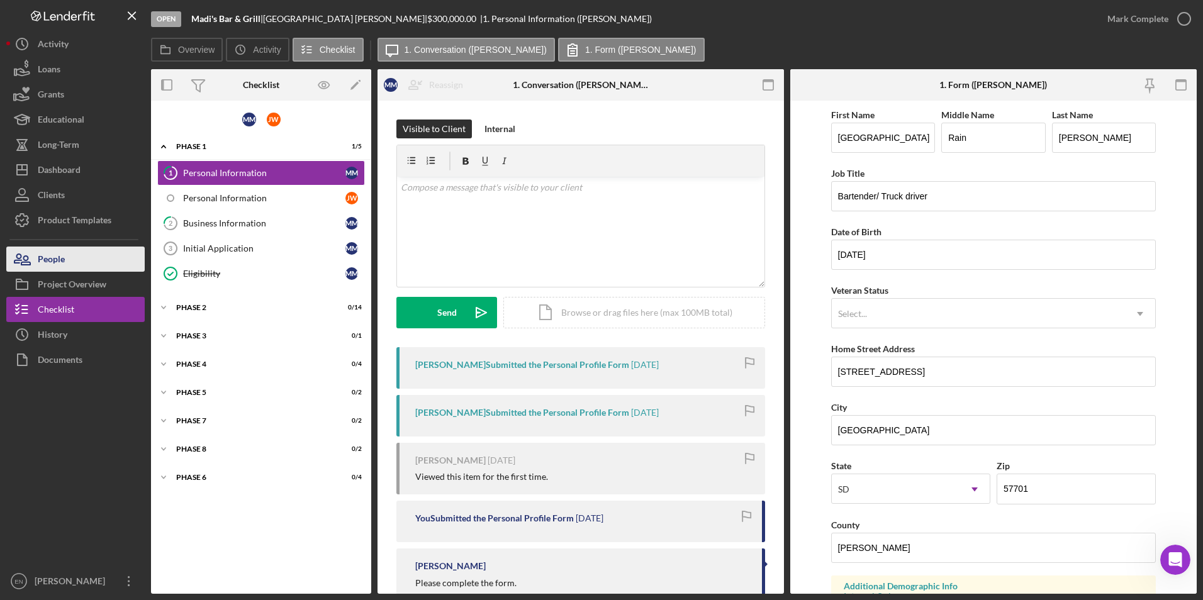
click at [73, 255] on button "People" at bounding box center [75, 259] width 138 height 25
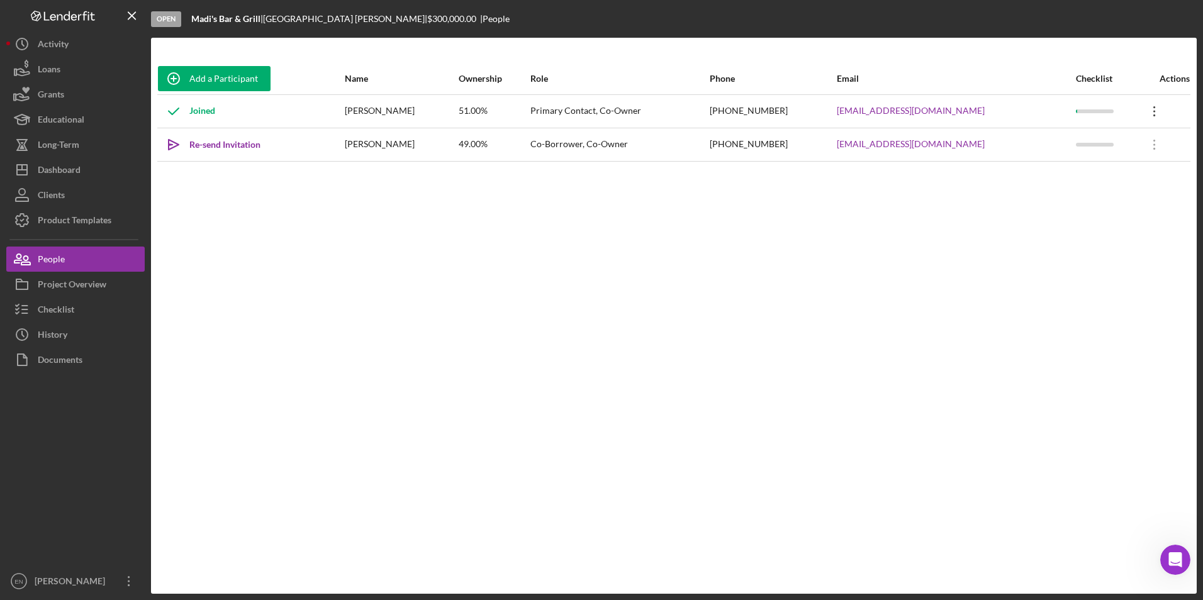
click at [1151, 113] on icon "Icon/Overflow" at bounding box center [1153, 111] width 31 height 31
click at [1050, 143] on div "Icon/Edit Edit" at bounding box center [1093, 144] width 138 height 26
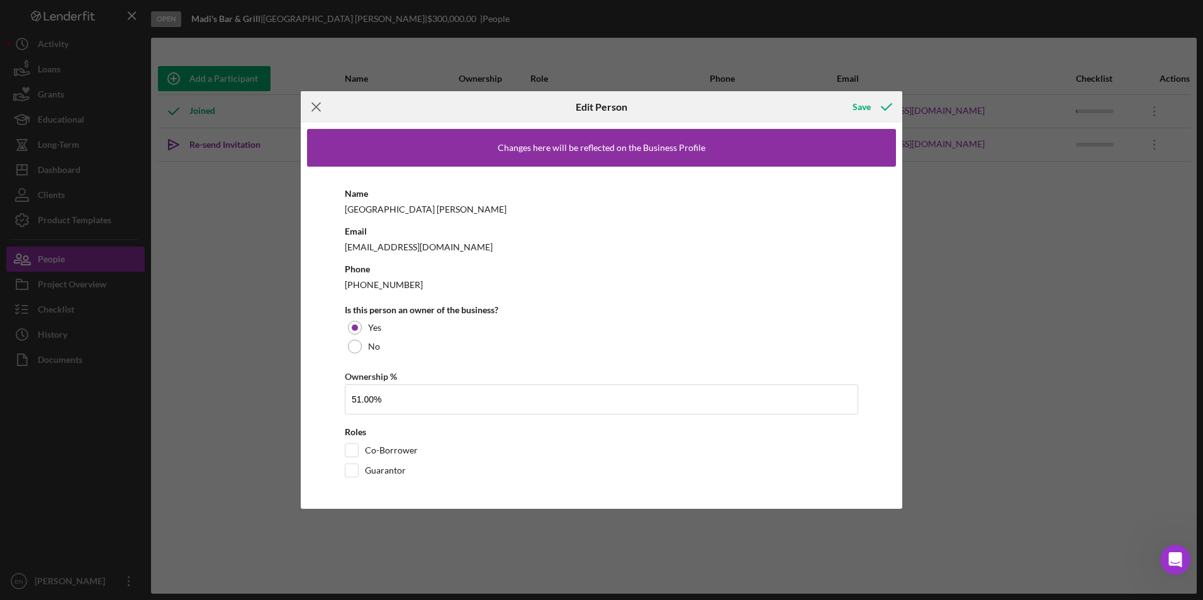
click at [312, 106] on icon "Icon/Menu Close" at bounding box center [316, 106] width 31 height 31
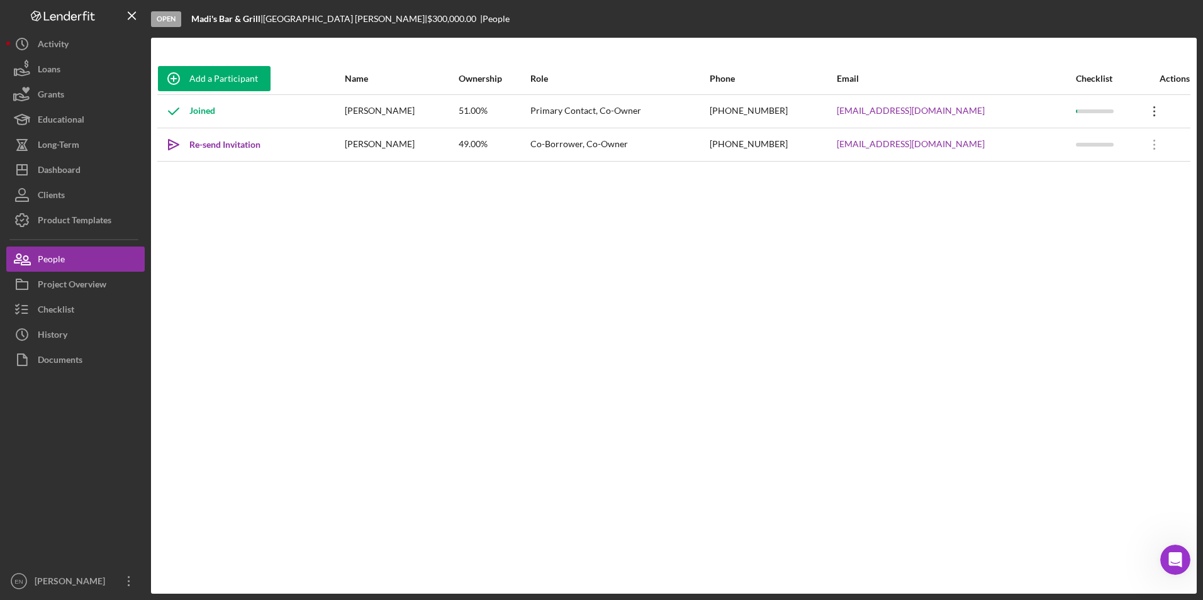
click at [1153, 111] on icon at bounding box center [1154, 111] width 2 height 10
click at [1054, 145] on div "Icon/Edit Edit" at bounding box center [1093, 144] width 138 height 26
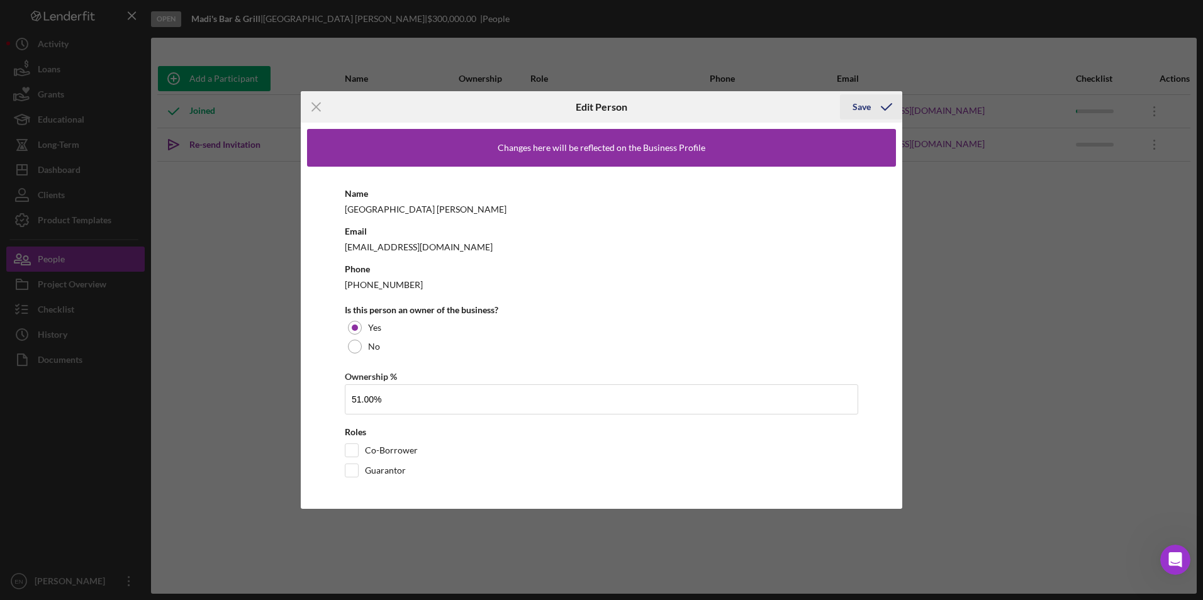
click at [886, 104] on icon "button" at bounding box center [886, 106] width 31 height 31
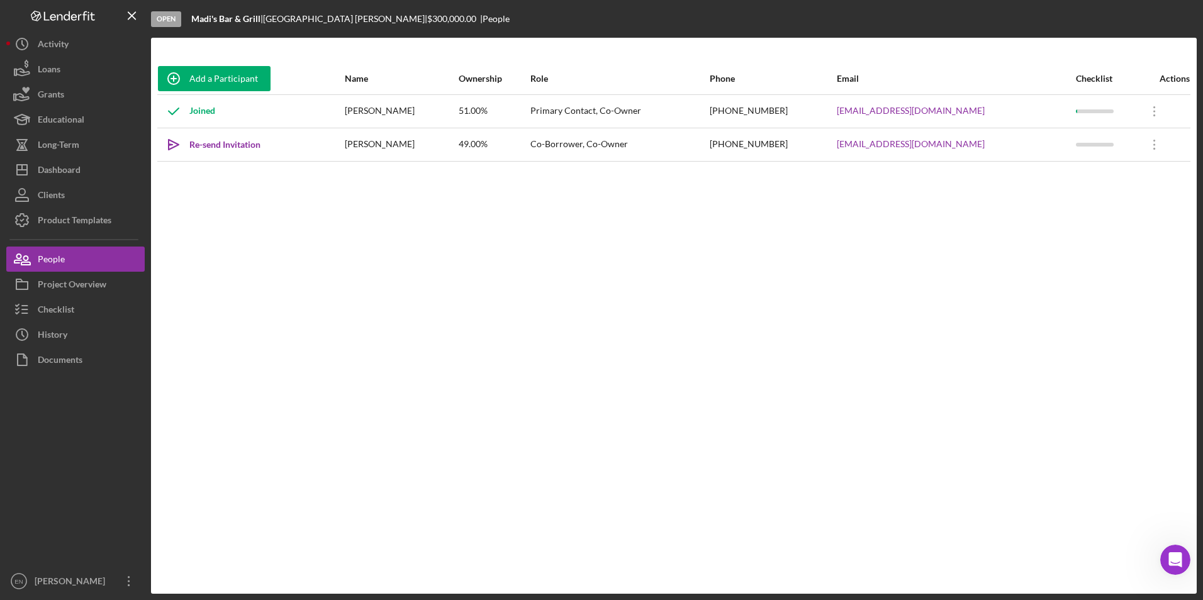
click at [313, 104] on div "Joined" at bounding box center [251, 111] width 186 height 31
